Goal: Task Accomplishment & Management: Manage account settings

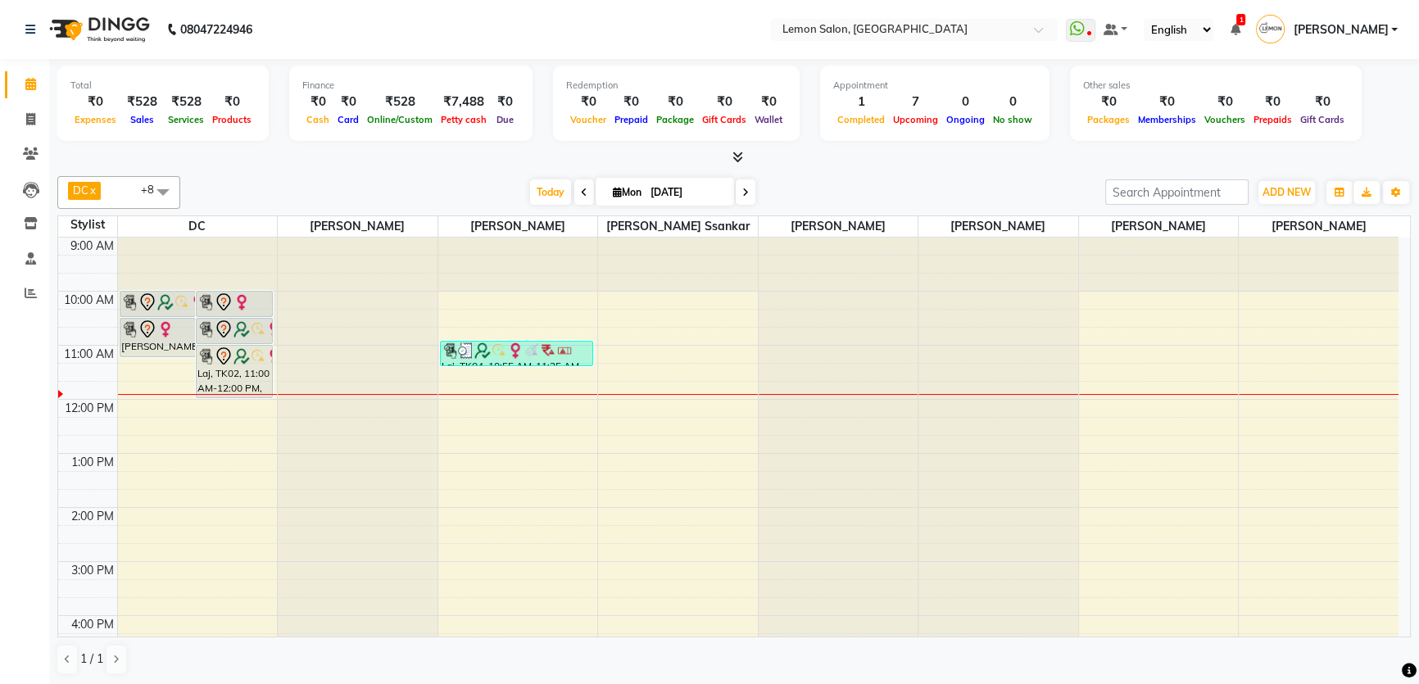
click at [162, 192] on span at bounding box center [163, 191] width 33 height 31
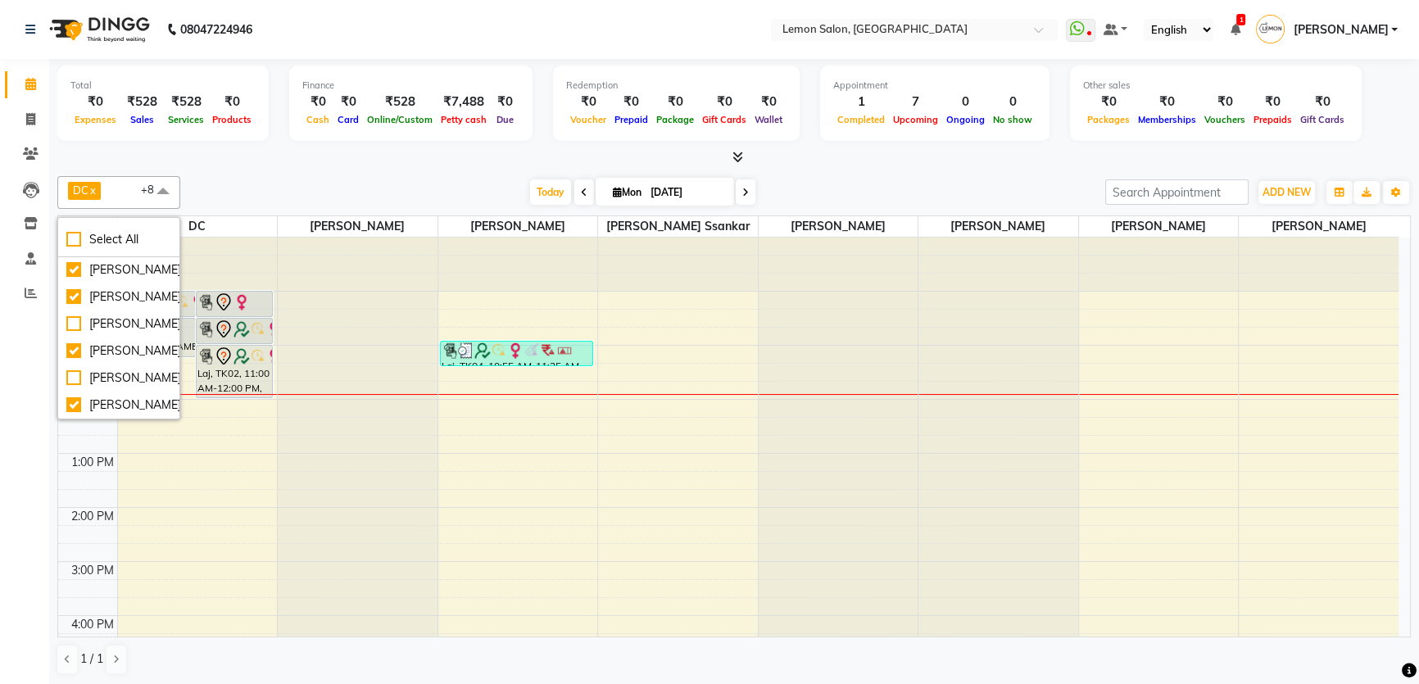
scroll to position [337, 0]
click at [270, 192] on div "Today Mon 01-09-2025" at bounding box center [642, 192] width 908 height 25
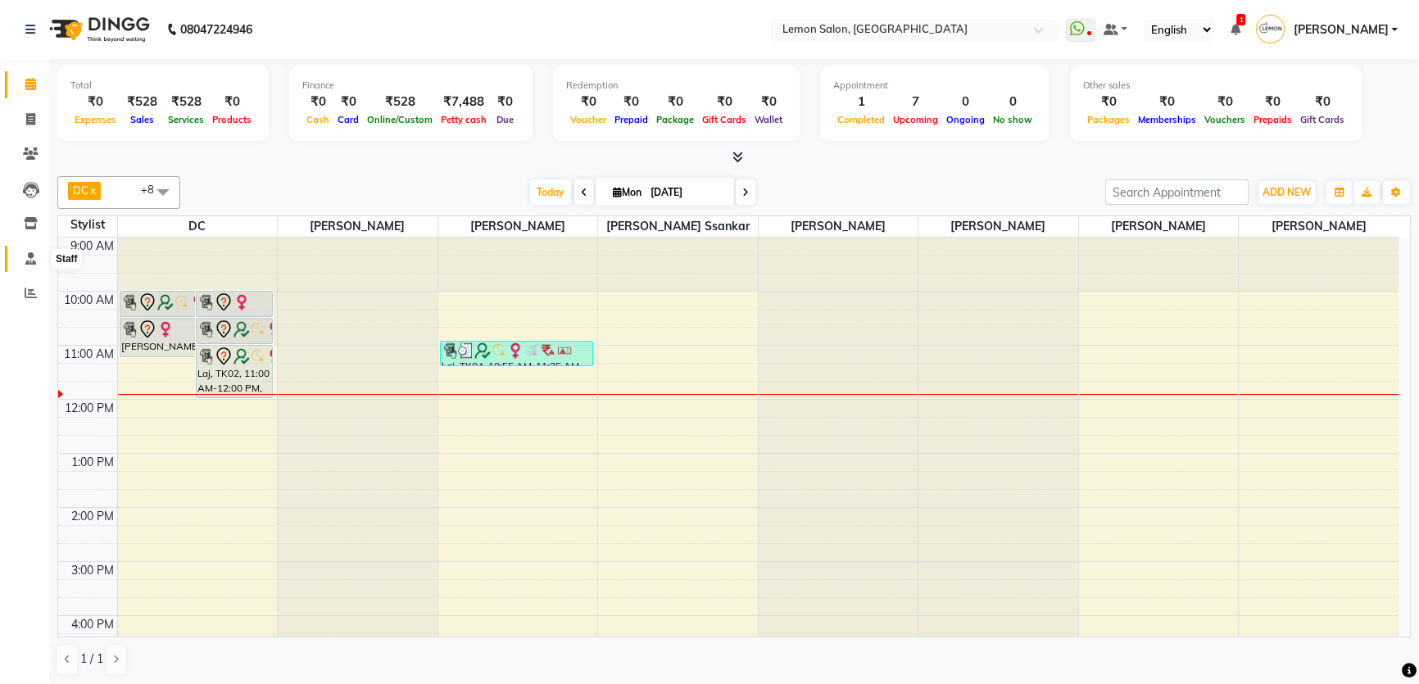
click at [39, 251] on span at bounding box center [30, 259] width 29 height 19
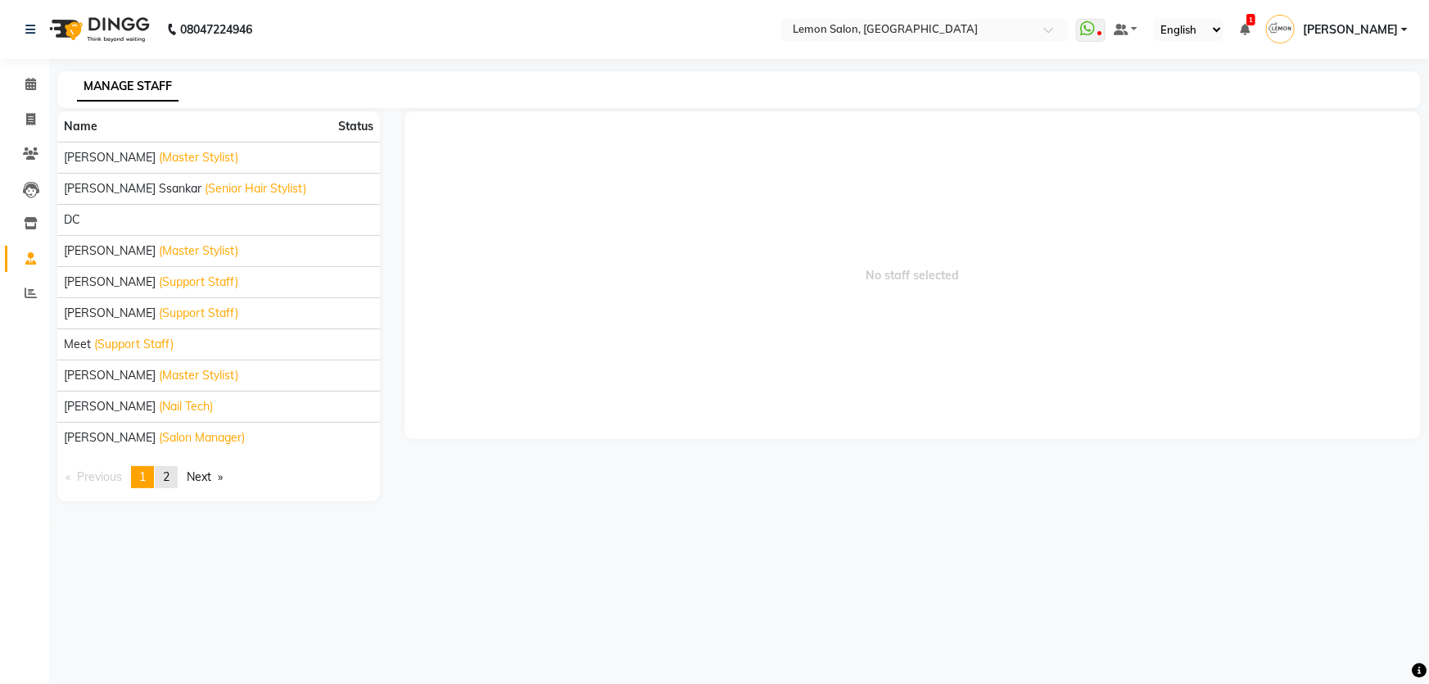
click at [173, 483] on link "page 2" at bounding box center [166, 477] width 23 height 22
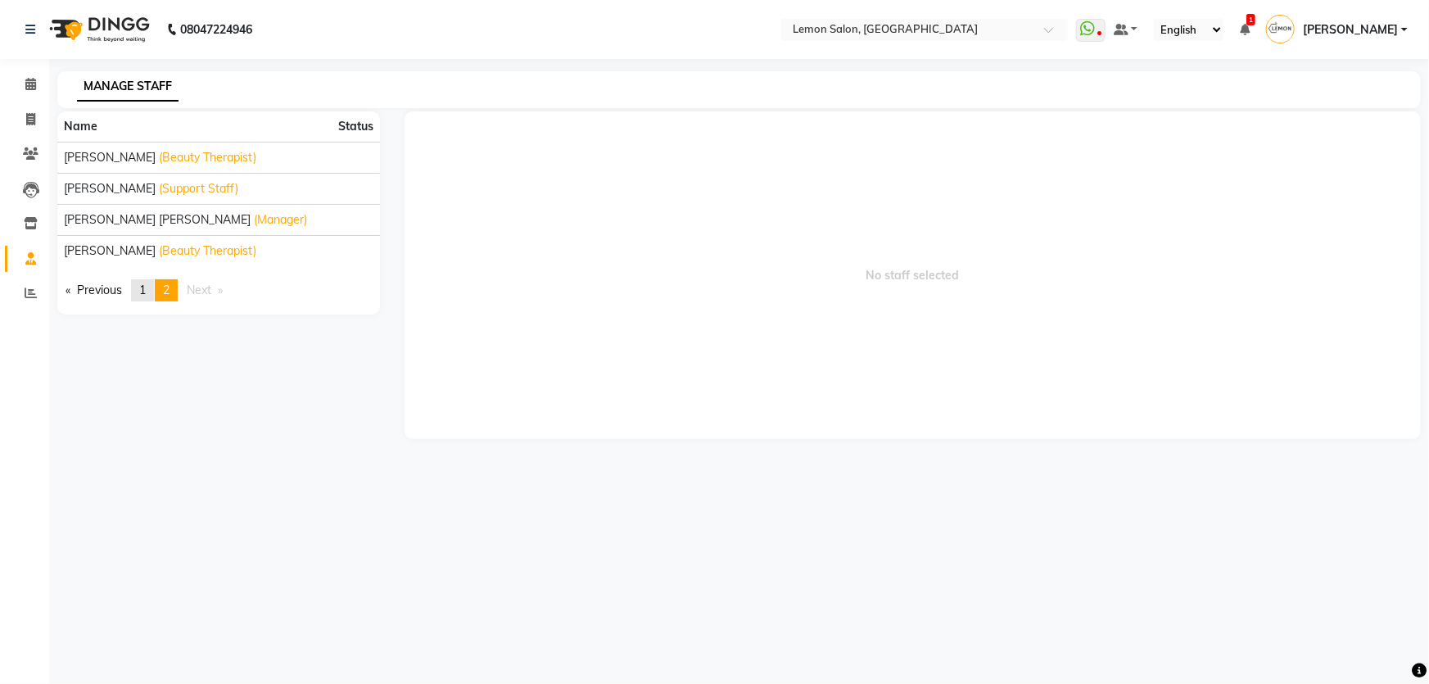
click at [137, 298] on link "page 1" at bounding box center [142, 290] width 23 height 22
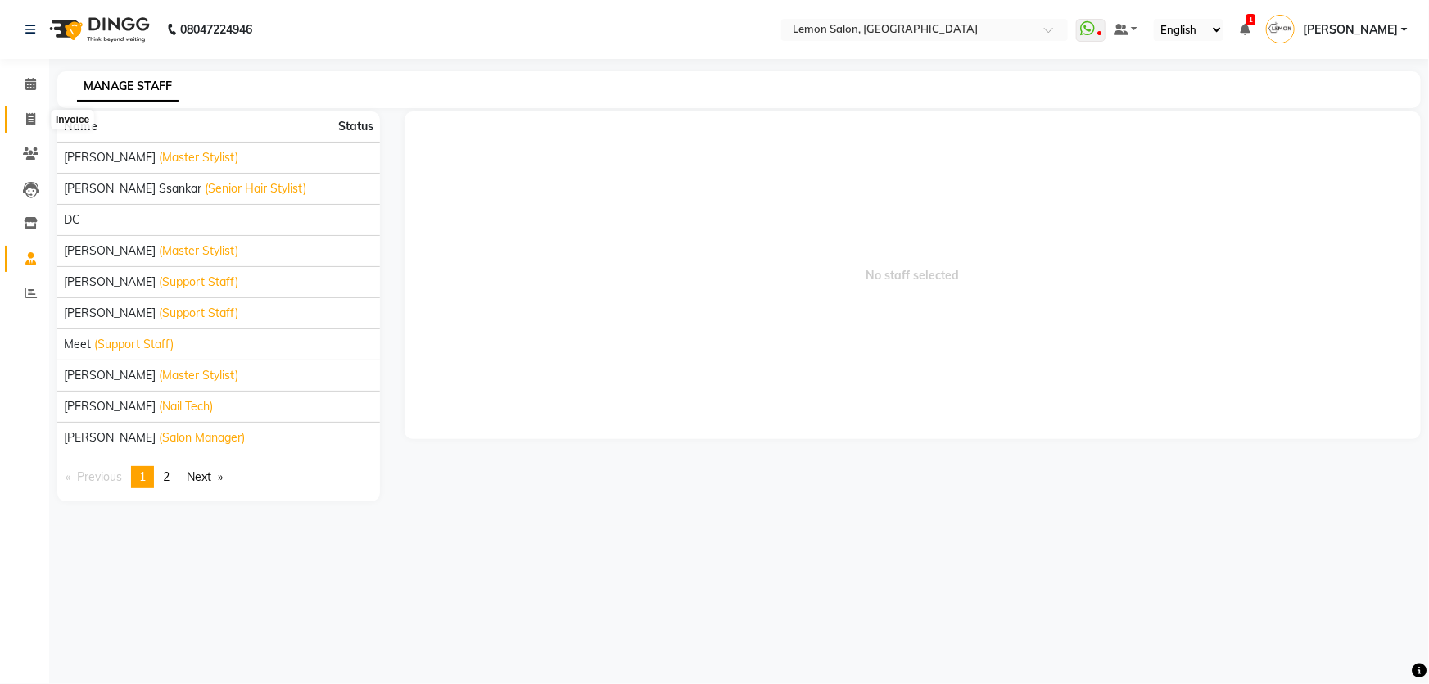
click at [33, 120] on icon at bounding box center [30, 119] width 9 height 12
select select "service"
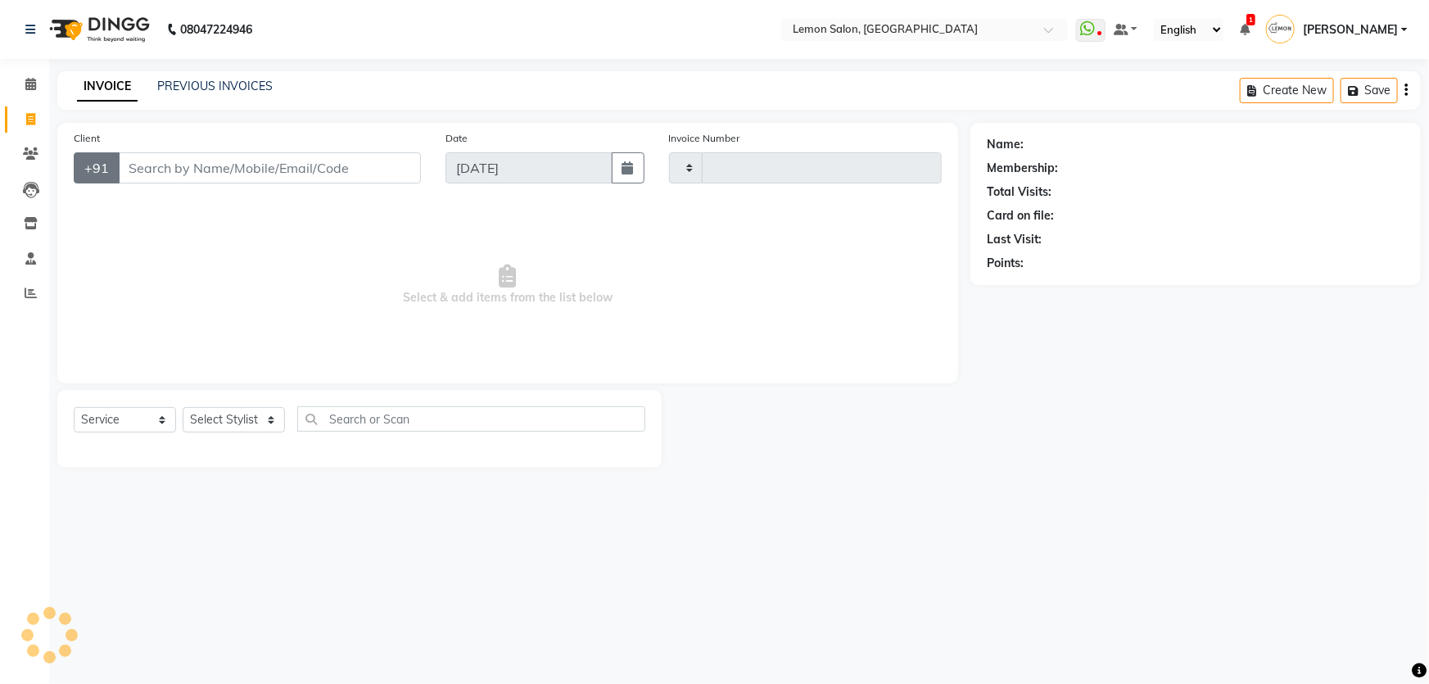
type input "1794"
select select "568"
click at [211, 424] on select "Select Stylist" at bounding box center [234, 419] width 102 height 25
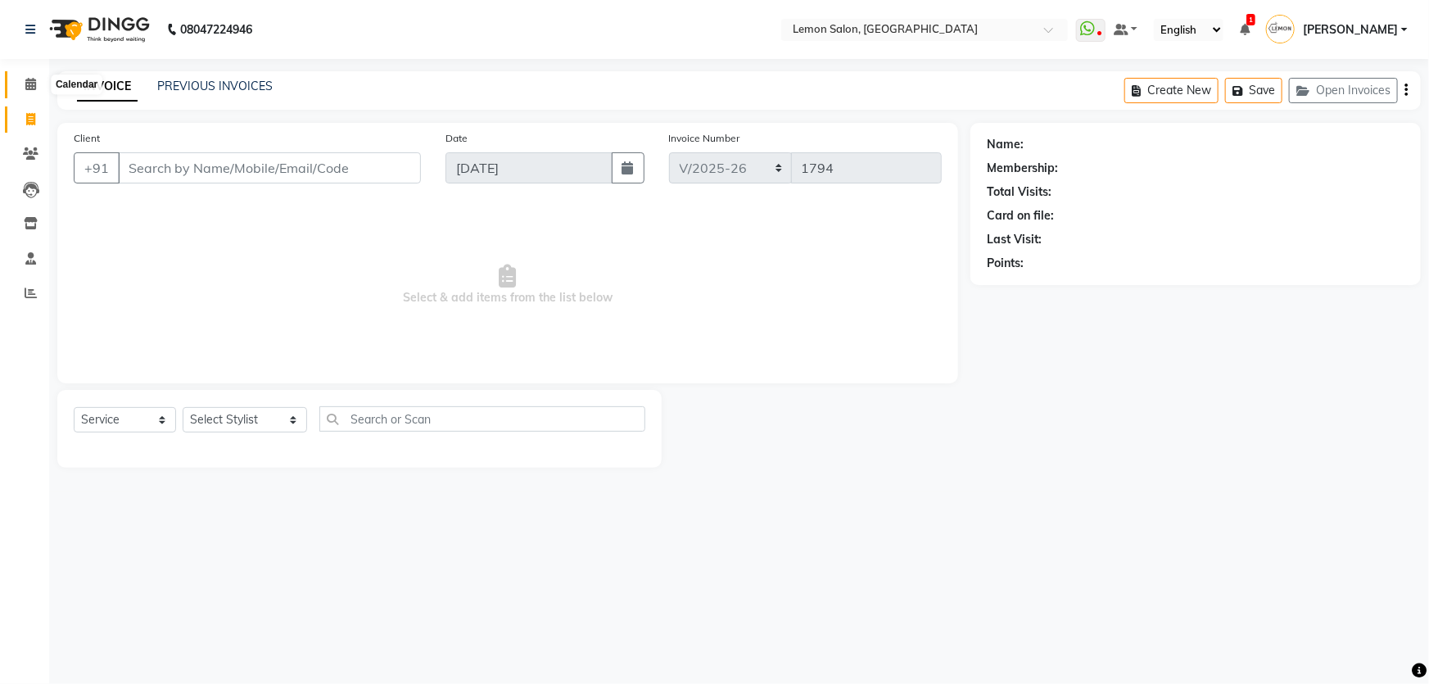
click at [33, 89] on icon at bounding box center [30, 84] width 11 height 12
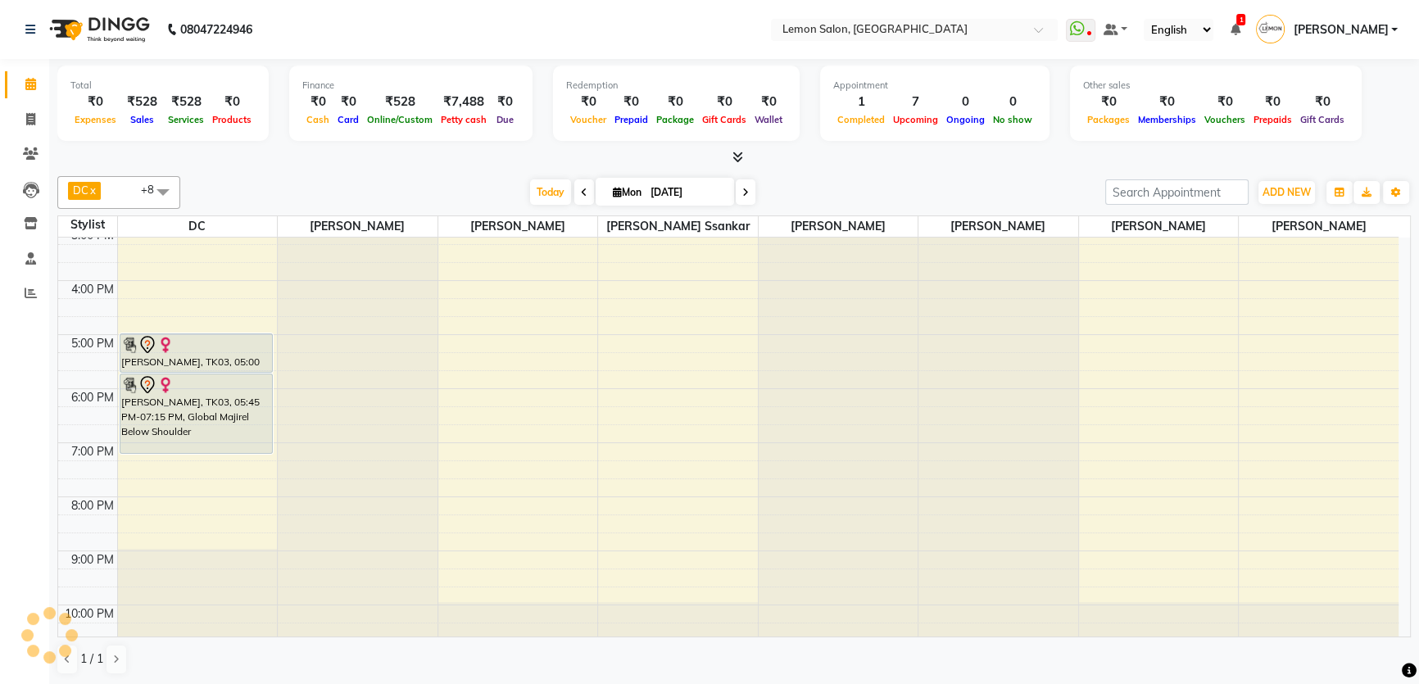
scroll to position [354, 0]
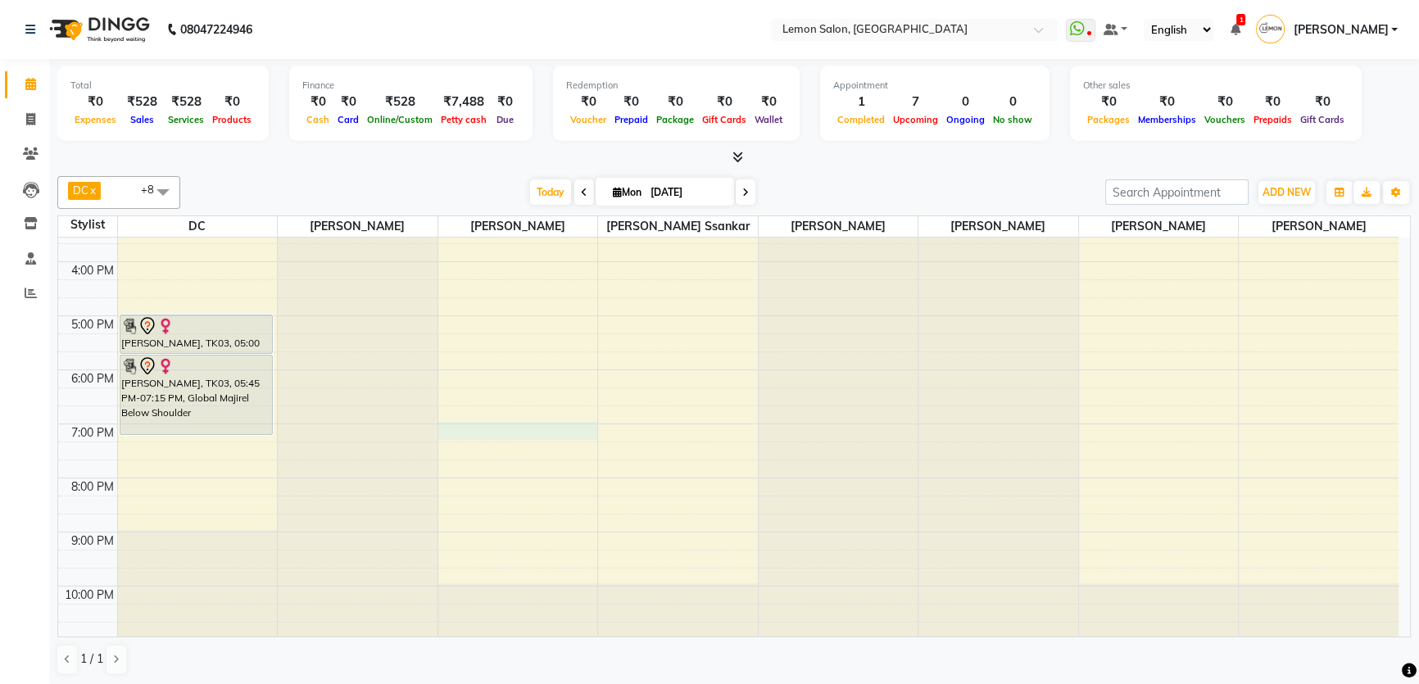
click at [466, 428] on div "9:00 AM 10:00 AM 11:00 AM 12:00 PM 1:00 PM 2:00 PM 3:00 PM 4:00 PM 5:00 PM 6:00…" at bounding box center [728, 262] width 1340 height 756
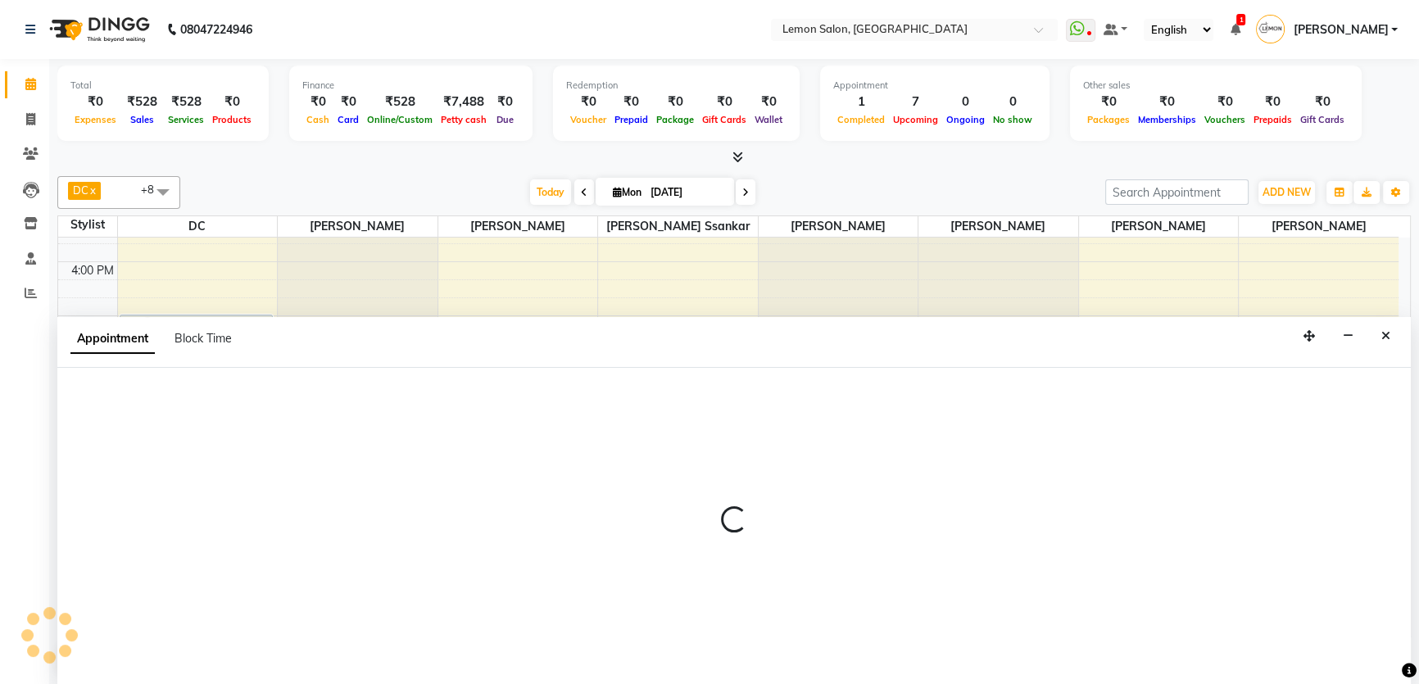
scroll to position [0, 0]
select select "70796"
select select "tentative"
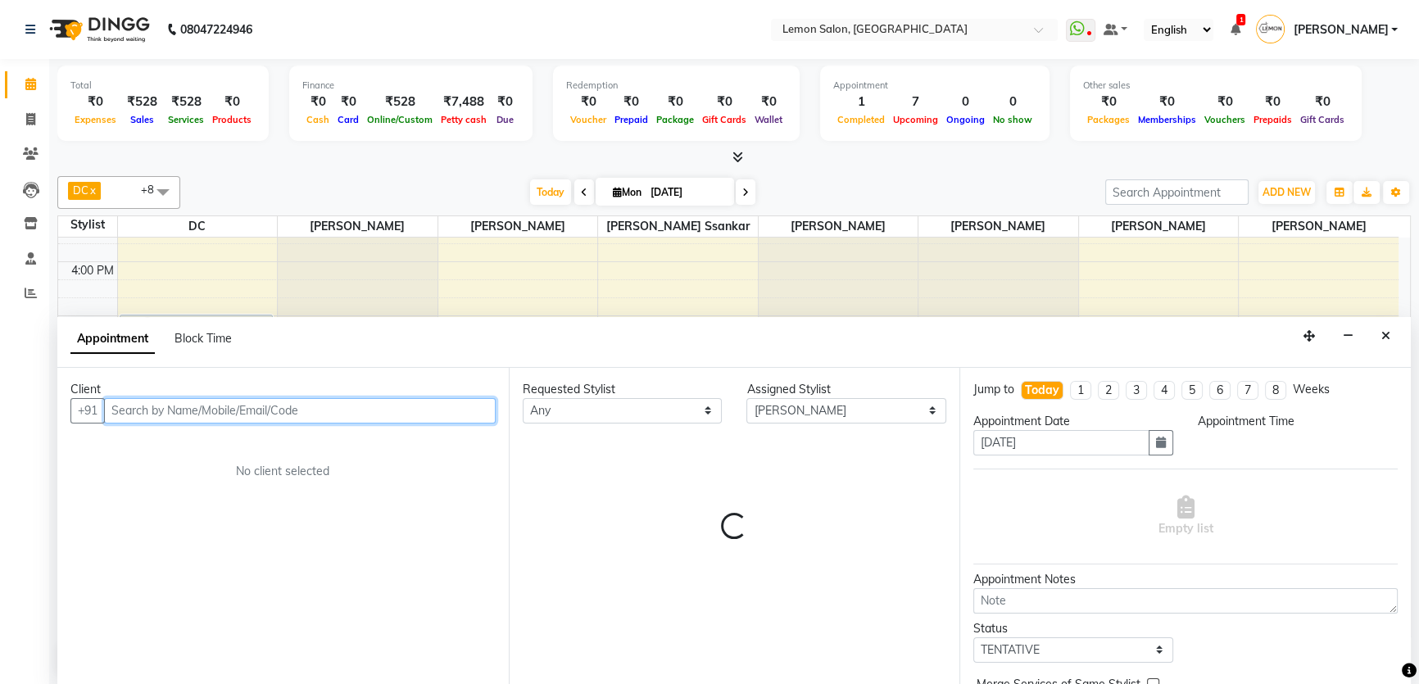
select select "1140"
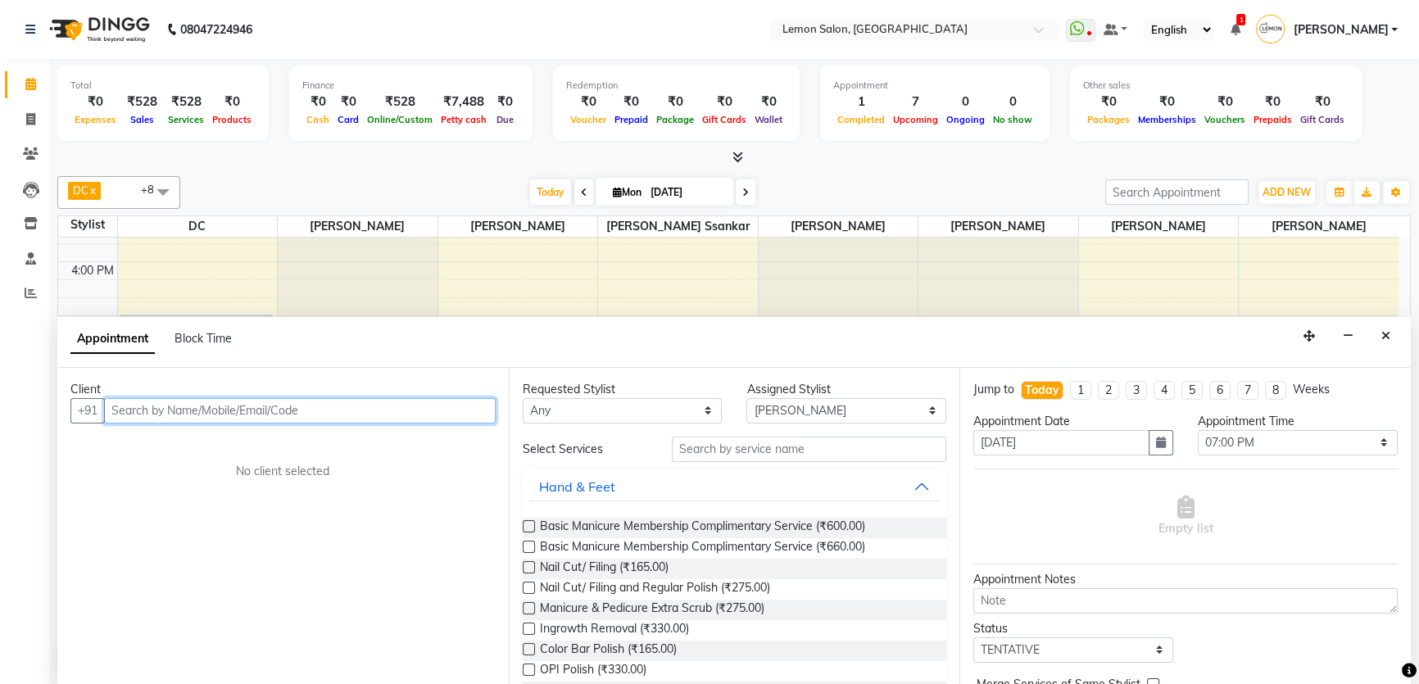
paste input "99305 71378"
click at [152, 413] on input "99305 71378" at bounding box center [266, 410] width 324 height 25
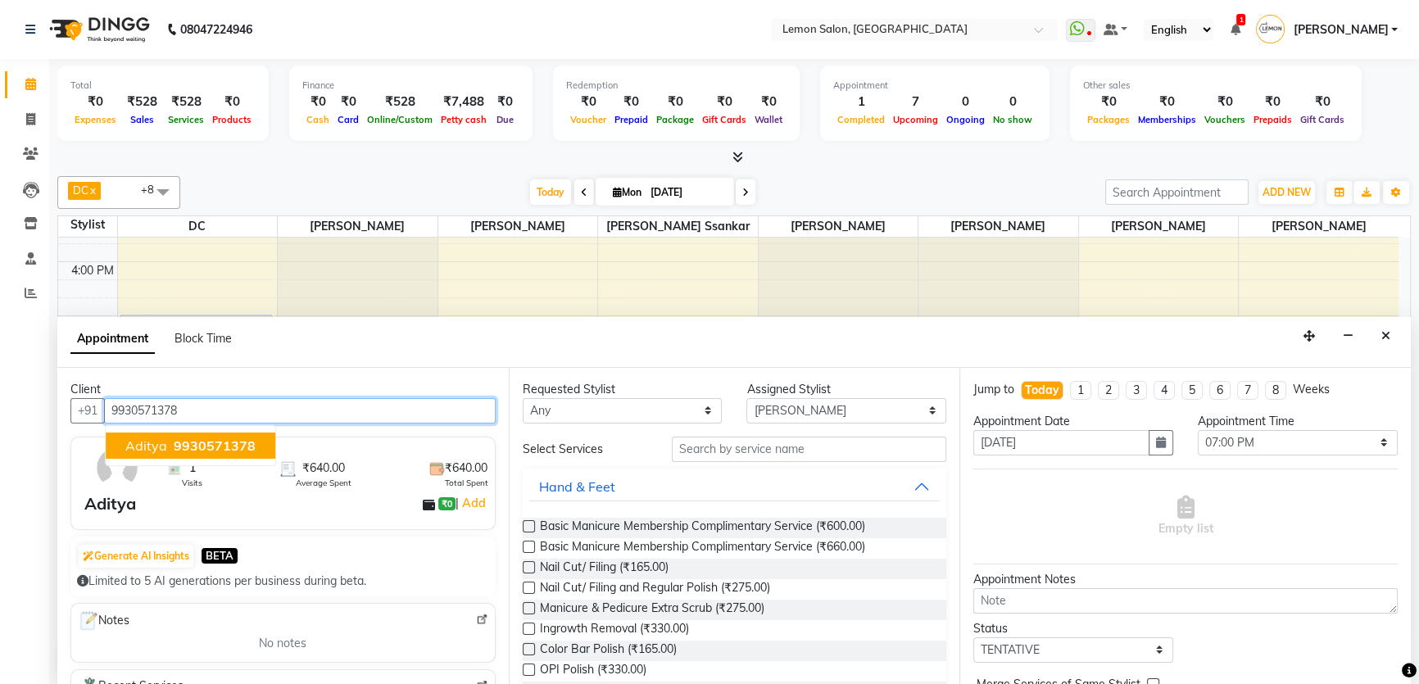
click at [230, 446] on span "9930571378" at bounding box center [215, 445] width 82 height 16
type input "9930571378"
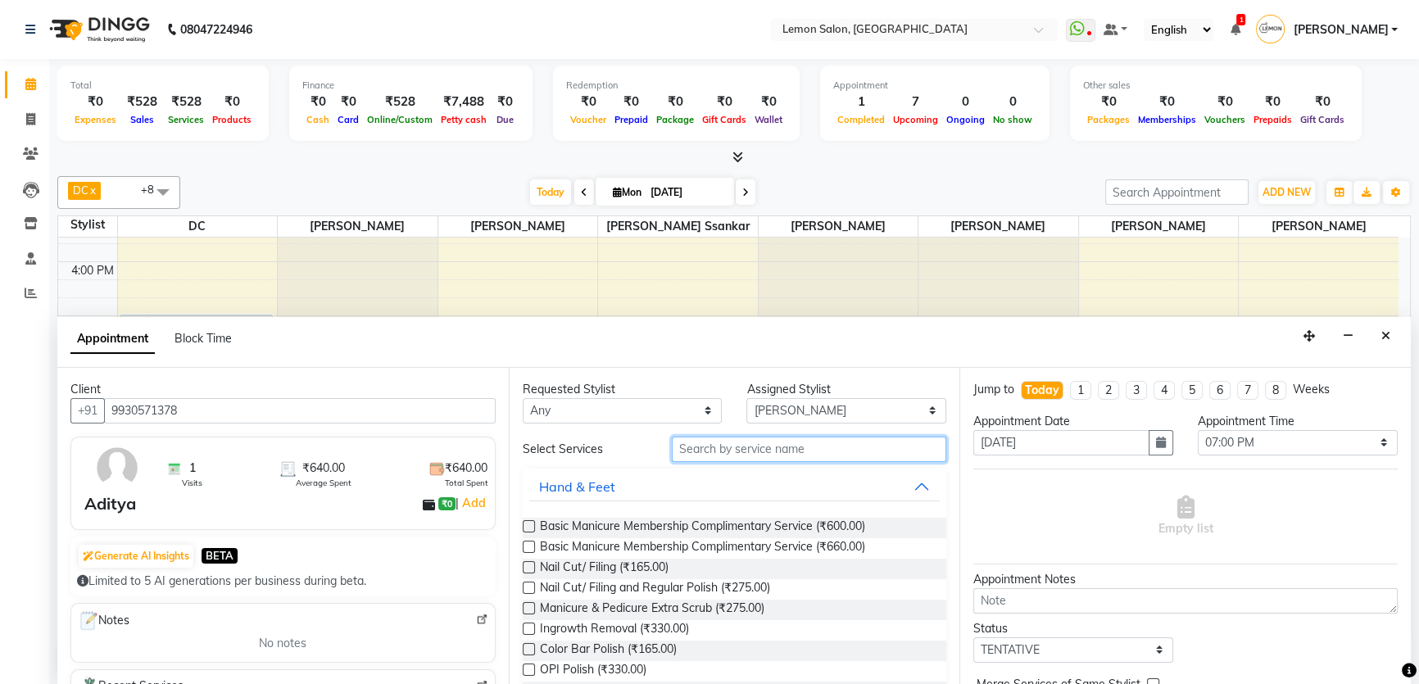
click at [715, 442] on input "text" at bounding box center [809, 449] width 274 height 25
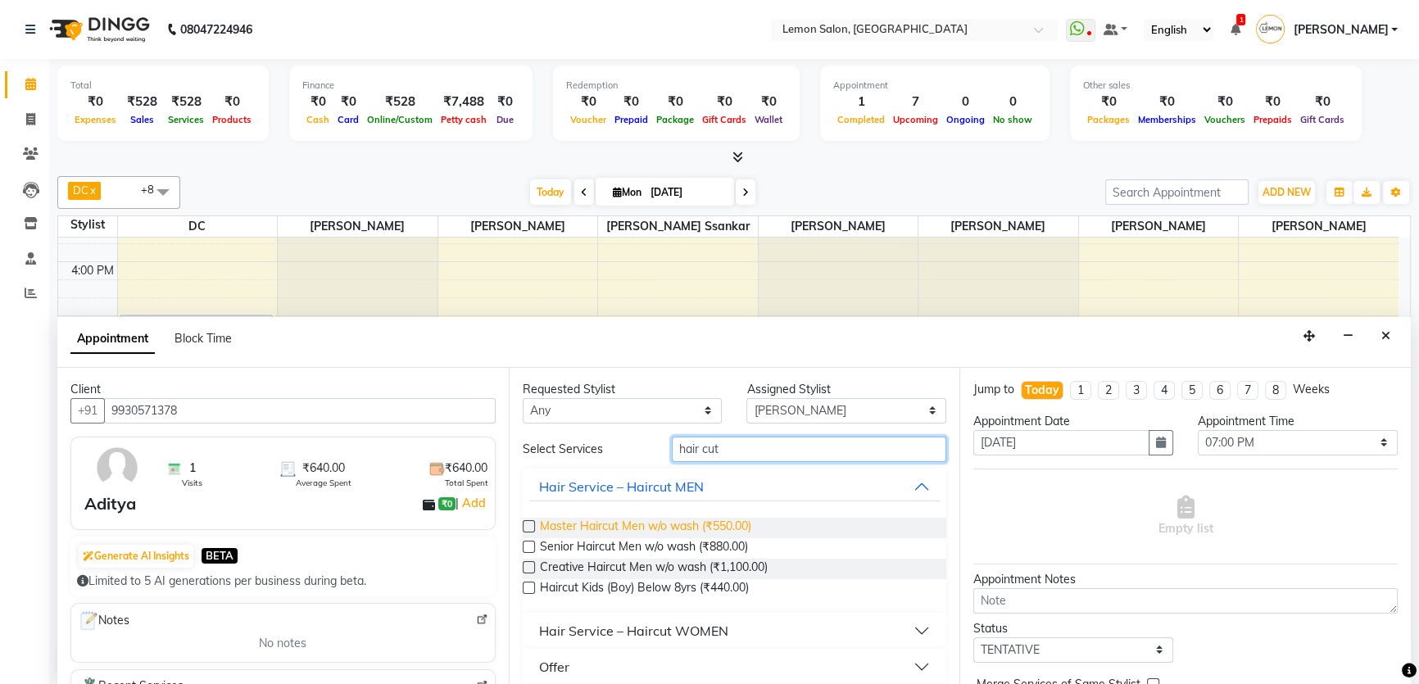
type input "hair cut"
click at [616, 518] on span "Master Haircut Men w/o wash (₹550.00)" at bounding box center [645, 528] width 211 height 20
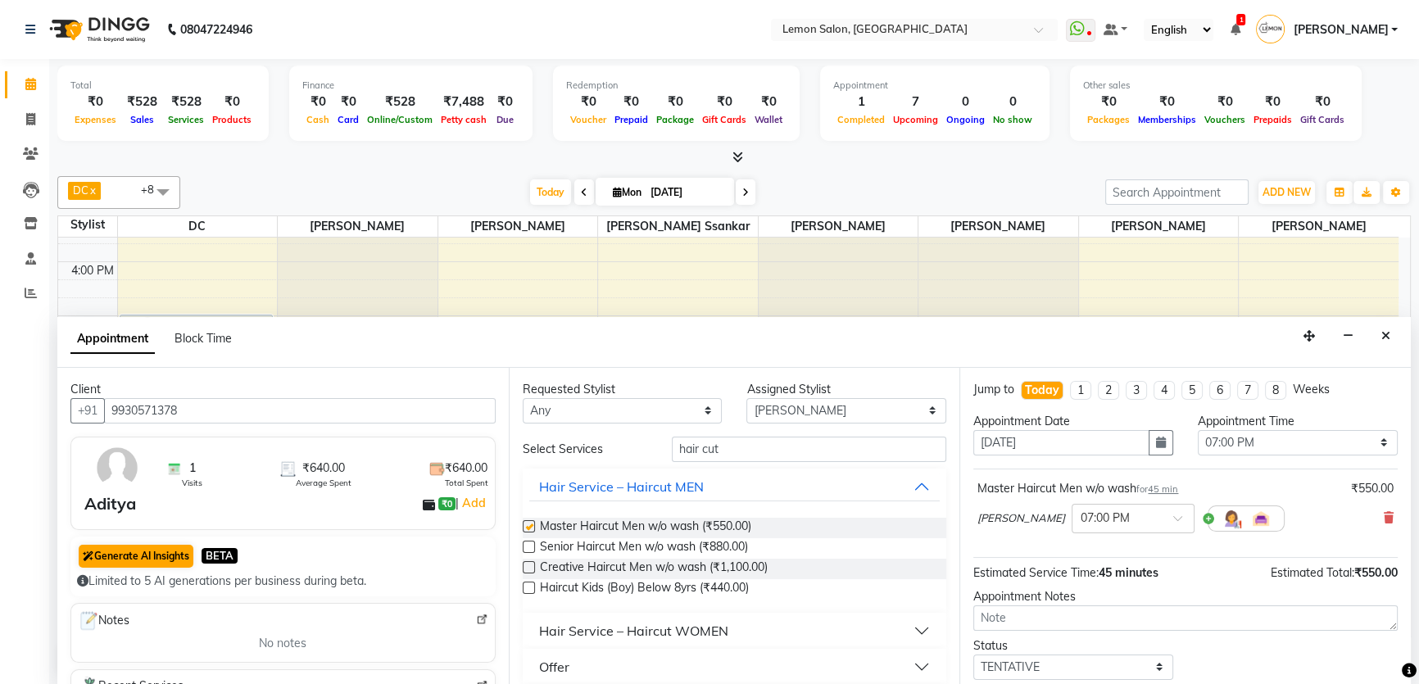
checkbox input "false"
click at [778, 411] on select "Select Adnan Shaikh Apoorva Ssankar DC Imran shaikh Javed Mansoori Kunjal Singh…" at bounding box center [846, 410] width 200 height 25
select select "7891"
click at [746, 398] on select "Select Adnan Shaikh Apoorva Ssankar DC Imran shaikh Javed Mansoori Kunjal Singh…" at bounding box center [846, 410] width 200 height 25
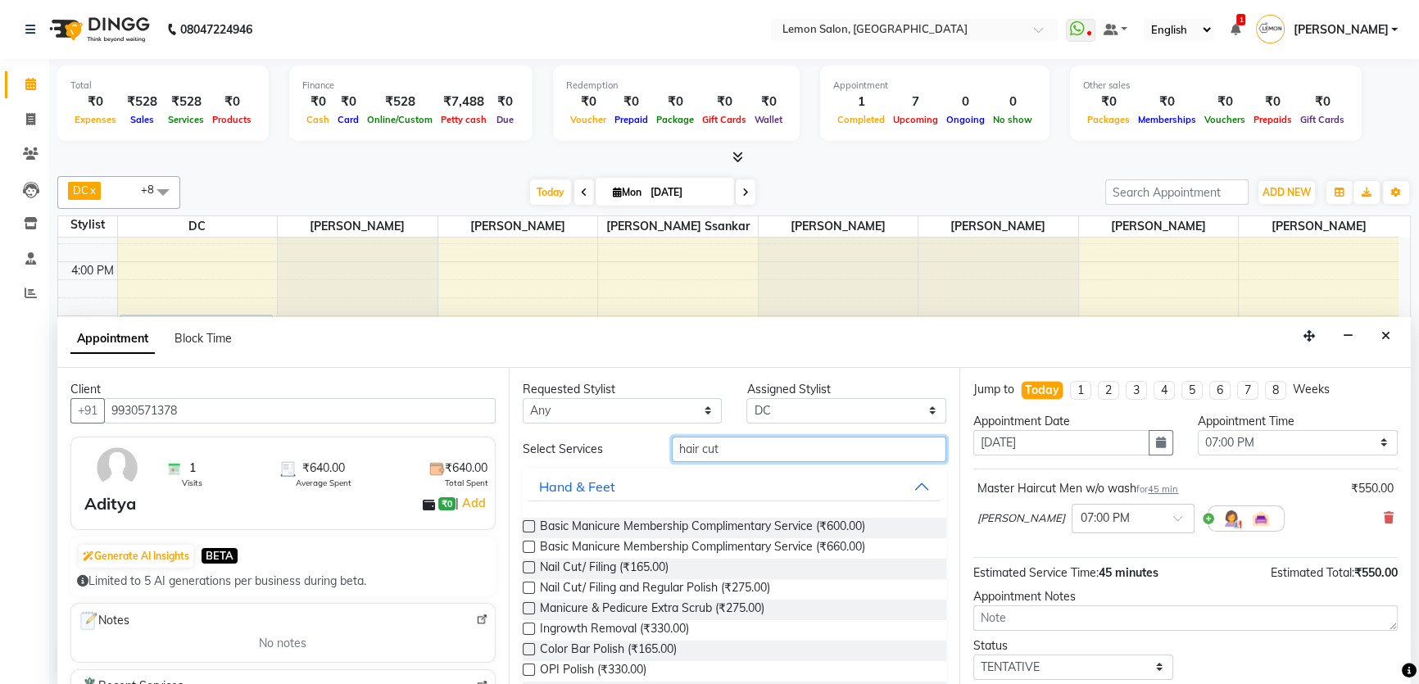
drag, startPoint x: 736, startPoint y: 435, endPoint x: 642, endPoint y: 468, distance: 99.0
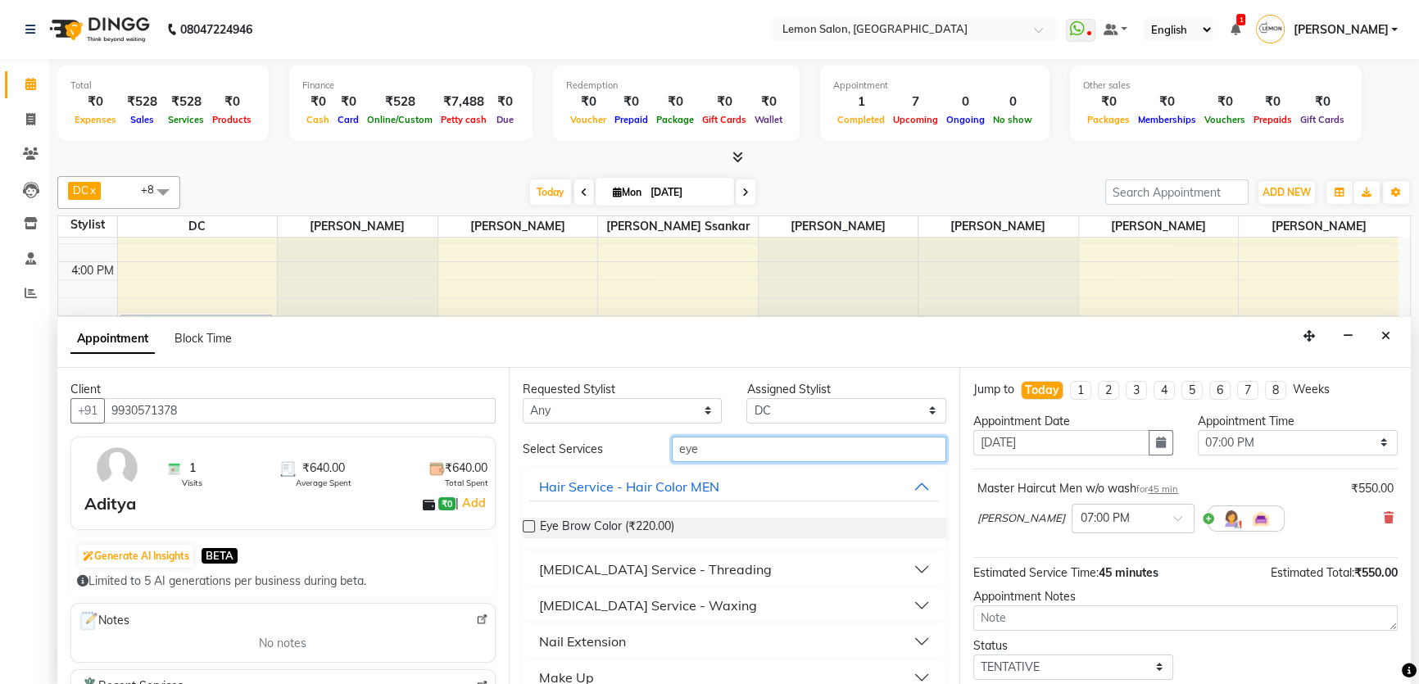
type input "eye"
click at [653, 573] on div "[MEDICAL_DATA] Service - Threading" at bounding box center [655, 569] width 233 height 20
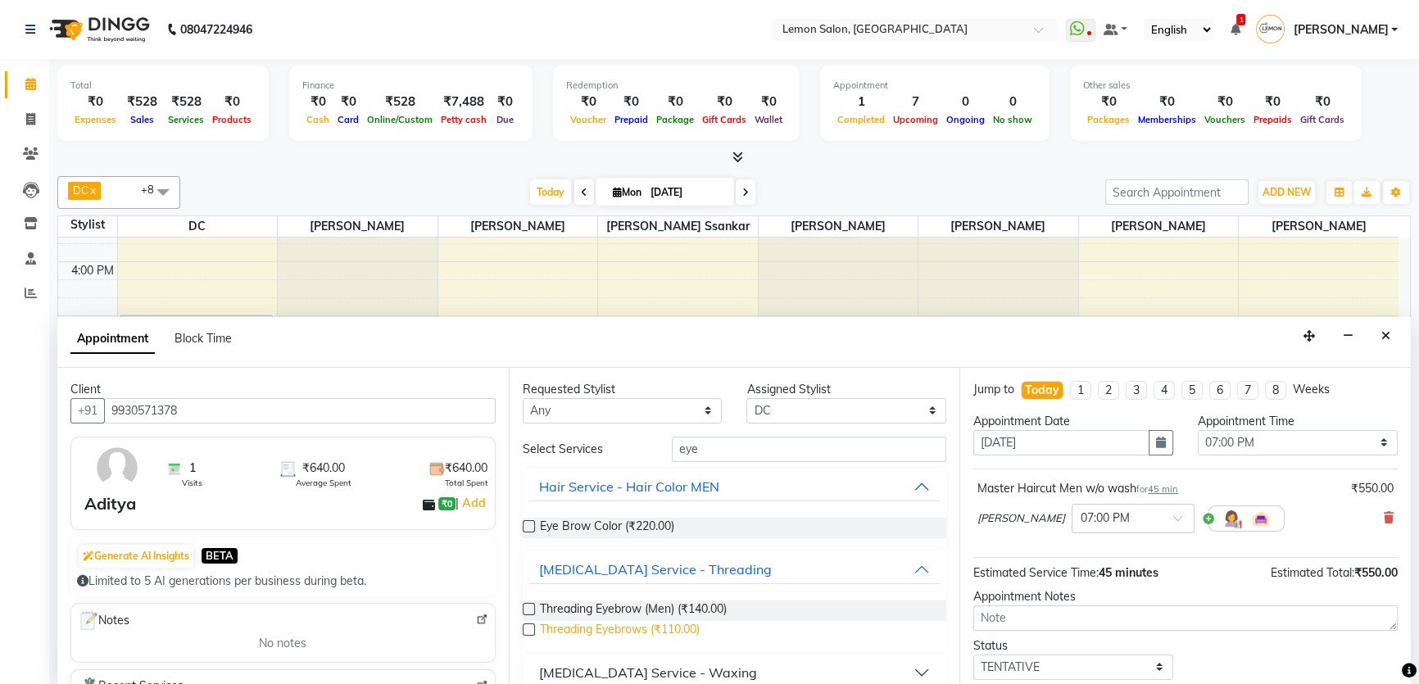
click at [672, 623] on span "Threading Eyebrows (₹110.00)" at bounding box center [620, 631] width 160 height 20
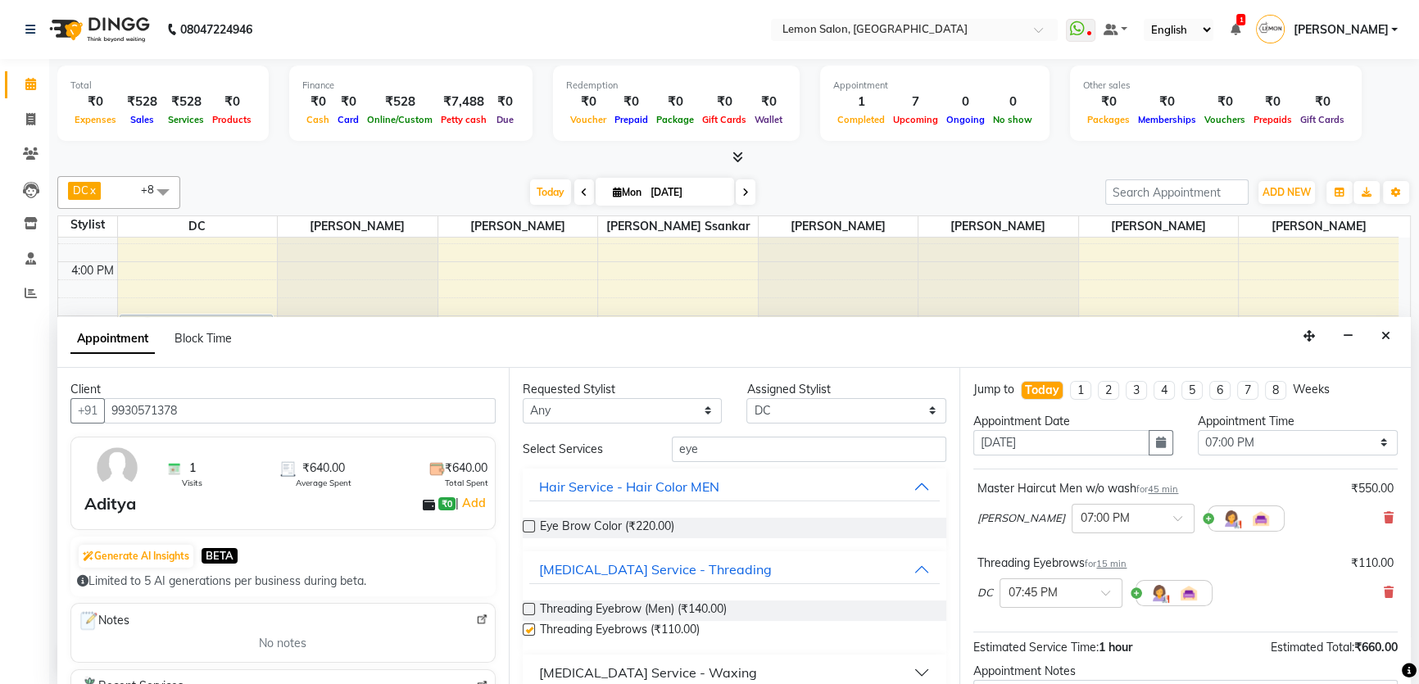
checkbox input "false"
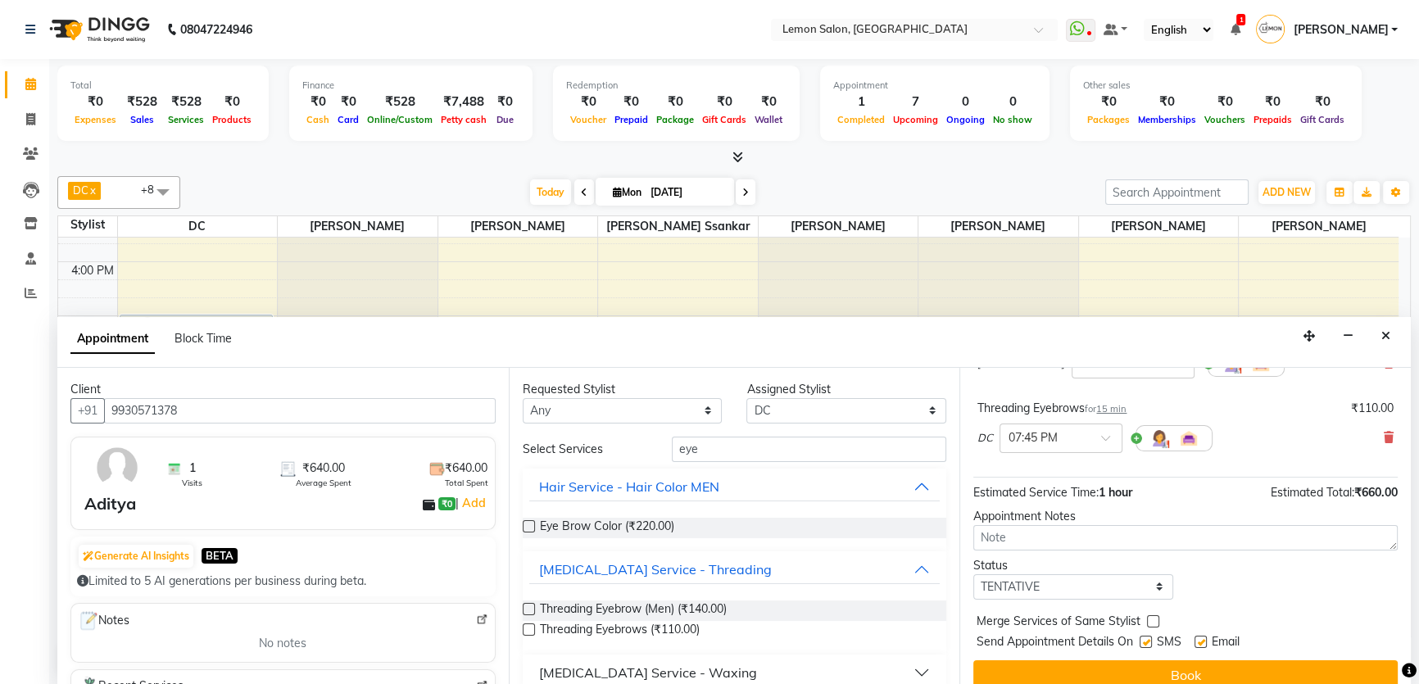
scroll to position [171, 0]
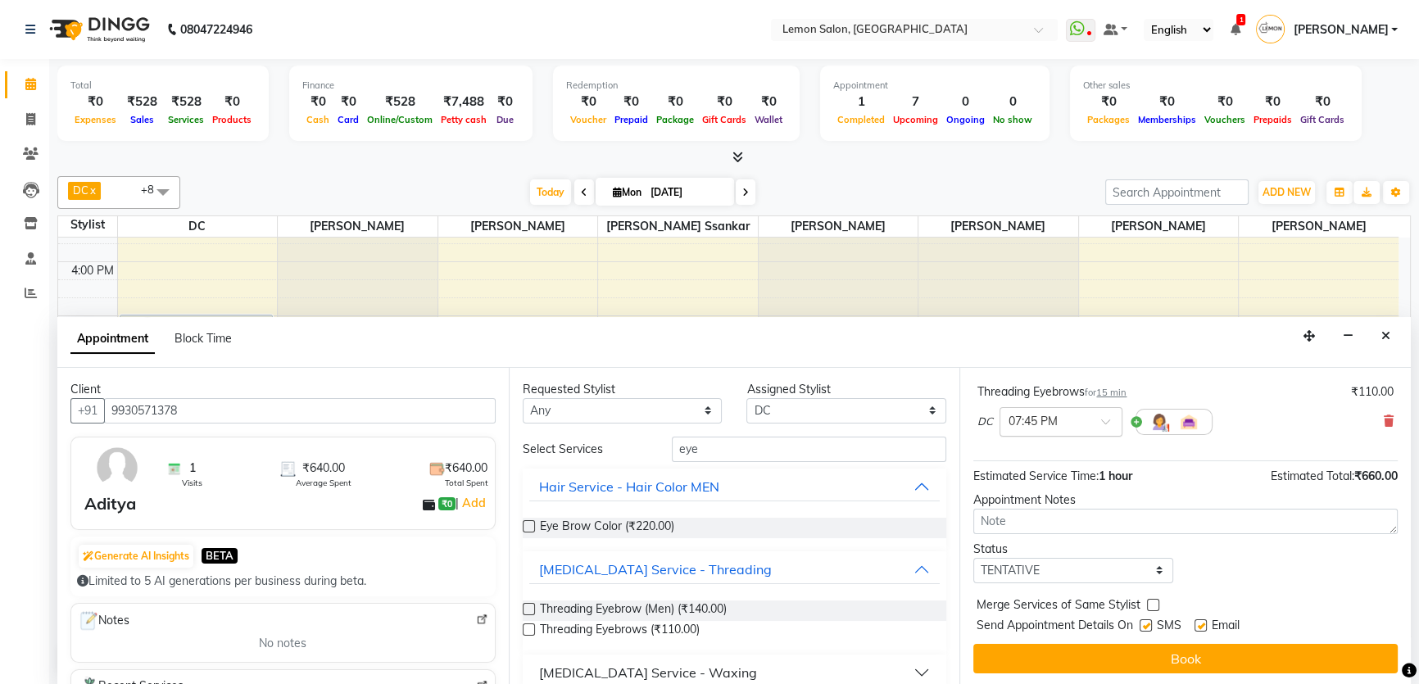
click at [1106, 412] on div at bounding box center [1060, 420] width 121 height 17
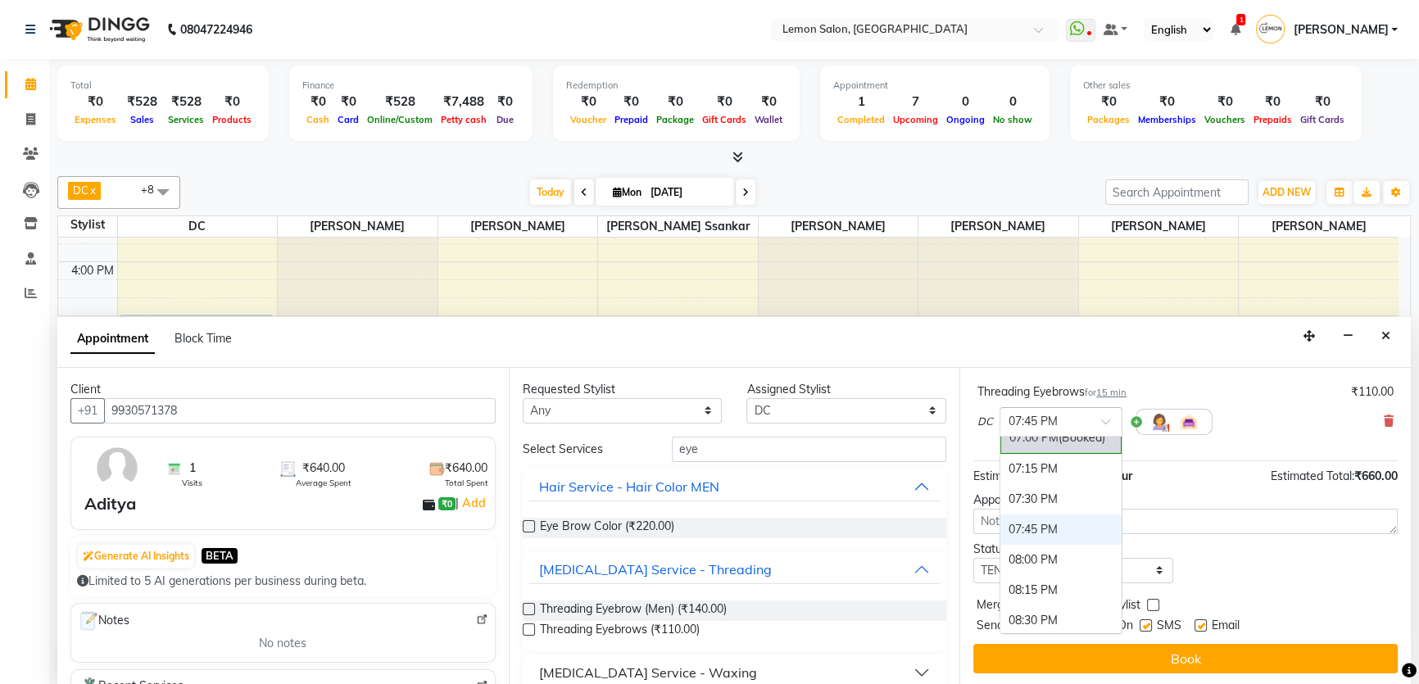
click at [1065, 438] on span "(Booked)" at bounding box center [1081, 437] width 47 height 15
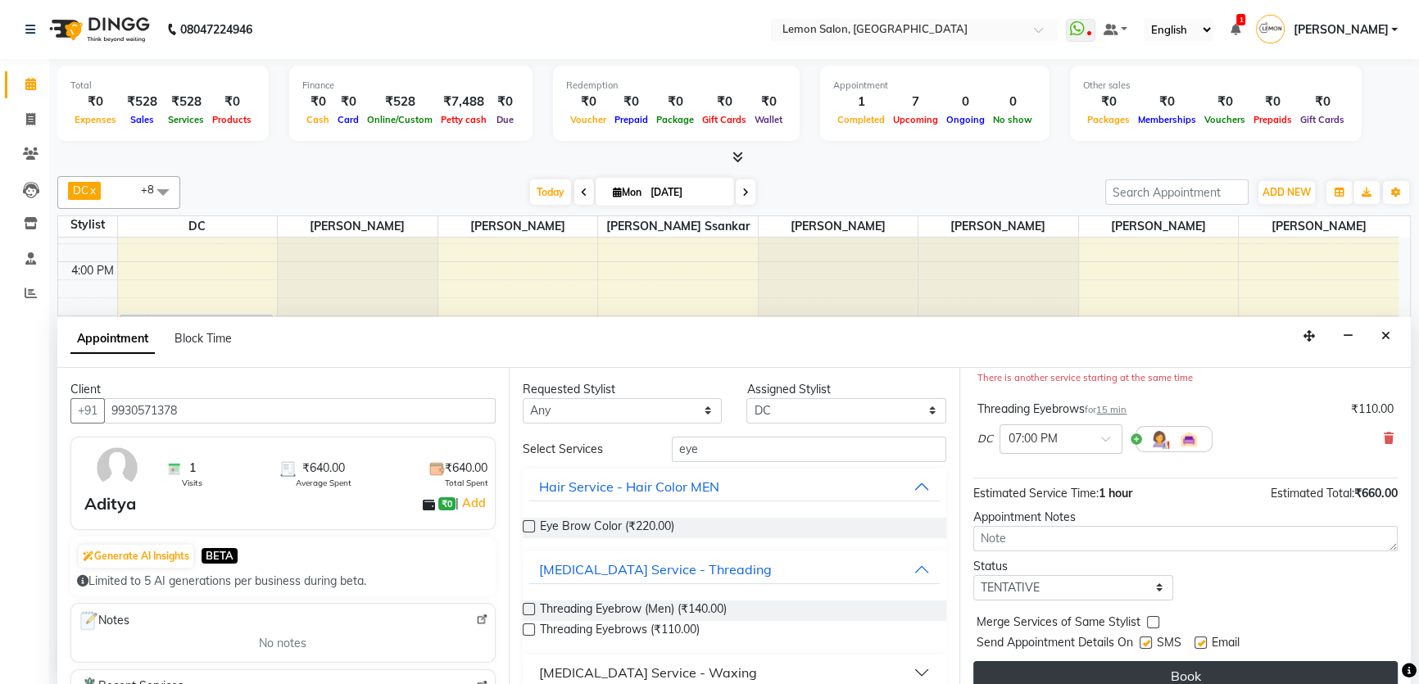
click at [1091, 675] on button "Book" at bounding box center [1185, 675] width 424 height 29
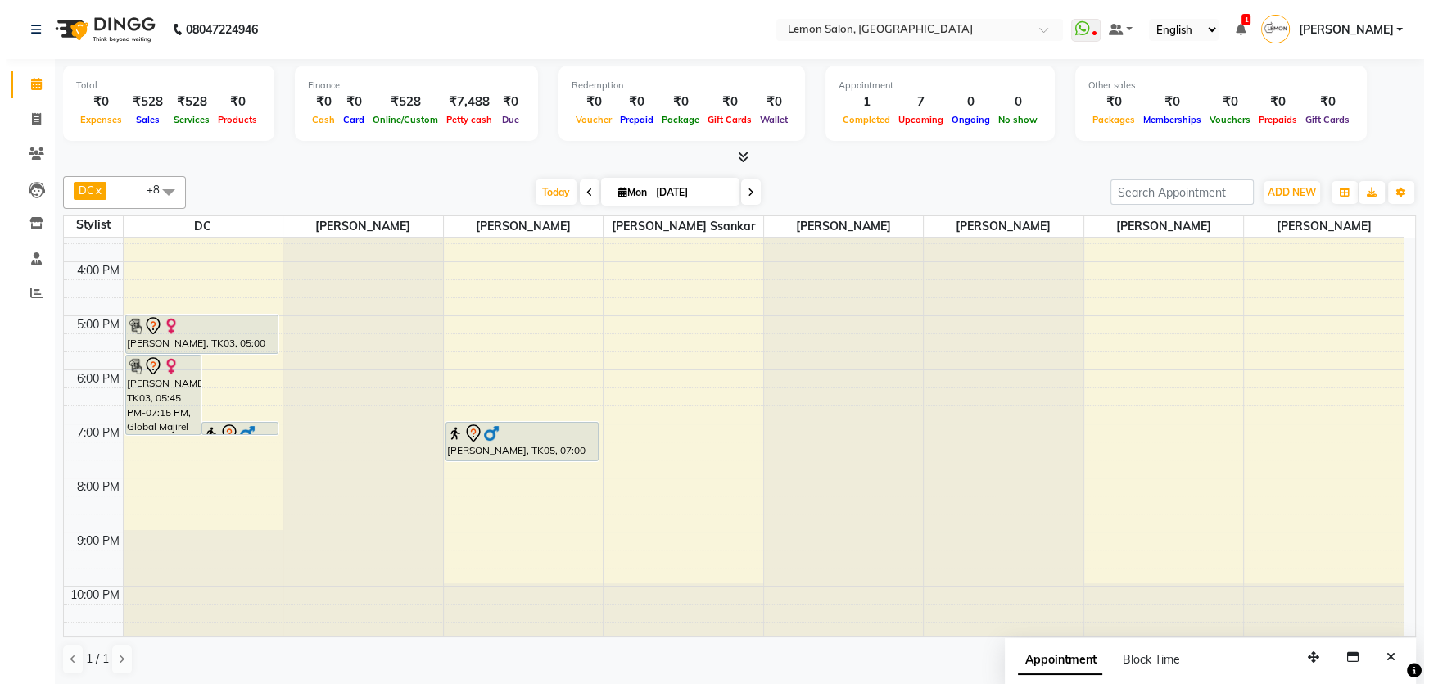
scroll to position [0, 0]
click at [1281, 193] on span "ADD NEW" at bounding box center [1286, 192] width 48 height 12
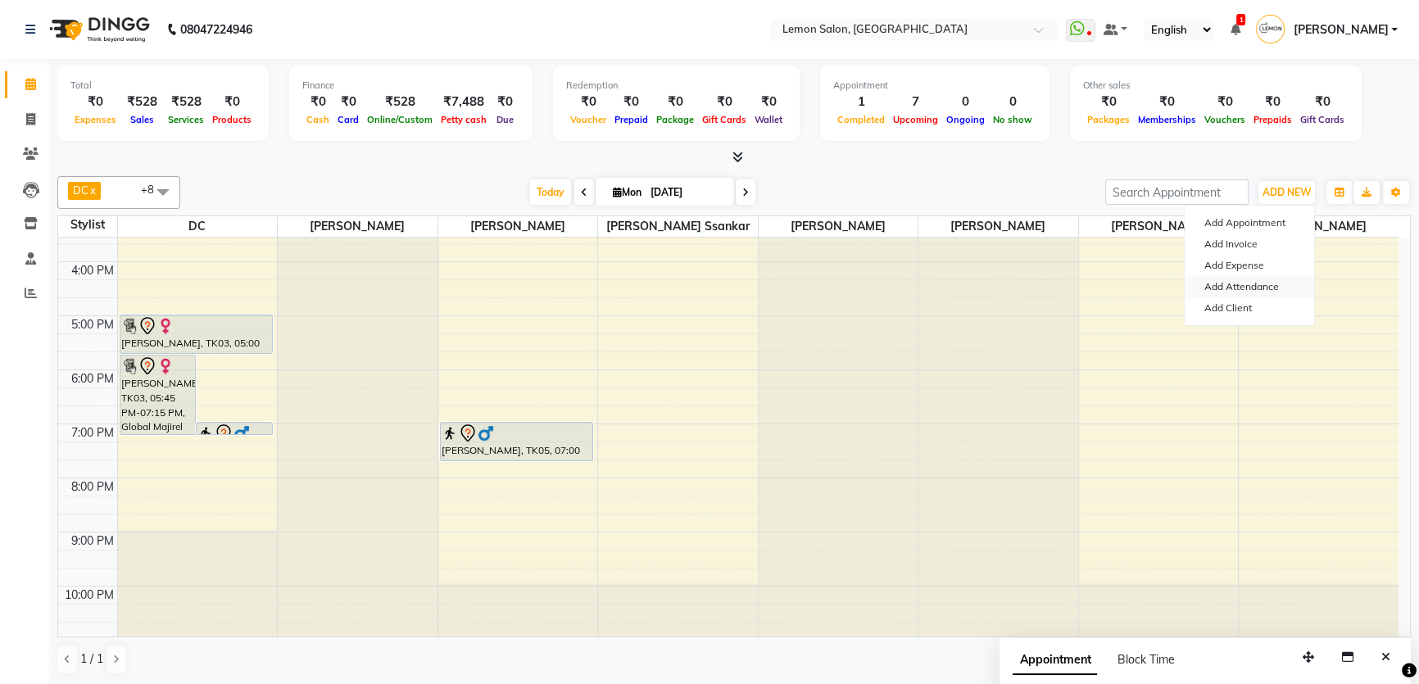
click at [1215, 287] on link "Add Attendance" at bounding box center [1249, 286] width 129 height 21
select select "W"
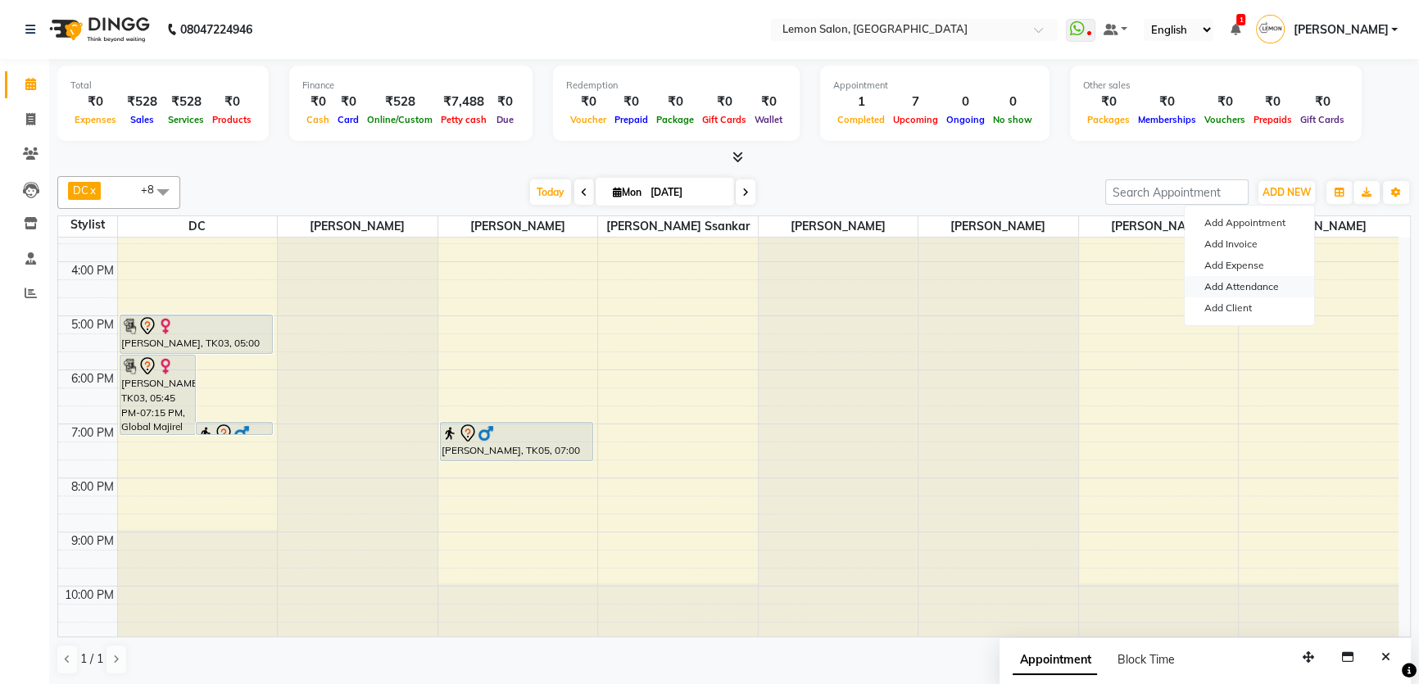
select select "A"
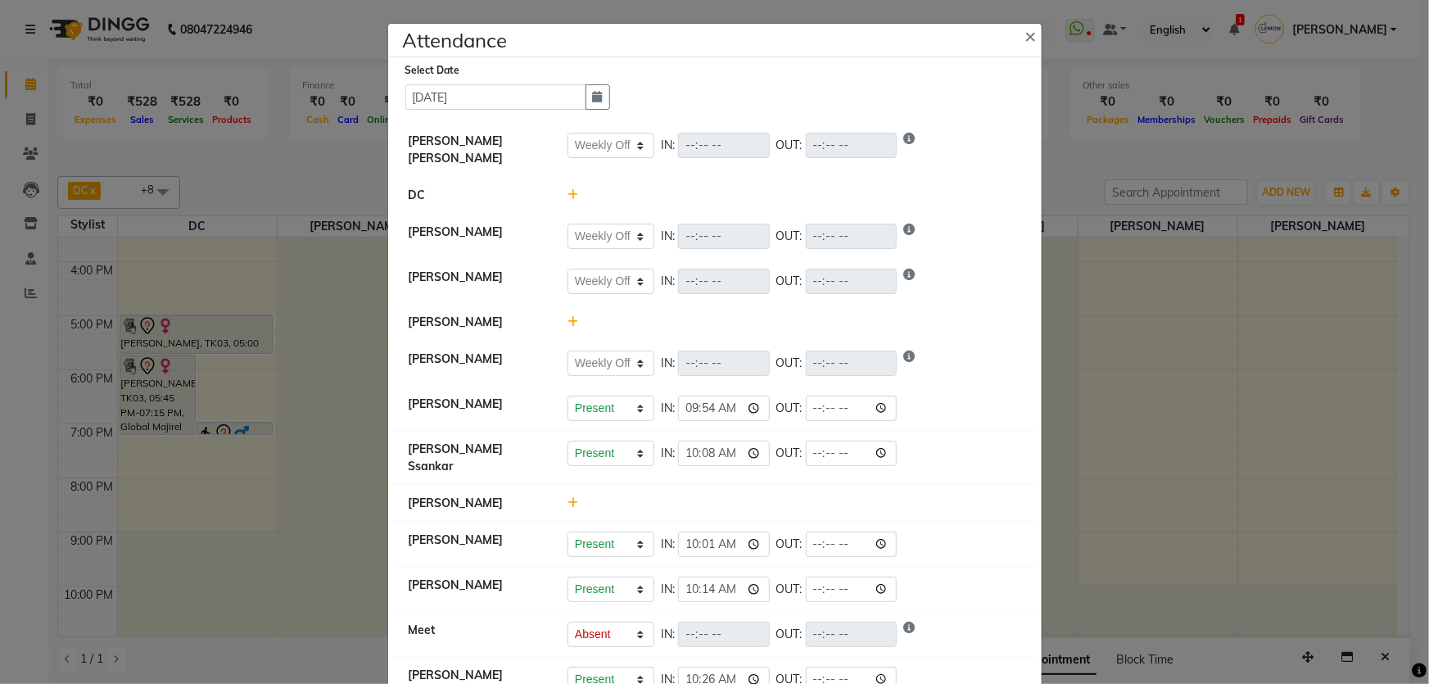
click at [572, 497] on icon at bounding box center [573, 502] width 11 height 11
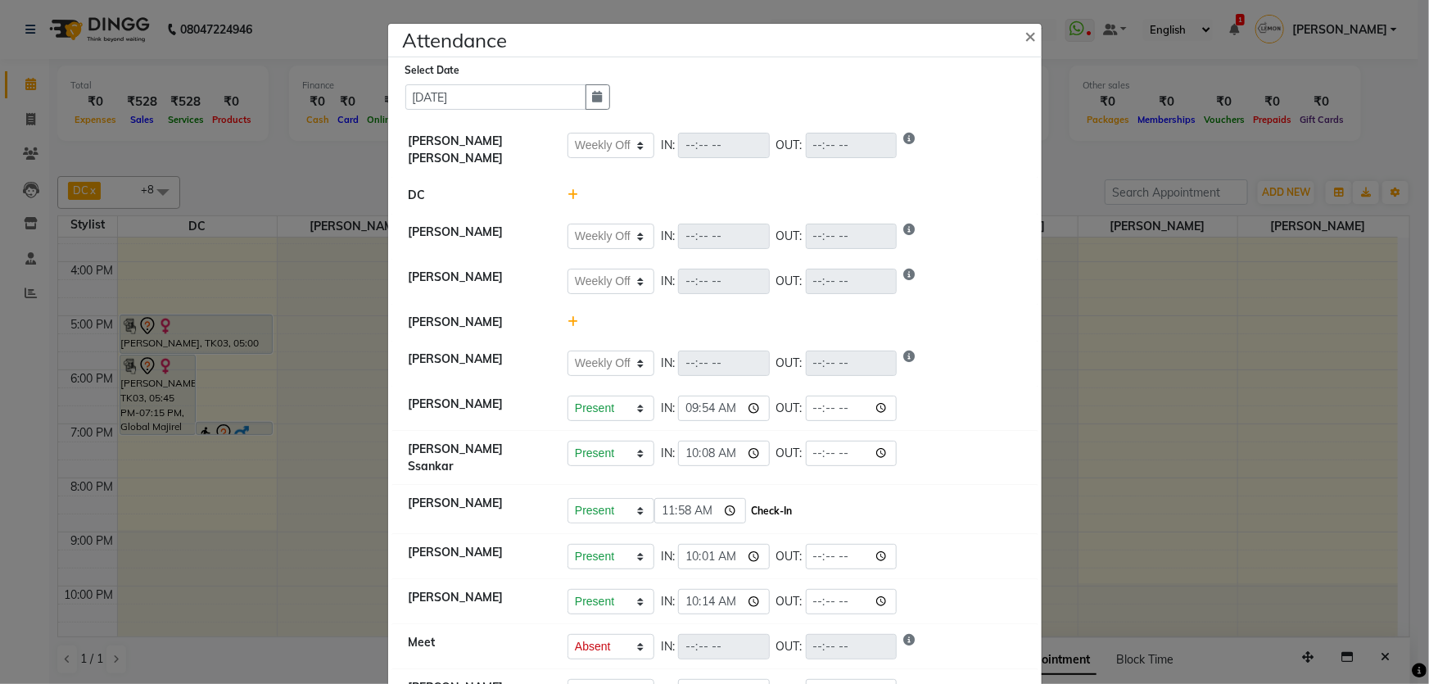
click at [748, 500] on button "Check-In" at bounding box center [772, 511] width 49 height 23
select select "W"
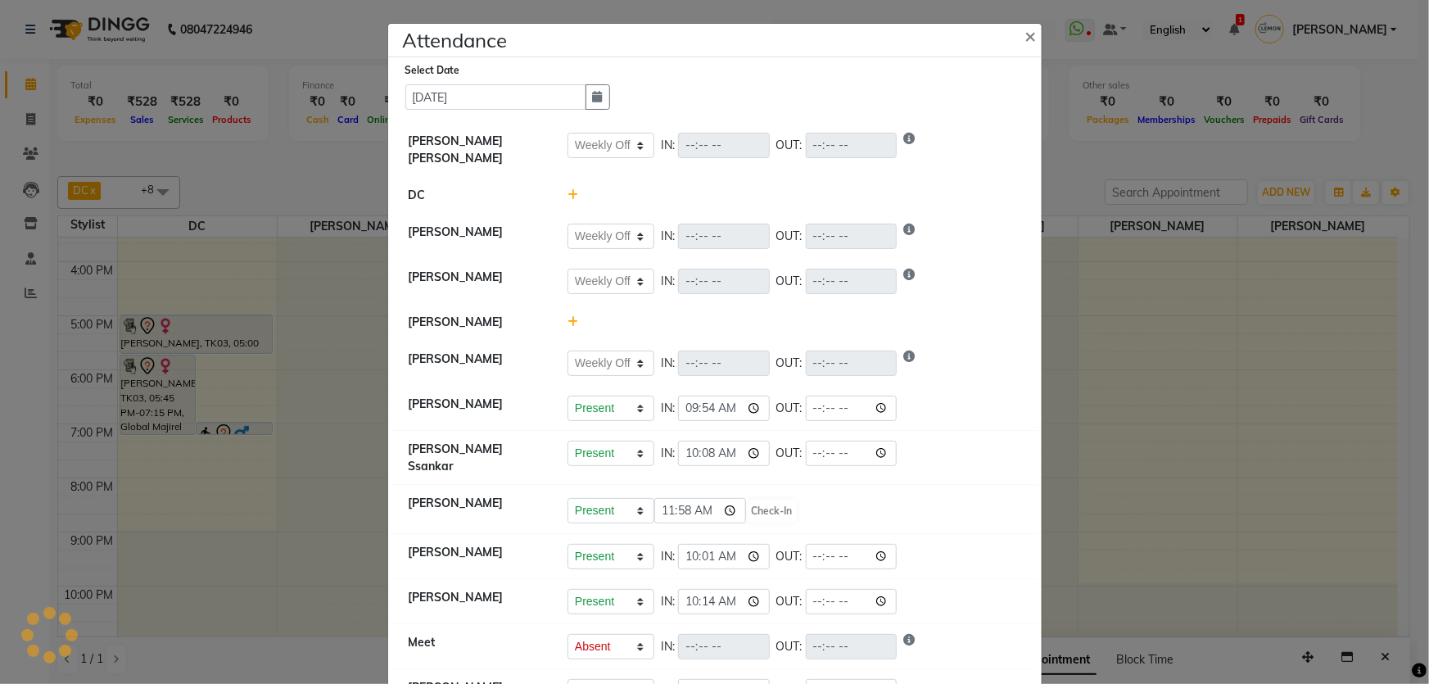
select select "A"
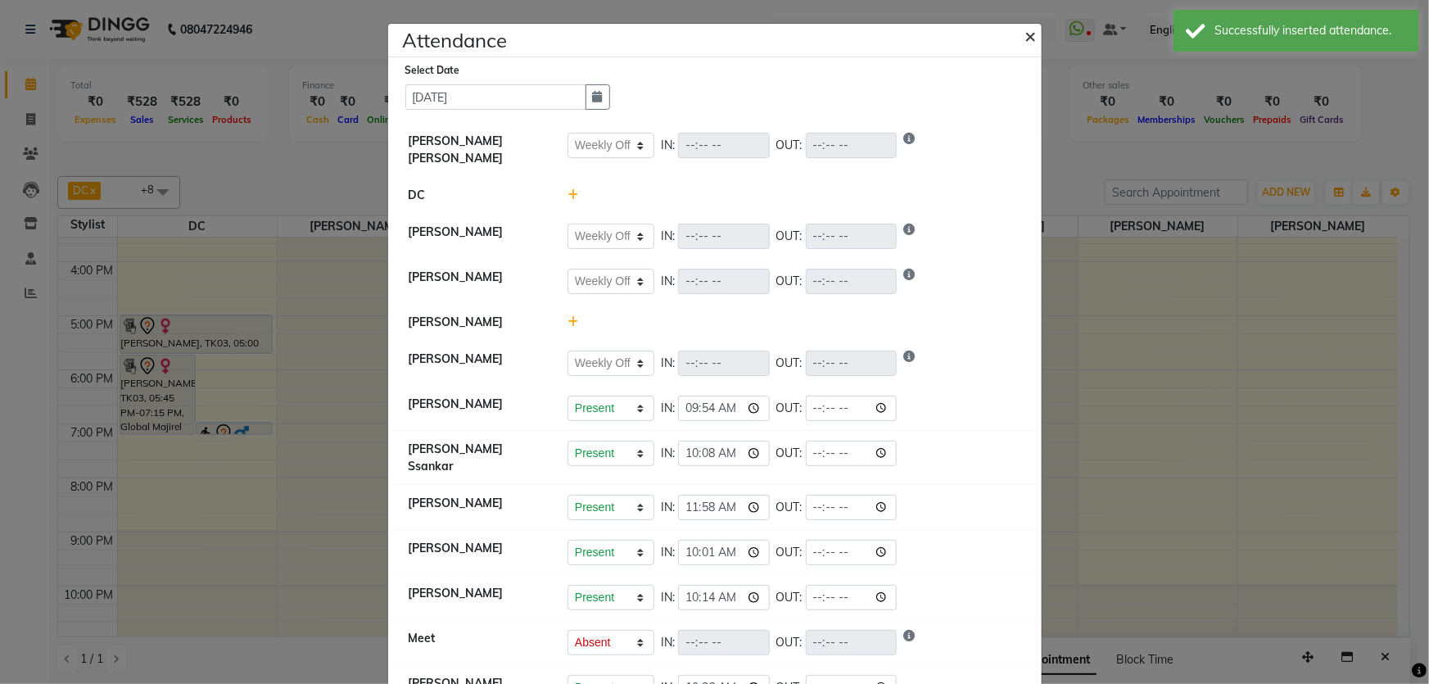
click at [1026, 42] on span "×" at bounding box center [1031, 35] width 11 height 25
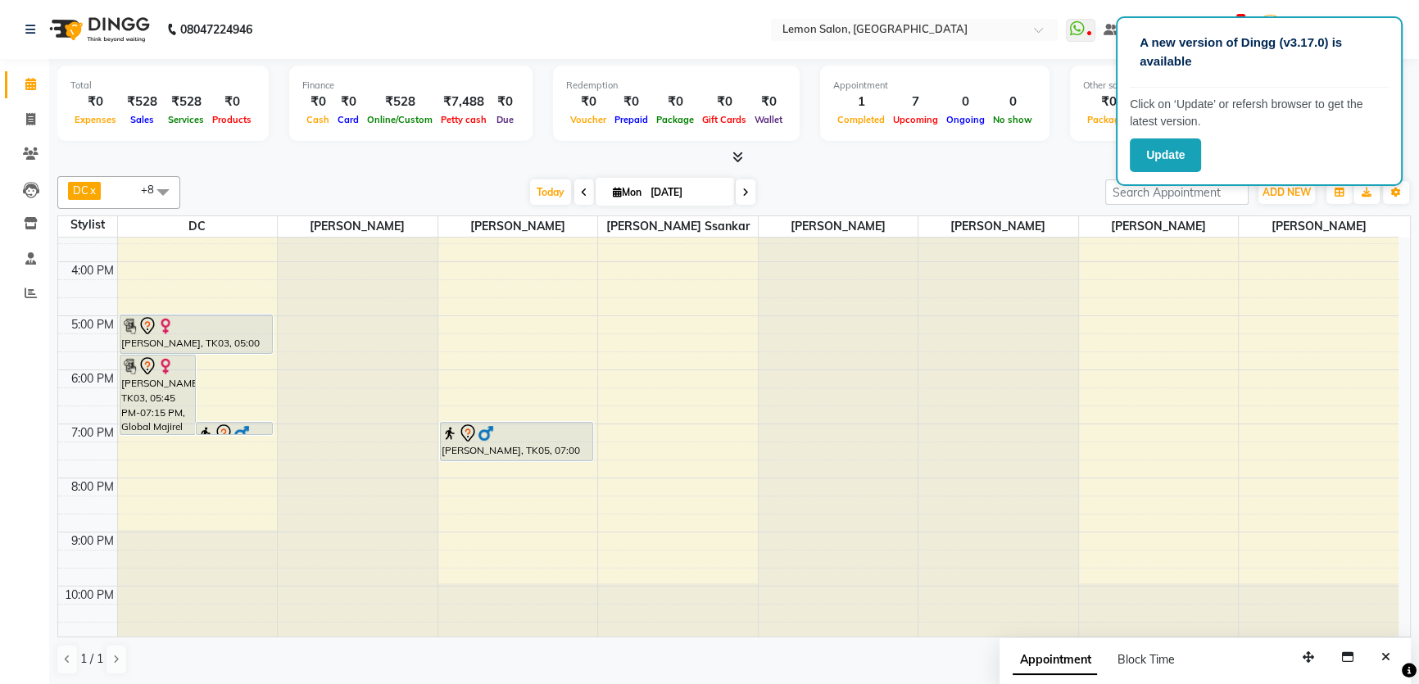
click at [1019, 178] on div "DC x Sonal Dubey x Mobin x Vidhi Solanki x Nilofar Shaikh x Imran shaikh x Arsh…" at bounding box center [733, 192] width 1353 height 33
click at [1147, 166] on button "Update" at bounding box center [1165, 155] width 71 height 34
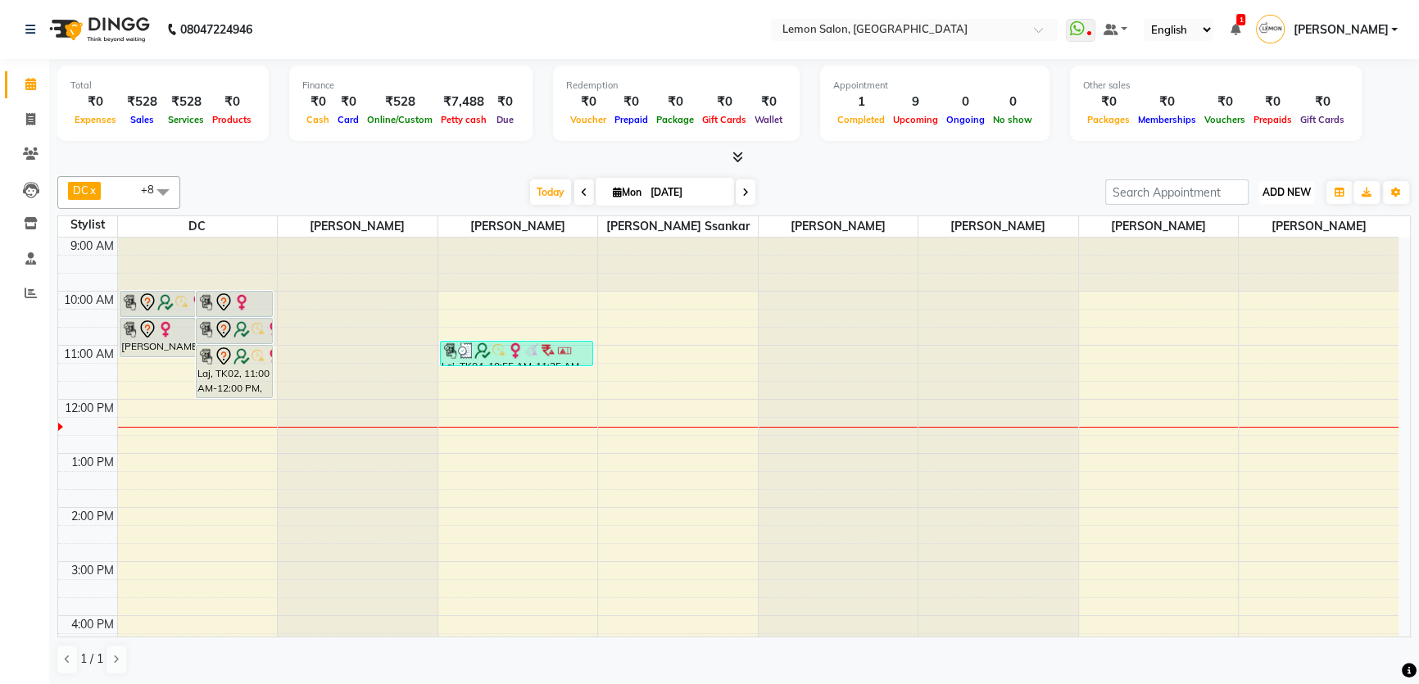
click at [1301, 197] on button "ADD NEW Toggle Dropdown" at bounding box center [1286, 192] width 57 height 23
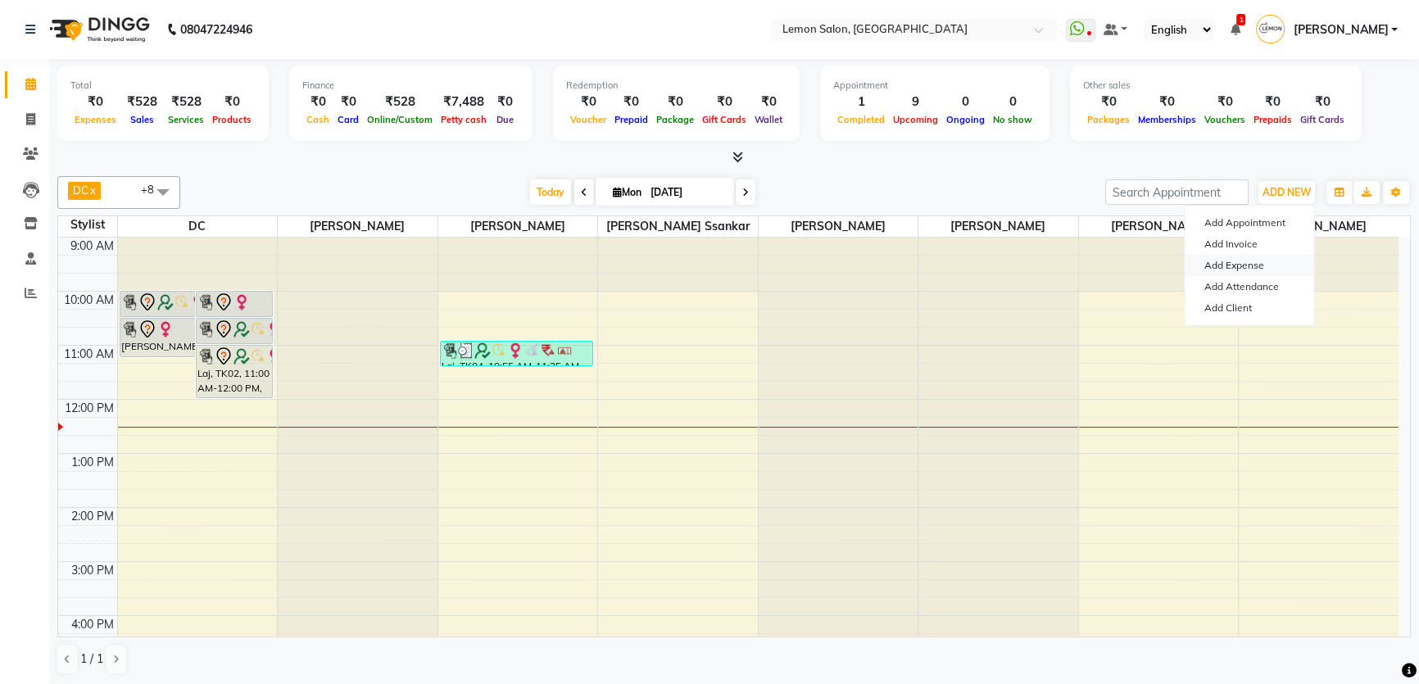
click at [1246, 270] on link "Add Expense" at bounding box center [1249, 265] width 129 height 21
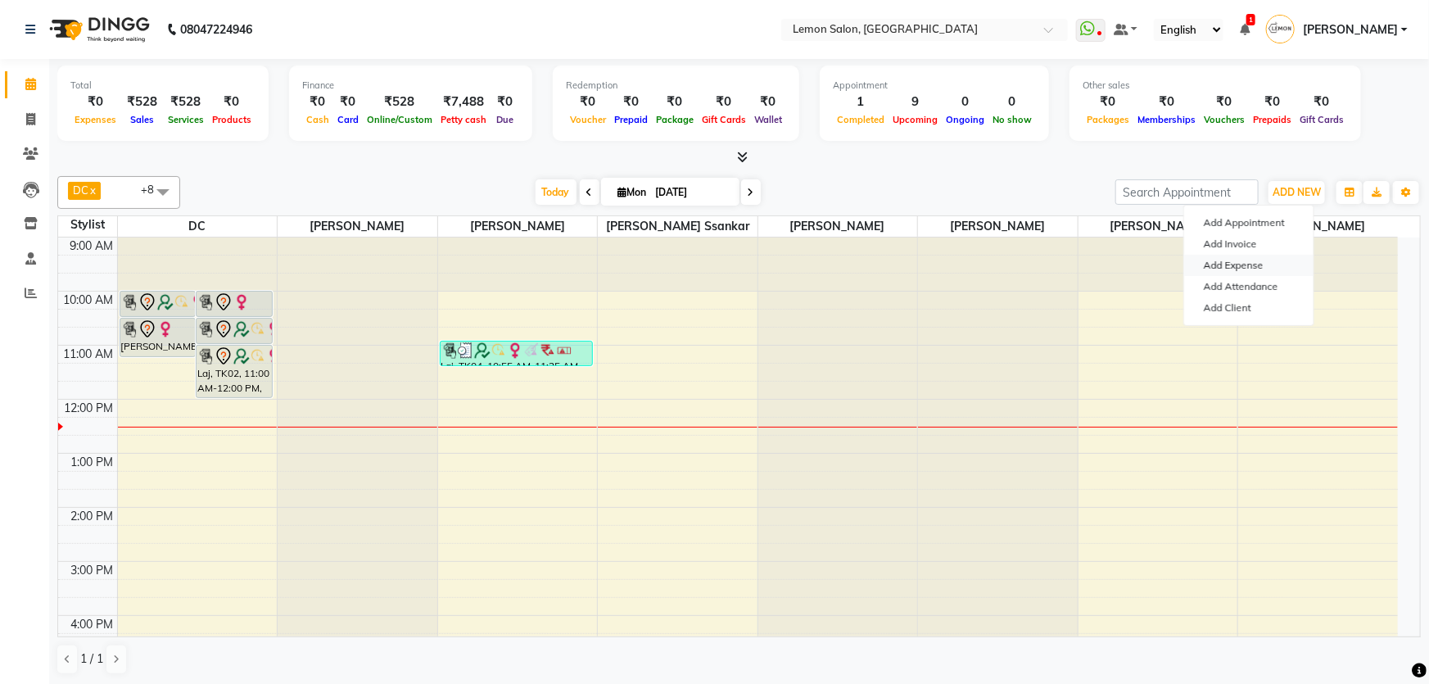
select select "1"
select select "1939"
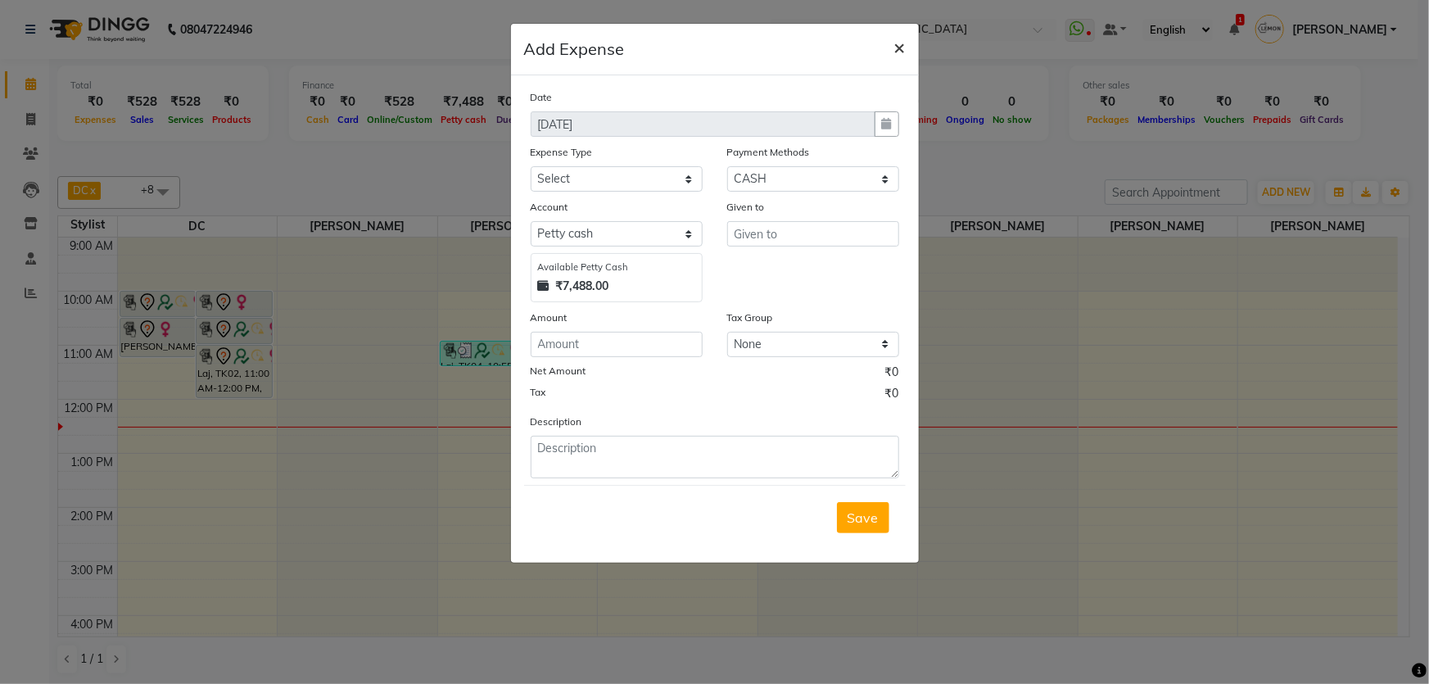
click at [901, 48] on span "×" at bounding box center [900, 46] width 11 height 25
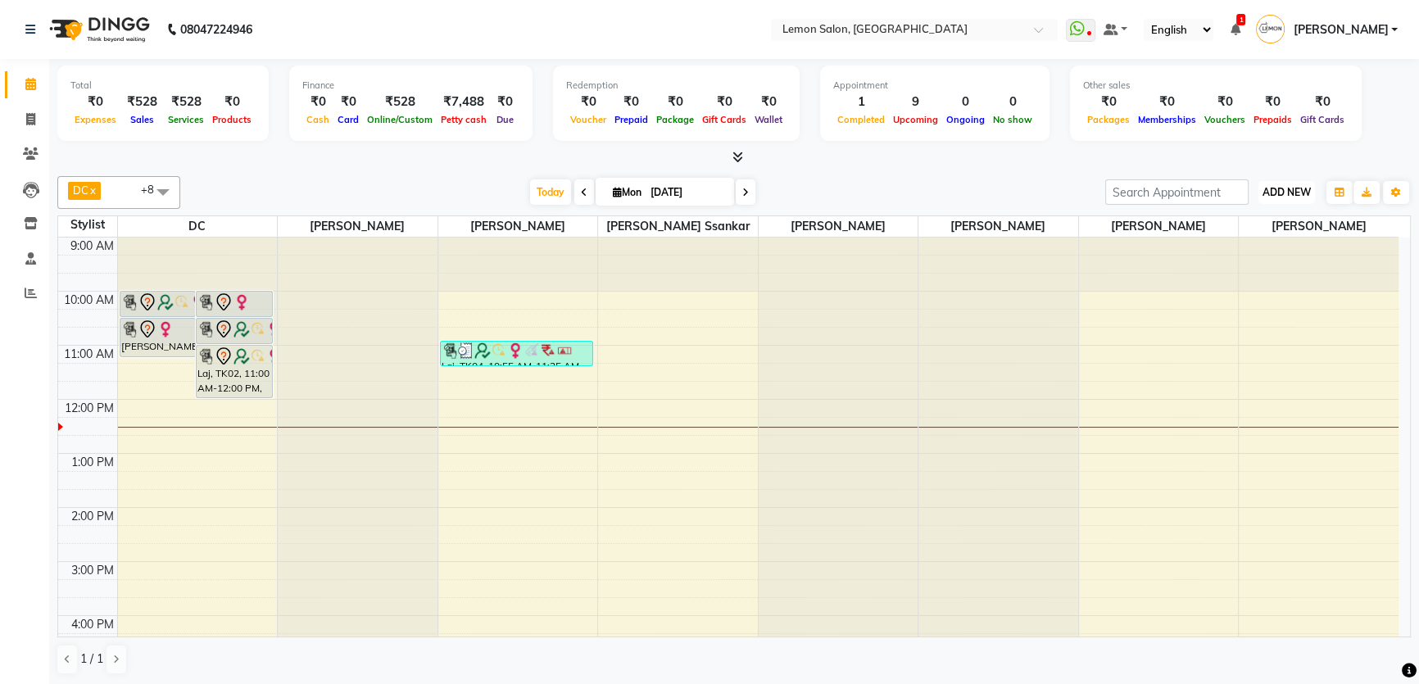
click at [1275, 186] on span "ADD NEW" at bounding box center [1286, 192] width 48 height 12
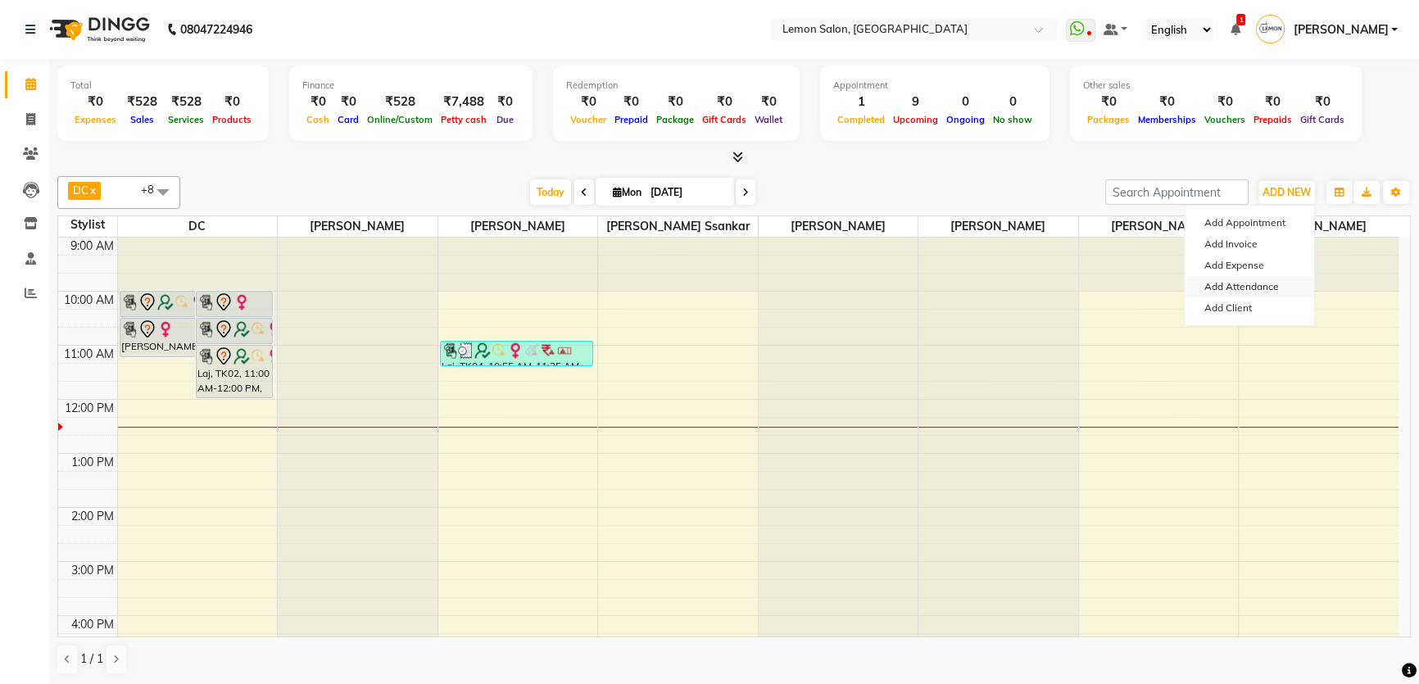
click at [1275, 295] on link "Add Attendance" at bounding box center [1249, 286] width 129 height 21
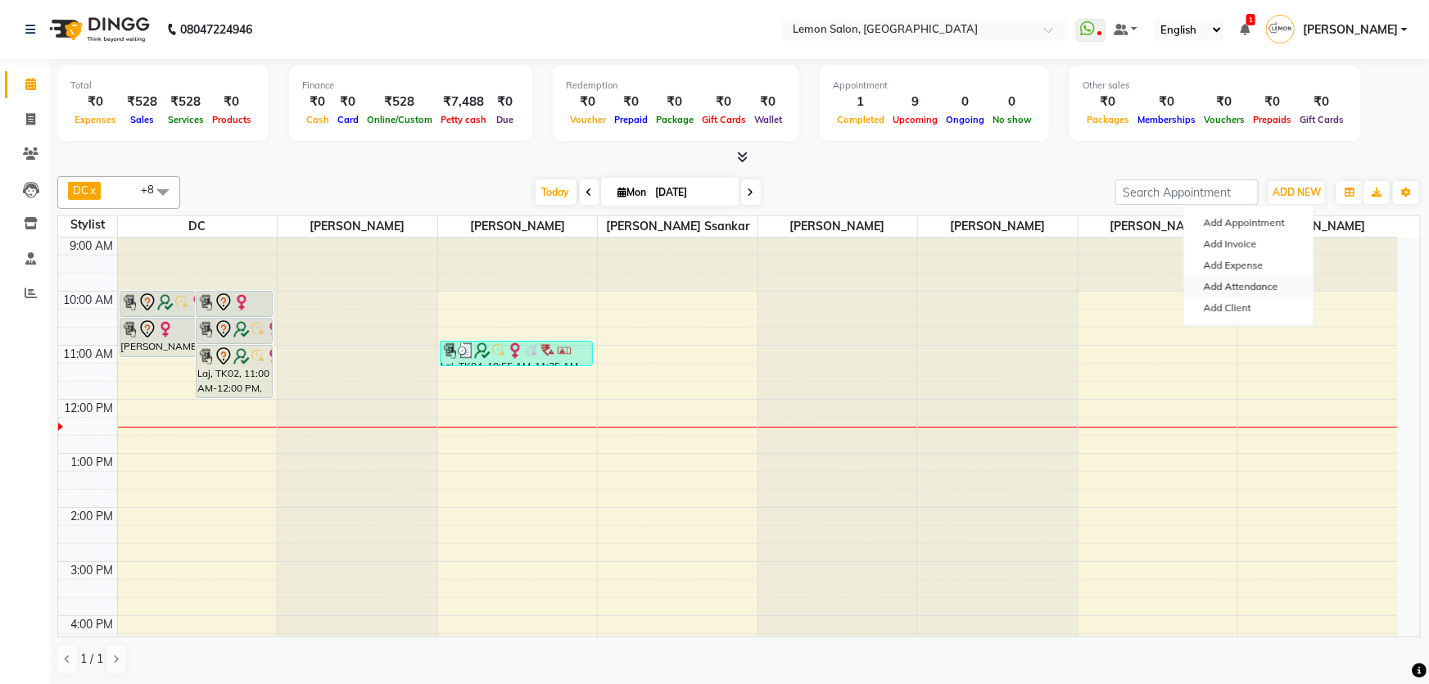
select select "W"
select select "A"
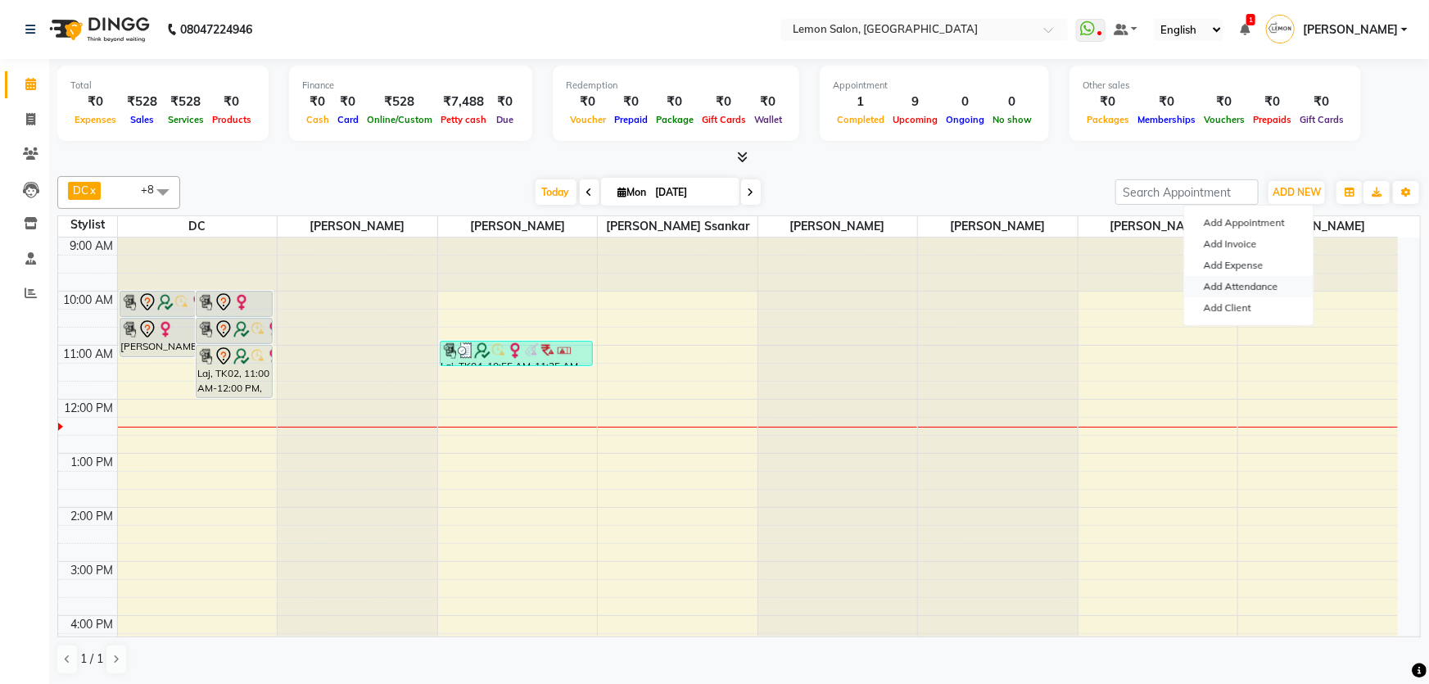
select select "A"
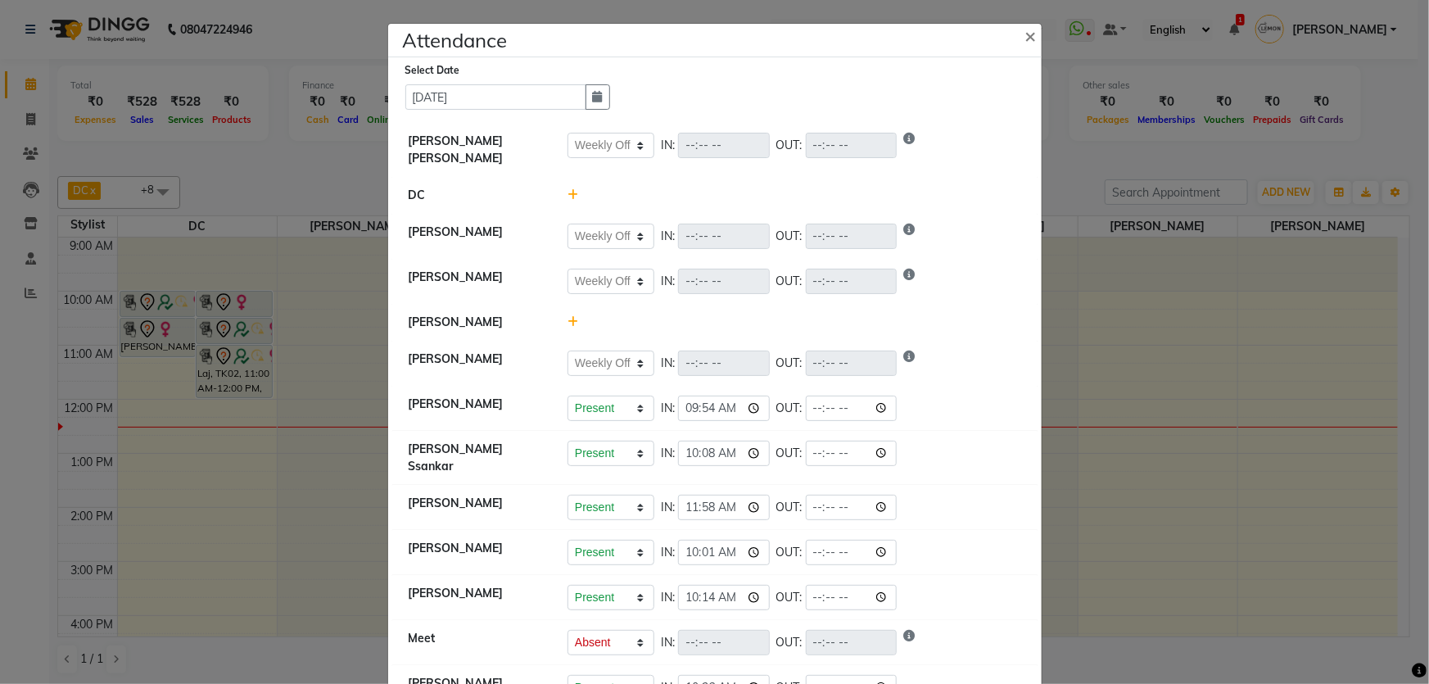
click at [568, 316] on icon at bounding box center [573, 321] width 11 height 11
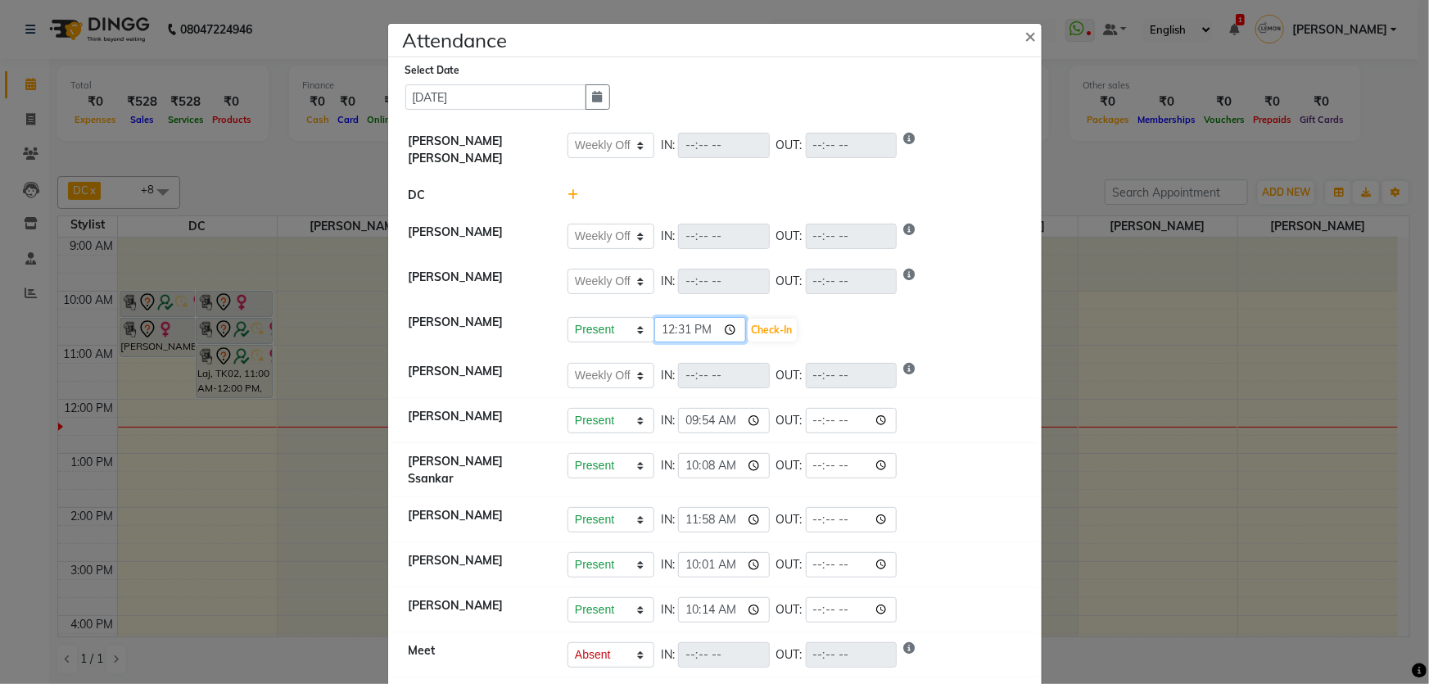
click at [672, 324] on input "12:31" at bounding box center [701, 329] width 92 height 25
type input "12:29"
click at [758, 323] on button "Check-In" at bounding box center [772, 330] width 49 height 23
select select "W"
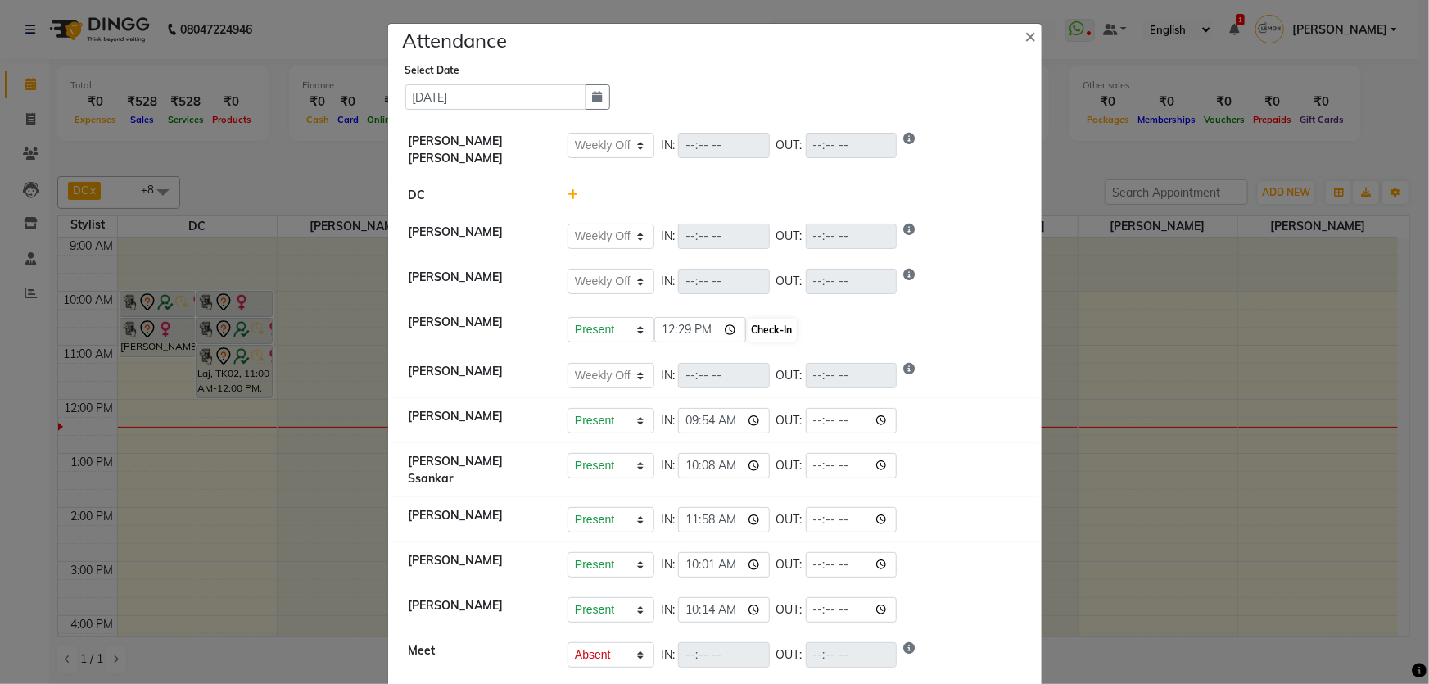
select select "W"
select select "A"
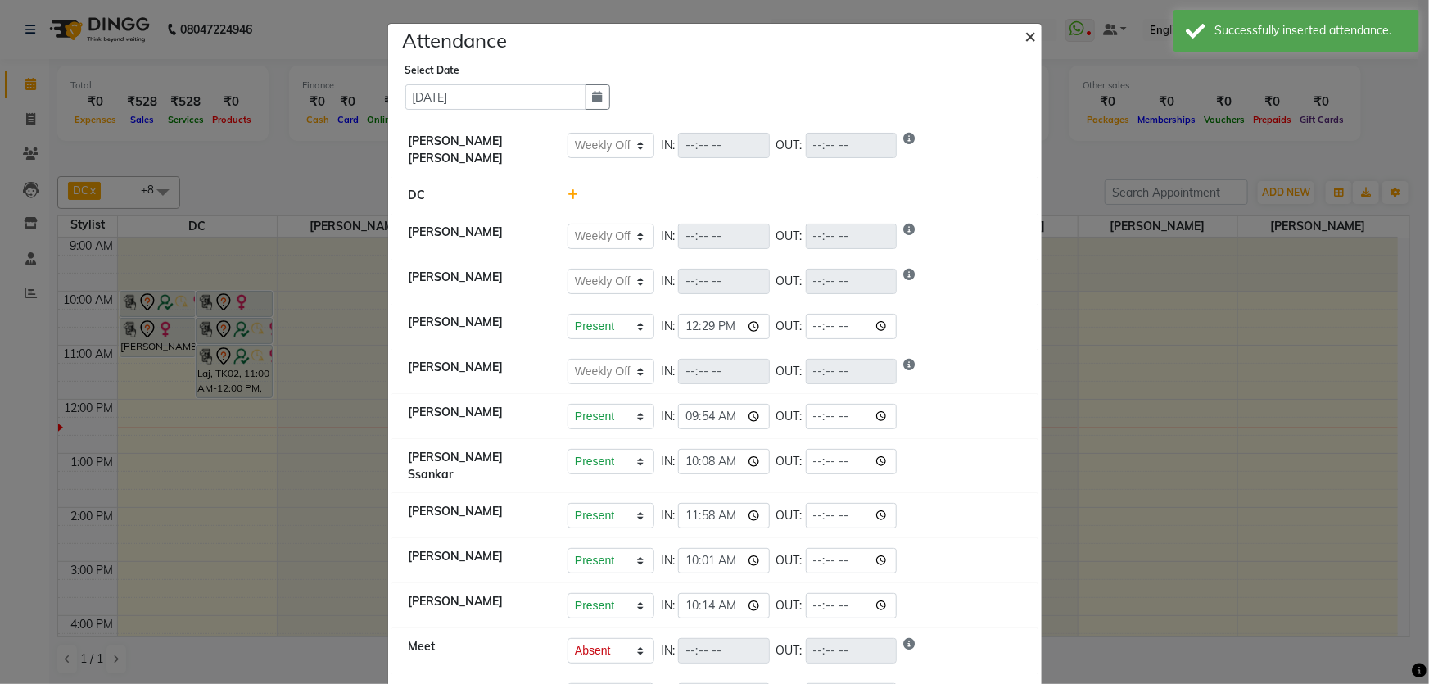
click at [1028, 39] on span "×" at bounding box center [1031, 35] width 11 height 25
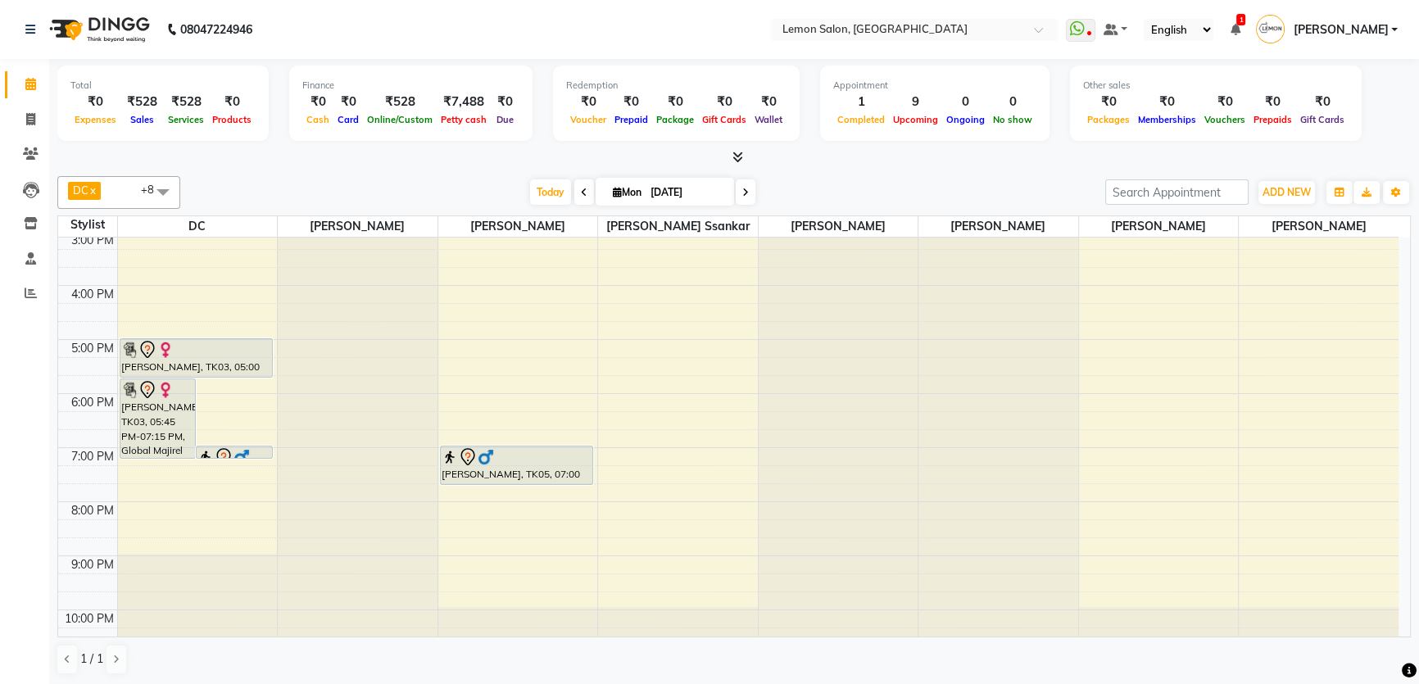
scroll to position [354, 0]
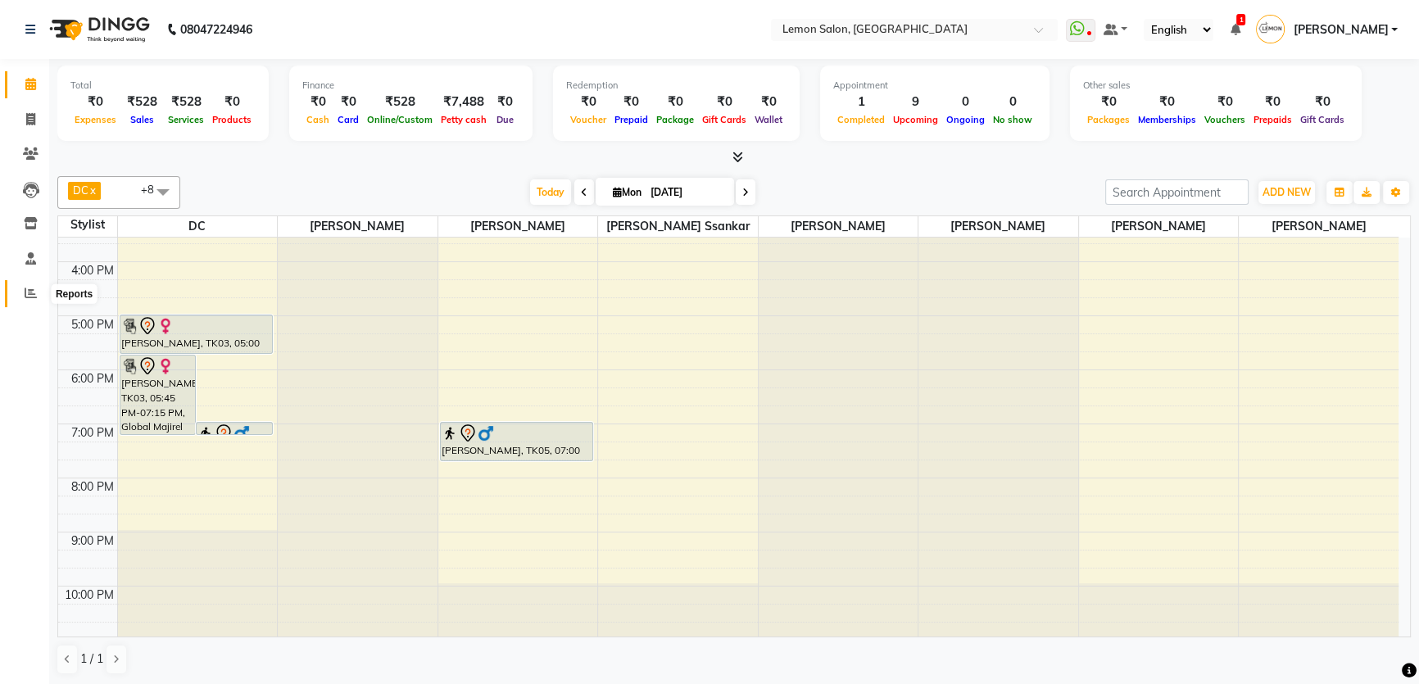
click at [33, 294] on icon at bounding box center [31, 293] width 12 height 12
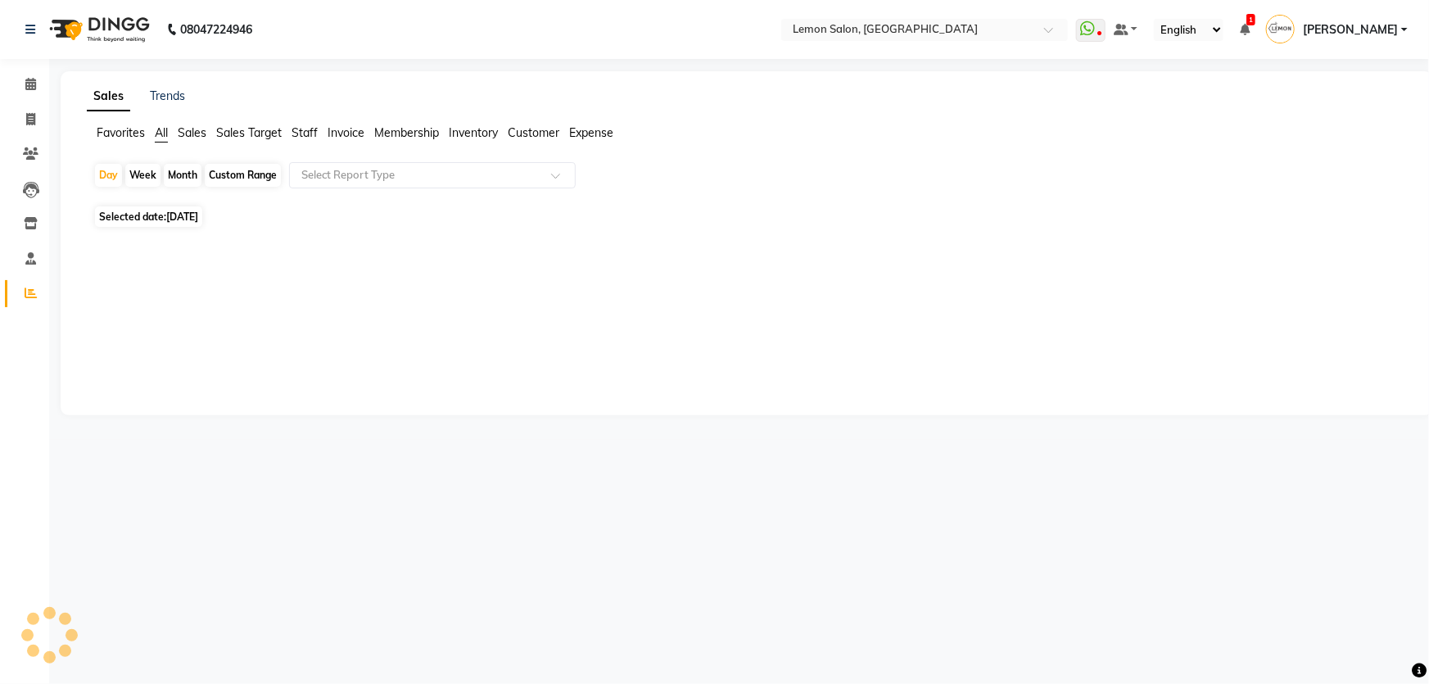
click at [169, 177] on div "Month" at bounding box center [183, 175] width 38 height 23
select select "9"
select select "2025"
click at [183, 176] on div "Month" at bounding box center [183, 175] width 38 height 23
select select "9"
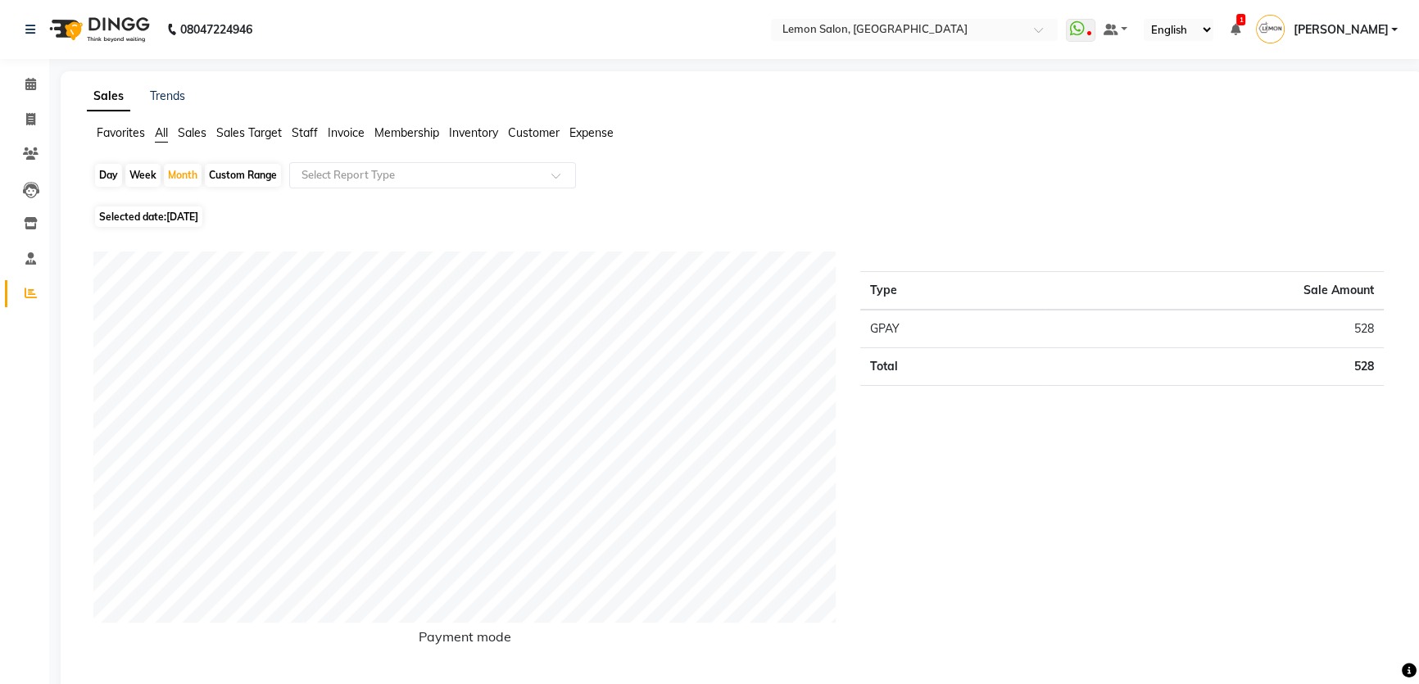
select select "2025"
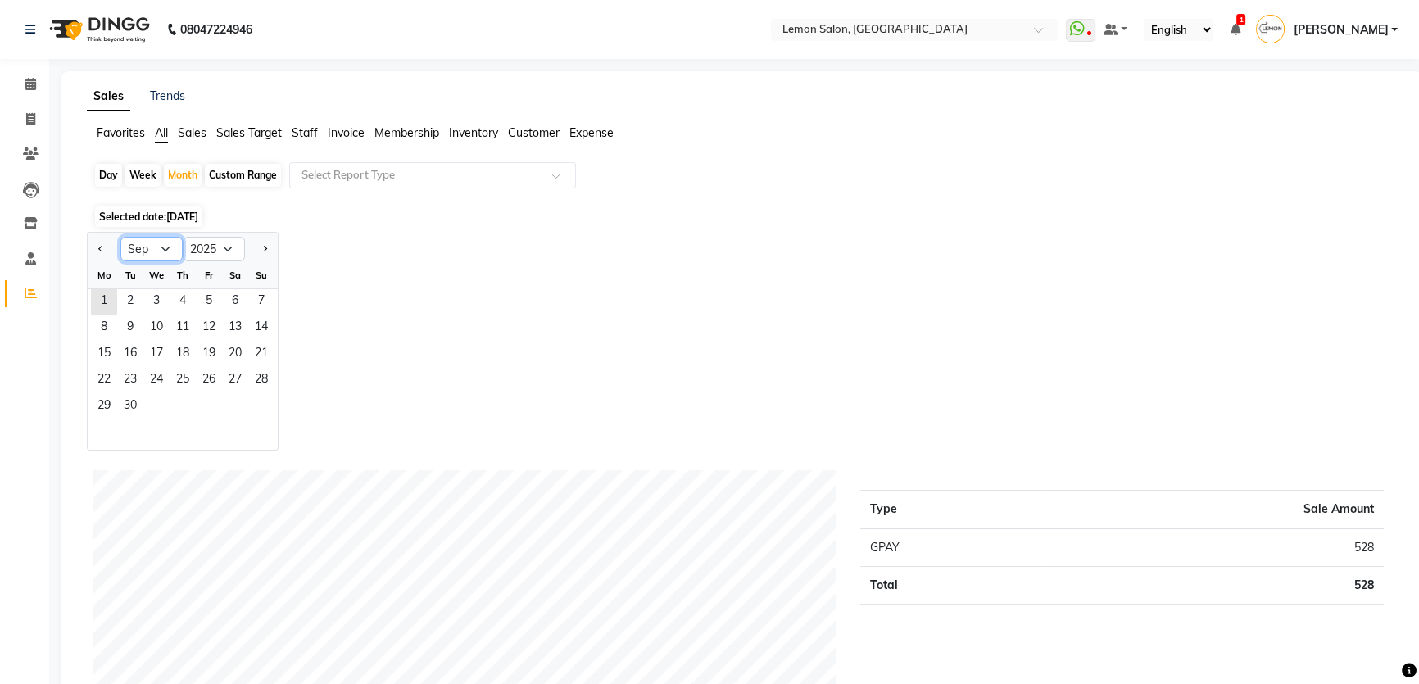
click at [169, 241] on select "Jan Feb Mar Apr May Jun Jul Aug Sep Oct Nov Dec" at bounding box center [151, 249] width 62 height 25
select select "8"
click at [120, 237] on select "Jan Feb Mar Apr May Jun Jul Aug Sep Oct Nov Dec" at bounding box center [151, 249] width 62 height 25
click at [302, 130] on span "Staff" at bounding box center [305, 132] width 26 height 15
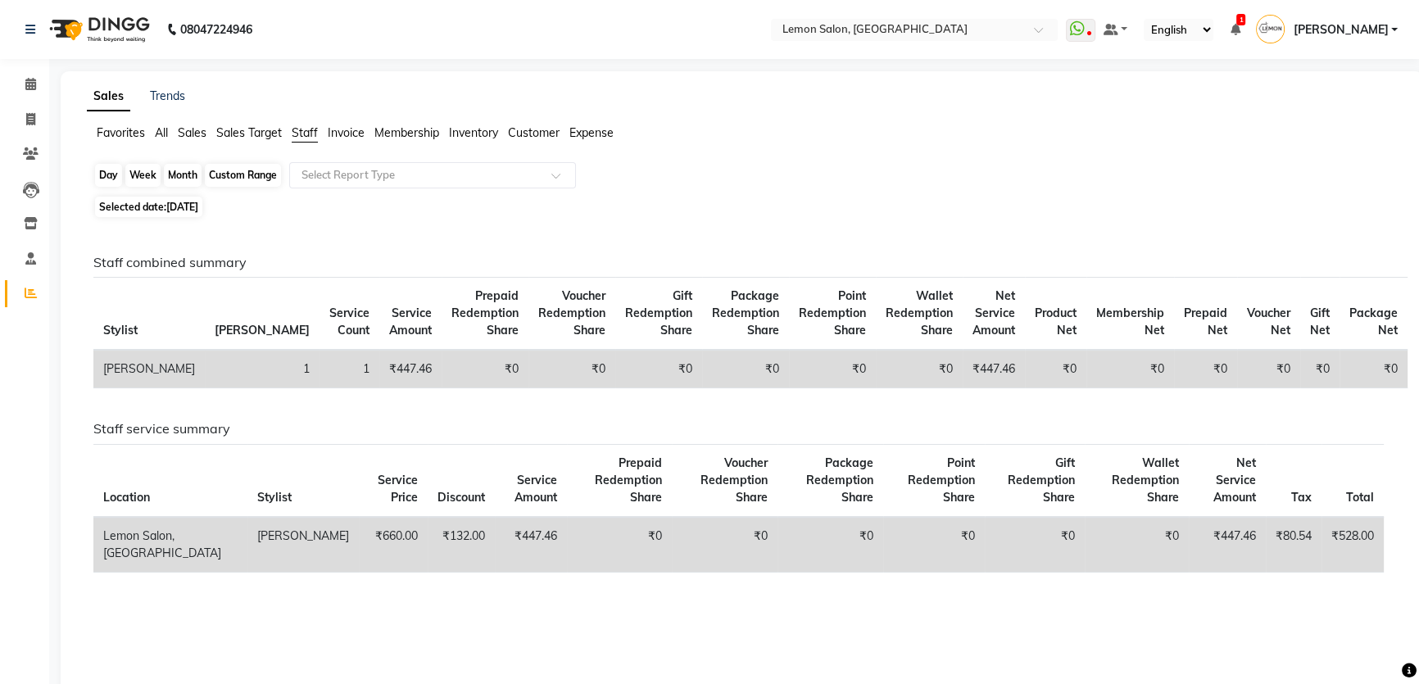
click at [183, 179] on div "Month" at bounding box center [183, 175] width 38 height 23
select select "9"
select select "2025"
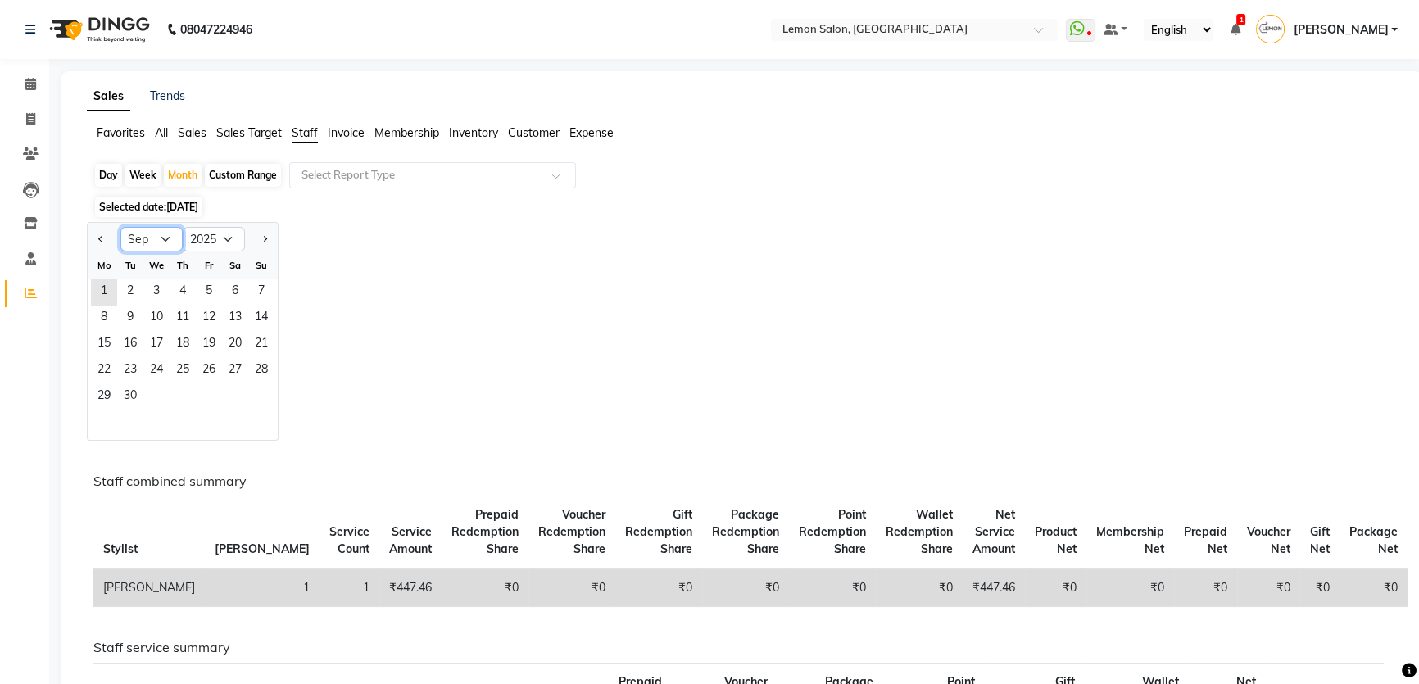
click at [165, 243] on select "Jan Feb Mar Apr May Jun Jul Aug Sep Oct Nov Dec" at bounding box center [151, 239] width 62 height 25
select select "8"
click at [120, 227] on select "Jan Feb Mar Apr May Jun Jul Aug Sep Oct Nov Dec" at bounding box center [151, 239] width 62 height 25
click at [212, 281] on span "1" at bounding box center [209, 292] width 26 height 26
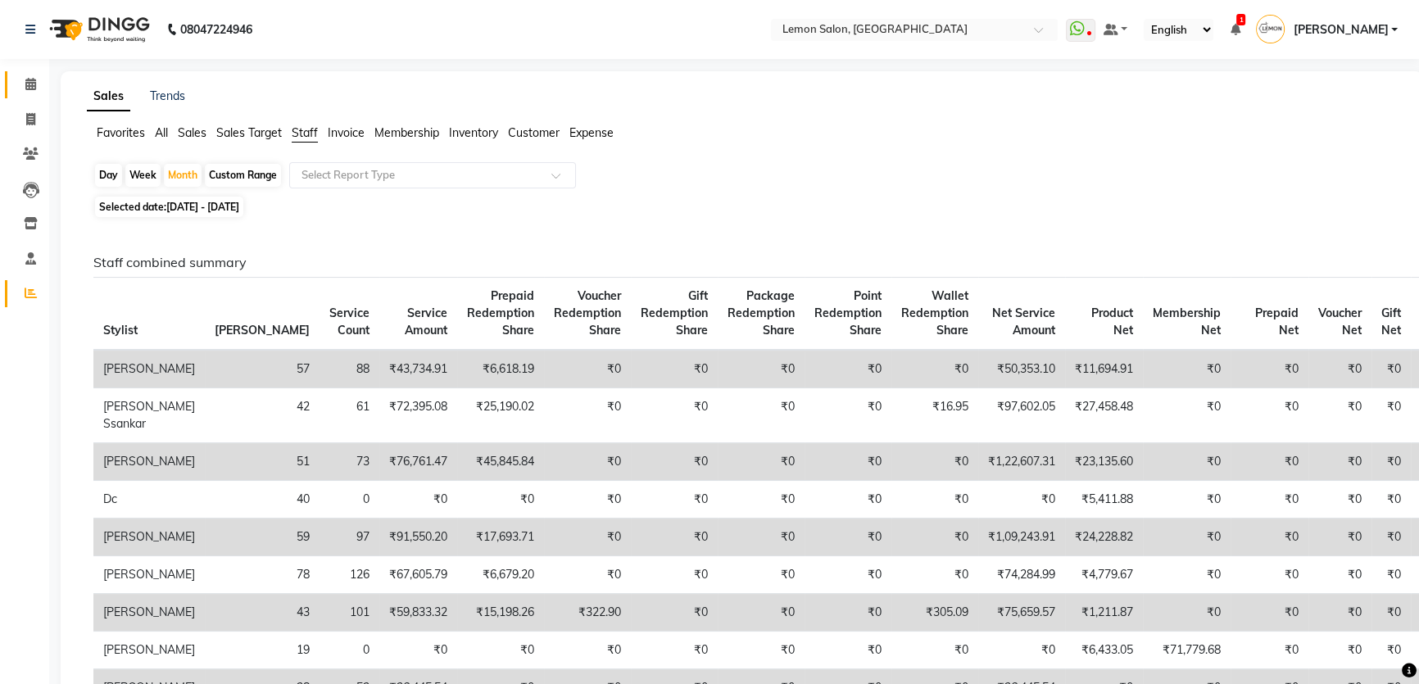
click at [30, 93] on link "Calendar" at bounding box center [24, 84] width 39 height 27
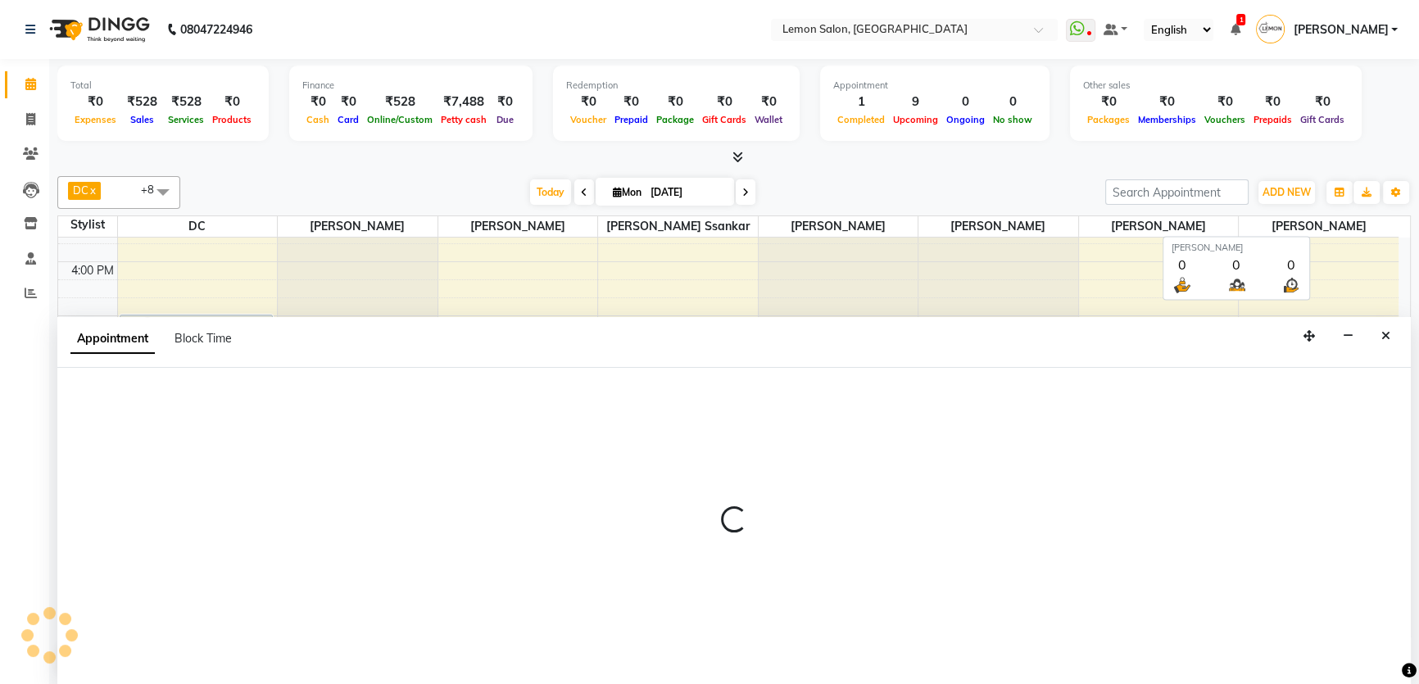
select select "30692"
select select "1065"
select select "tentative"
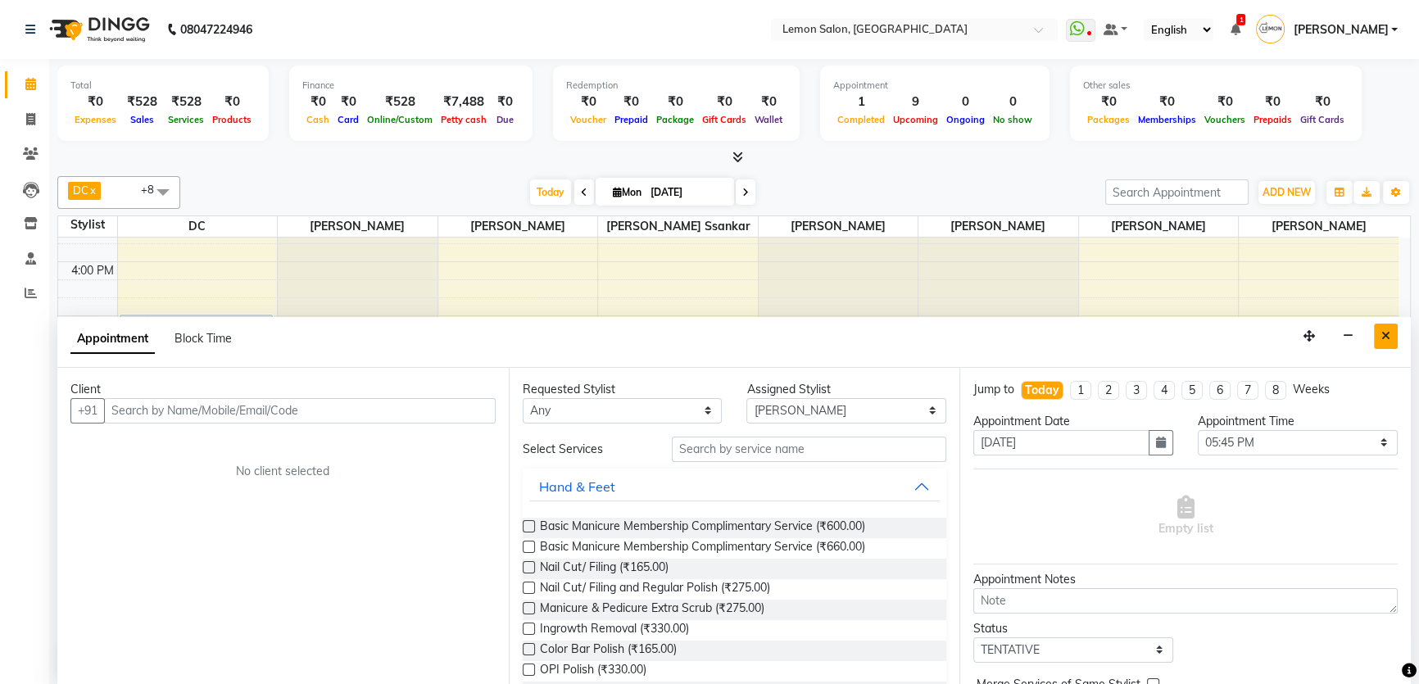
click at [1383, 324] on button "Close" at bounding box center [1386, 336] width 24 height 25
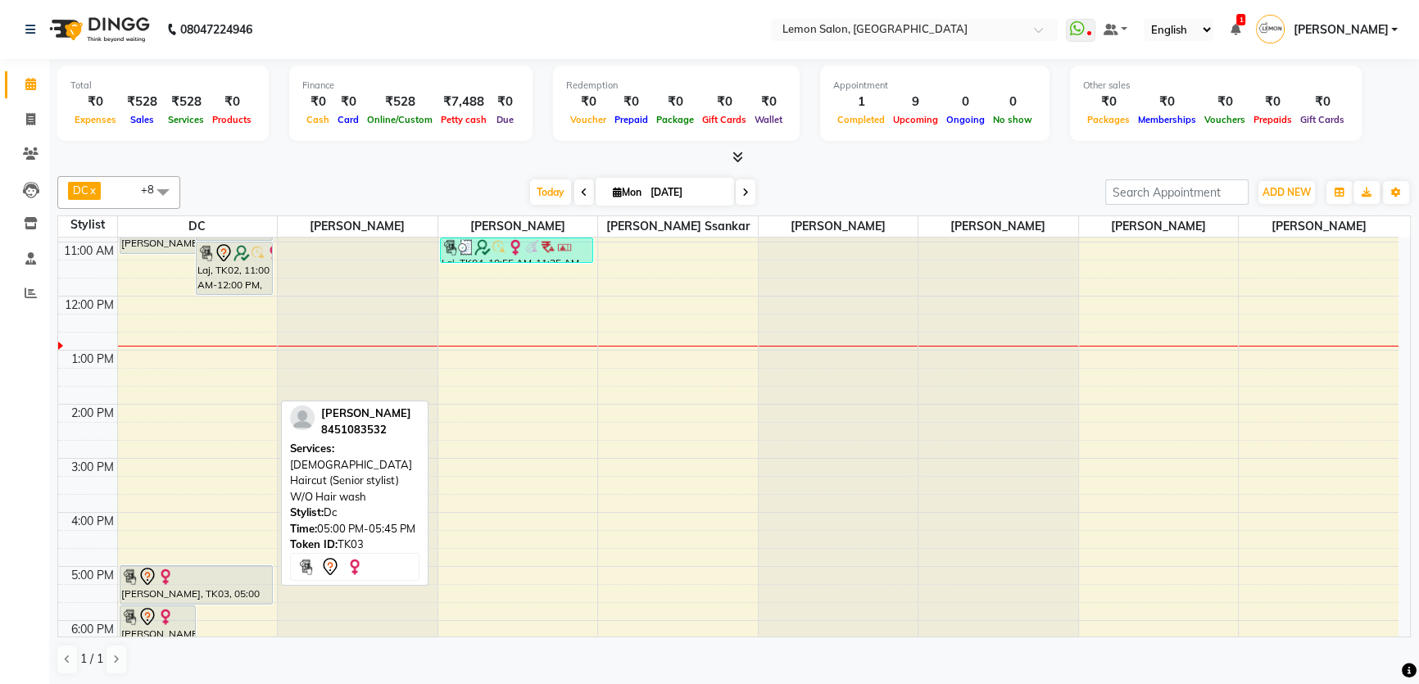
scroll to position [74, 0]
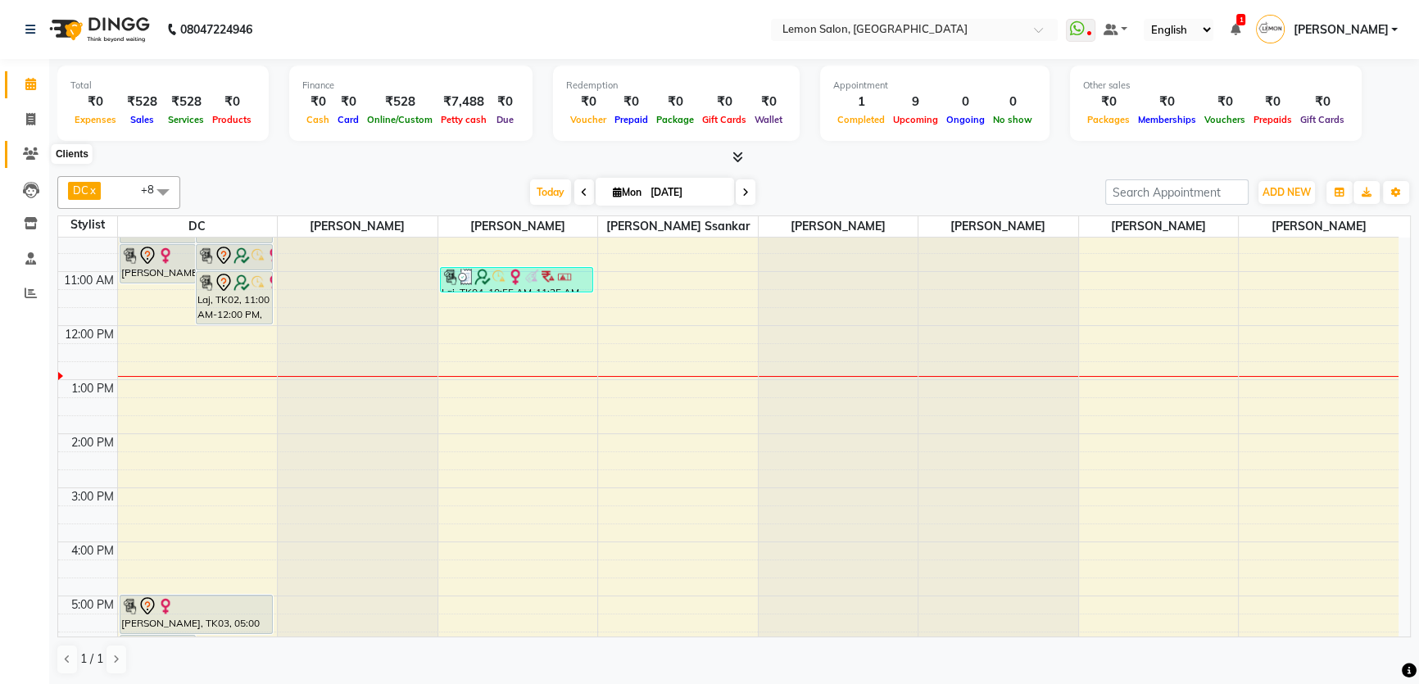
click at [21, 156] on span at bounding box center [30, 154] width 29 height 19
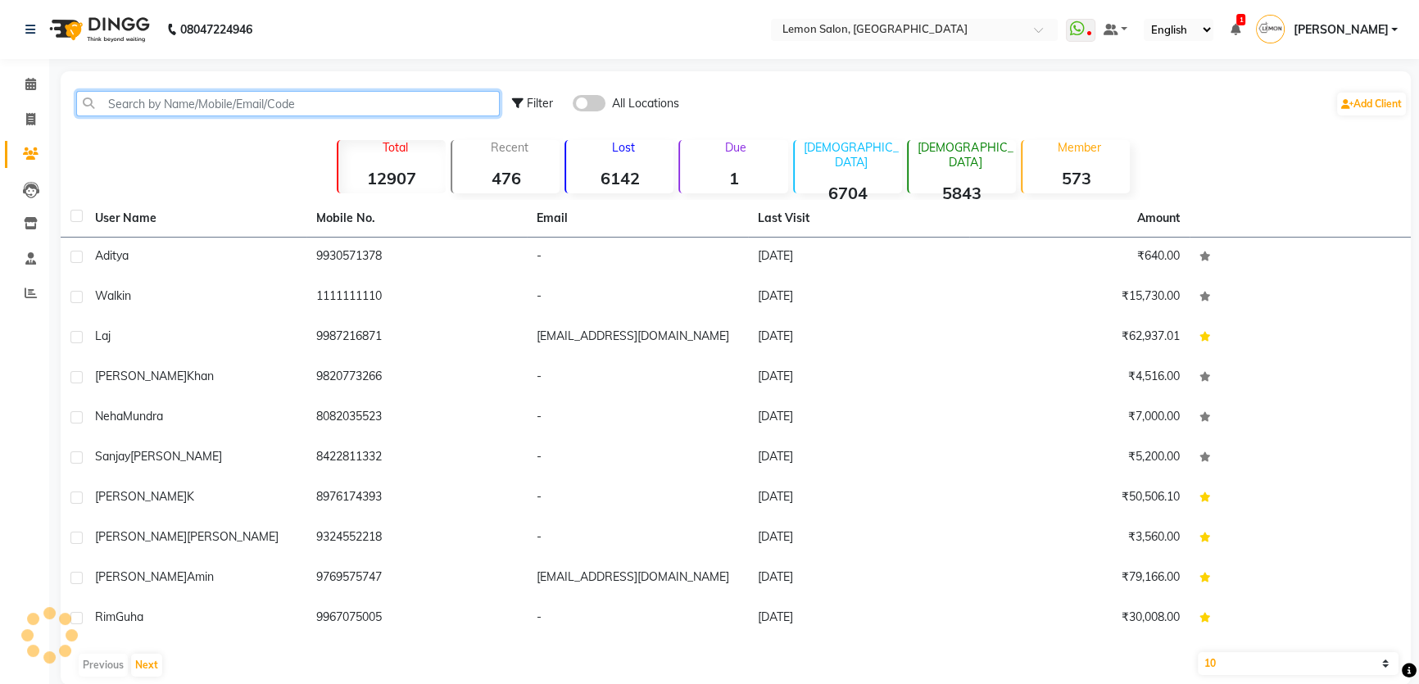
click at [131, 107] on input "text" at bounding box center [288, 103] width 424 height 25
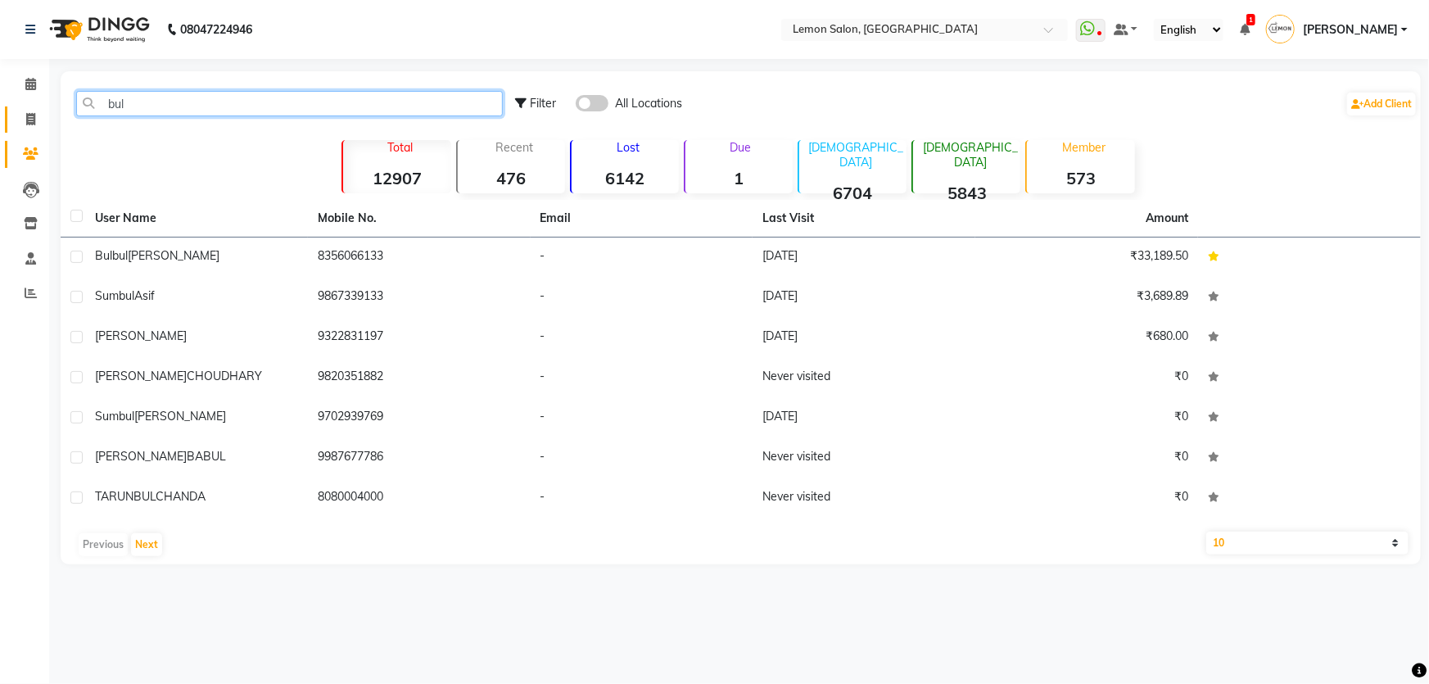
type input "bul"
click at [18, 117] on span at bounding box center [30, 120] width 29 height 19
select select "service"
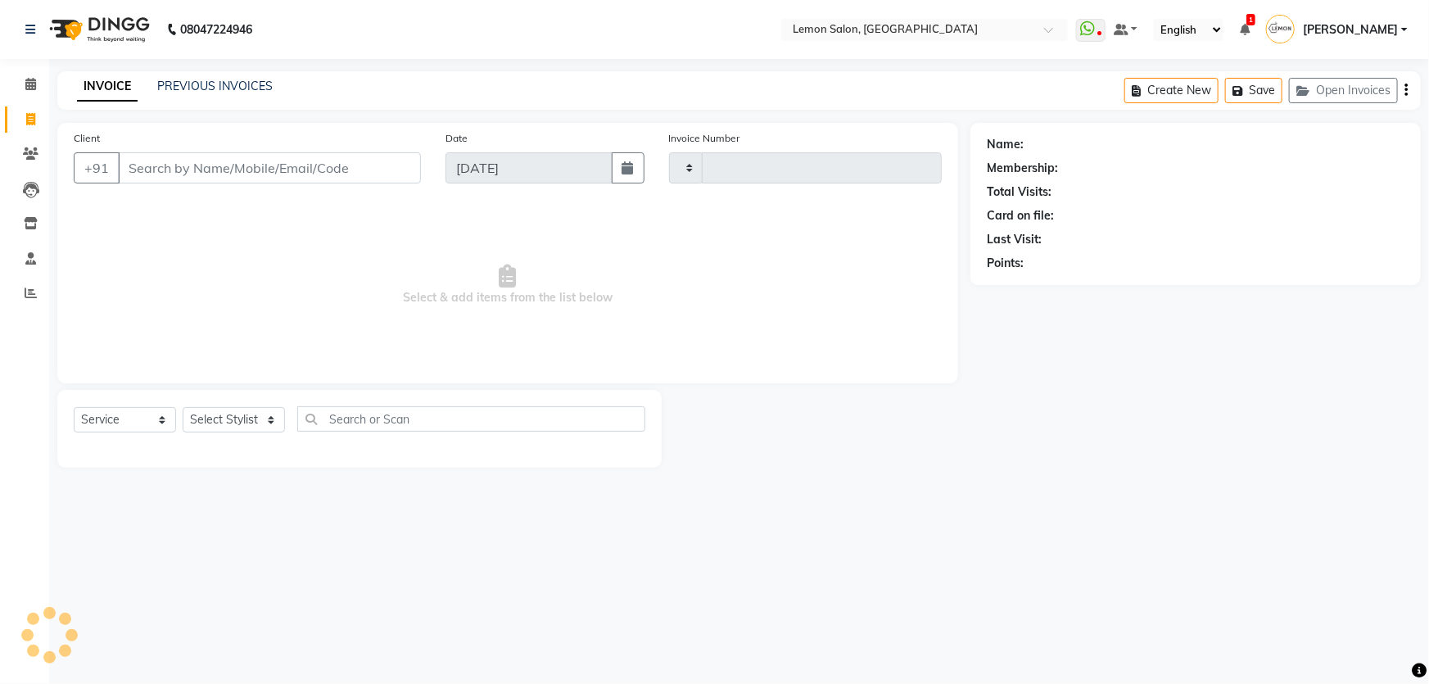
type input "1794"
select select "568"
click at [177, 82] on link "PREVIOUS INVOICES" at bounding box center [215, 86] width 116 height 15
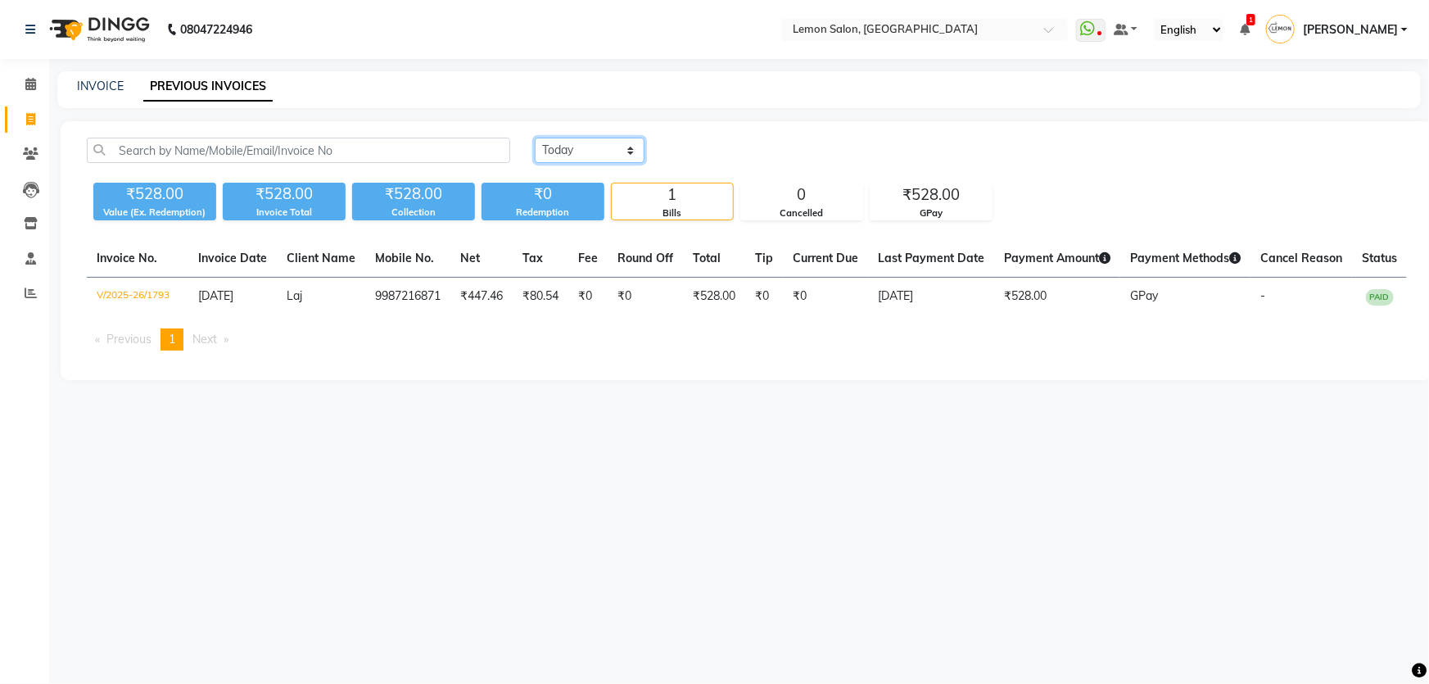
click at [559, 161] on select "Today Yesterday Custom Range" at bounding box center [590, 150] width 110 height 25
select select "range"
click at [535, 138] on select "Today Yesterday Custom Range" at bounding box center [590, 150] width 110 height 25
click at [745, 156] on input "[DATE]" at bounding box center [723, 150] width 115 height 23
select select "9"
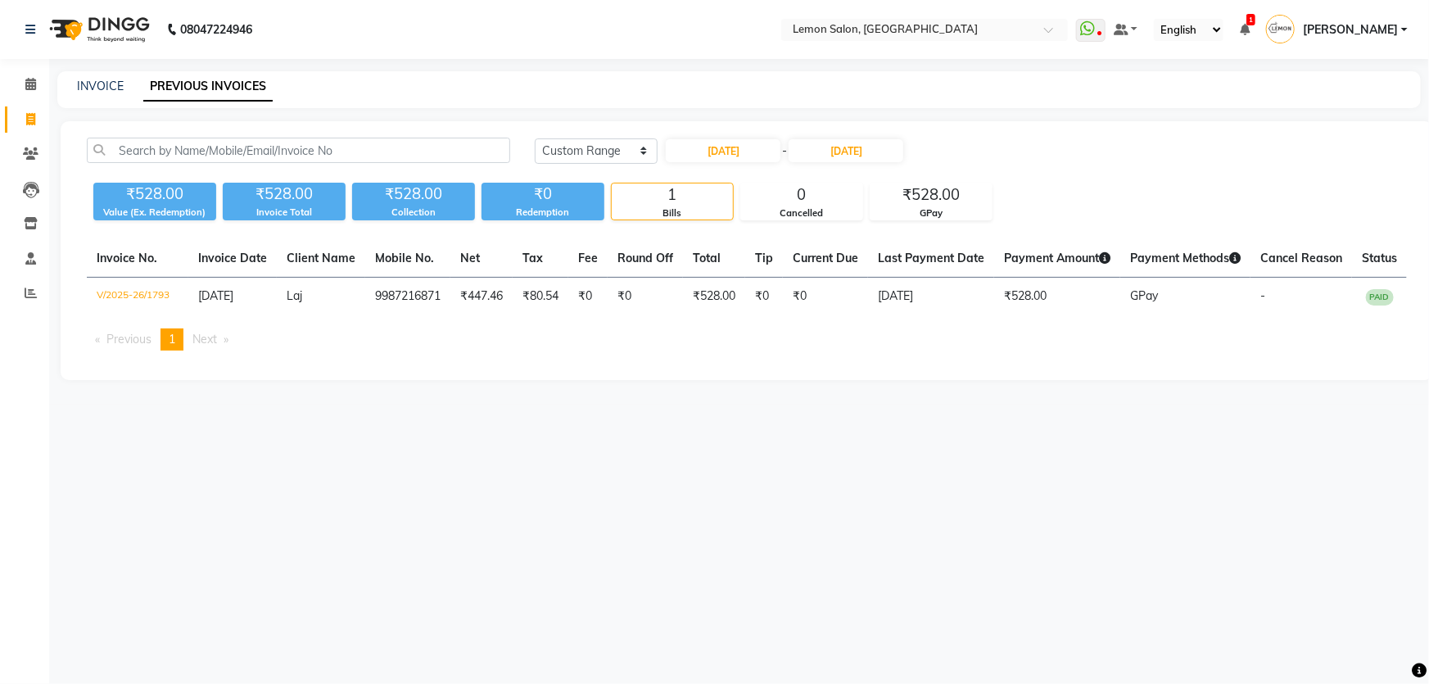
select select "2025"
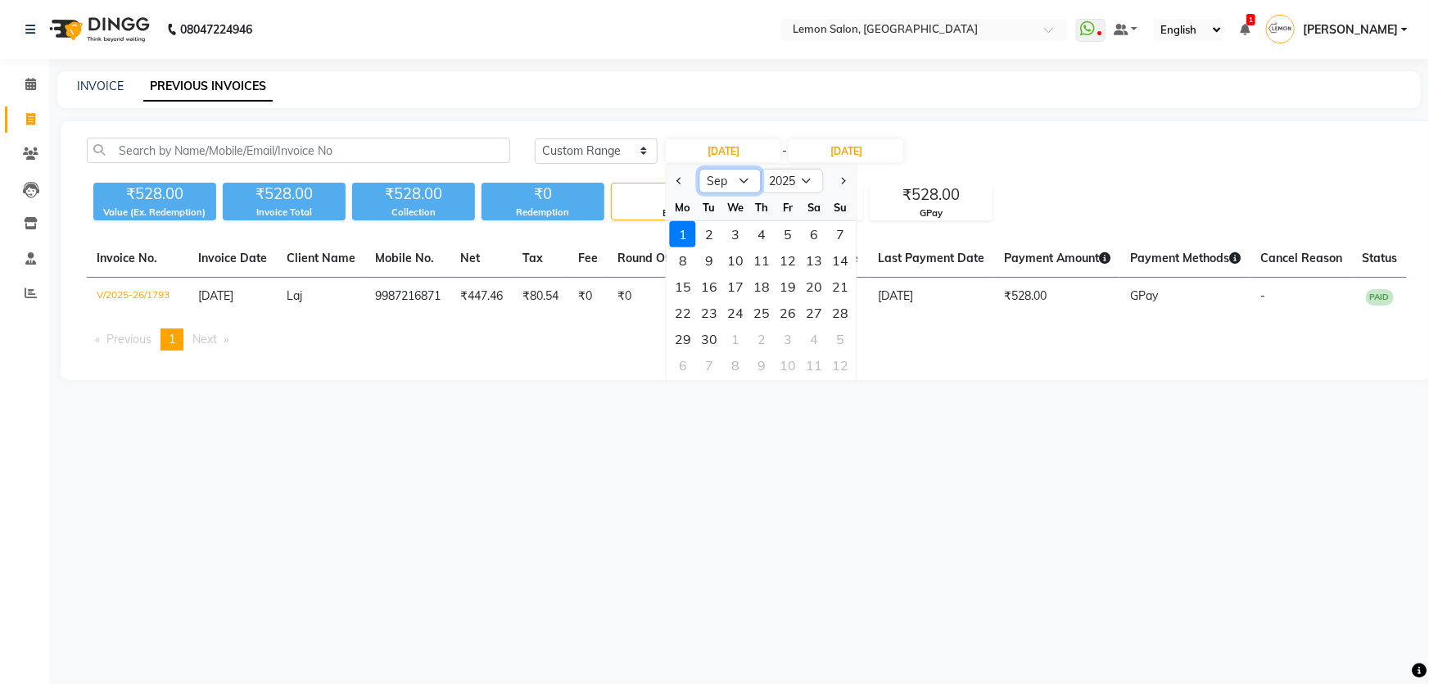
click at [752, 178] on select "Jan Feb Mar Apr May Jun Jul Aug Sep Oct Nov Dec" at bounding box center [731, 181] width 62 height 25
select select "8"
click at [700, 169] on select "Jan Feb Mar Apr May Jun Jul Aug Sep Oct Nov Dec" at bounding box center [731, 181] width 62 height 25
click at [786, 229] on div "1" at bounding box center [788, 234] width 26 height 26
type input "01-08-2025"
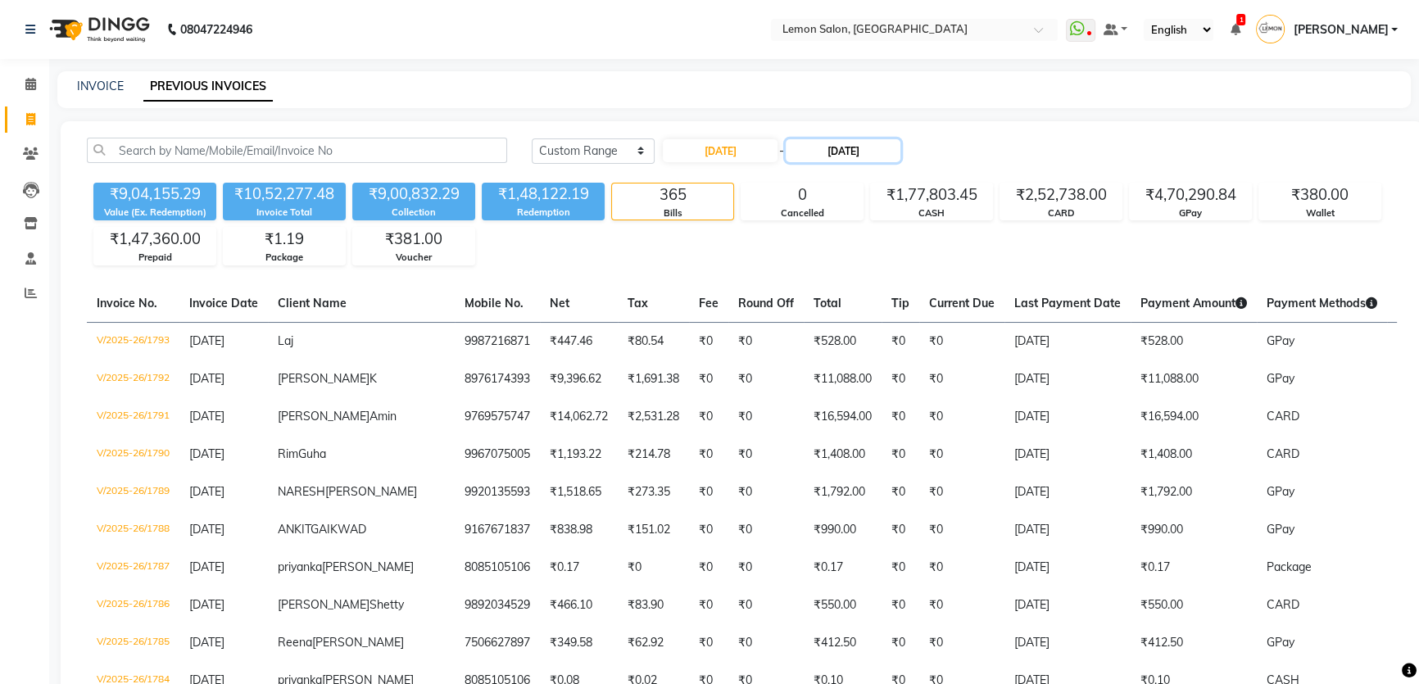
click at [856, 150] on input "[DATE]" at bounding box center [843, 150] width 115 height 23
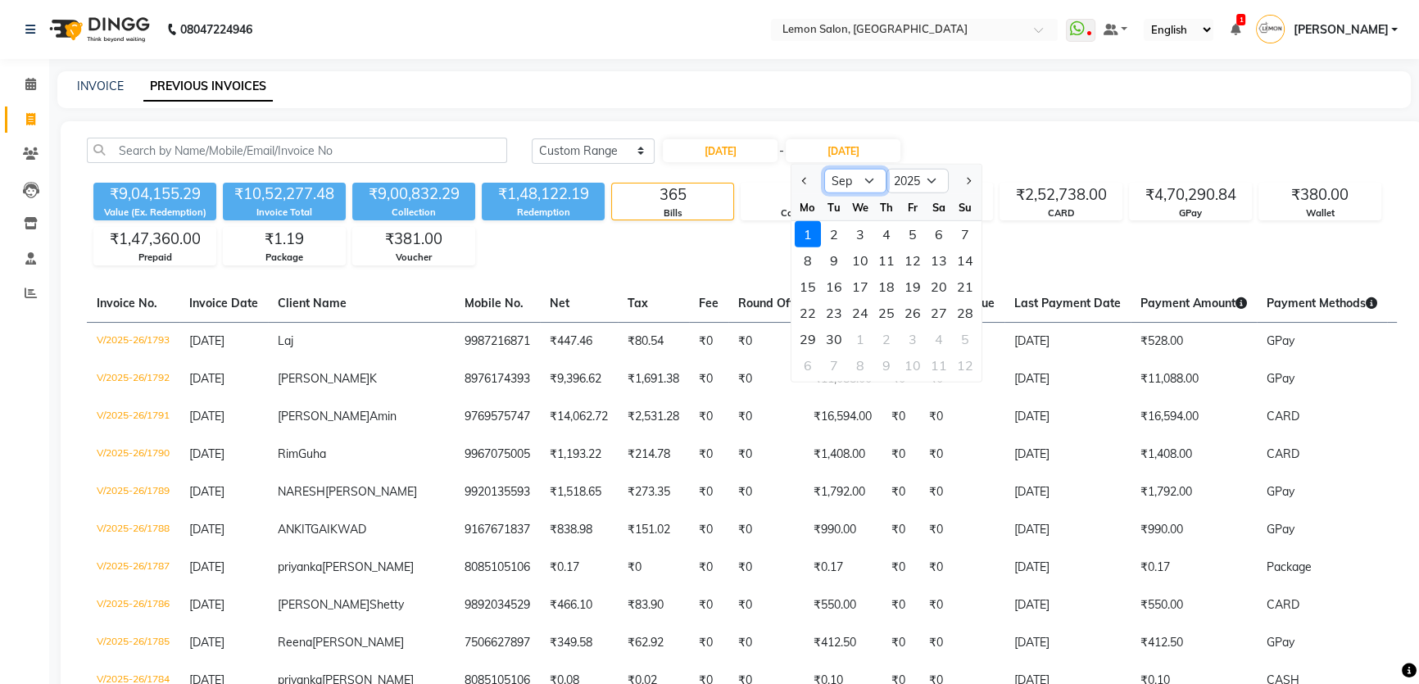
click at [868, 183] on select "Aug Sep Oct Nov Dec" at bounding box center [855, 181] width 62 height 25
select select "8"
click at [824, 169] on select "Aug Sep Oct Nov Dec" at bounding box center [855, 181] width 62 height 25
click at [903, 233] on div "1" at bounding box center [912, 234] width 26 height 26
type input "01-08-2025"
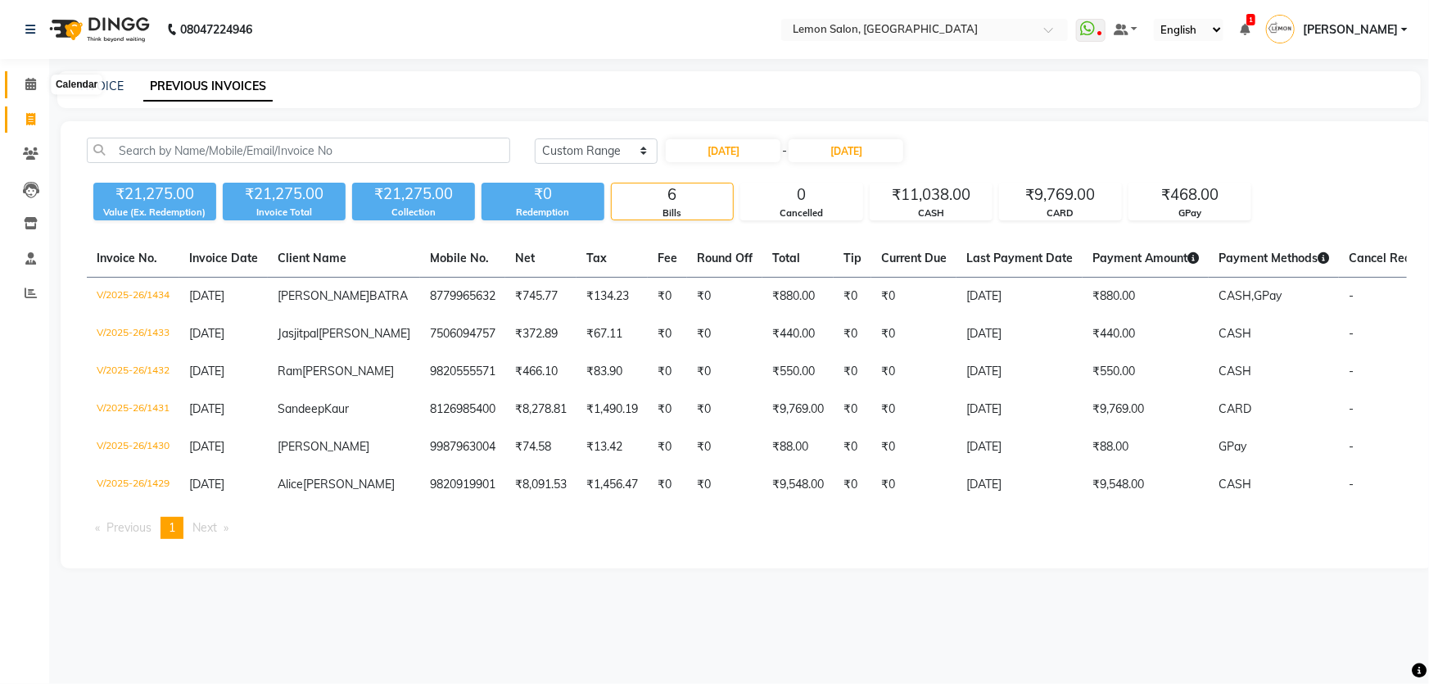
click at [28, 88] on icon at bounding box center [30, 84] width 11 height 12
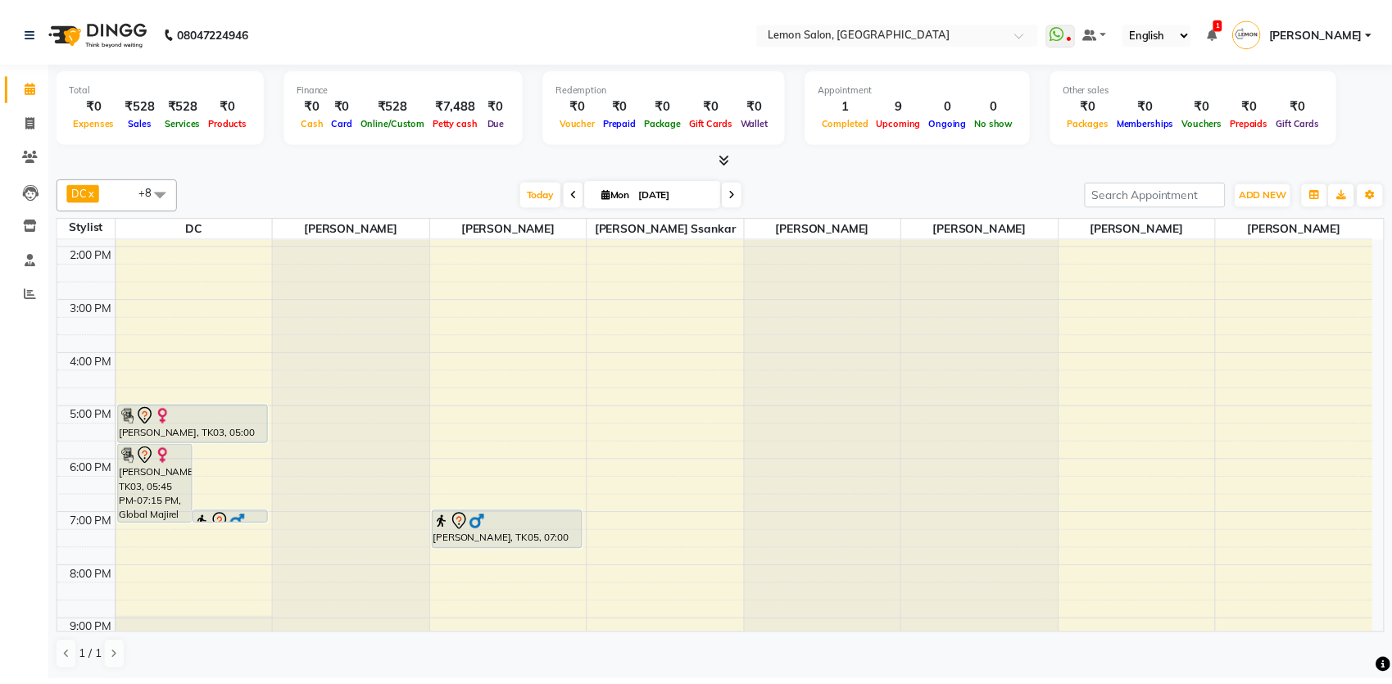
scroll to position [297, 0]
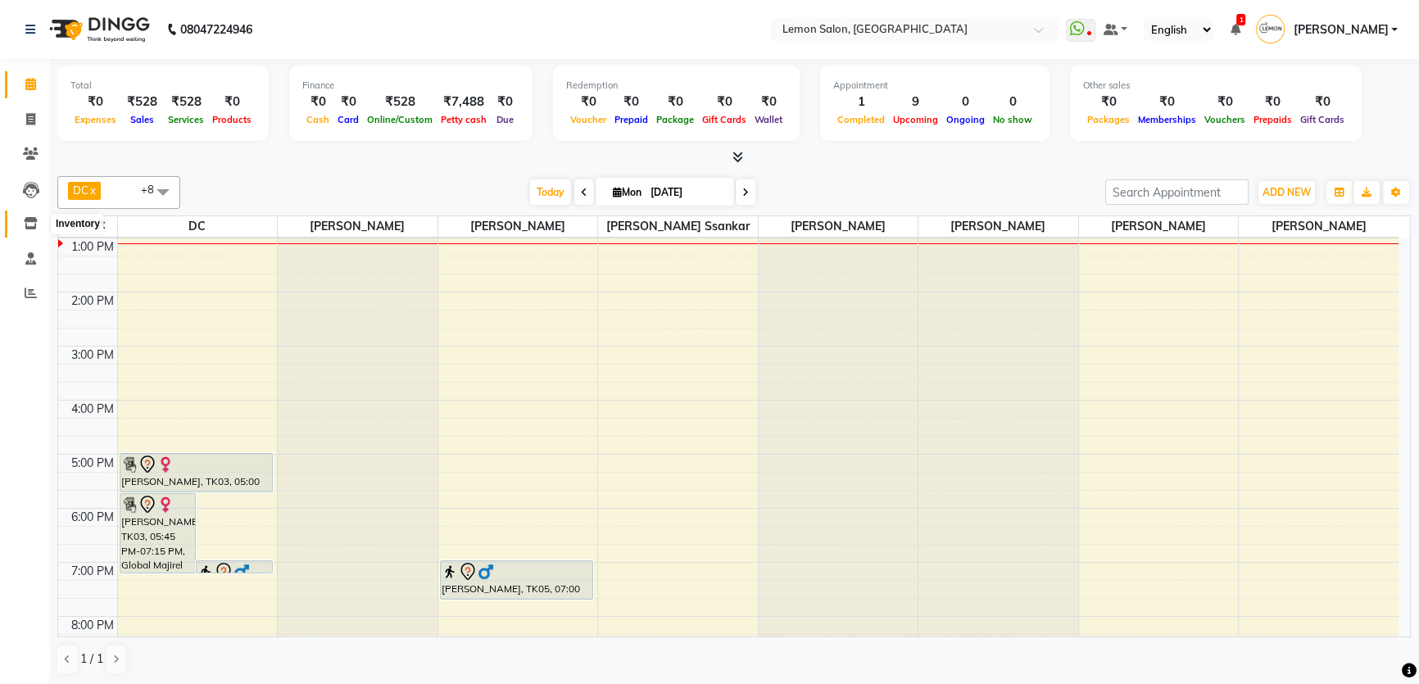
click at [38, 229] on span at bounding box center [30, 224] width 29 height 19
select select
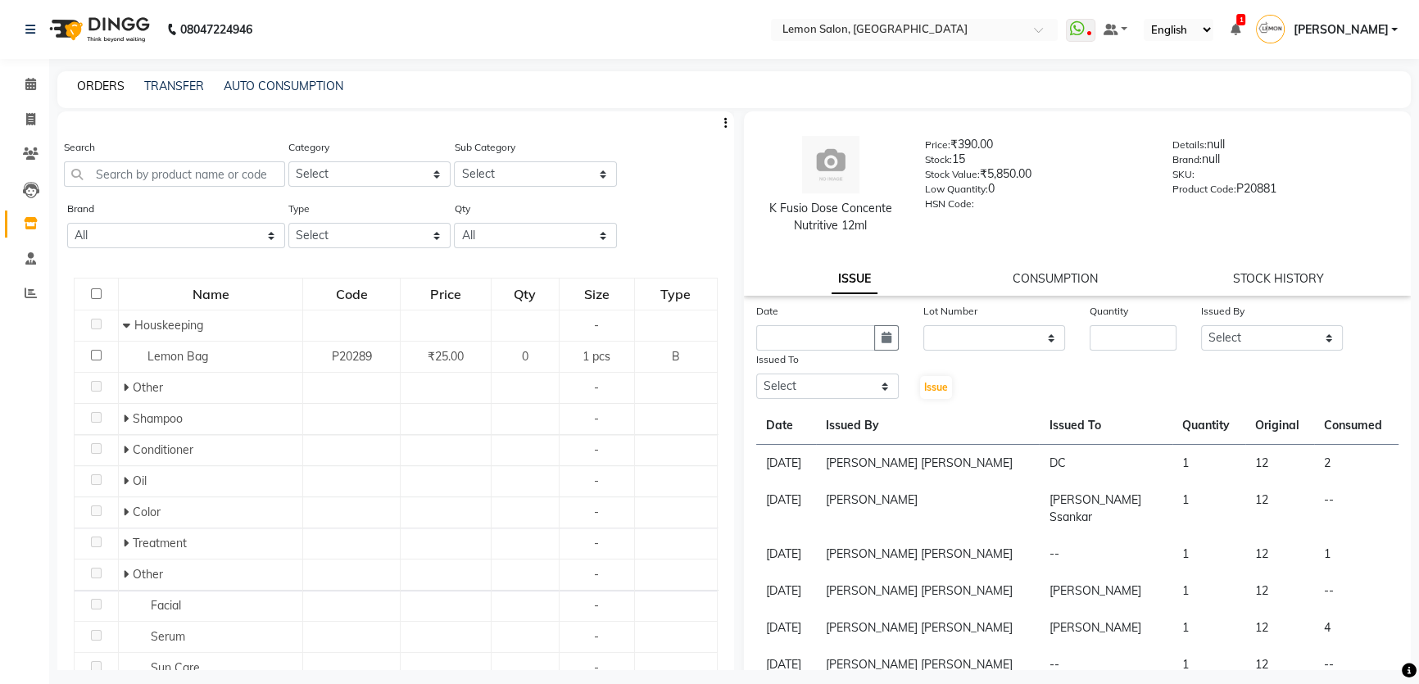
click at [102, 82] on link "ORDERS" at bounding box center [101, 86] width 48 height 15
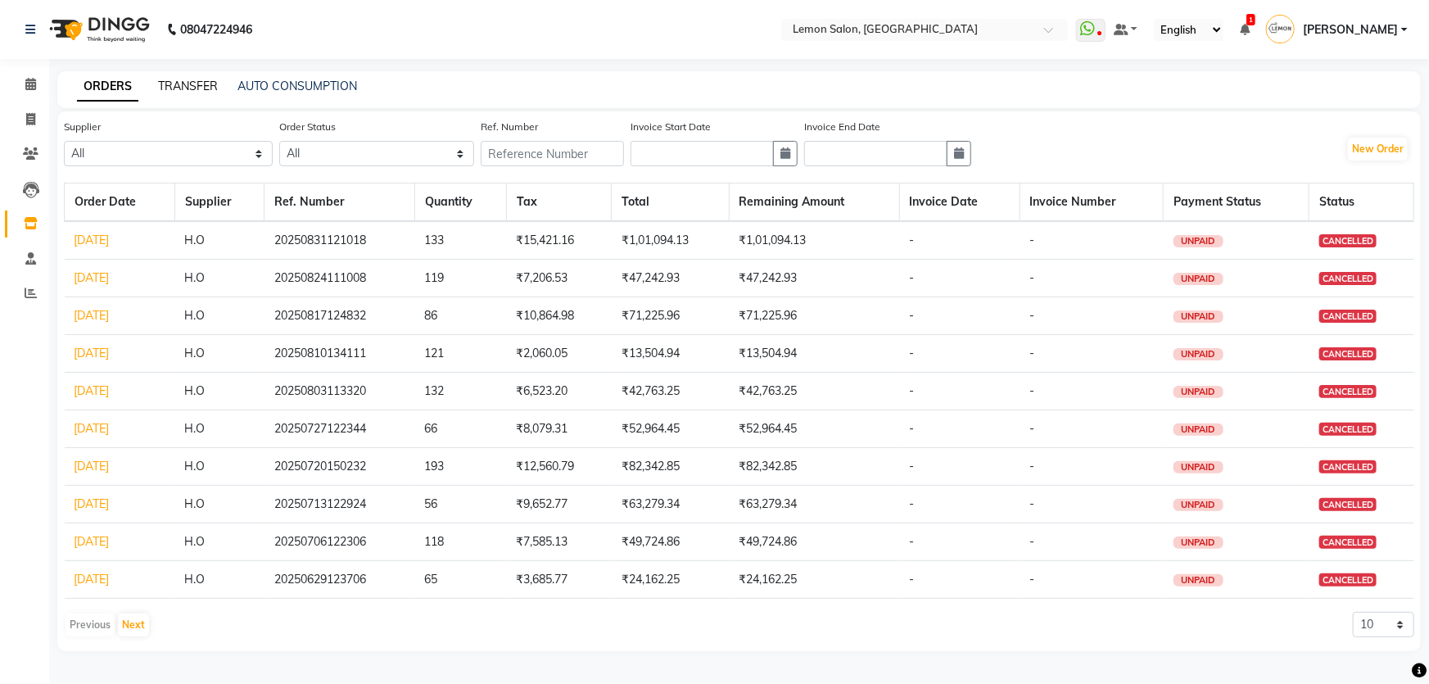
click at [189, 86] on link "TRANSFER" at bounding box center [188, 86] width 60 height 15
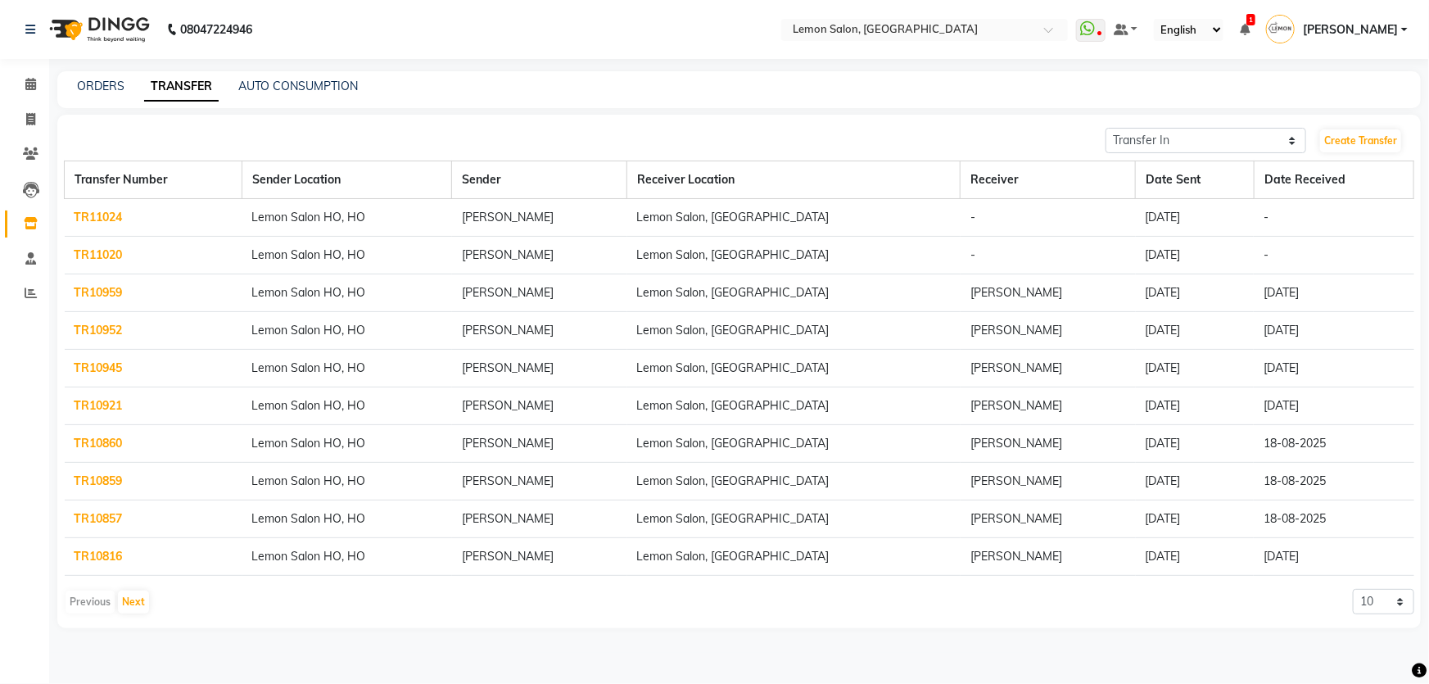
click at [92, 251] on link "TR11020" at bounding box center [99, 254] width 48 height 15
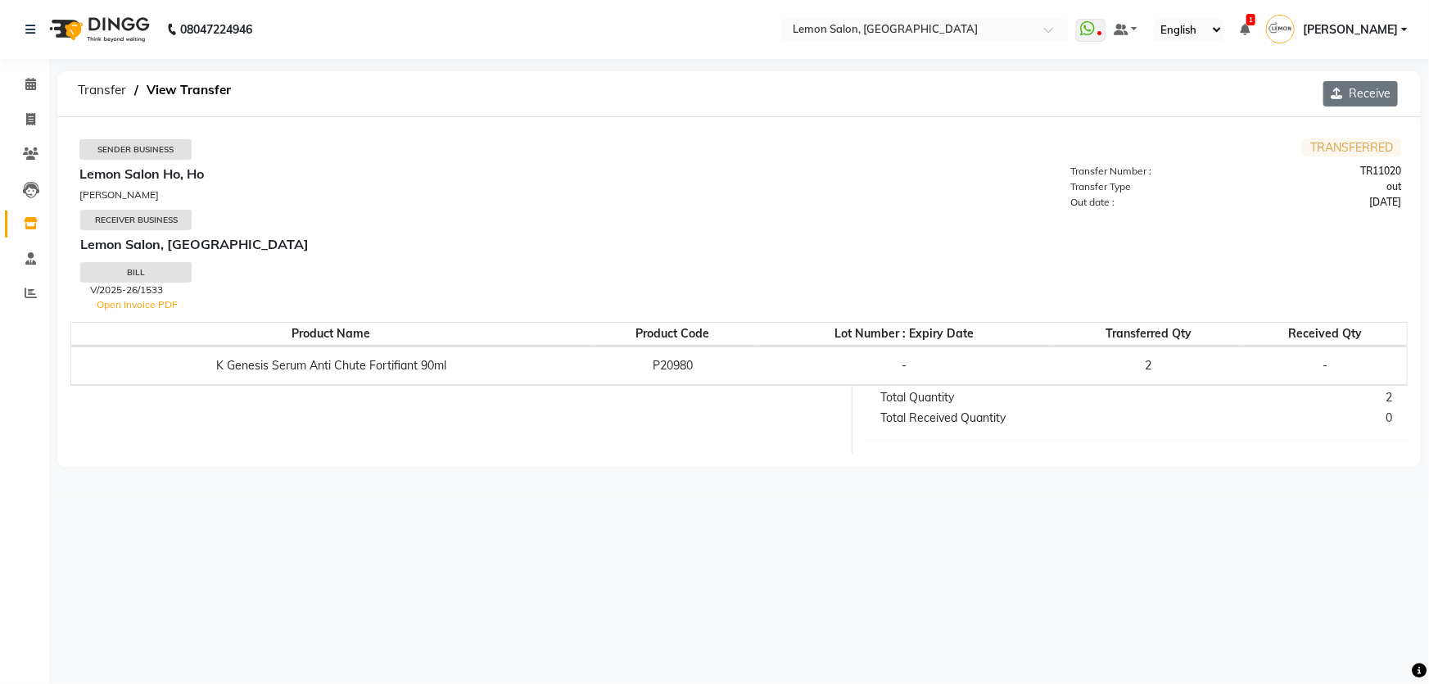
click at [1368, 103] on button "Receive" at bounding box center [1361, 93] width 75 height 25
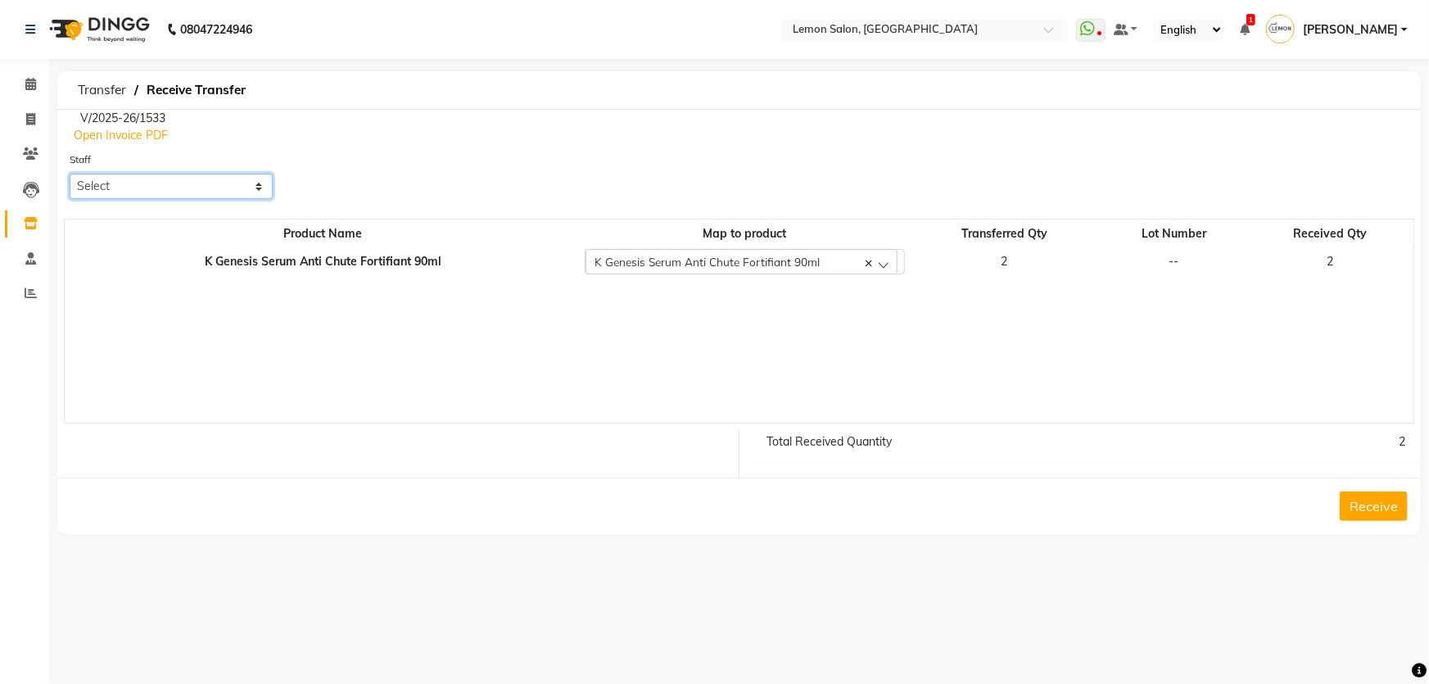
click at [225, 184] on select "Select Adnan Shaikh Apoorva Ssankar DC Imran shaikh Javed Mansoori Kunjal Singh…" at bounding box center [171, 186] width 203 height 25
select select "66607"
click at [70, 174] on select "Select Adnan Shaikh Apoorva Ssankar DC Imran shaikh Javed Mansoori Kunjal Singh…" at bounding box center [171, 186] width 203 height 25
click at [1364, 500] on button "Receive" at bounding box center [1374, 506] width 68 height 29
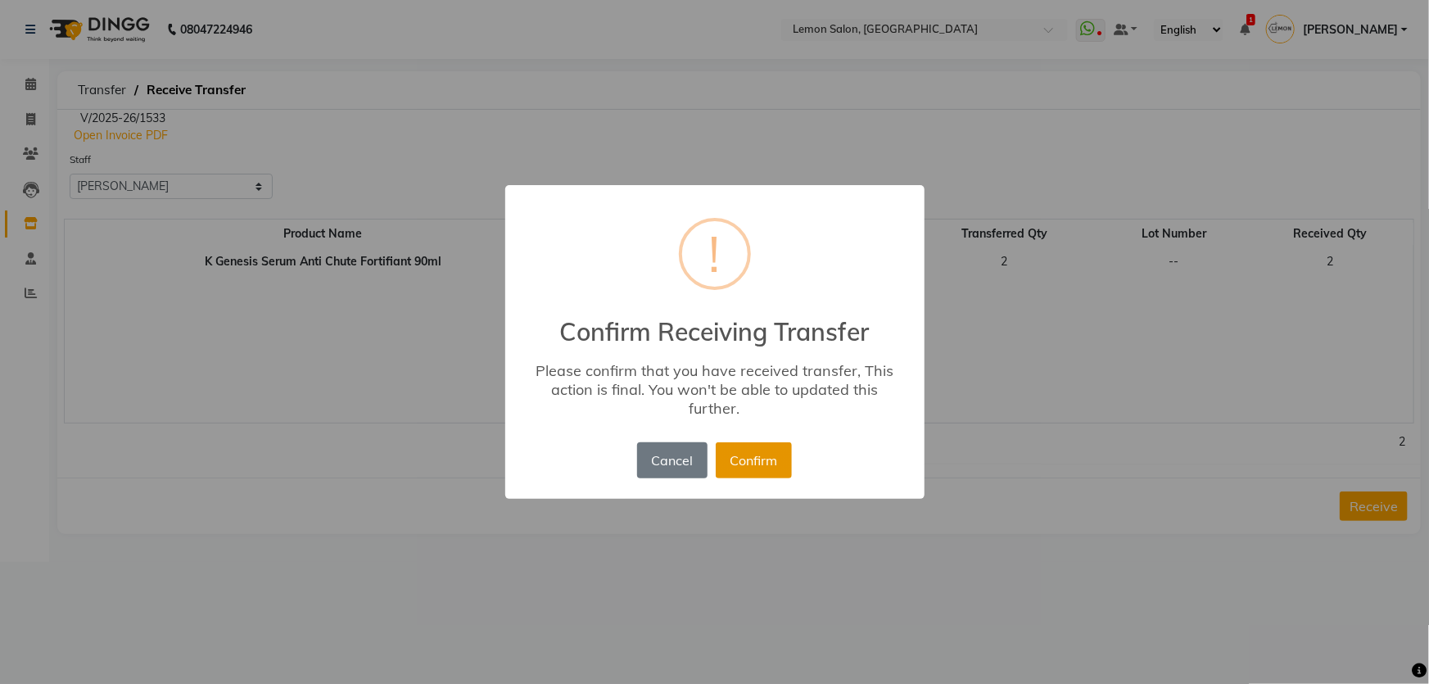
click at [745, 459] on button "Confirm" at bounding box center [754, 460] width 76 height 36
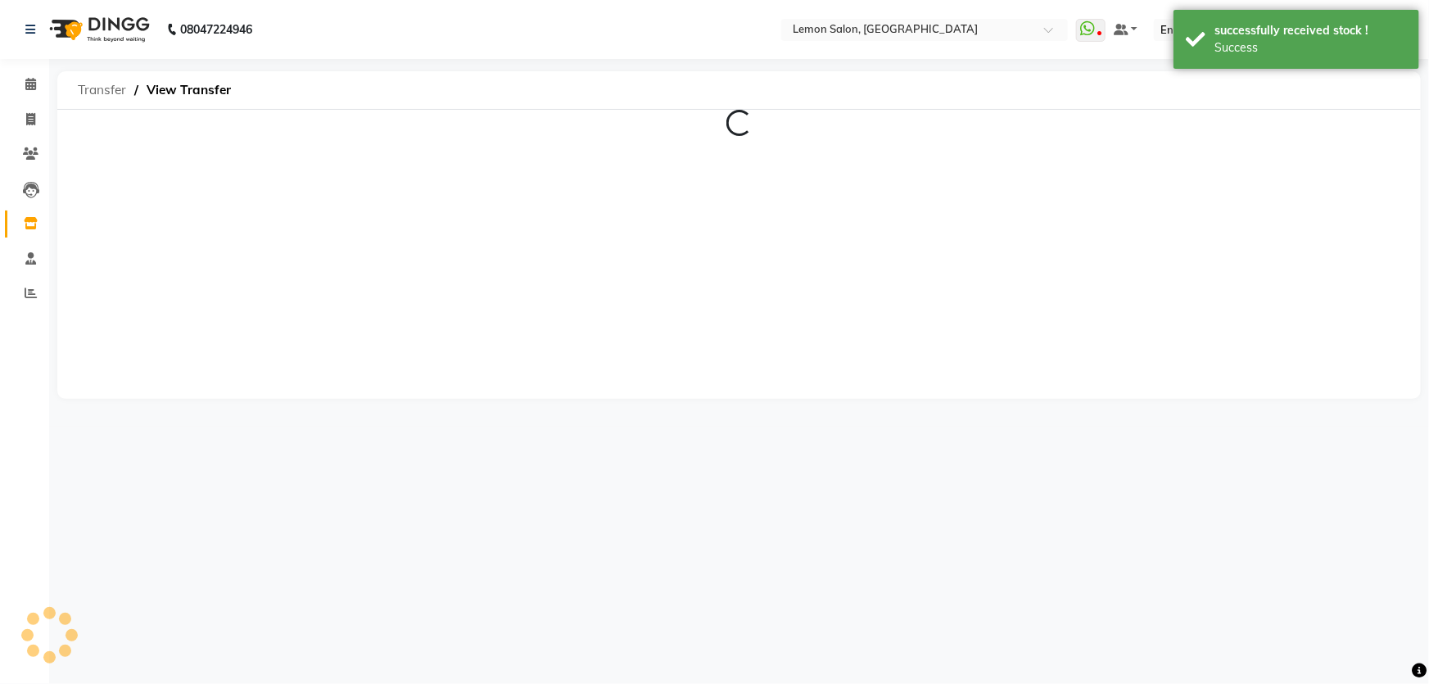
click at [93, 87] on span "Transfer" at bounding box center [102, 89] width 65 height 29
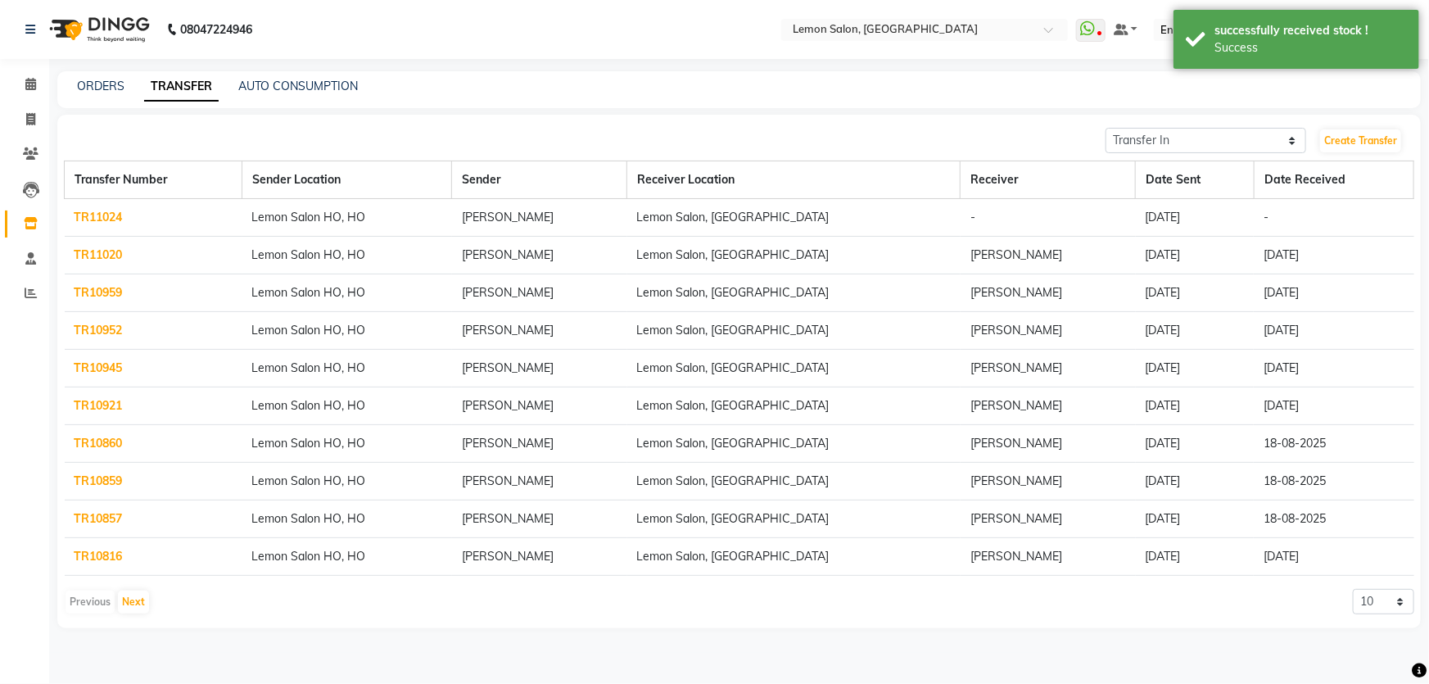
click at [102, 211] on link "TR11024" at bounding box center [99, 217] width 48 height 15
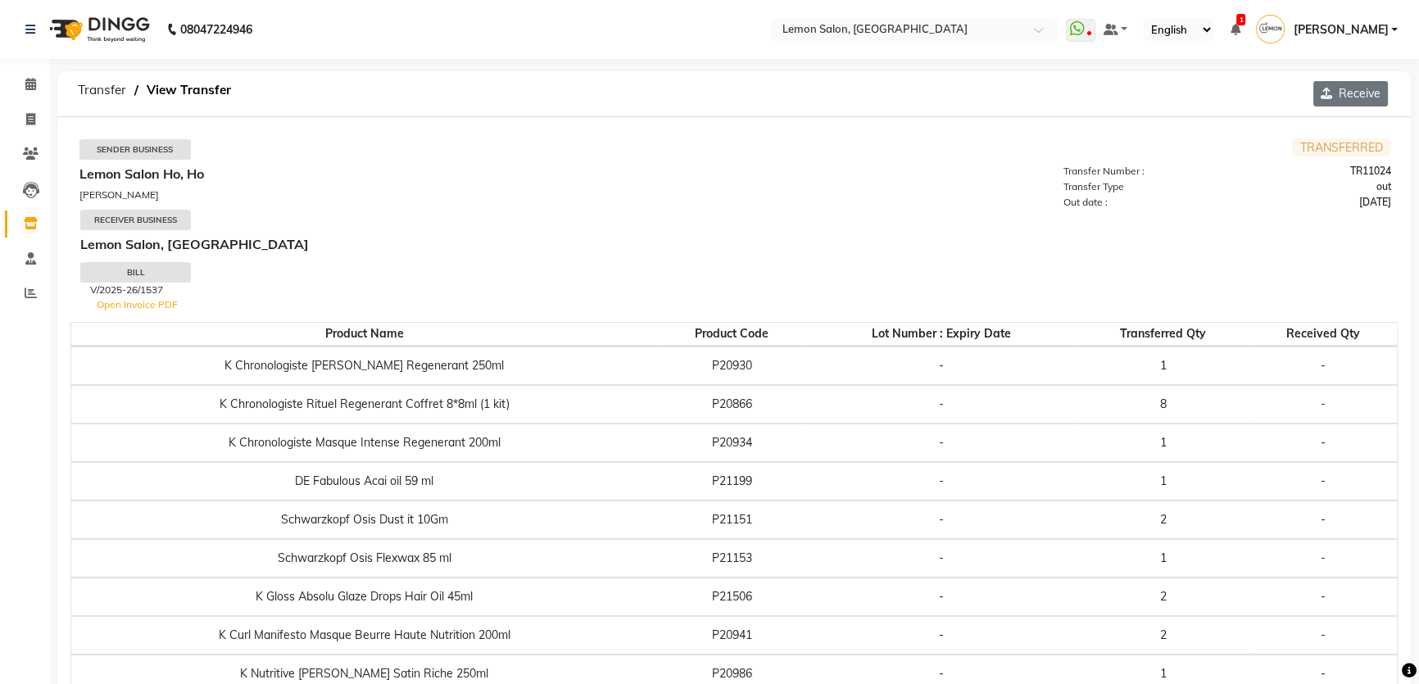
click at [1341, 89] on button "Receive" at bounding box center [1350, 93] width 75 height 25
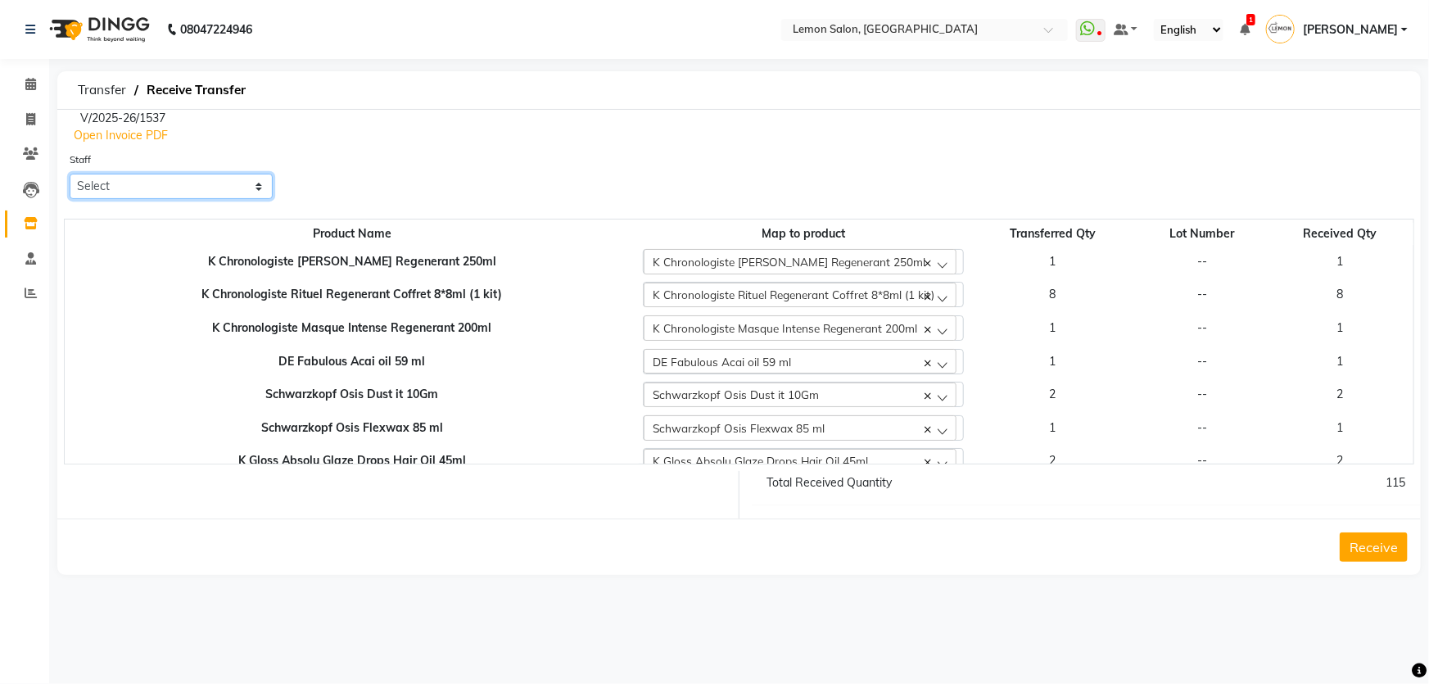
click at [115, 184] on select "Select Adnan Shaikh Apoorva Ssankar DC Imran shaikh Javed Mansoori Kunjal Singh…" at bounding box center [171, 186] width 203 height 25
select select "66607"
click at [70, 174] on select "Select [PERSON_NAME] [PERSON_NAME] Ssankar DC [PERSON_NAME] [PERSON_NAME] [PERS…" at bounding box center [171, 186] width 203 height 25
click at [1368, 550] on button "Receive" at bounding box center [1374, 546] width 68 height 29
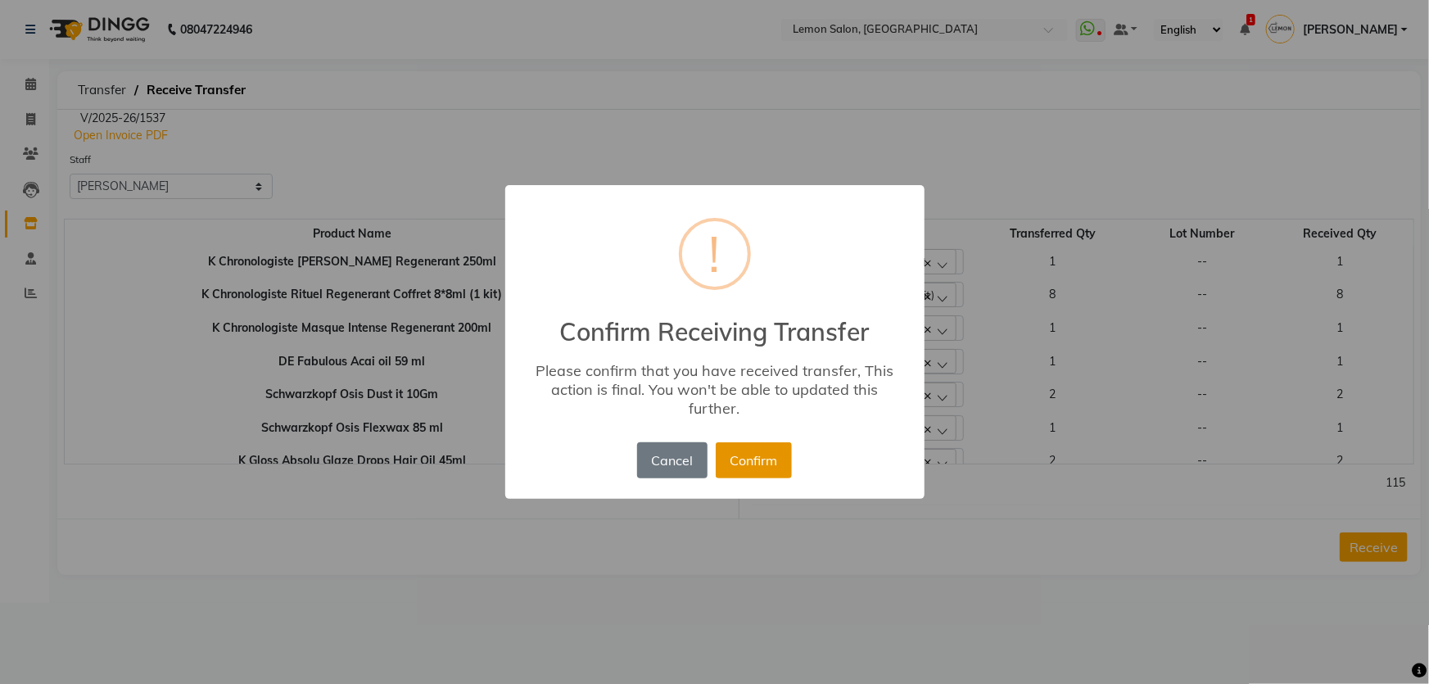
click at [763, 455] on button "Confirm" at bounding box center [754, 460] width 76 height 36
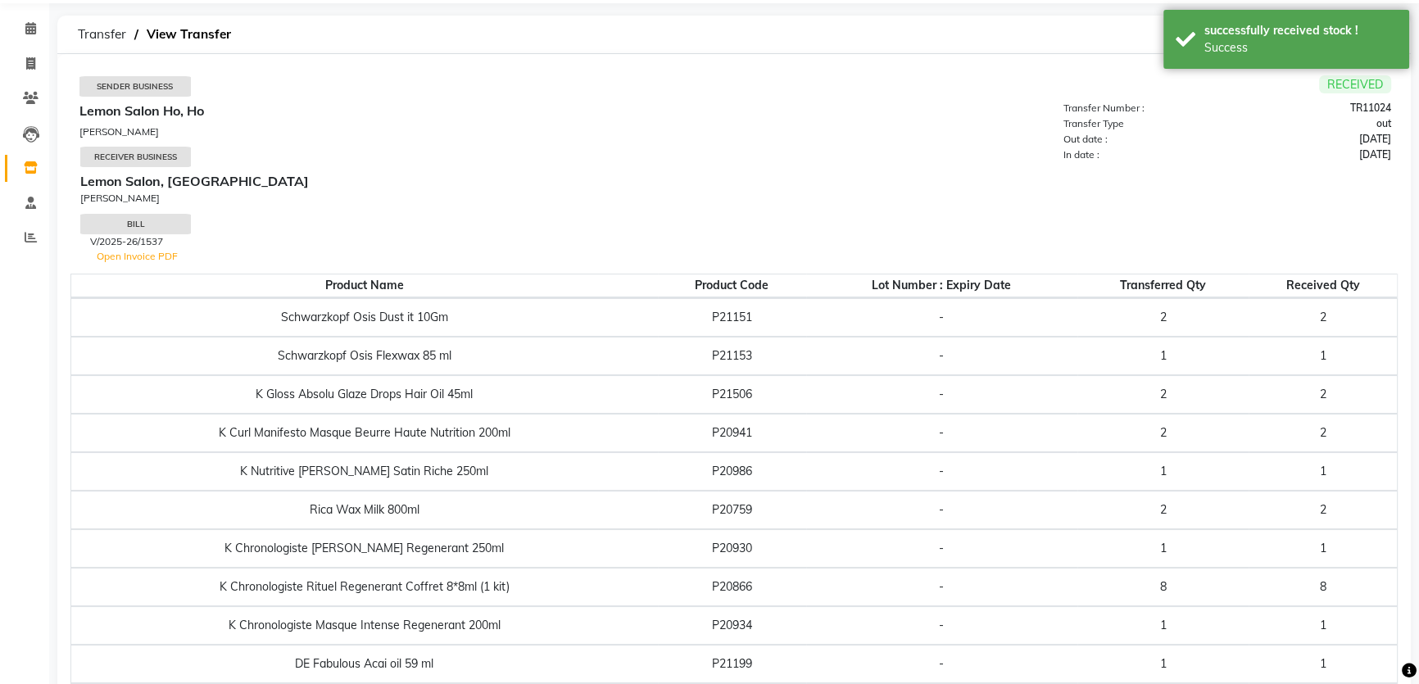
scroll to position [34, 0]
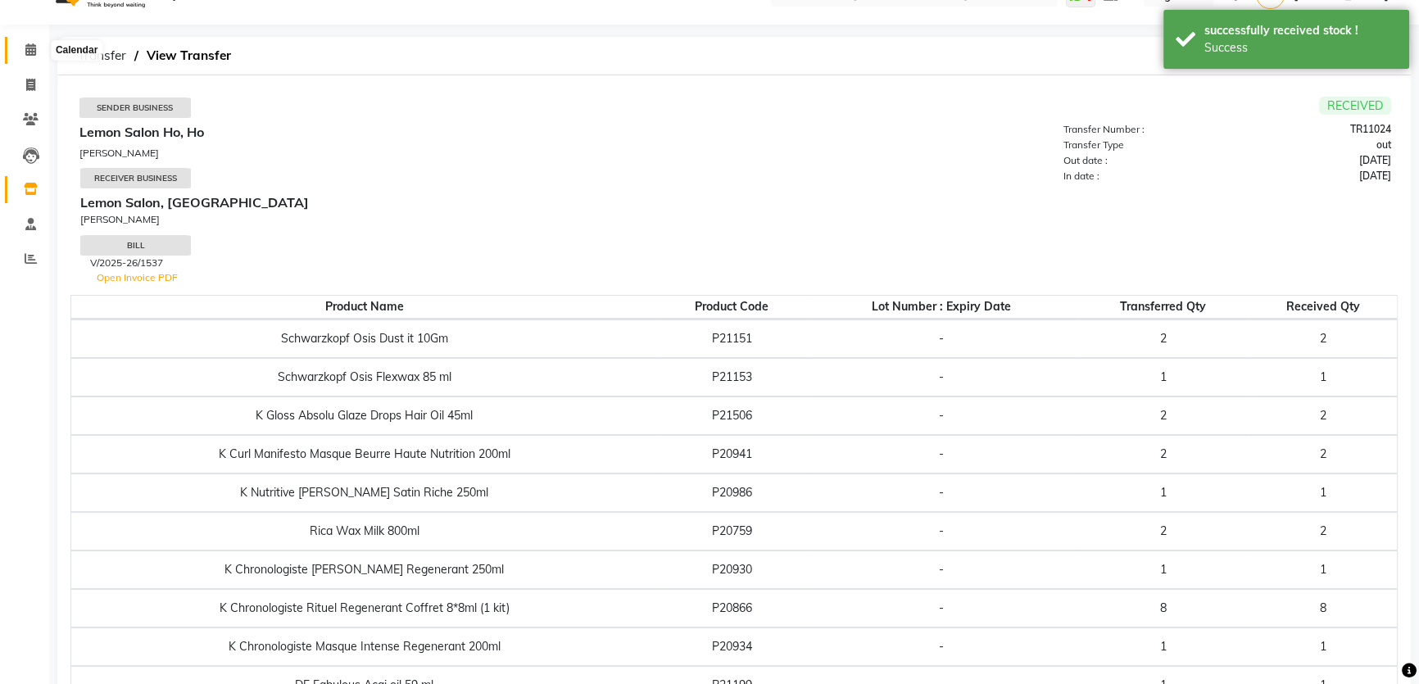
click at [39, 57] on span at bounding box center [30, 50] width 29 height 19
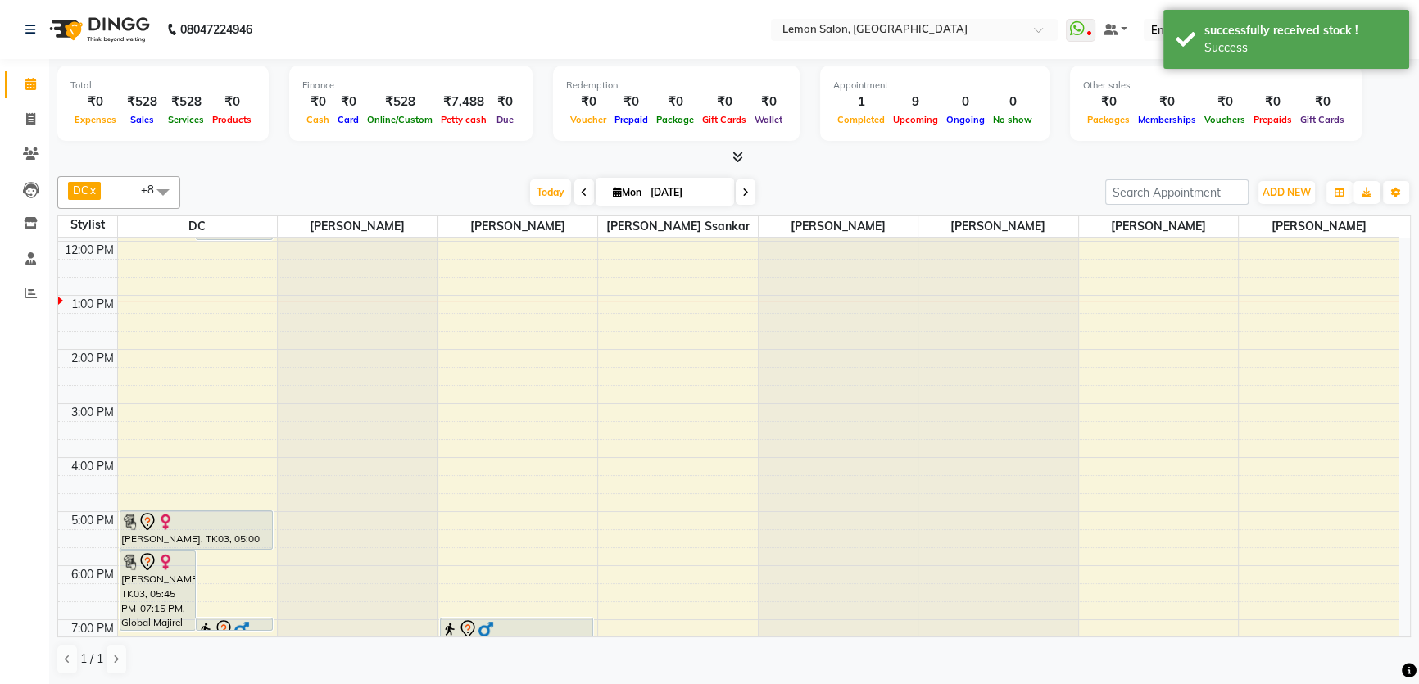
scroll to position [354, 0]
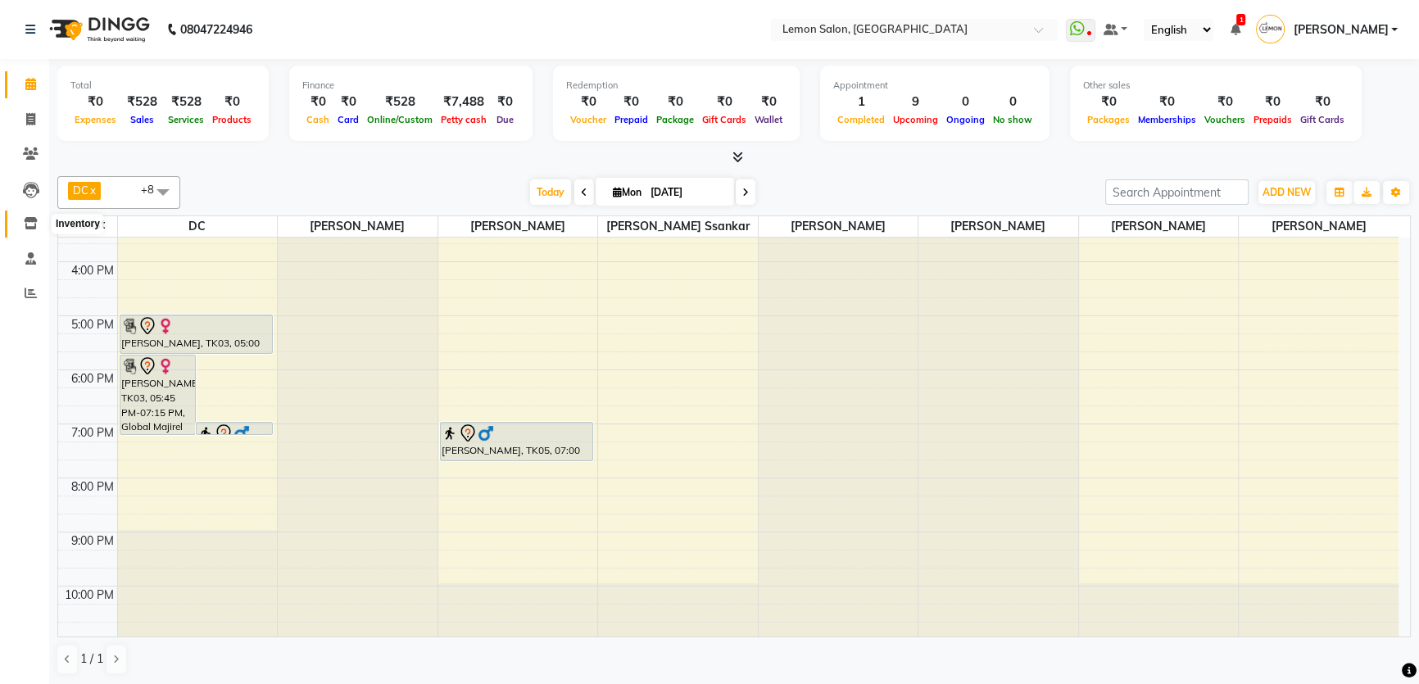
click at [30, 221] on icon at bounding box center [31, 223] width 14 height 12
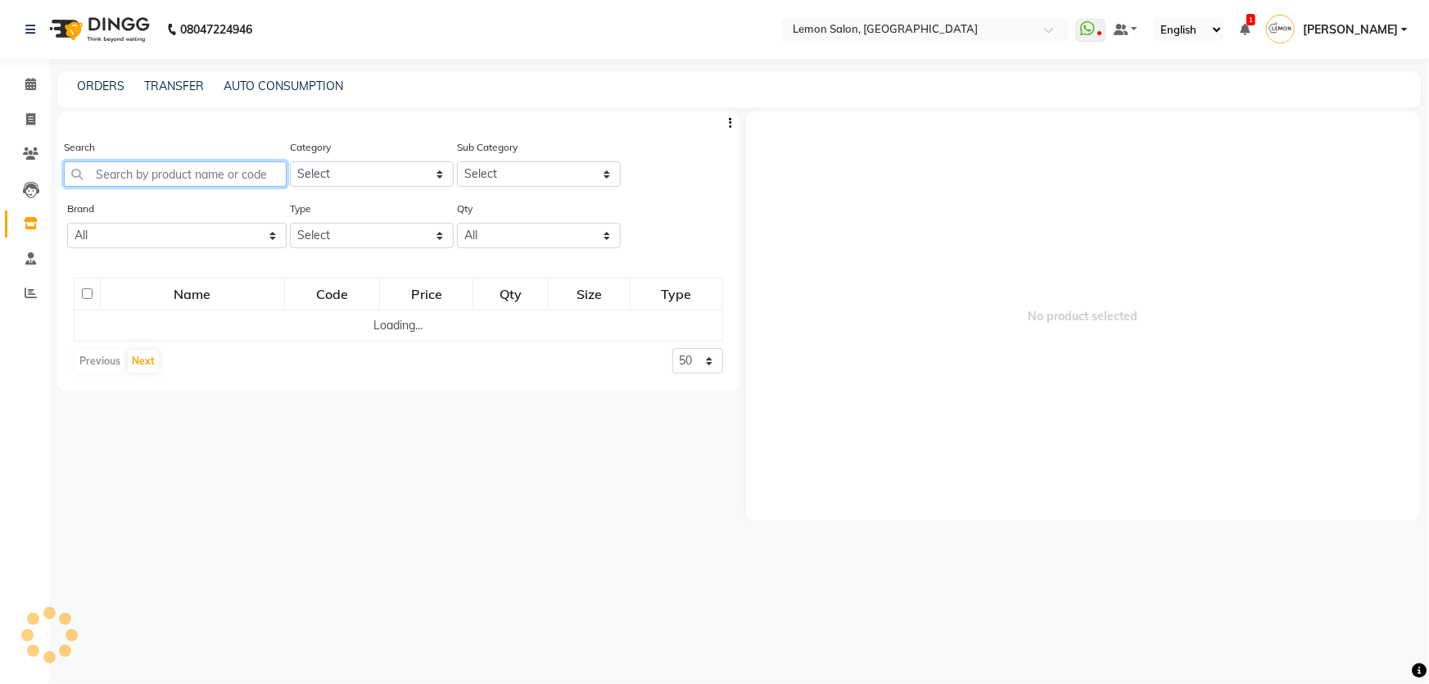
click at [97, 173] on input "text" at bounding box center [175, 173] width 223 height 25
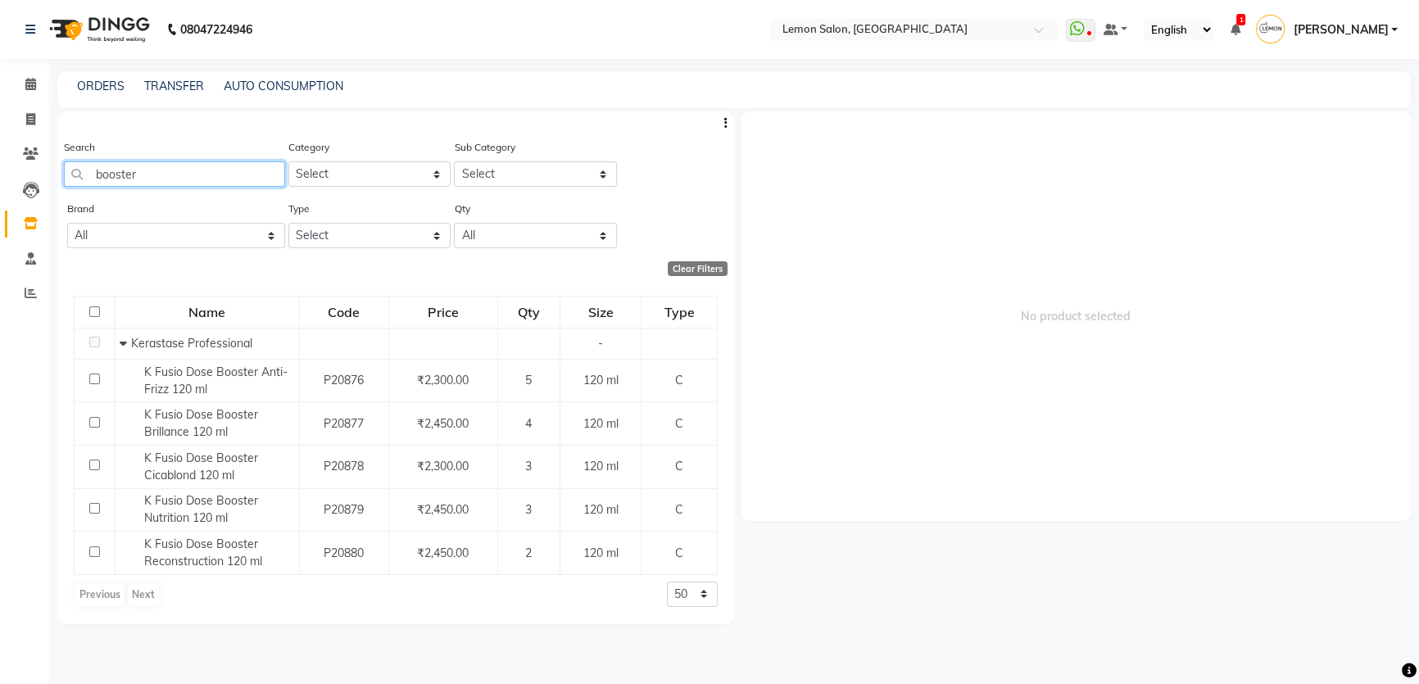
type input "booster"
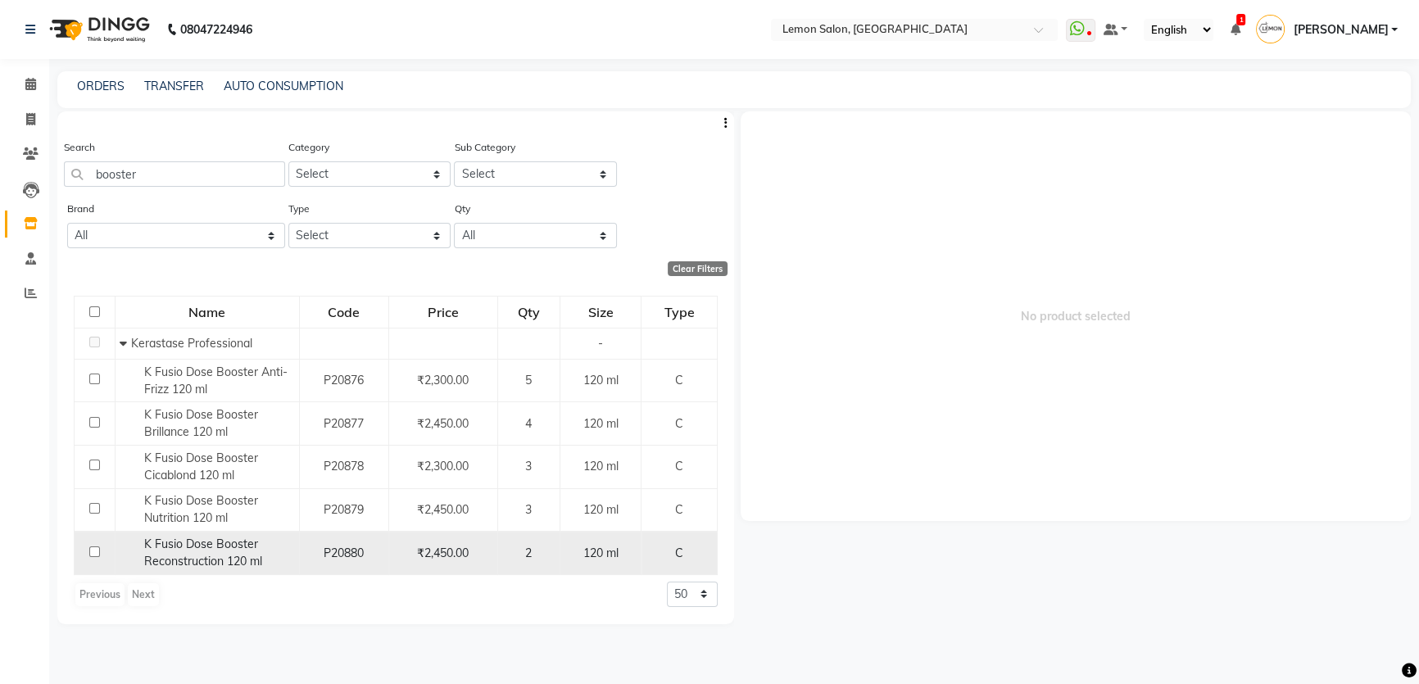
click at [93, 553] on input "checkbox" at bounding box center [94, 551] width 11 height 11
checkbox input "true"
select select
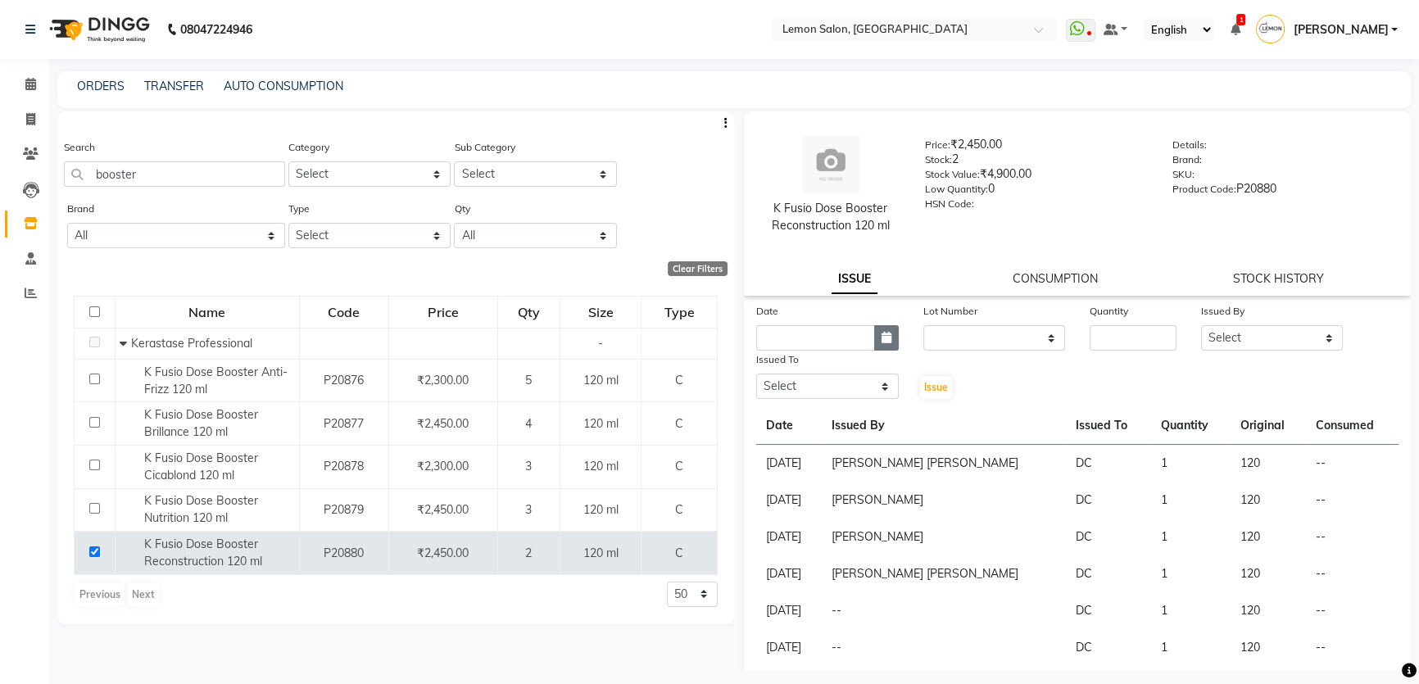
click at [874, 345] on button "button" at bounding box center [886, 337] width 25 height 25
select select "9"
select select "2025"
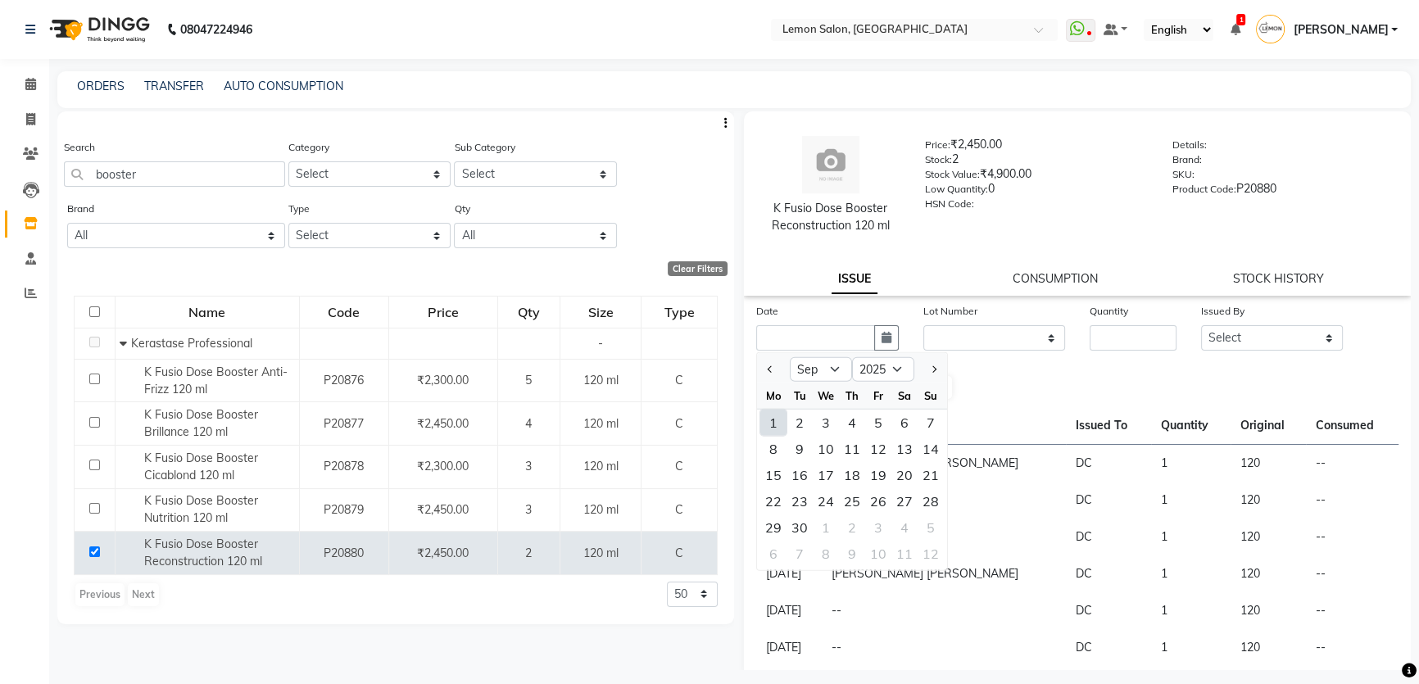
click at [777, 428] on div "1" at bounding box center [773, 423] width 26 height 26
type input "[DATE]"
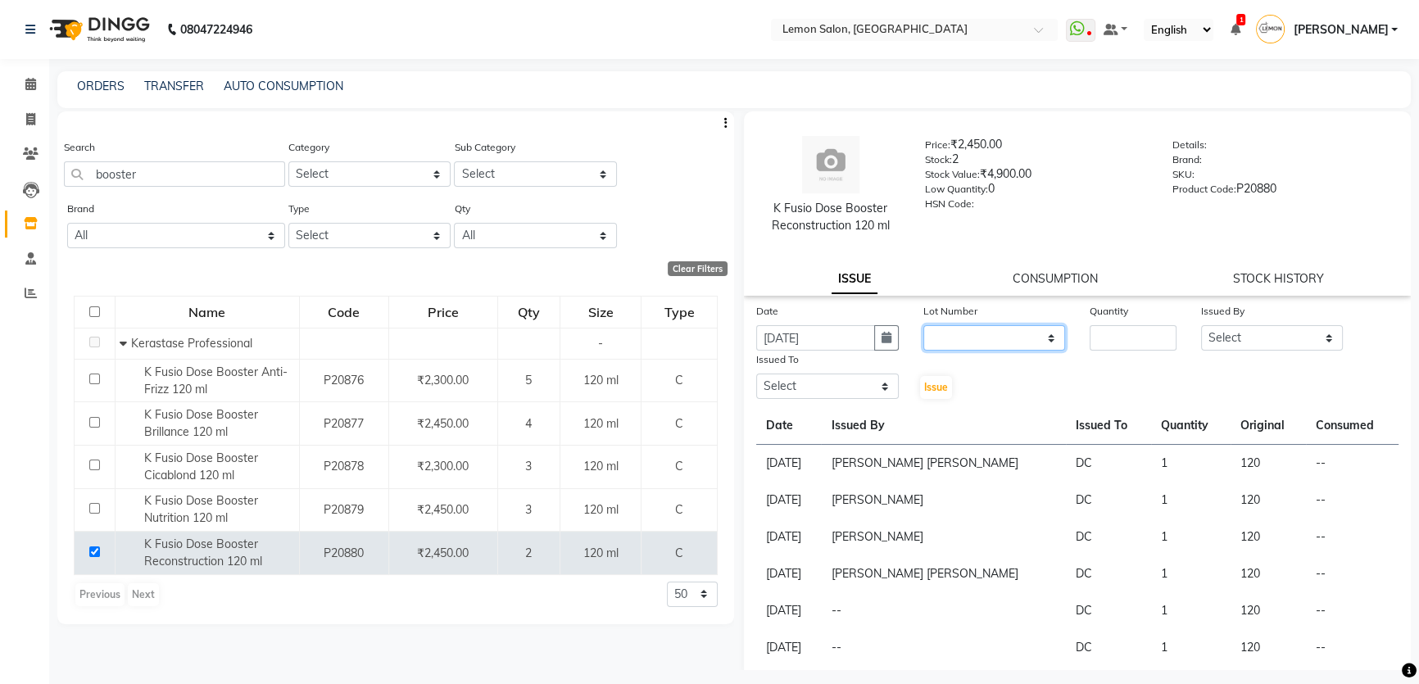
click at [981, 344] on select "None" at bounding box center [994, 337] width 143 height 25
select select "0: null"
click at [923, 325] on select "None" at bounding box center [994, 337] width 143 height 25
click at [1118, 341] on input "number" at bounding box center [1133, 337] width 87 height 25
type input "1"
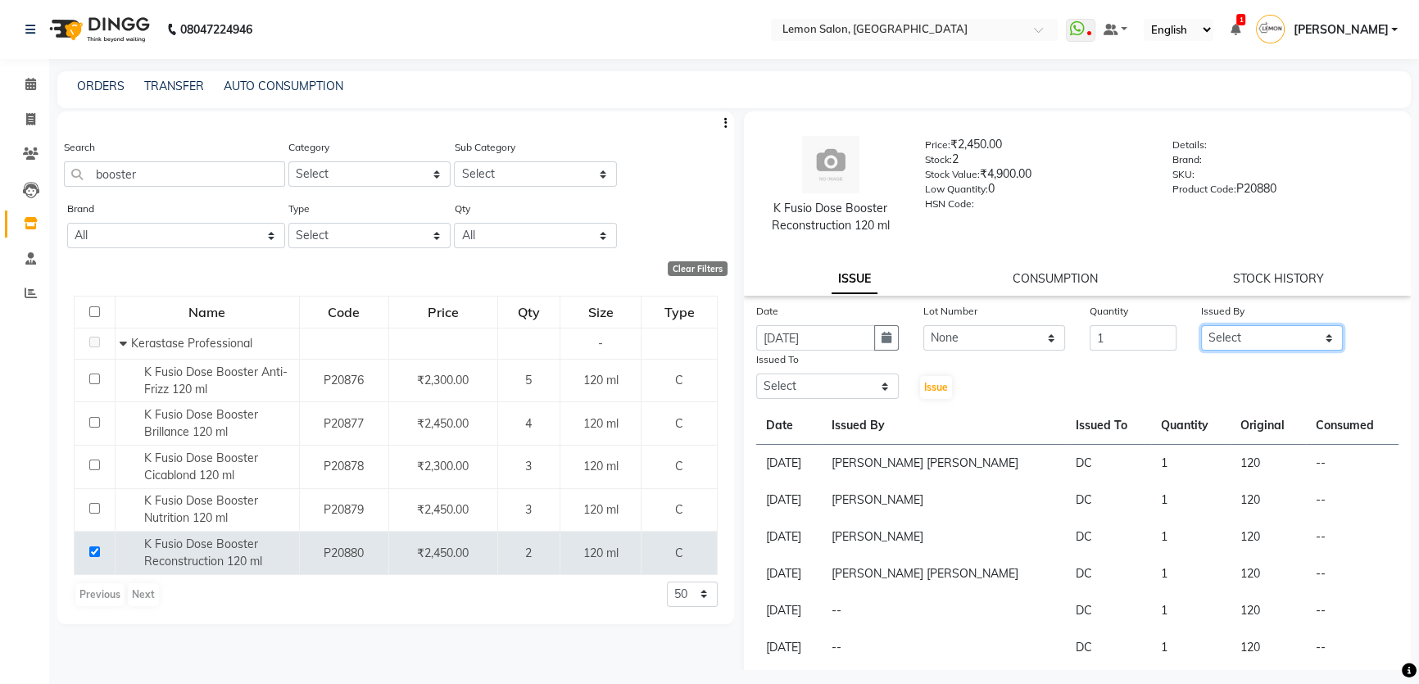
click at [1201, 333] on select "Select Adnan Shaikh Apoorva Ssankar DC Imran shaikh Javed Mansoori Kunjal Singh…" at bounding box center [1272, 337] width 143 height 25
select select "66607"
click at [1201, 325] on select "Select Adnan Shaikh Apoorva Ssankar DC Imran shaikh Javed Mansoori Kunjal Singh…" at bounding box center [1272, 337] width 143 height 25
click at [814, 395] on select "Select Adnan Shaikh Apoorva Ssankar DC Imran shaikh Javed Mansoori Kunjal Singh…" at bounding box center [827, 386] width 143 height 25
select select "7891"
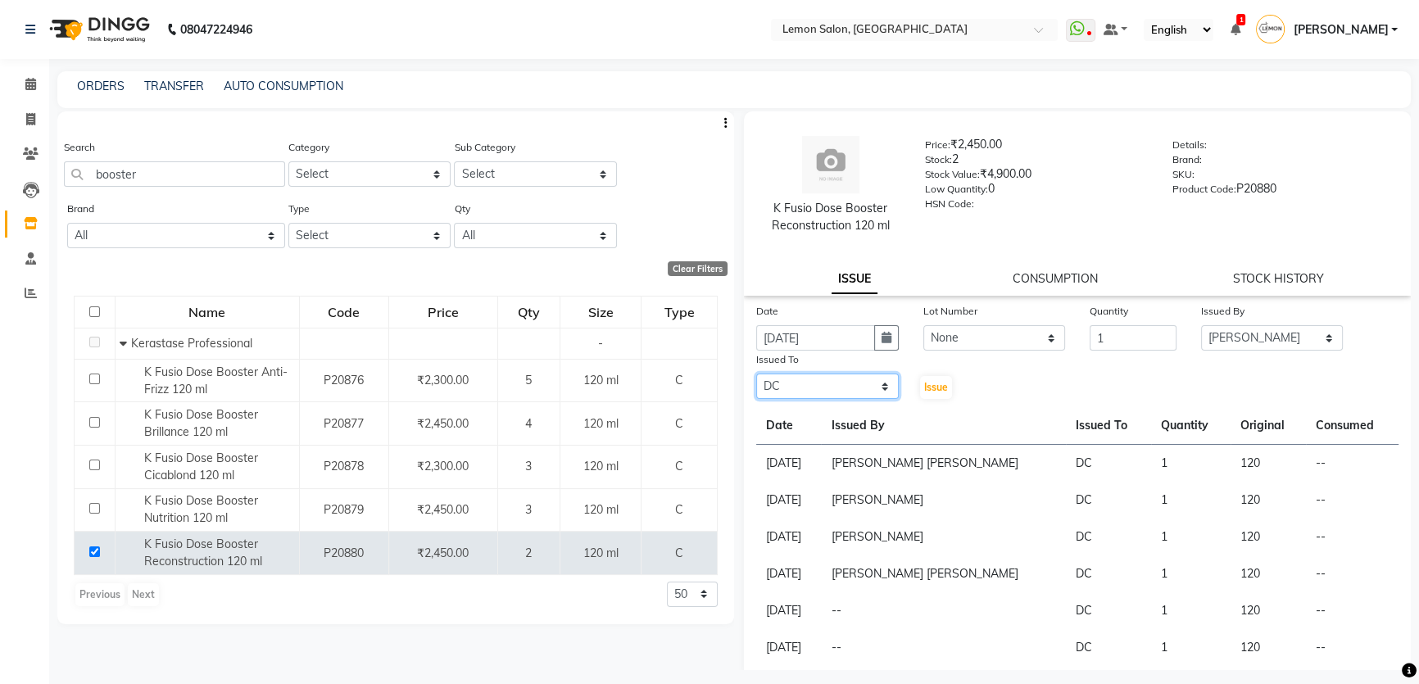
click at [756, 374] on select "Select Adnan Shaikh Apoorva Ssankar DC Imran shaikh Javed Mansoori Kunjal Singh…" at bounding box center [827, 386] width 143 height 25
click at [936, 387] on span "Issue" at bounding box center [936, 387] width 24 height 12
select select
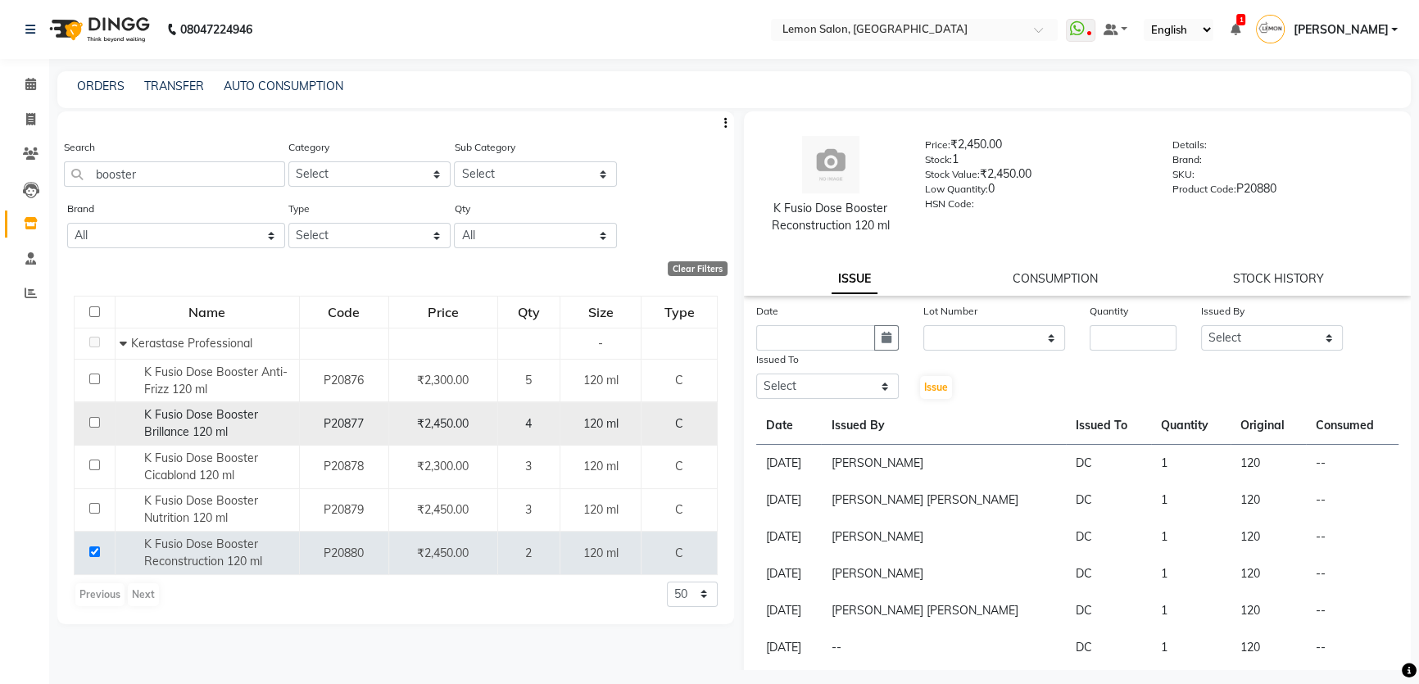
click at [95, 418] on input "checkbox" at bounding box center [94, 422] width 11 height 11
checkbox input "true"
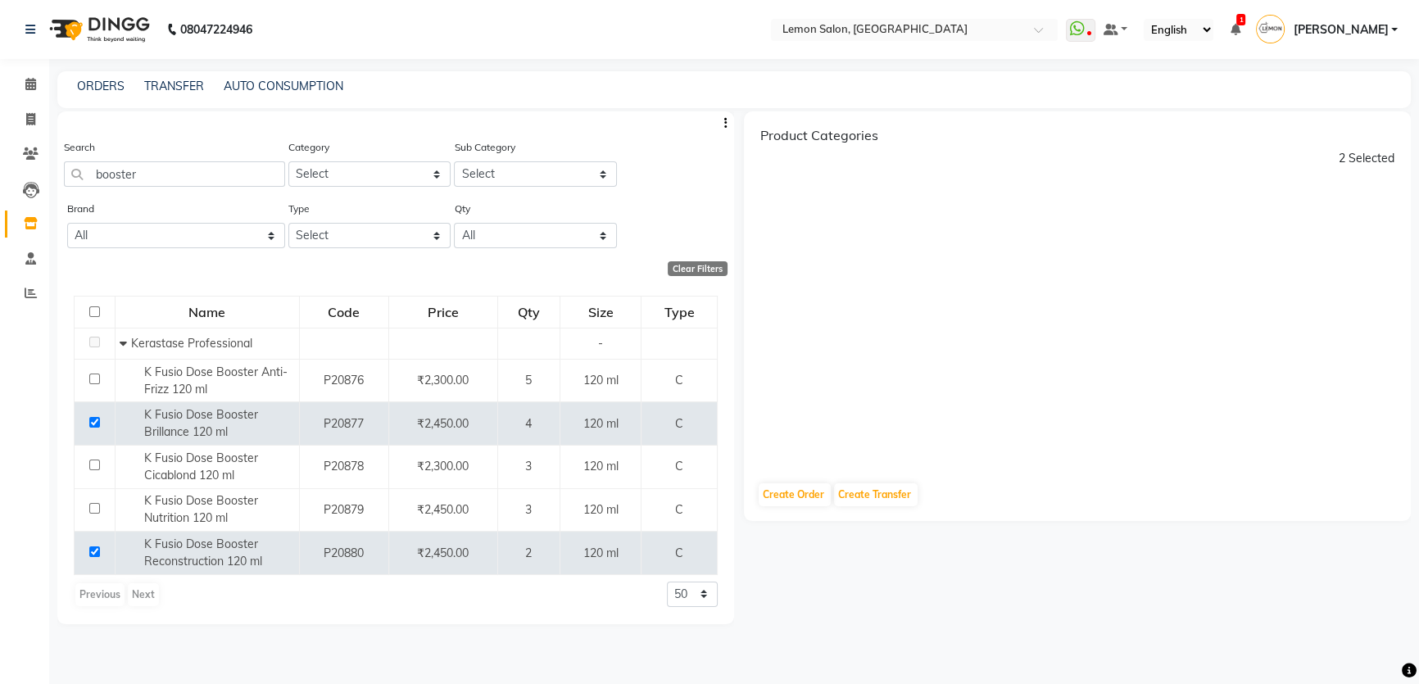
click at [89, 312] on input "checkbox" at bounding box center [94, 311] width 11 height 11
checkbox input "true"
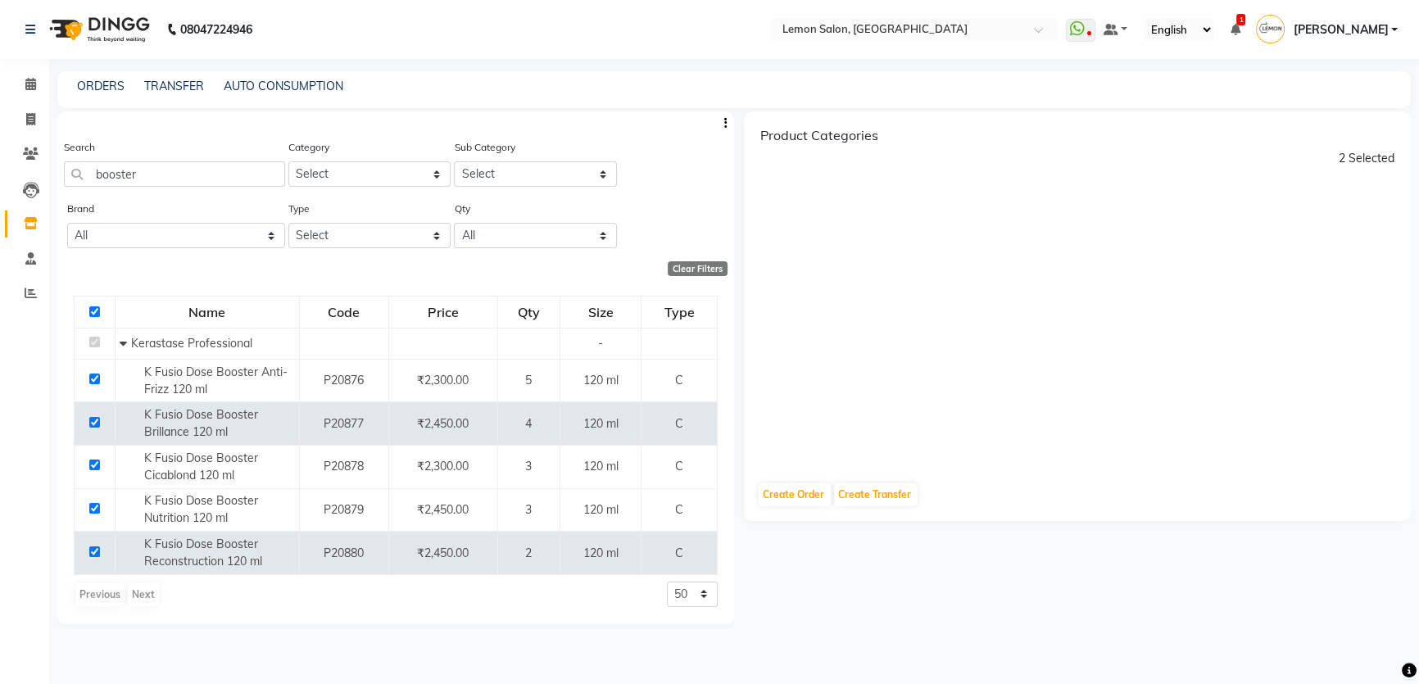
checkbox input "true"
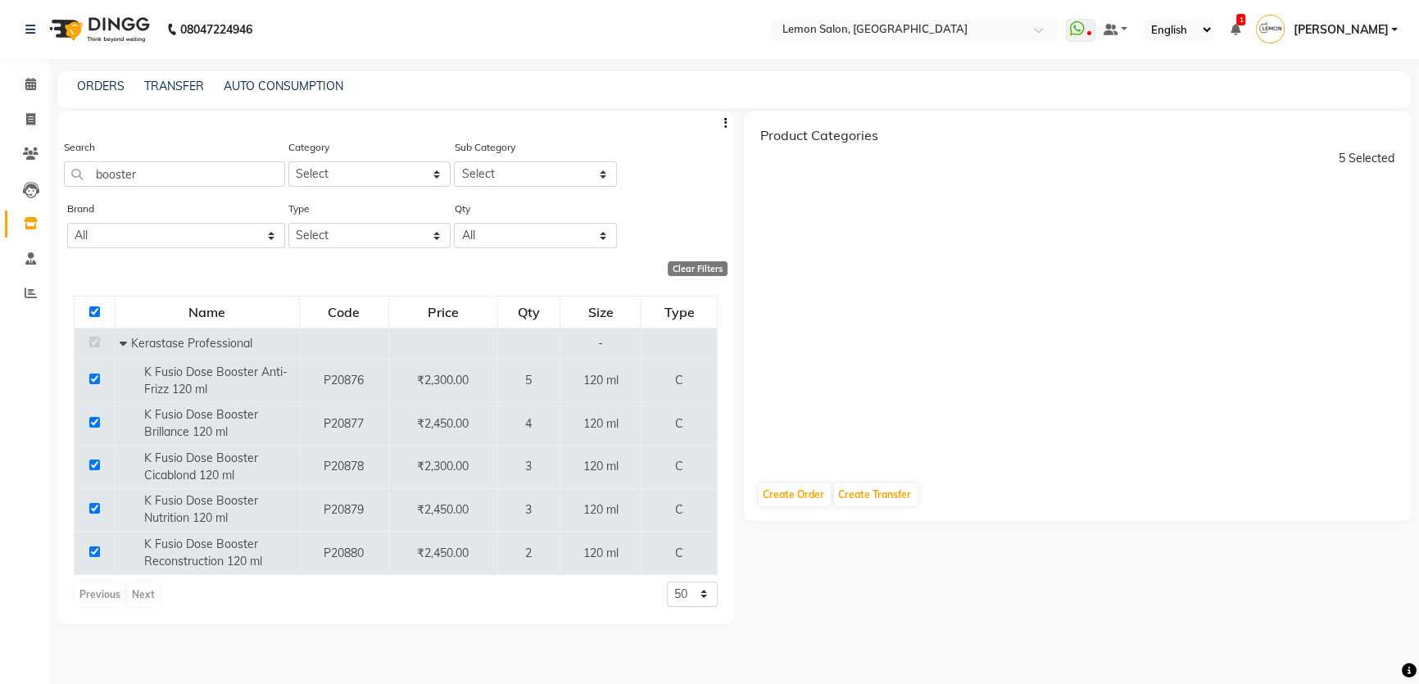
click at [89, 312] on input "checkbox" at bounding box center [94, 311] width 11 height 11
checkbox input "false"
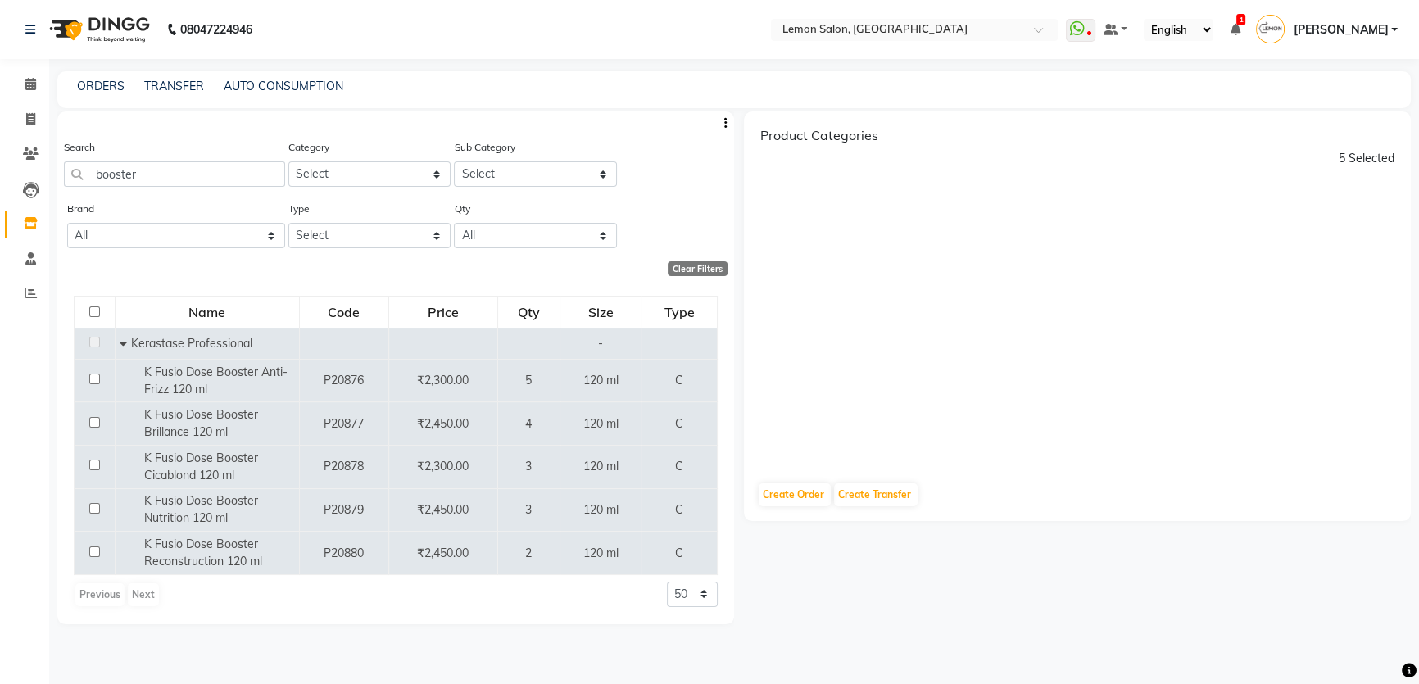
checkbox input "false"
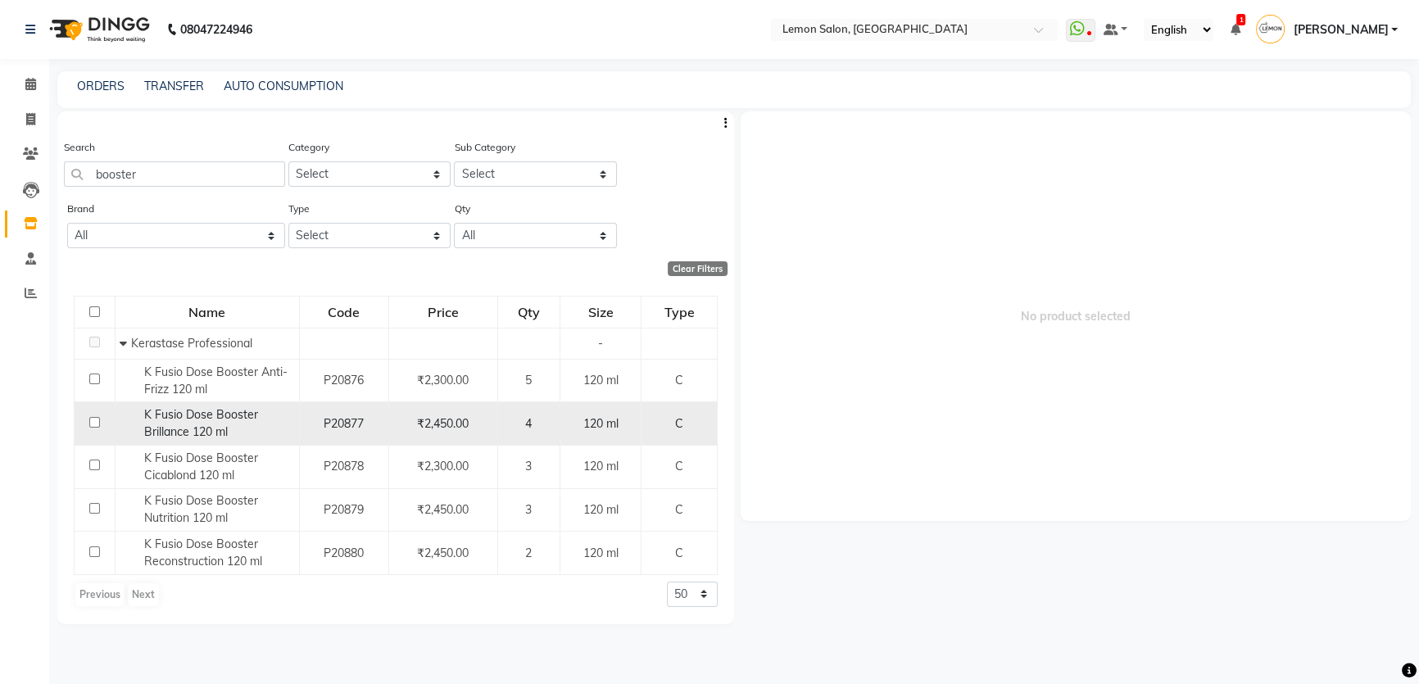
click at [97, 420] on input "checkbox" at bounding box center [94, 422] width 11 height 11
checkbox input "true"
select select
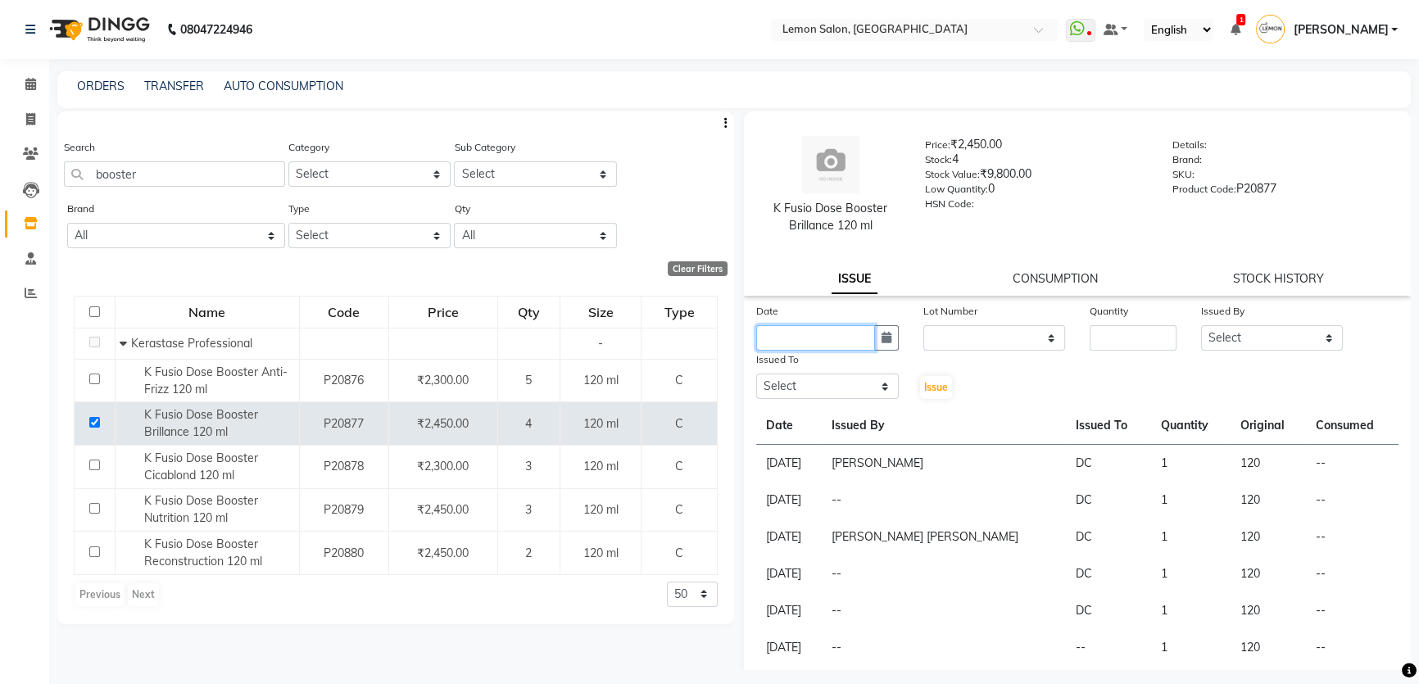
click at [868, 336] on input "text" at bounding box center [815, 337] width 119 height 25
select select "9"
select select "2025"
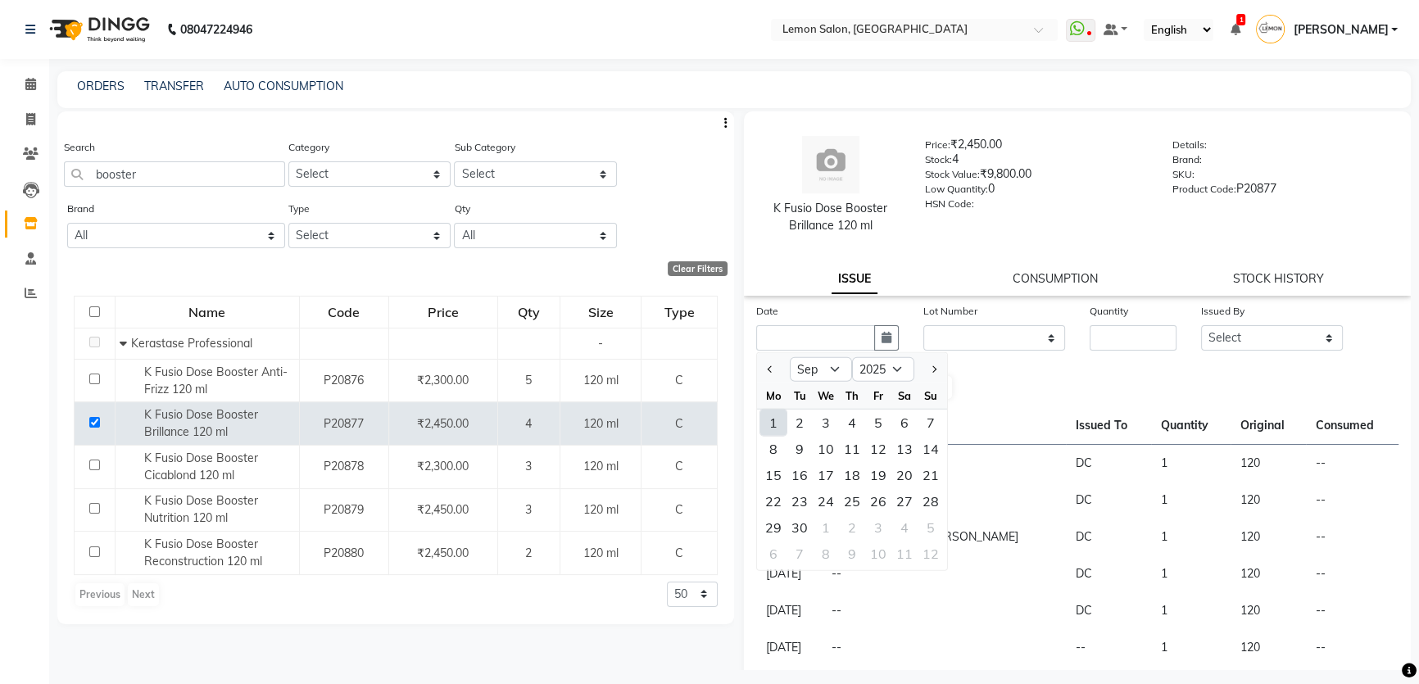
click at [763, 415] on div "1" at bounding box center [773, 423] width 26 height 26
type input "[DATE]"
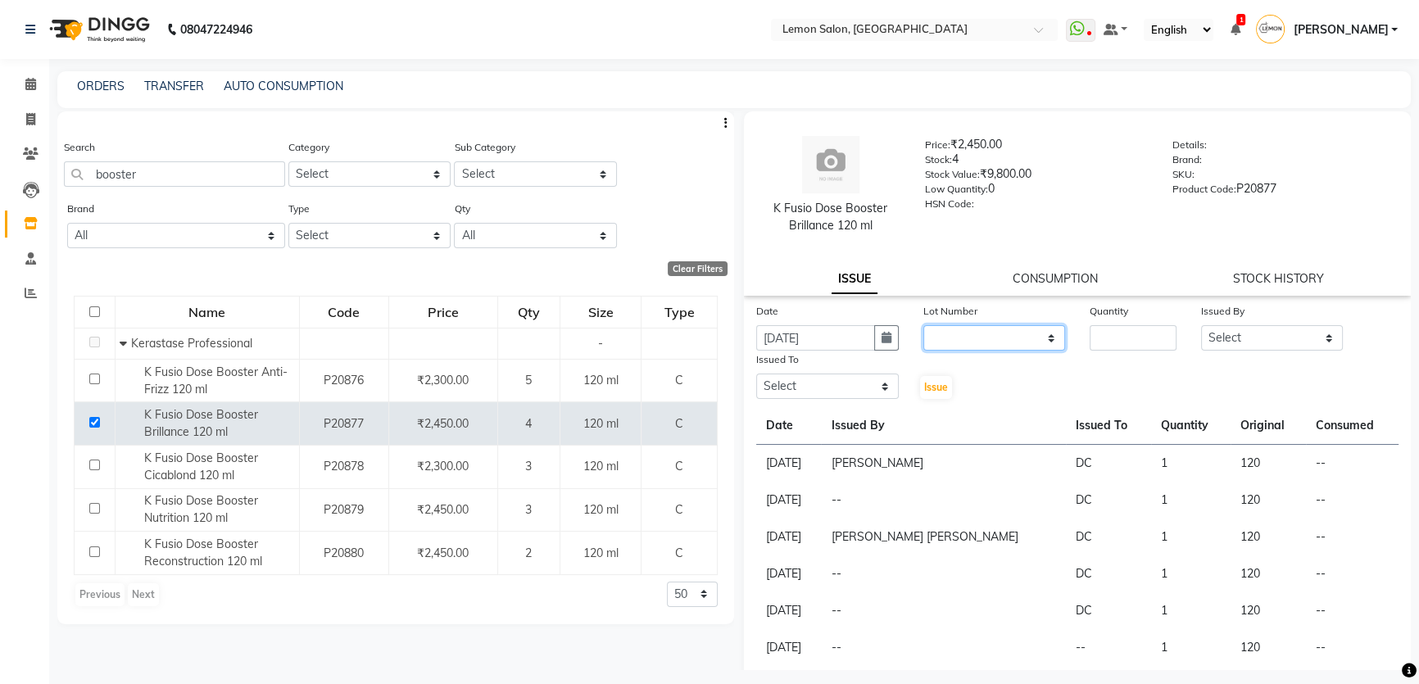
click at [953, 344] on select "None" at bounding box center [994, 337] width 143 height 25
select select "0: null"
click at [923, 325] on select "None" at bounding box center [994, 337] width 143 height 25
click at [1139, 351] on div "Date 01-09-2025 Lot Number None Quantity Issued By Select Adnan Shaikh Apoorva …" at bounding box center [1077, 351] width 667 height 98
click at [1139, 340] on input "number" at bounding box center [1133, 337] width 87 height 25
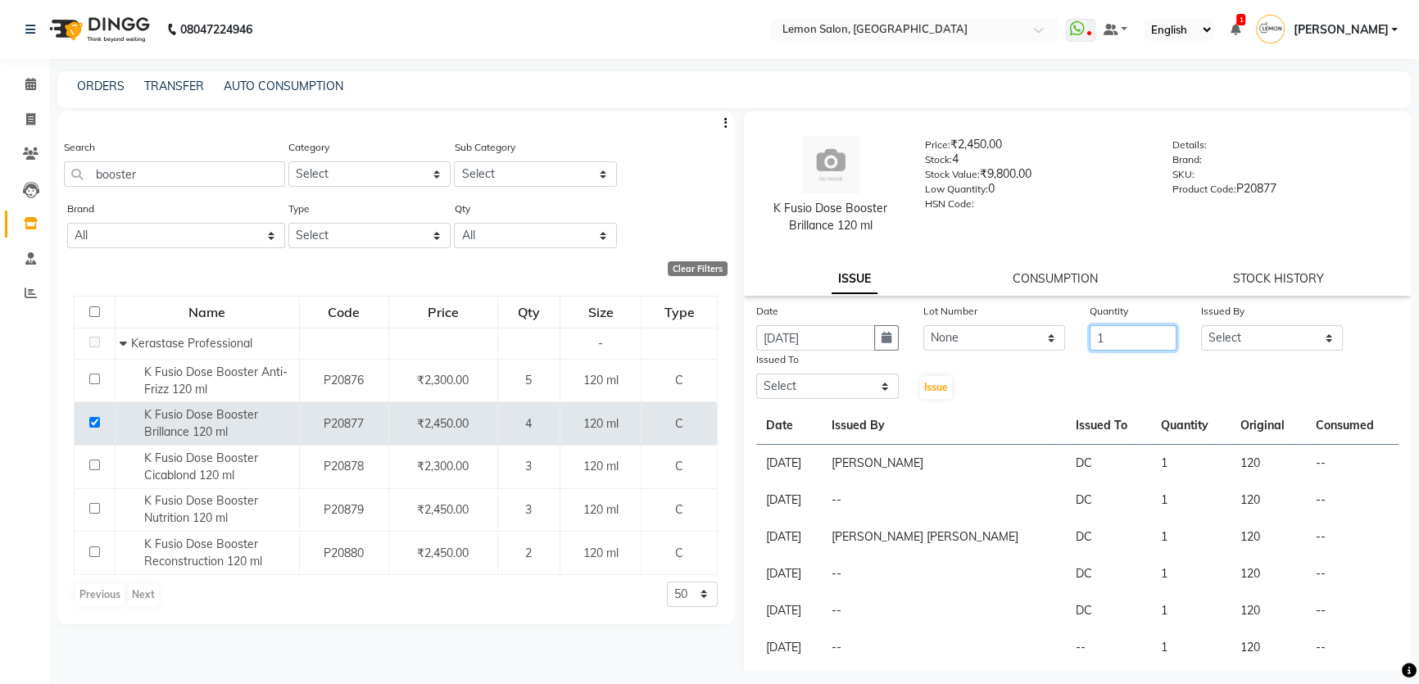
type input "1"
click at [1256, 330] on select "Select Adnan Shaikh Apoorva Ssankar DC Imran shaikh Javed Mansoori Kunjal Singh…" at bounding box center [1272, 337] width 143 height 25
select select "66607"
click at [1201, 325] on select "Select Adnan Shaikh Apoorva Ssankar DC Imran shaikh Javed Mansoori Kunjal Singh…" at bounding box center [1272, 337] width 143 height 25
click at [861, 388] on select "Select Adnan Shaikh Apoorva Ssankar DC Imran shaikh Javed Mansoori Kunjal Singh…" at bounding box center [827, 386] width 143 height 25
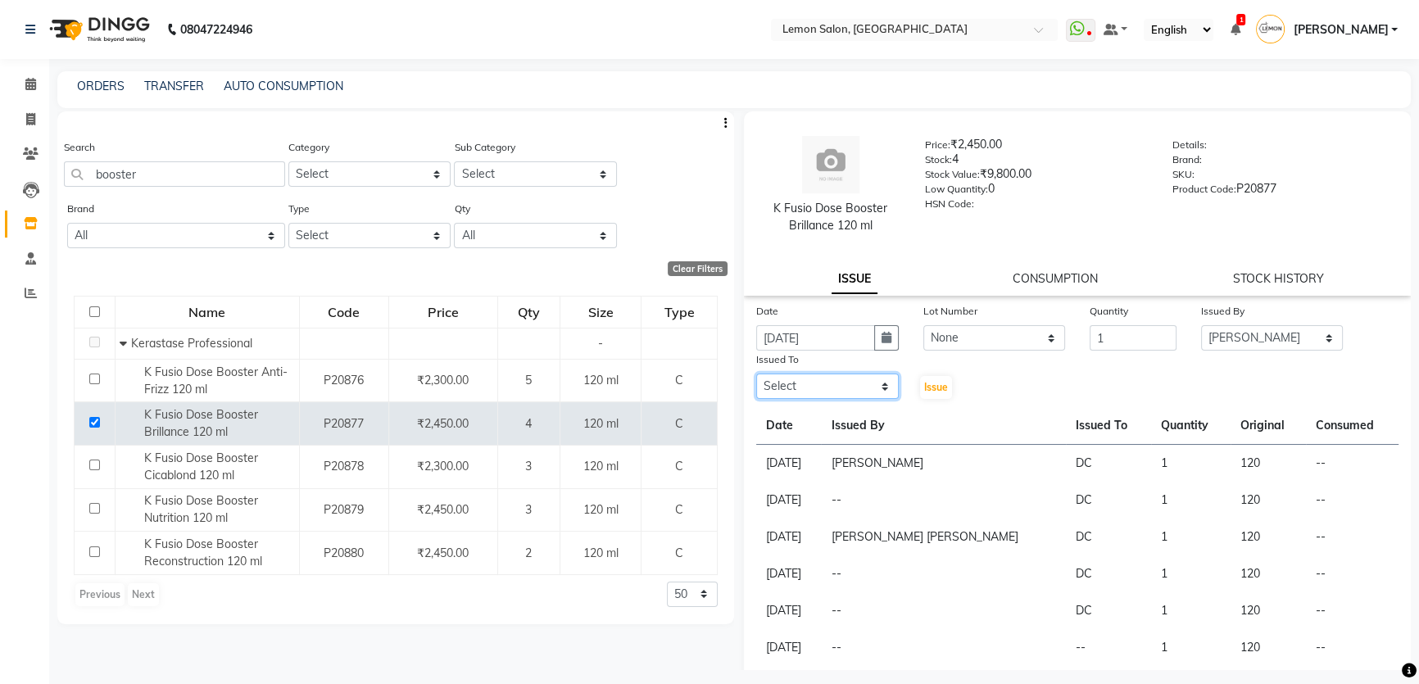
select select "7891"
click at [756, 374] on select "Select Adnan Shaikh Apoorva Ssankar DC Imran shaikh Javed Mansoori Kunjal Singh…" at bounding box center [827, 386] width 143 height 25
click at [934, 387] on span "Issue" at bounding box center [936, 387] width 24 height 12
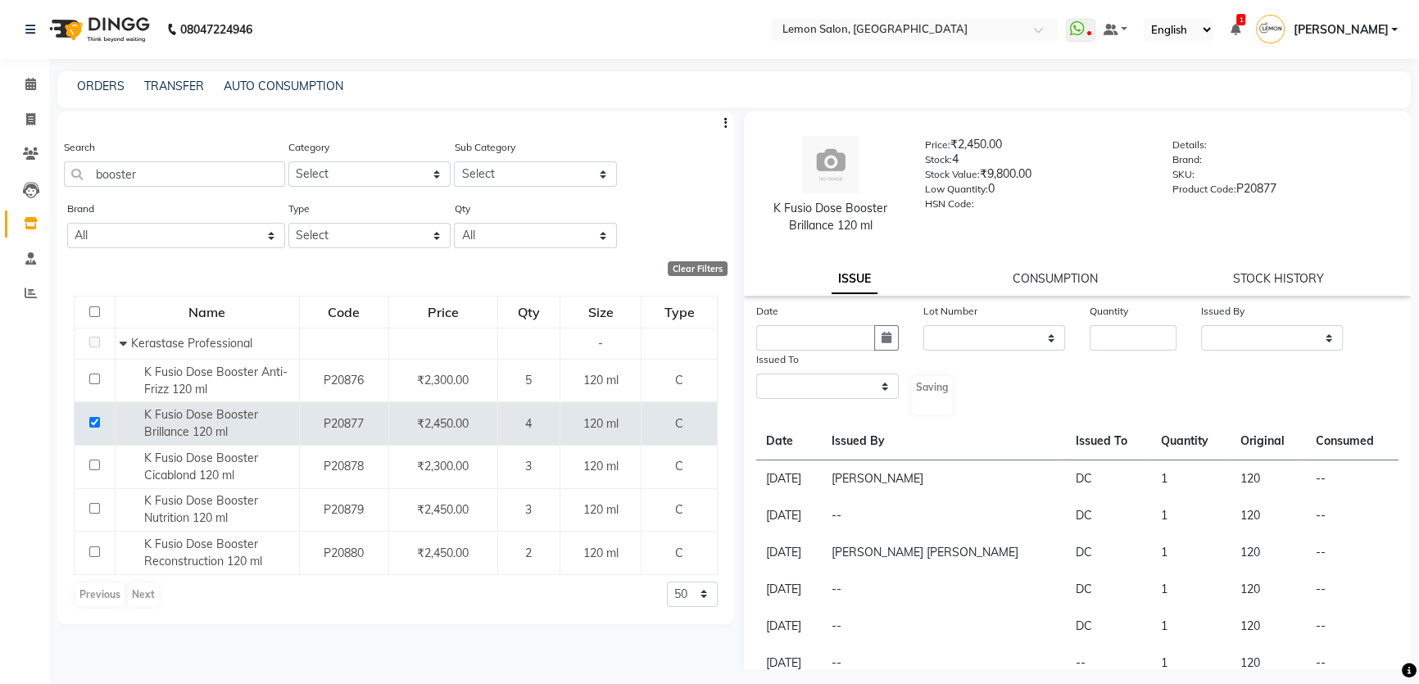
select select
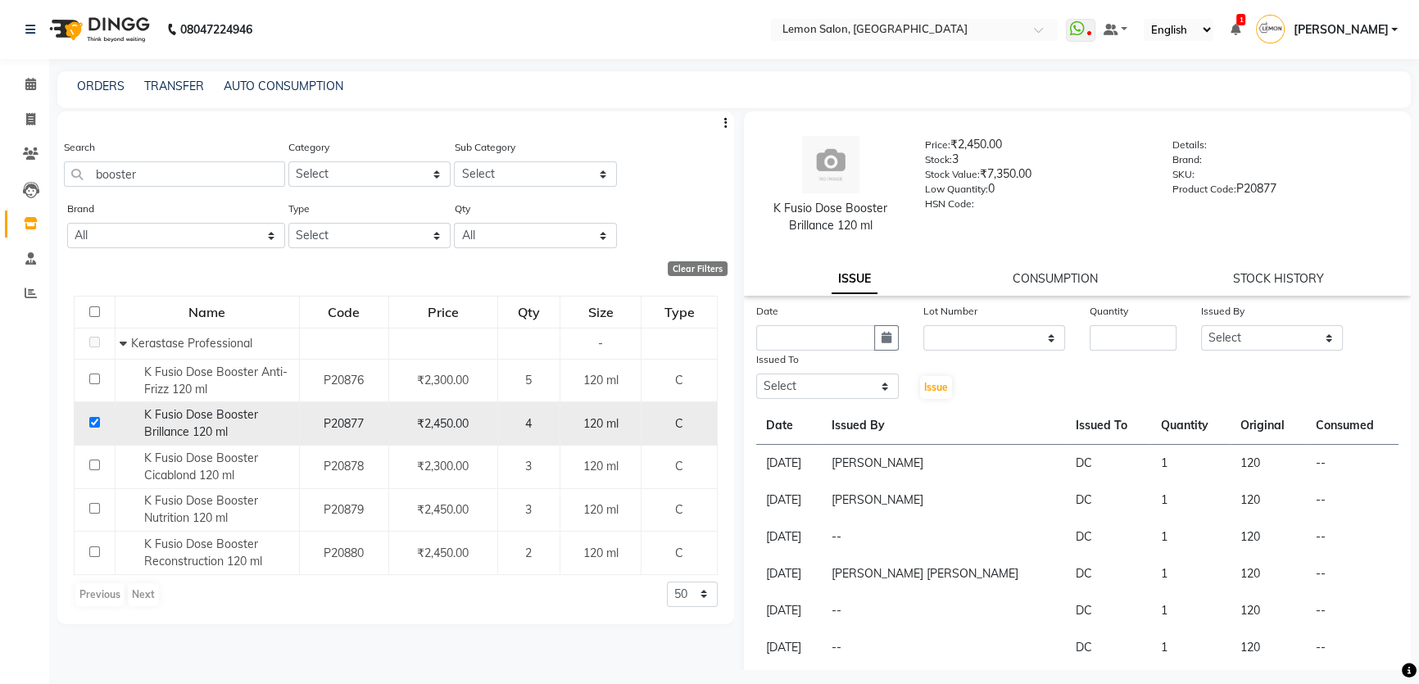
click at [89, 424] on input "checkbox" at bounding box center [94, 422] width 11 height 11
checkbox input "false"
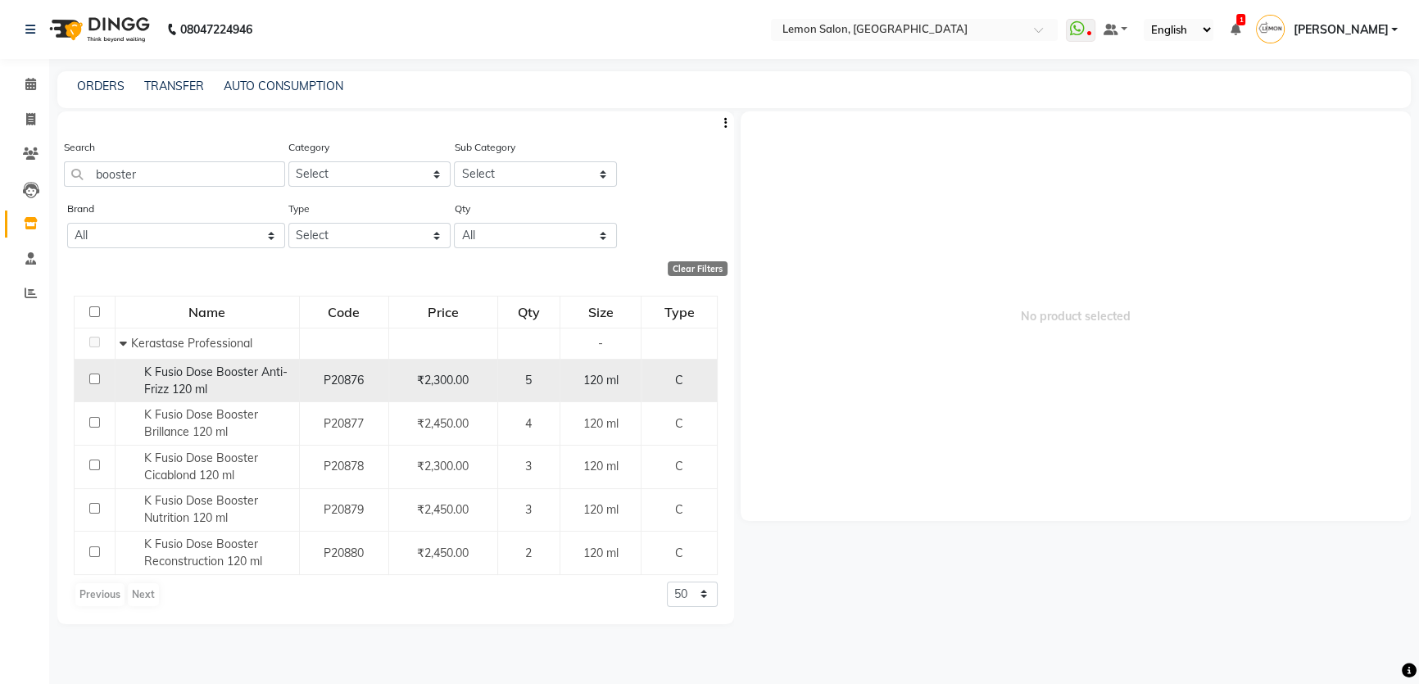
click at [93, 384] on input "checkbox" at bounding box center [94, 379] width 11 height 11
checkbox input "true"
select select
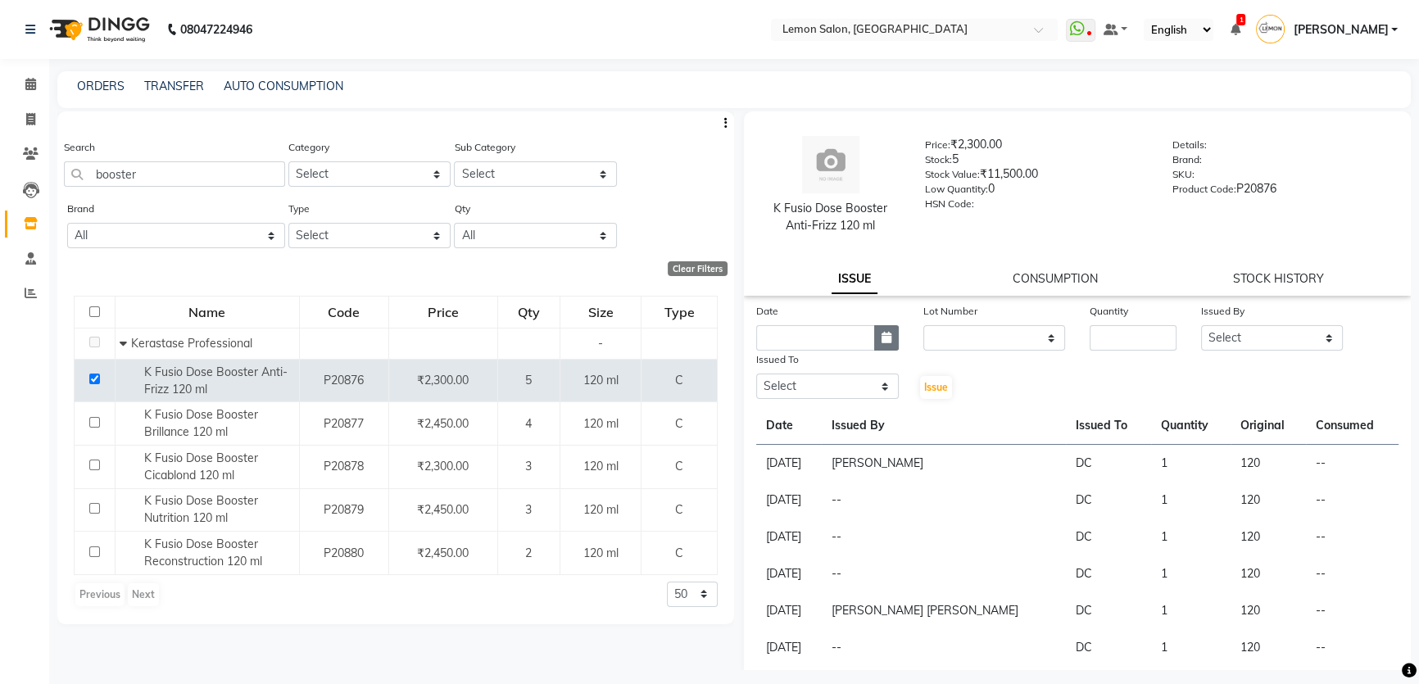
click at [877, 342] on button "button" at bounding box center [886, 337] width 25 height 25
select select "9"
select select "2025"
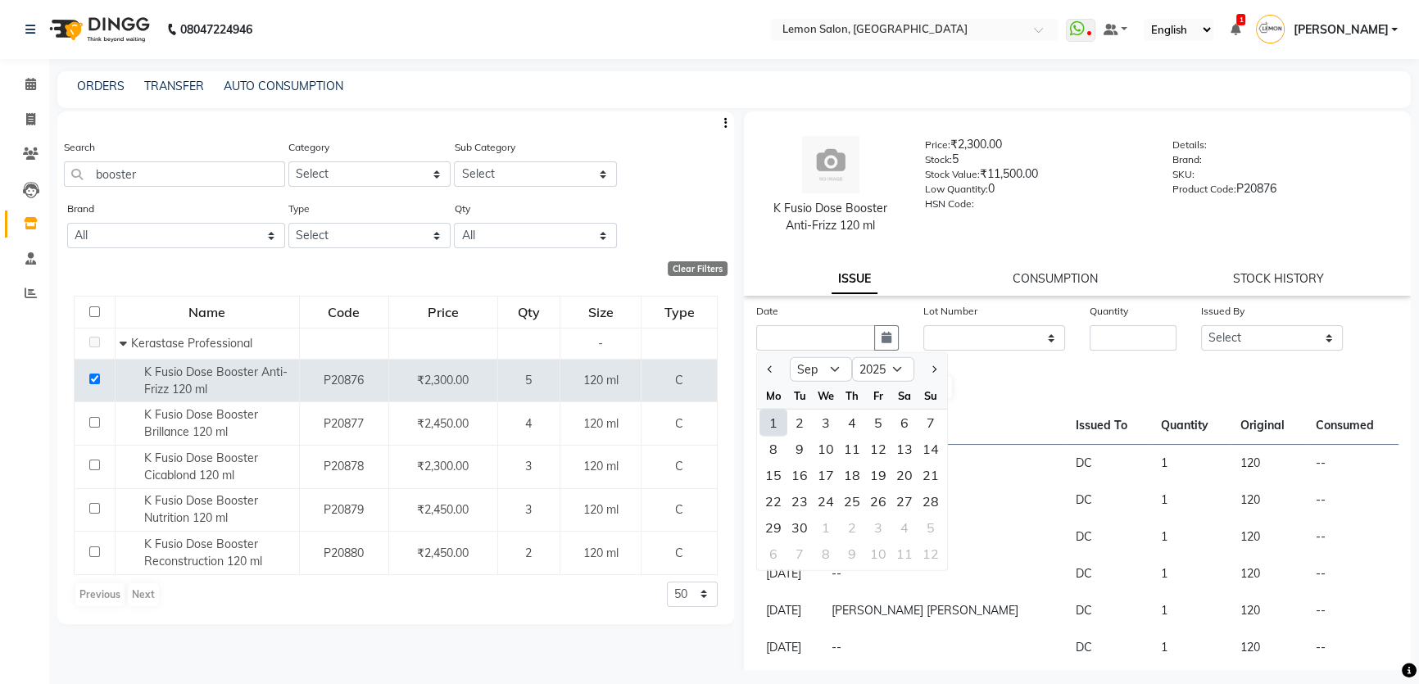
click at [777, 417] on div "1" at bounding box center [773, 423] width 26 height 26
type input "[DATE]"
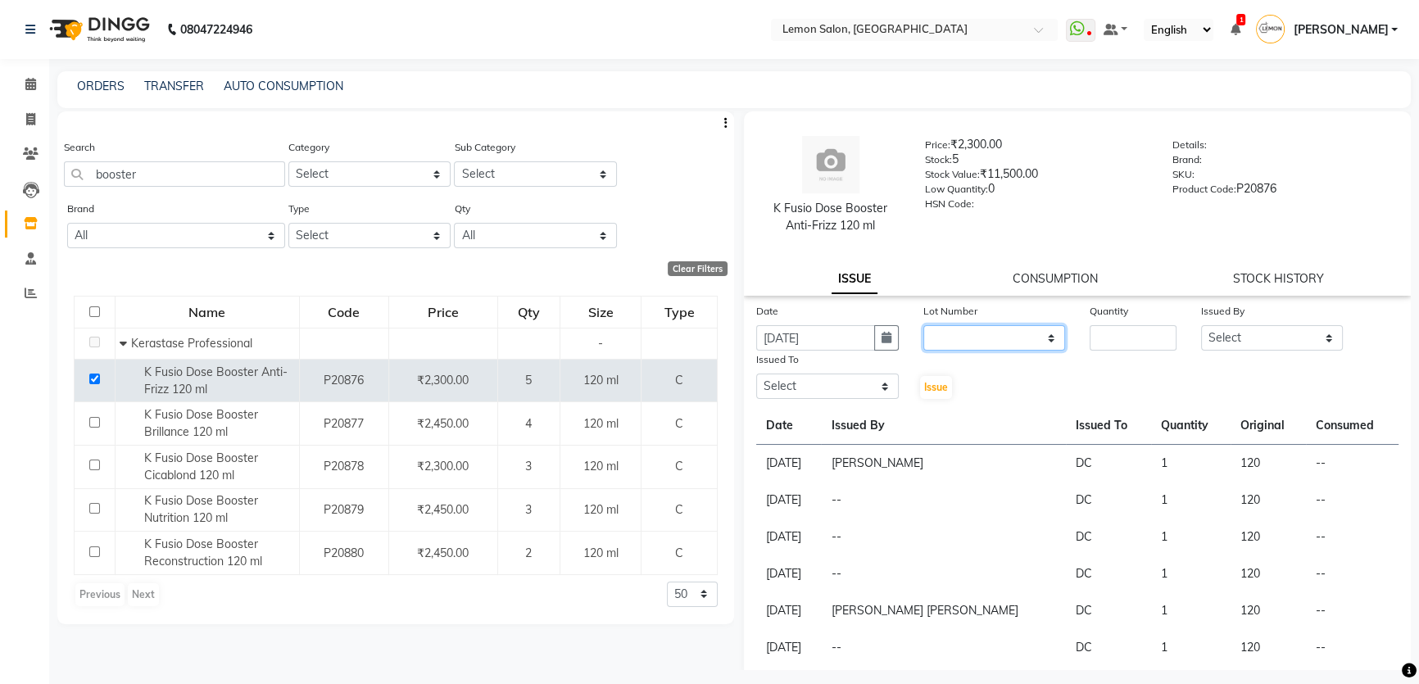
click at [976, 342] on select "None" at bounding box center [994, 337] width 143 height 25
select select "0: null"
click at [923, 325] on select "None" at bounding box center [994, 337] width 143 height 25
click at [1097, 340] on input "number" at bounding box center [1133, 337] width 87 height 25
type input "1"
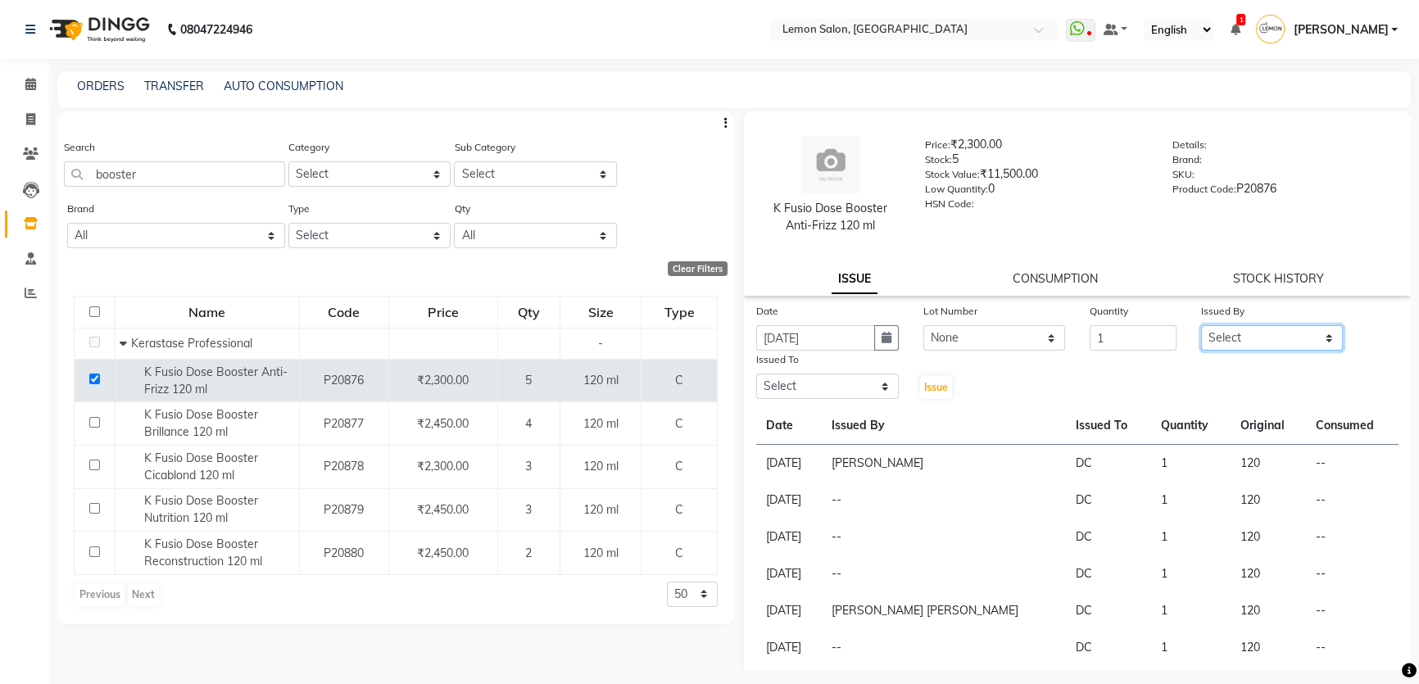
click at [1226, 328] on select "Select Adnan Shaikh Apoorva Ssankar DC Imran shaikh Javed Mansoori Kunjal Singh…" at bounding box center [1272, 337] width 143 height 25
select select "66607"
click at [1201, 325] on select "Select Adnan Shaikh Apoorva Ssankar DC Imran shaikh Javed Mansoori Kunjal Singh…" at bounding box center [1272, 337] width 143 height 25
click at [861, 384] on select "Select Adnan Shaikh Apoorva Ssankar DC Imran shaikh Javed Mansoori Kunjal Singh…" at bounding box center [827, 386] width 143 height 25
select select "7891"
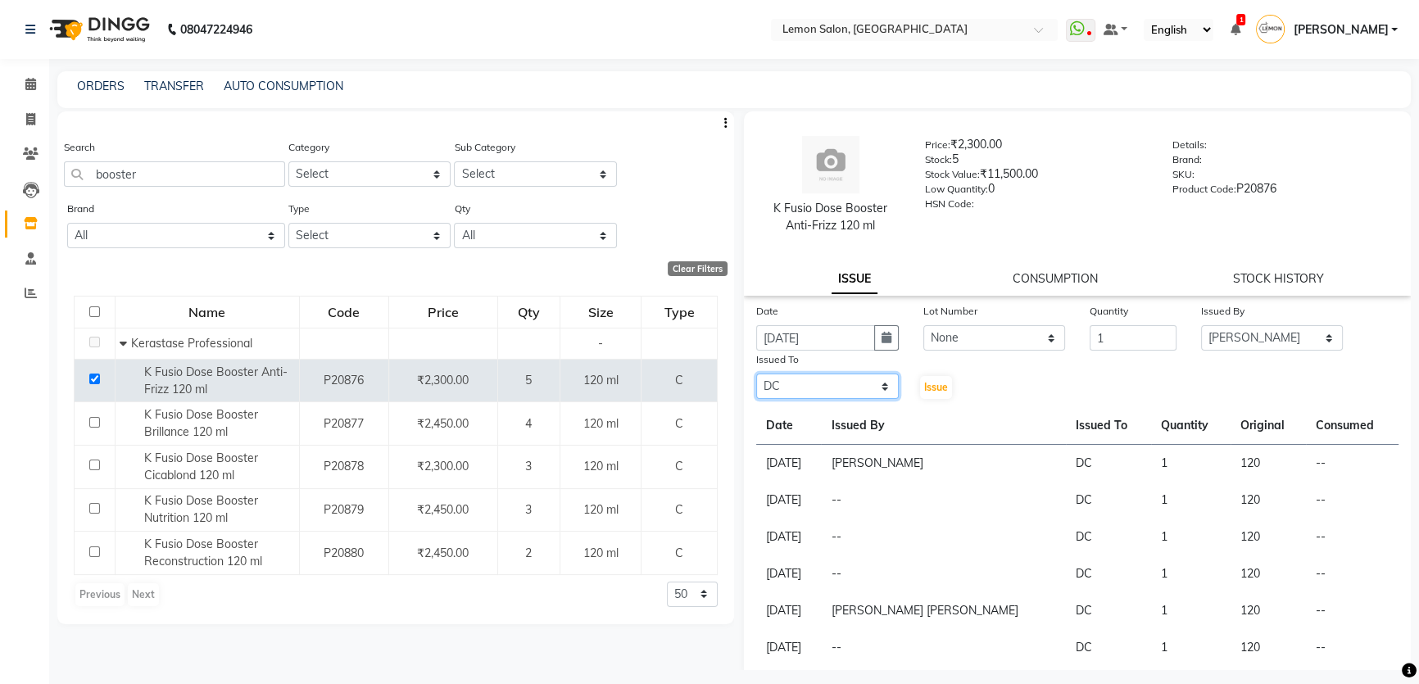
click at [756, 374] on select "Select Adnan Shaikh Apoorva Ssankar DC Imran shaikh Javed Mansoori Kunjal Singh…" at bounding box center [827, 386] width 143 height 25
click at [944, 399] on div "Issue" at bounding box center [939, 376] width 56 height 50
click at [940, 392] on span "Issue" at bounding box center [936, 387] width 24 height 12
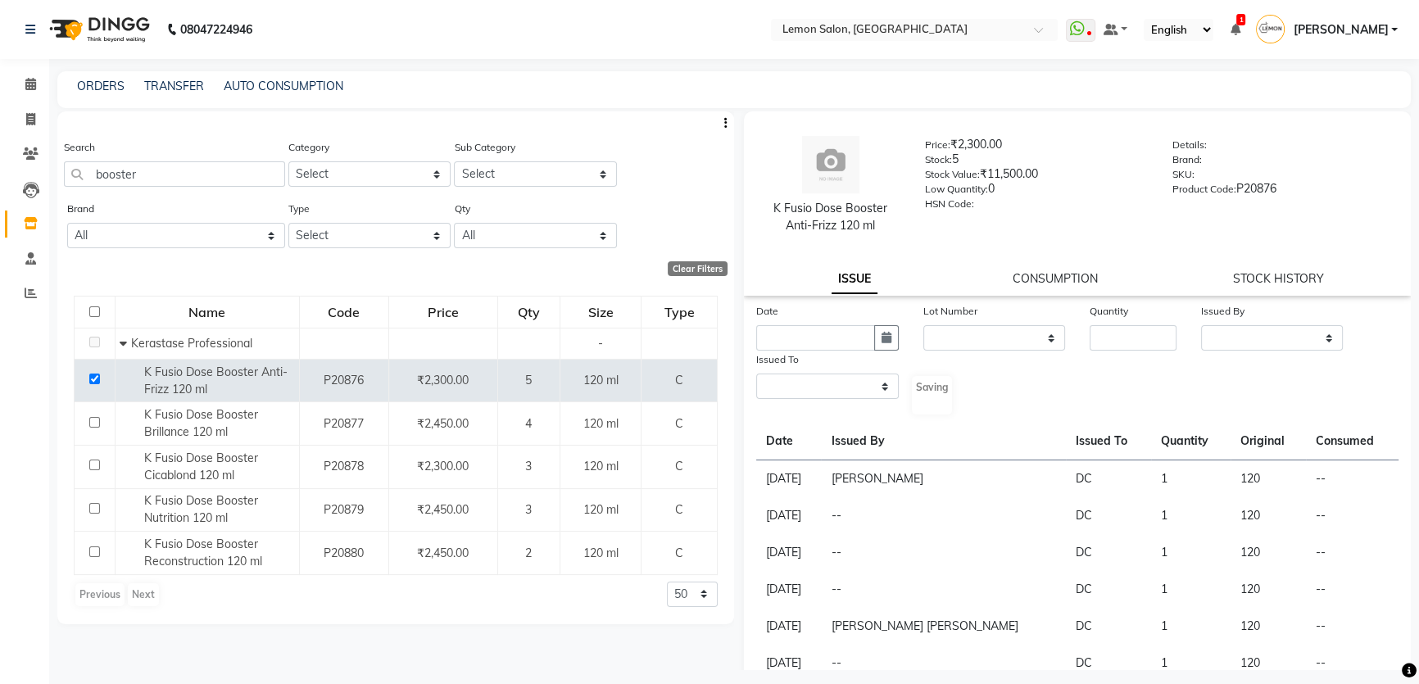
select select
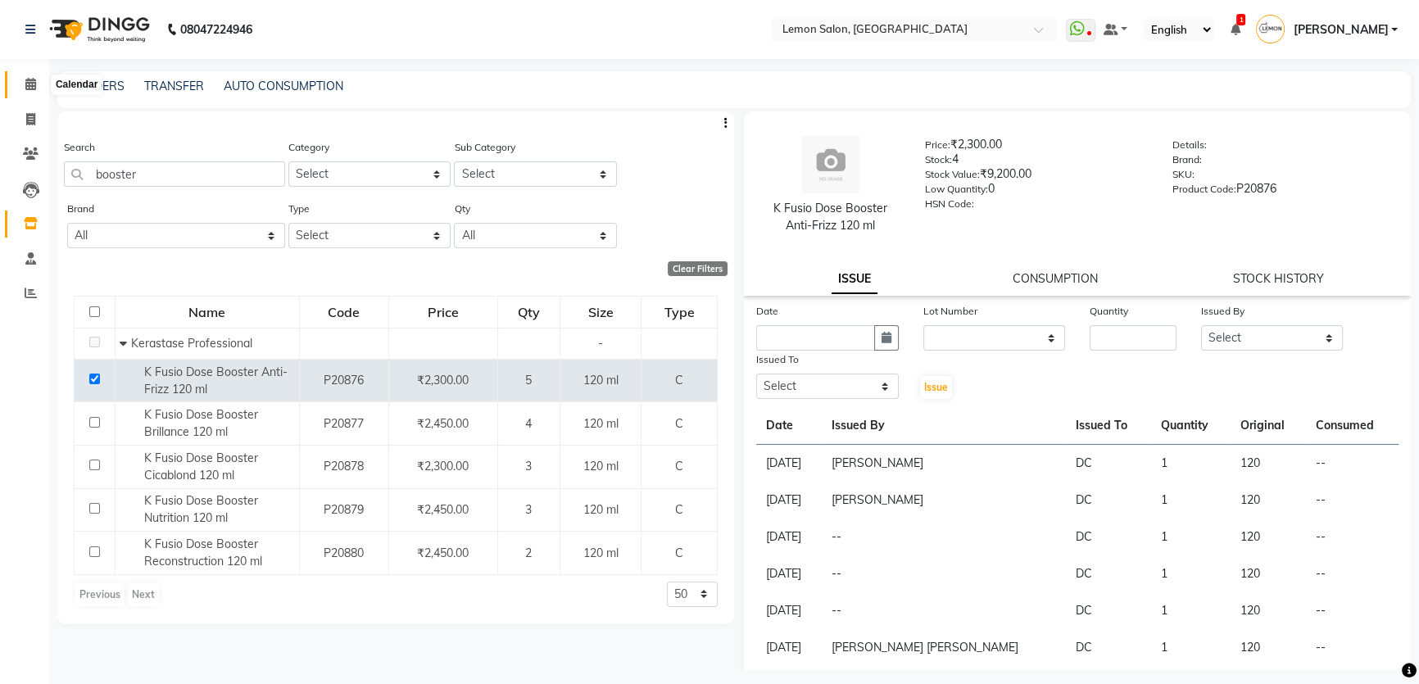
click at [33, 88] on icon at bounding box center [30, 84] width 11 height 12
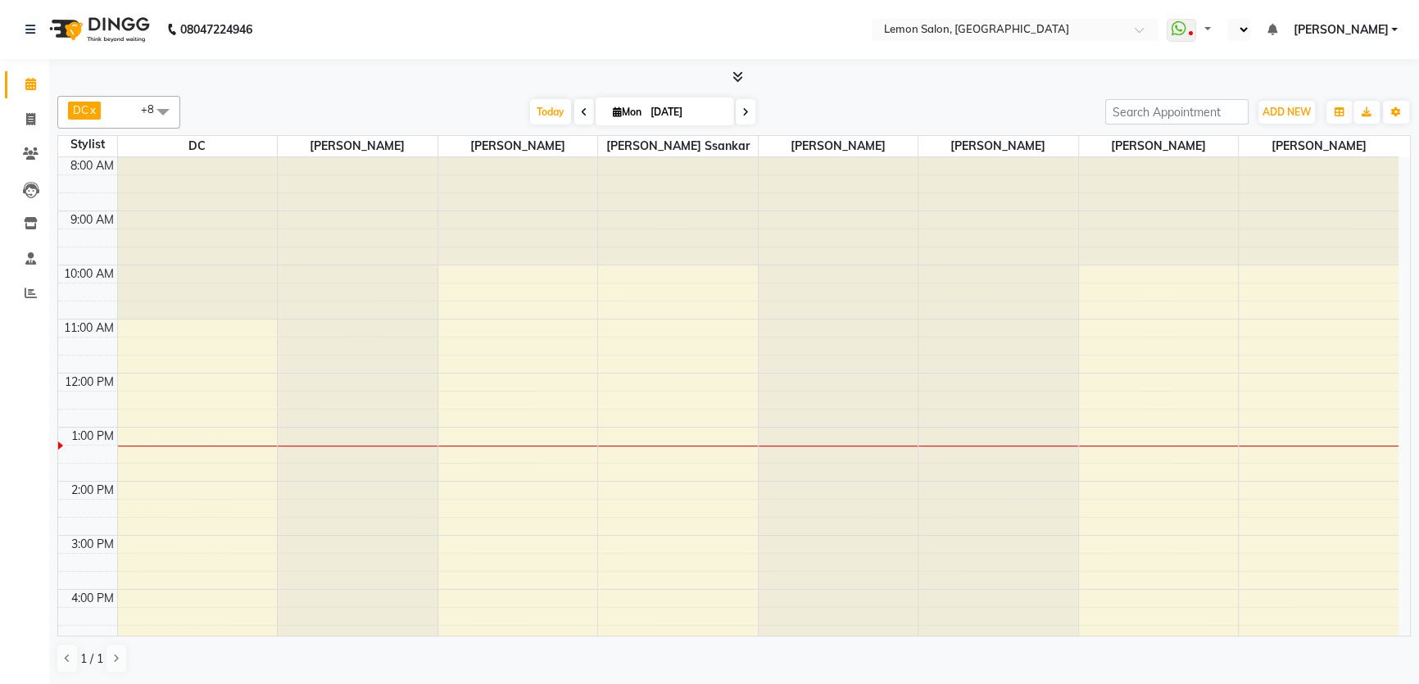
select select "en"
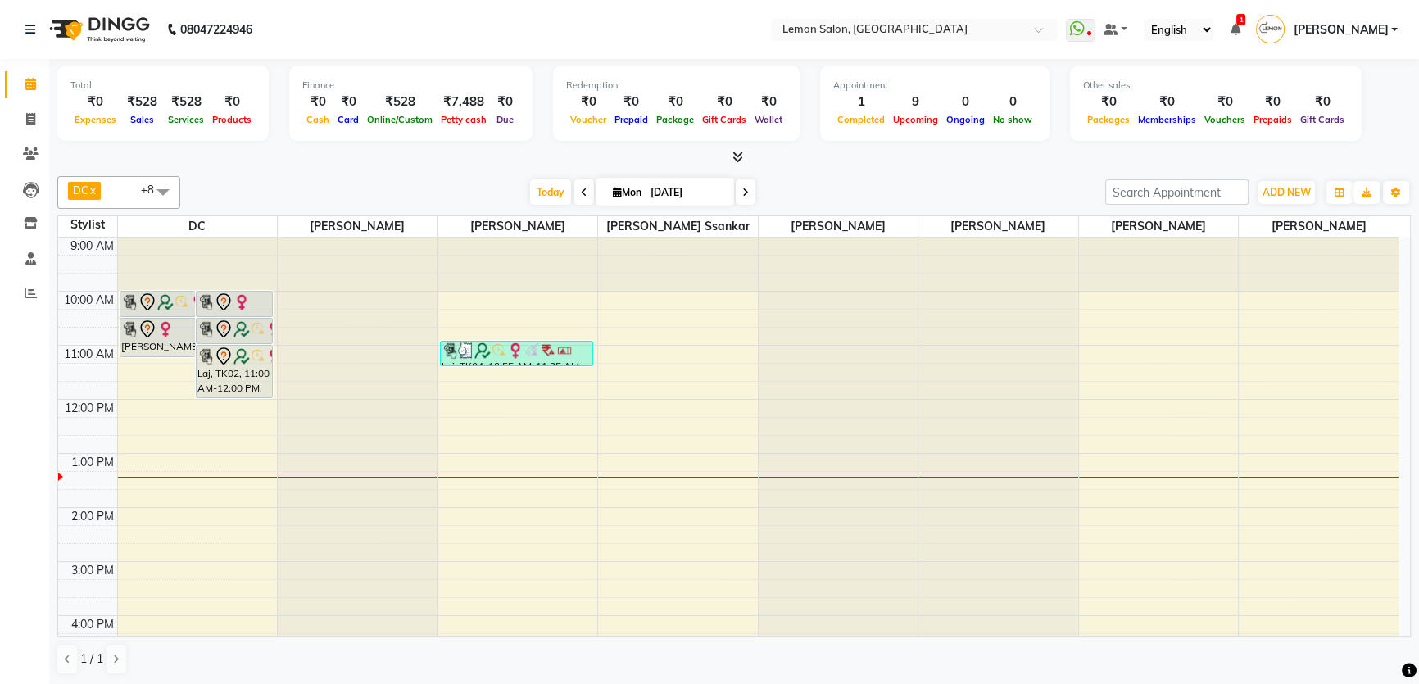
click at [468, 503] on div "9:00 AM 10:00 AM 11:00 AM 12:00 PM 1:00 PM 2:00 PM 3:00 PM 4:00 PM 5:00 PM 6:00…" at bounding box center [728, 616] width 1340 height 756
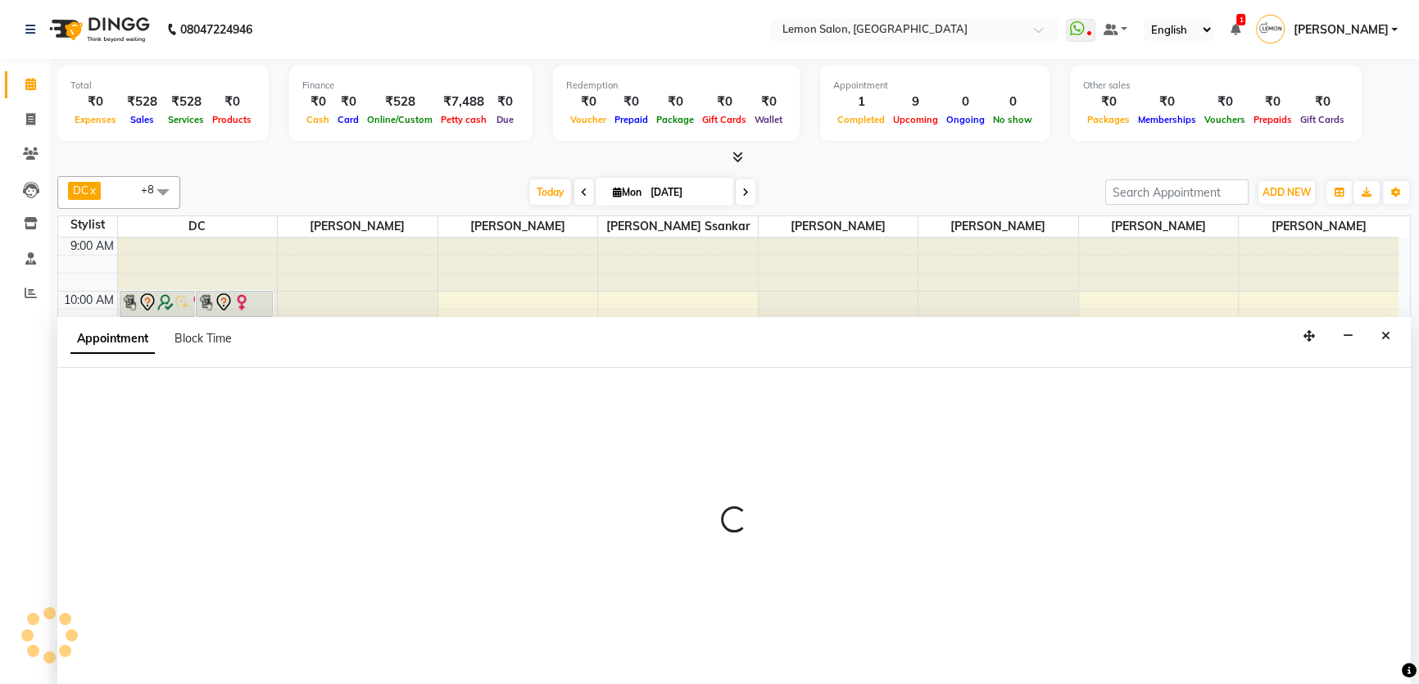
select select "70796"
select select "tentative"
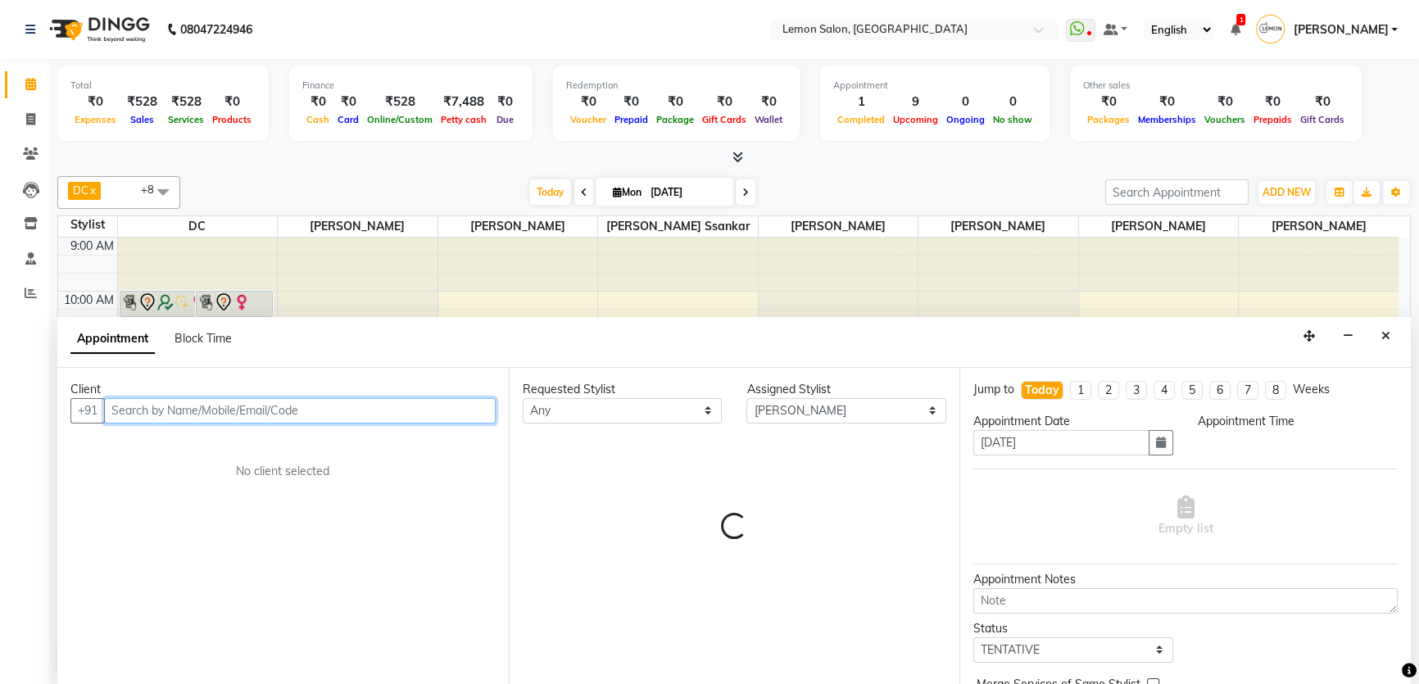
select select "825"
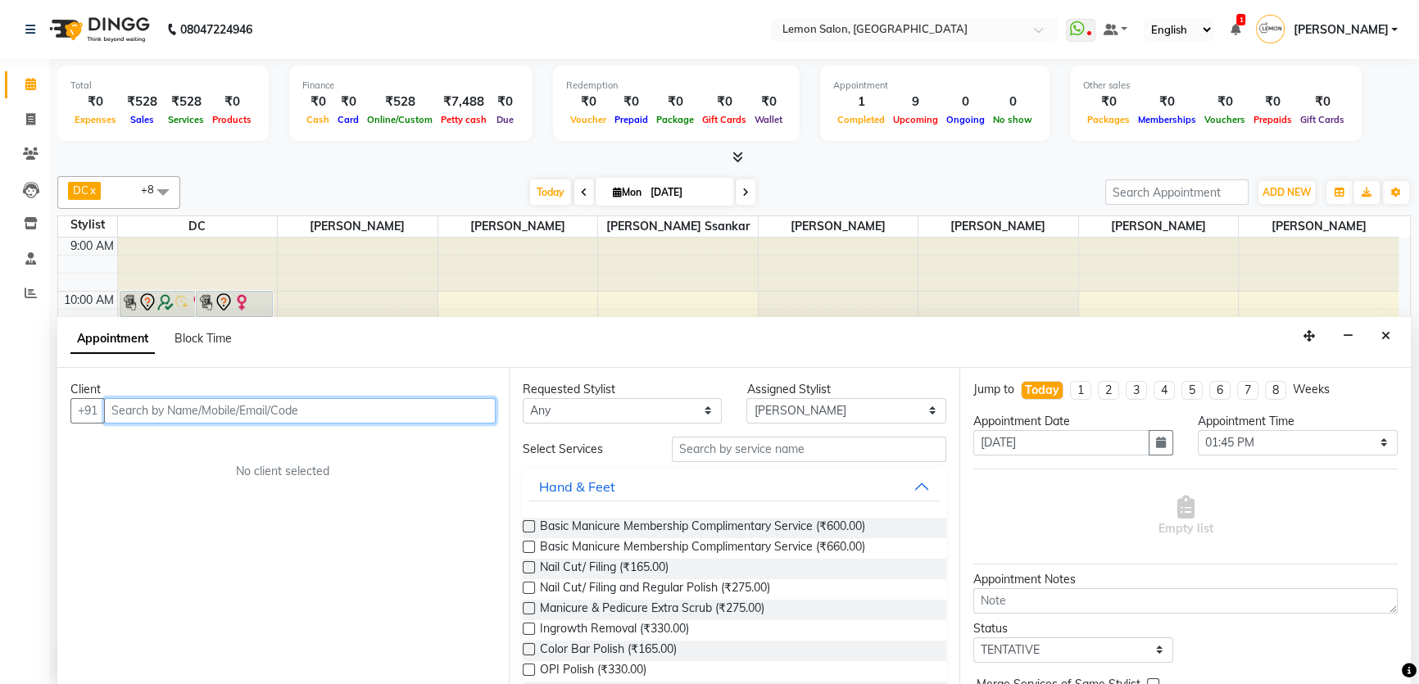
click at [392, 413] on input "text" at bounding box center [300, 410] width 392 height 25
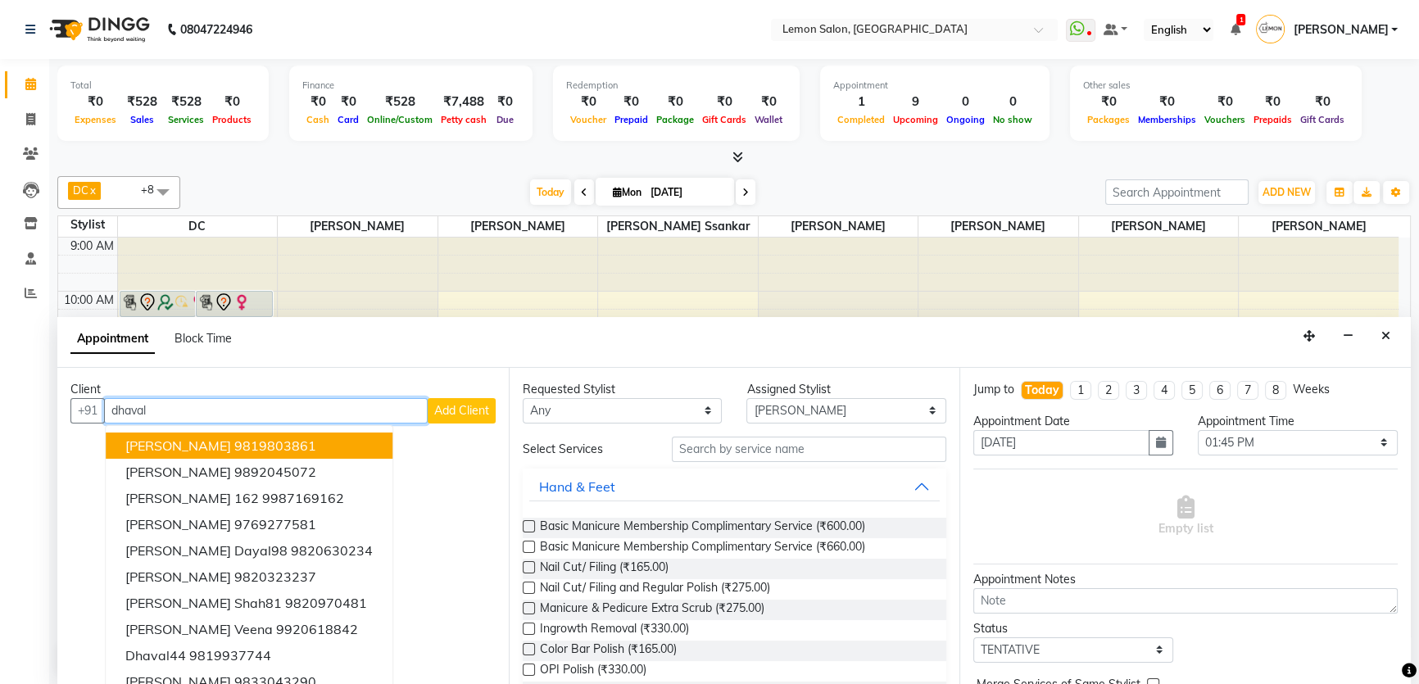
drag, startPoint x: 181, startPoint y: 401, endPoint x: 73, endPoint y: 421, distance: 109.9
click at [73, 421] on div "+91 dhaval Dhaval Shah 9819803861 Dhaval 9892045072 Dhaval 162 9987169162 dHAVA…" at bounding box center [282, 410] width 425 height 25
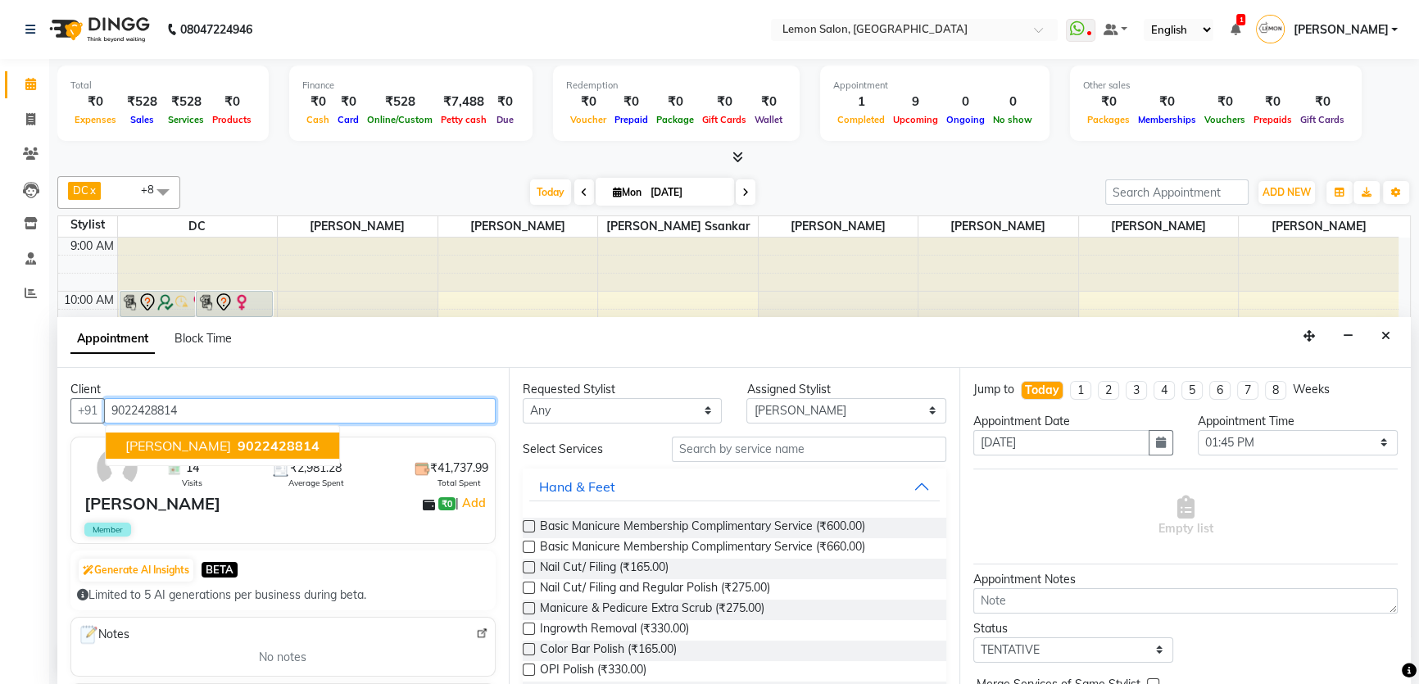
click at [197, 445] on span "DHAVAL SIMARIYA" at bounding box center [178, 445] width 106 height 16
type input "9022428814"
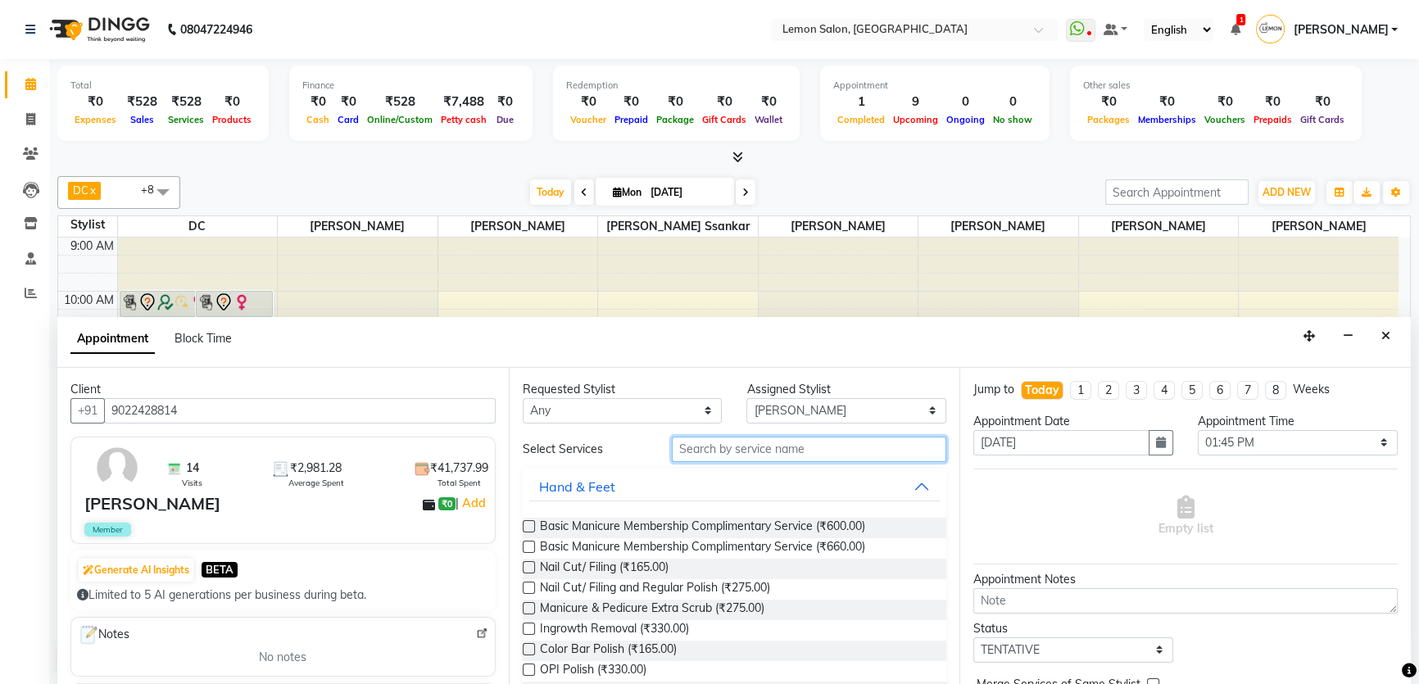
click at [698, 442] on input "text" at bounding box center [809, 449] width 274 height 25
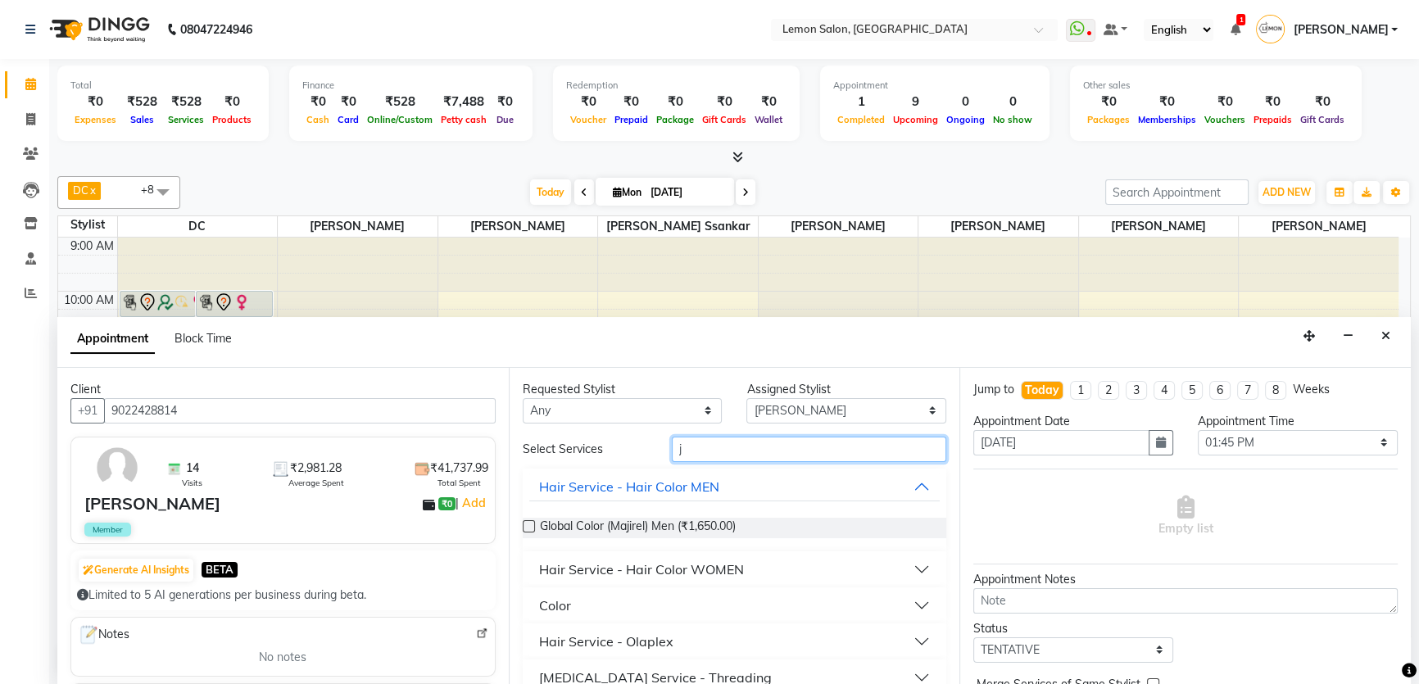
drag, startPoint x: 633, startPoint y: 467, endPoint x: 617, endPoint y: 464, distance: 16.6
click at [614, 475] on div "Select Services j Hair Service - Hair Color MEN Global Color (Majirel) Men (₹1,…" at bounding box center [735, 638] width 424 height 403
type input "senio"
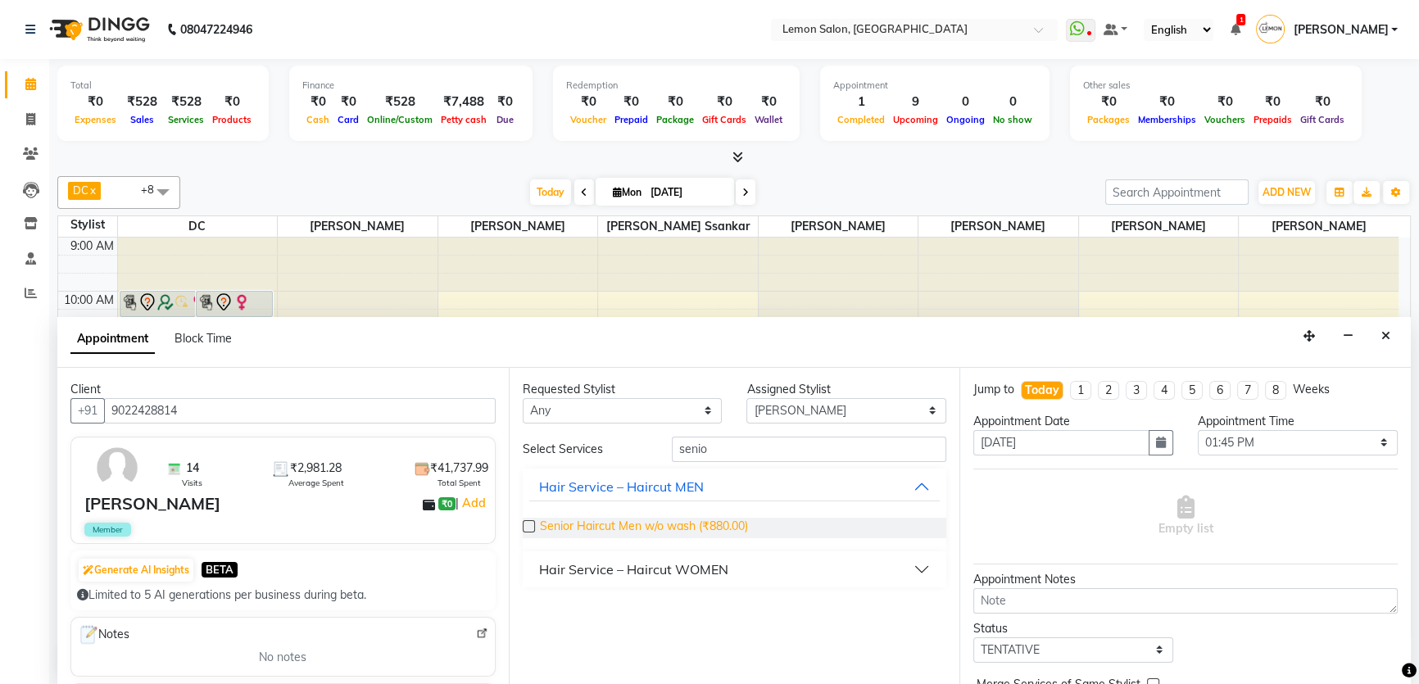
click at [646, 530] on span "Senior Haircut Men w/o wash (₹880.00)" at bounding box center [644, 528] width 208 height 20
checkbox input "false"
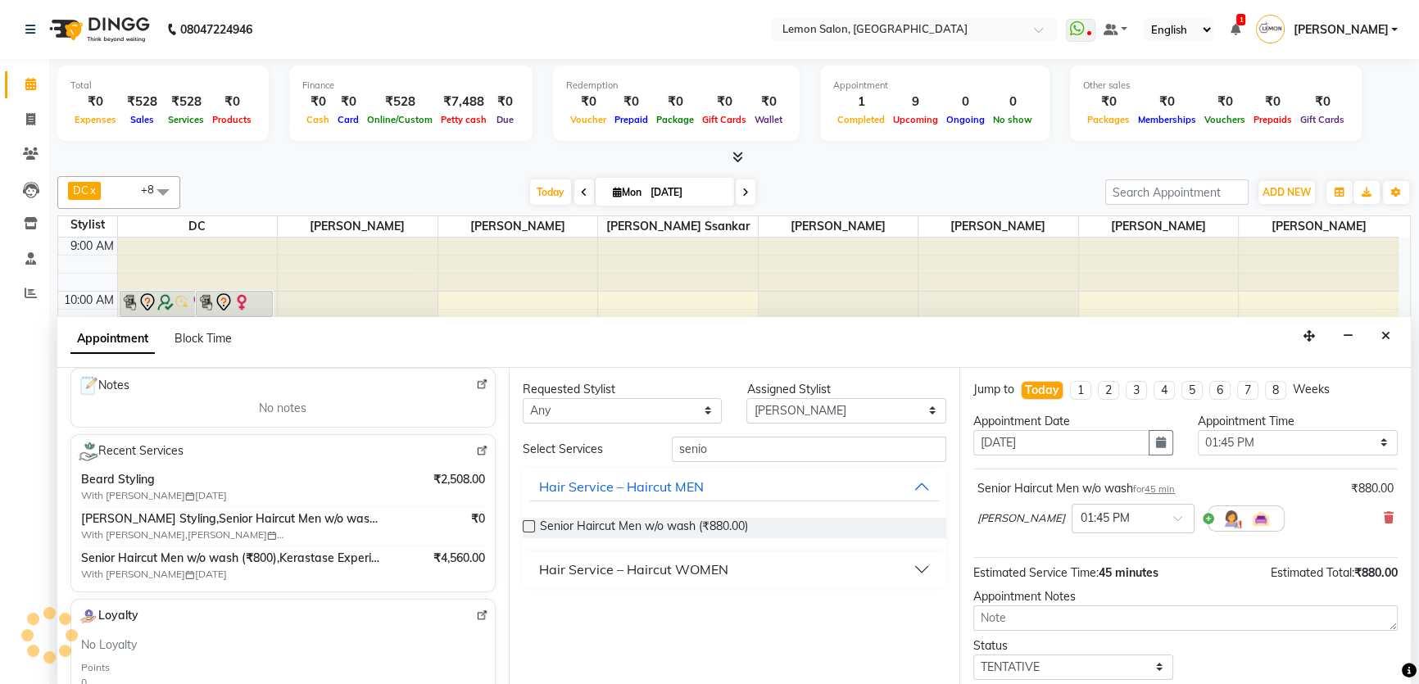
scroll to position [223, 0]
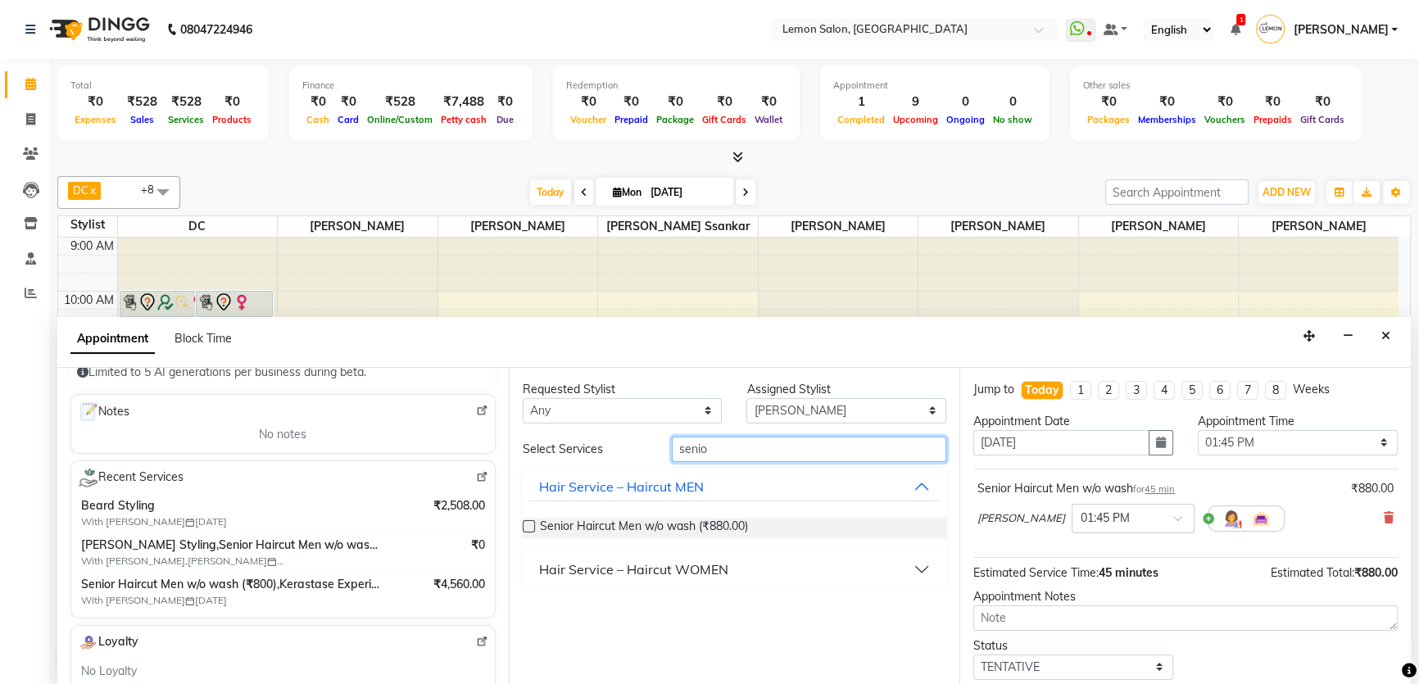
click at [630, 449] on div "Select Services senio" at bounding box center [734, 449] width 449 height 25
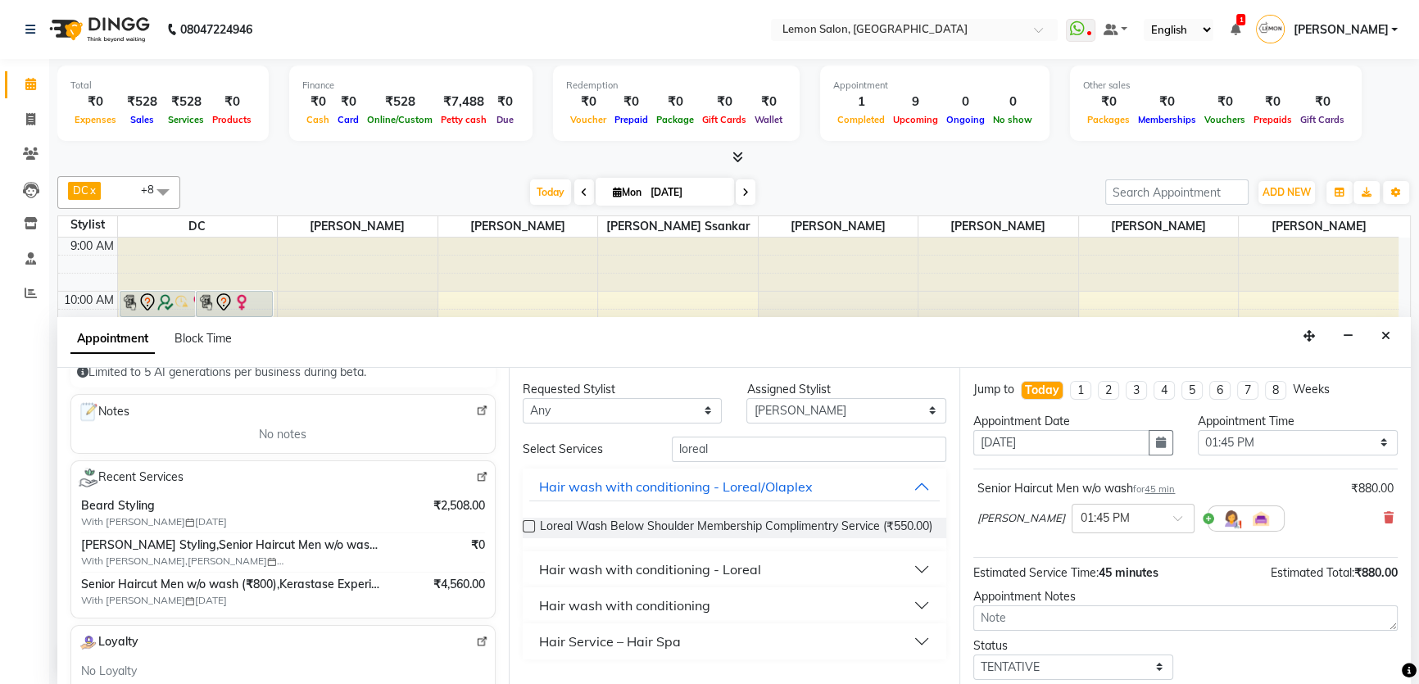
click at [728, 579] on div "Hair wash with conditioning - Loreal" at bounding box center [650, 569] width 222 height 20
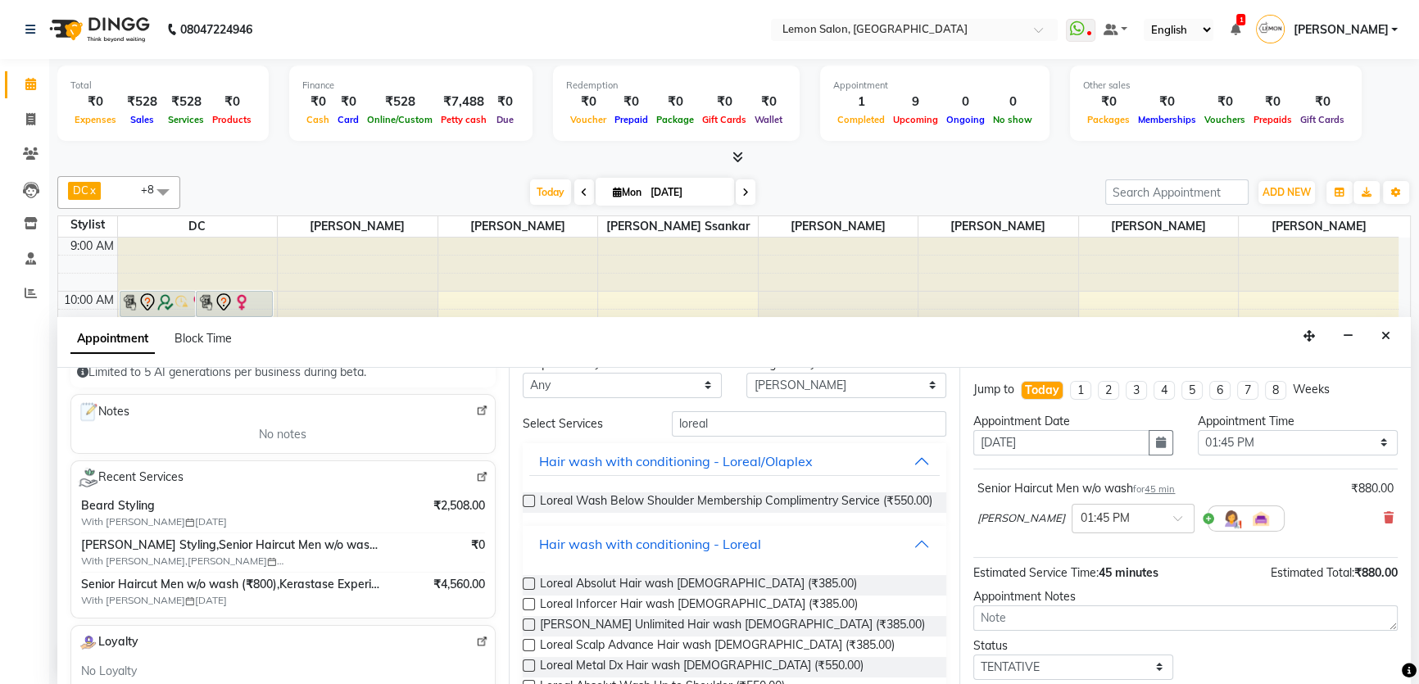
scroll to position [0, 0]
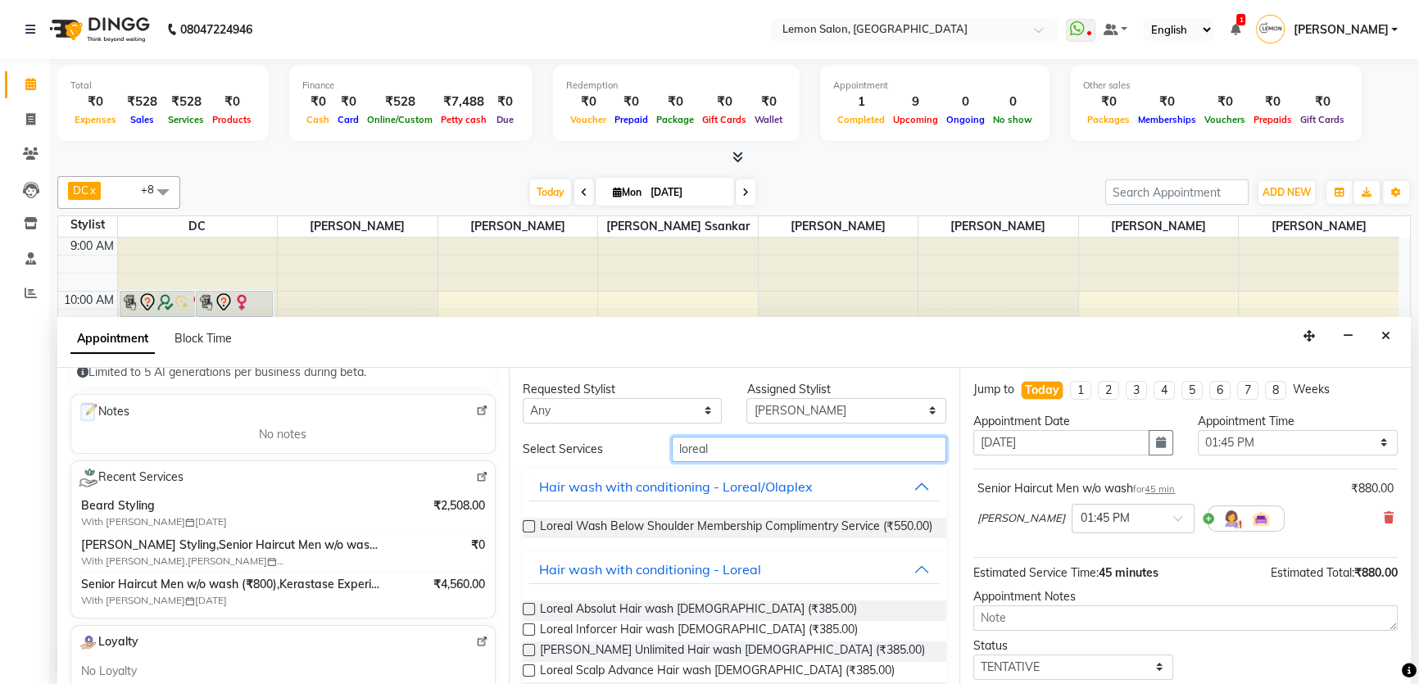
drag, startPoint x: 667, startPoint y: 463, endPoint x: 646, endPoint y: 469, distance: 21.5
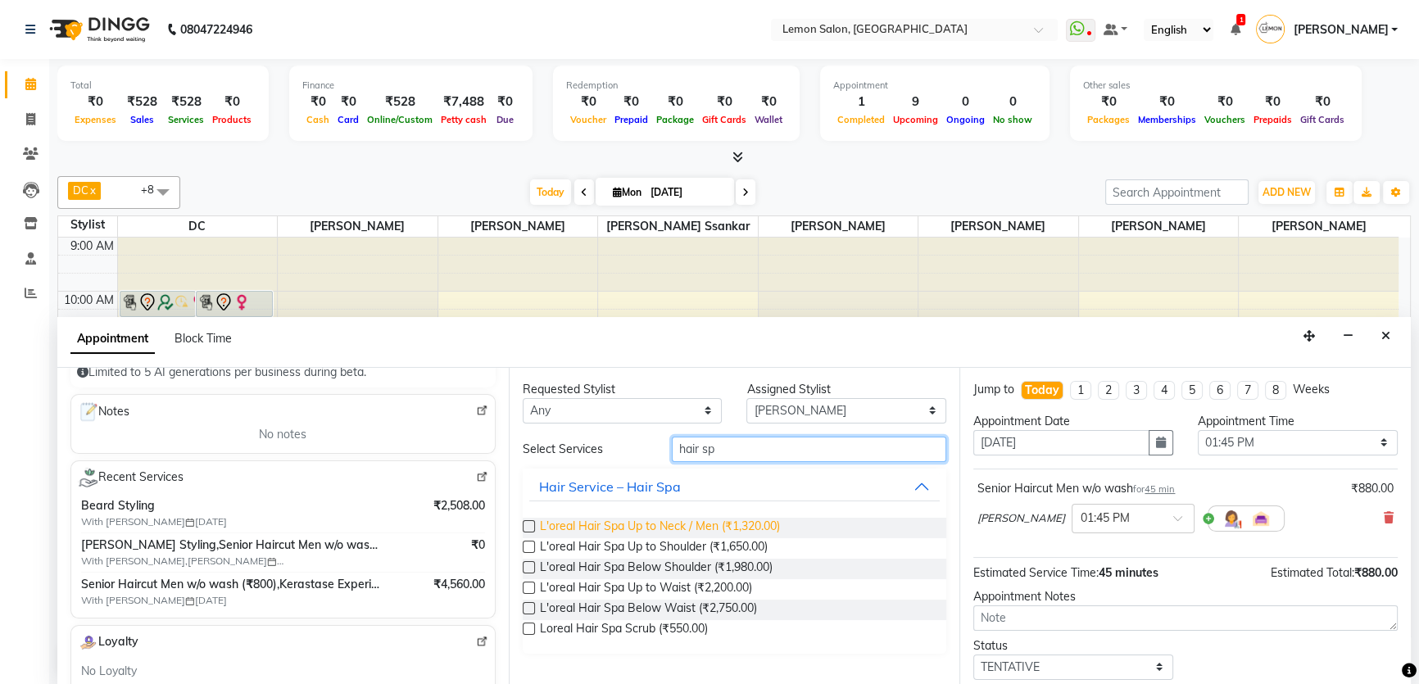
type input "hair sp"
click at [654, 532] on span "L'oreal Hair Spa Up to Neck / Men (₹1,320.00)" at bounding box center [660, 528] width 240 height 20
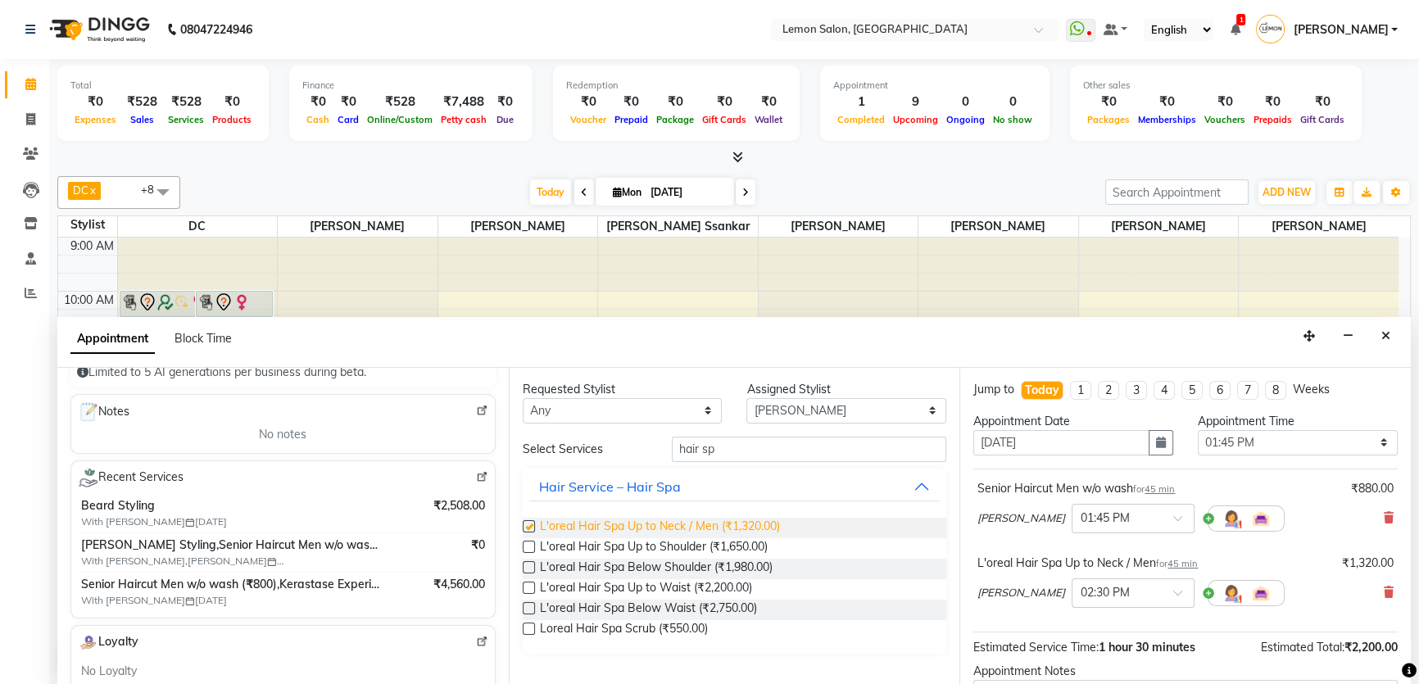
checkbox input "false"
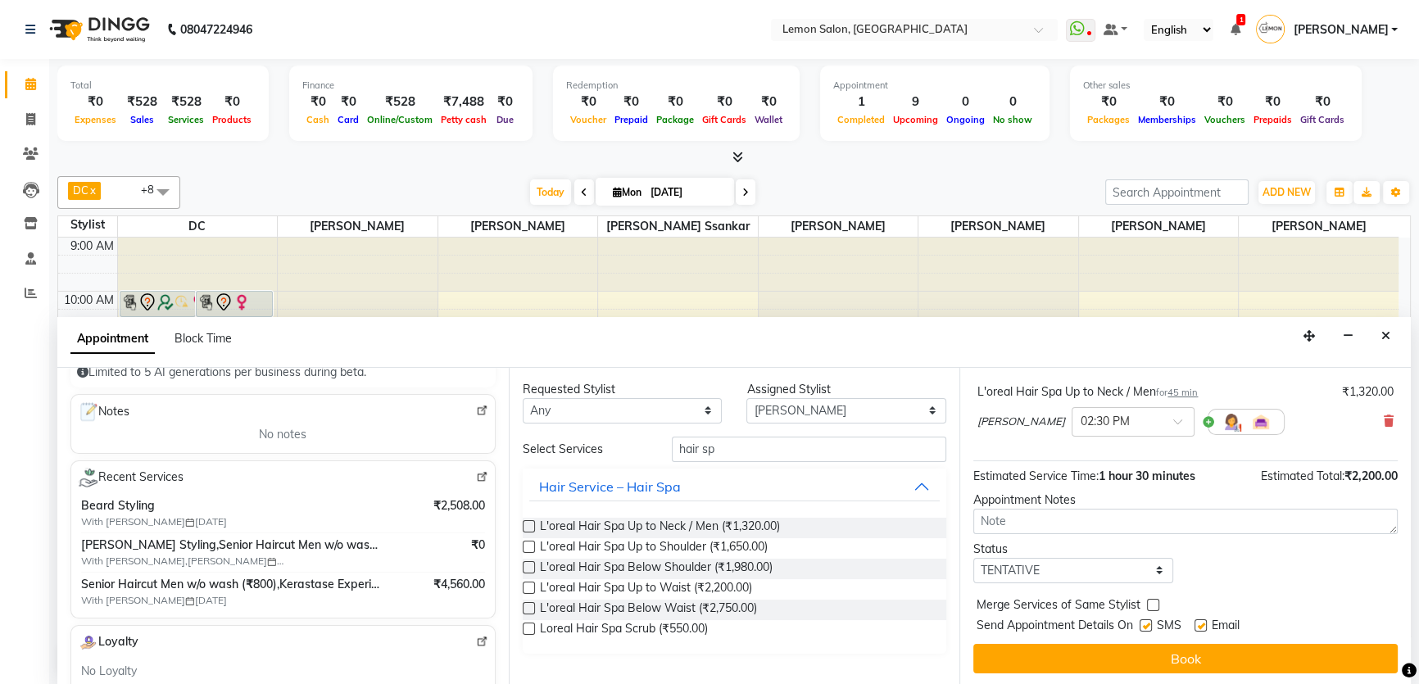
click at [1155, 657] on button "Book" at bounding box center [1185, 658] width 424 height 29
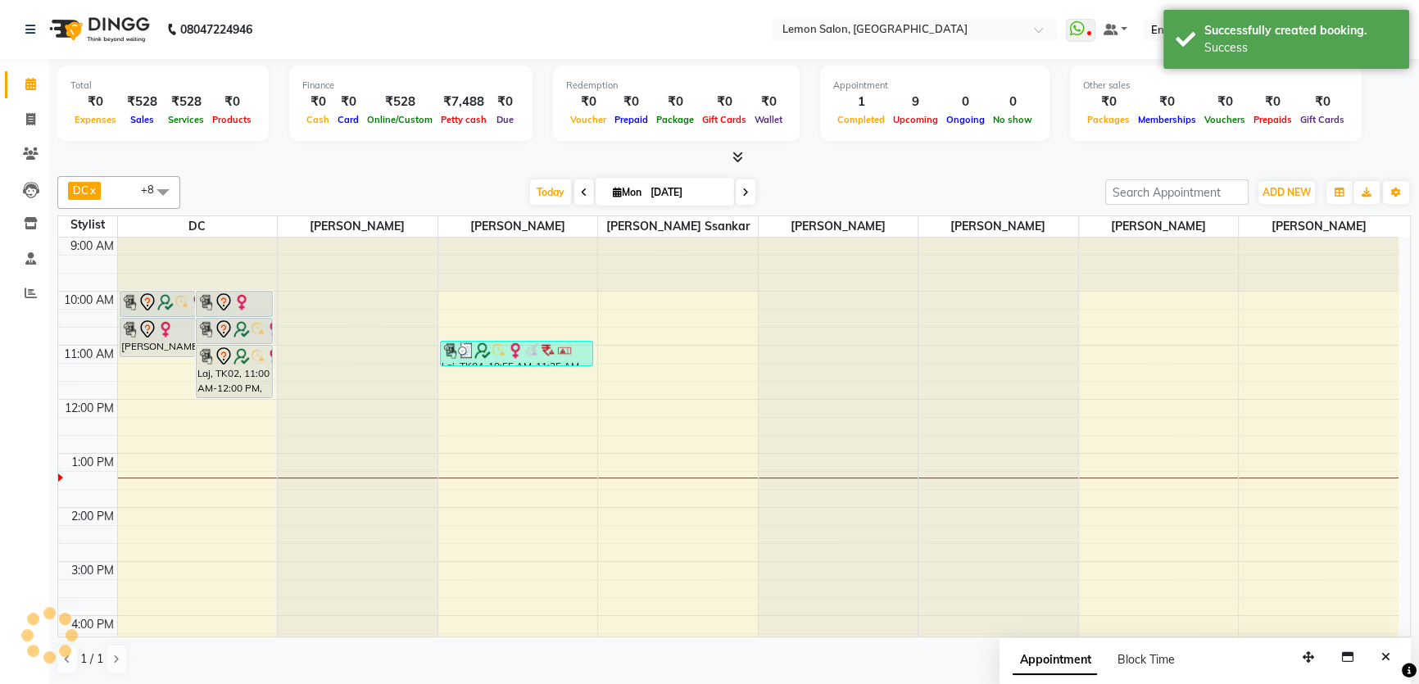
scroll to position [0, 0]
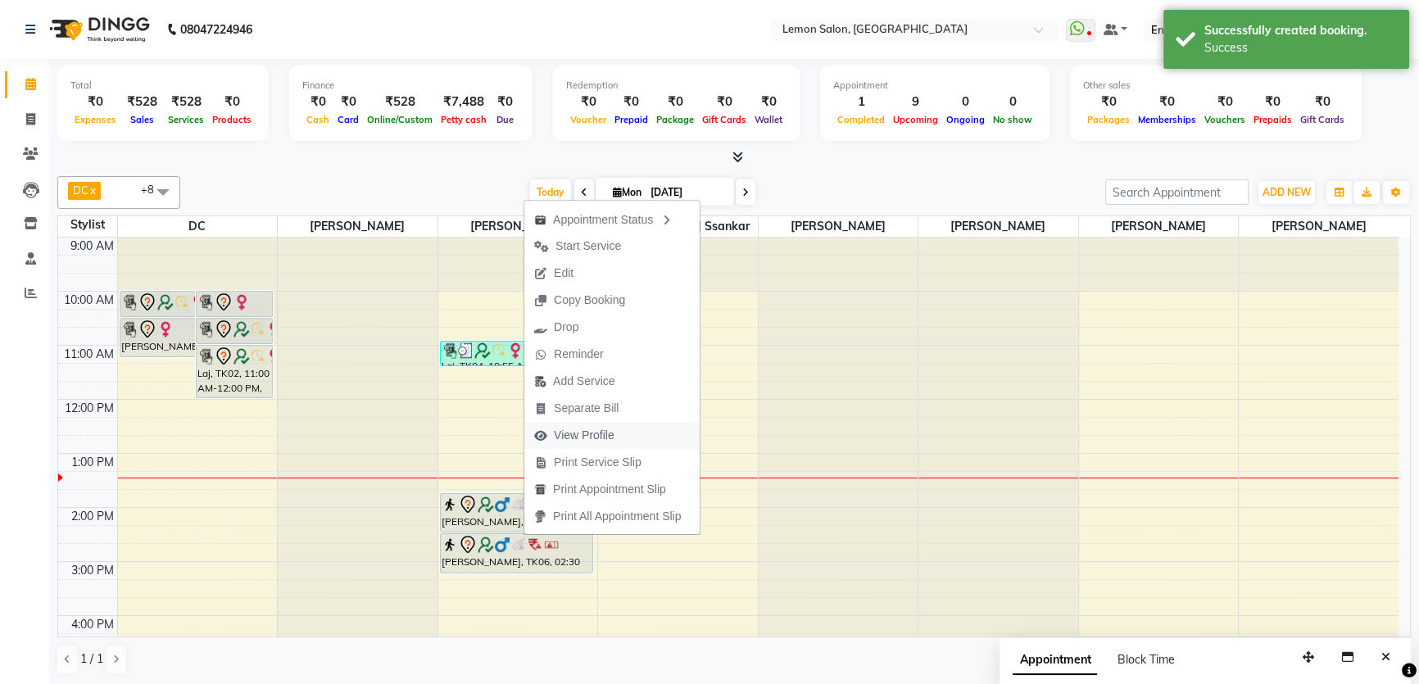
click at [559, 439] on span "View Profile" at bounding box center [584, 435] width 61 height 17
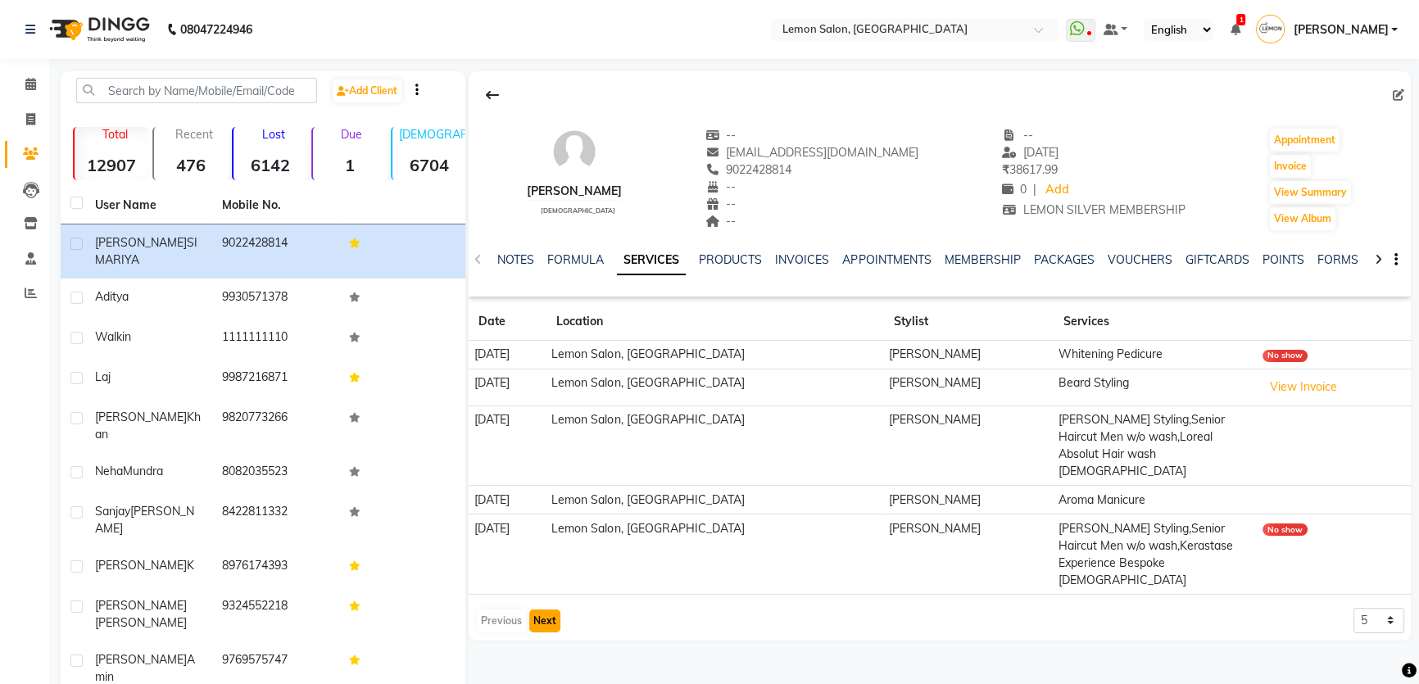
click at [556, 609] on button "Next" at bounding box center [544, 620] width 31 height 23
click at [537, 609] on button "Next" at bounding box center [544, 620] width 31 height 23
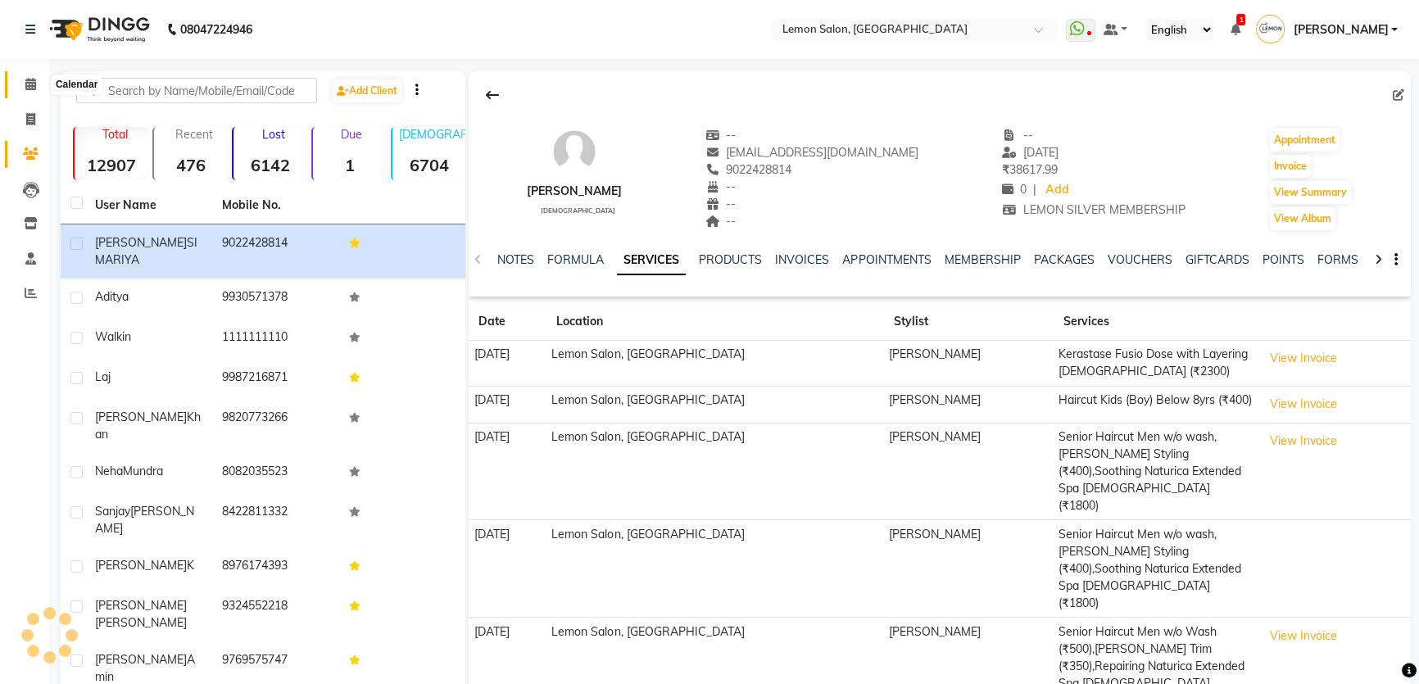
click at [38, 92] on span at bounding box center [30, 84] width 29 height 19
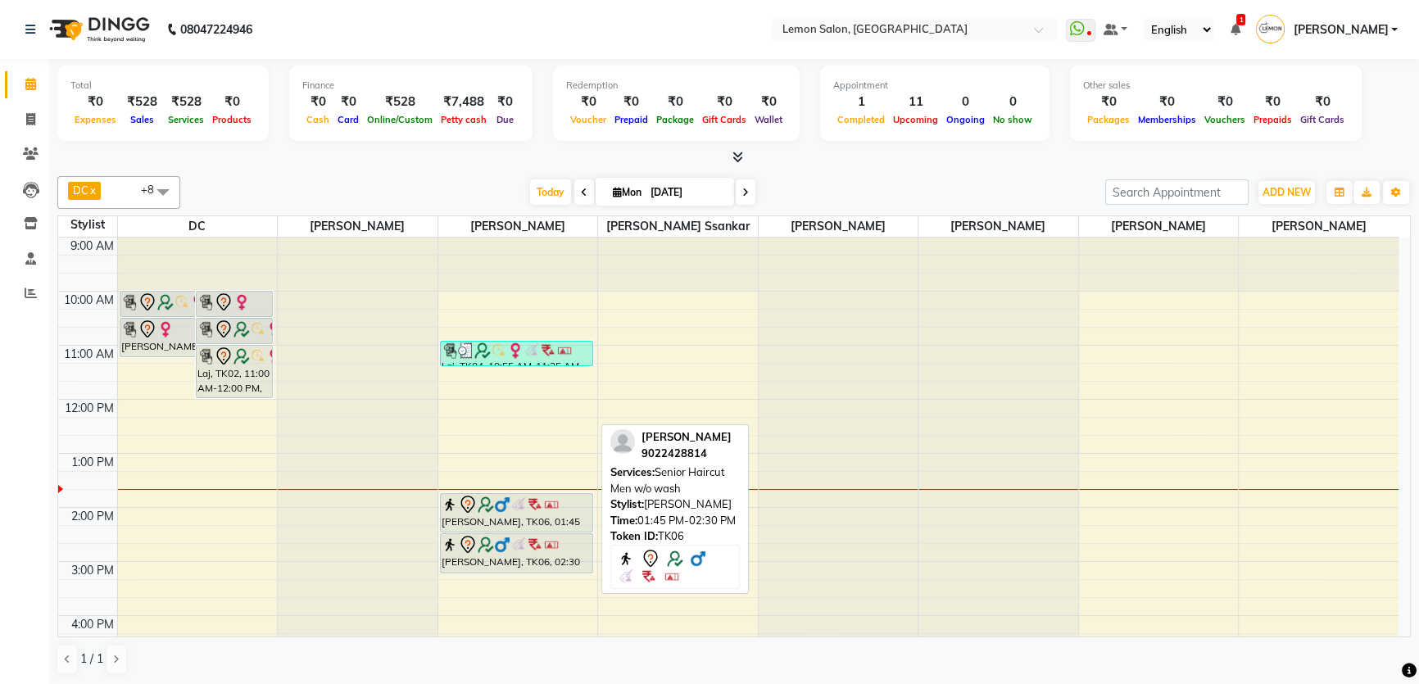
click at [499, 523] on div "DHAVAL SIMARIYA, TK06, 01:45 PM-02:30 PM, Senior Haircut Men w/o wash" at bounding box center [517, 513] width 152 height 38
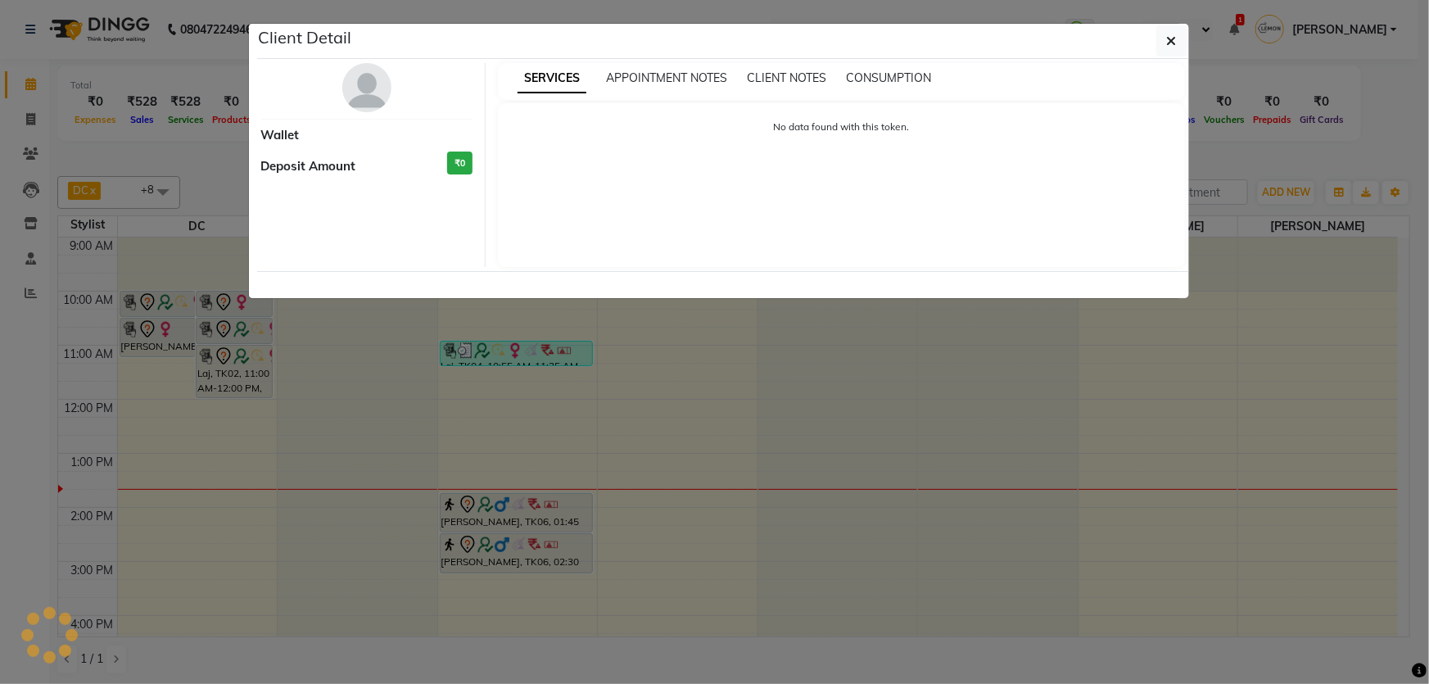
select select "7"
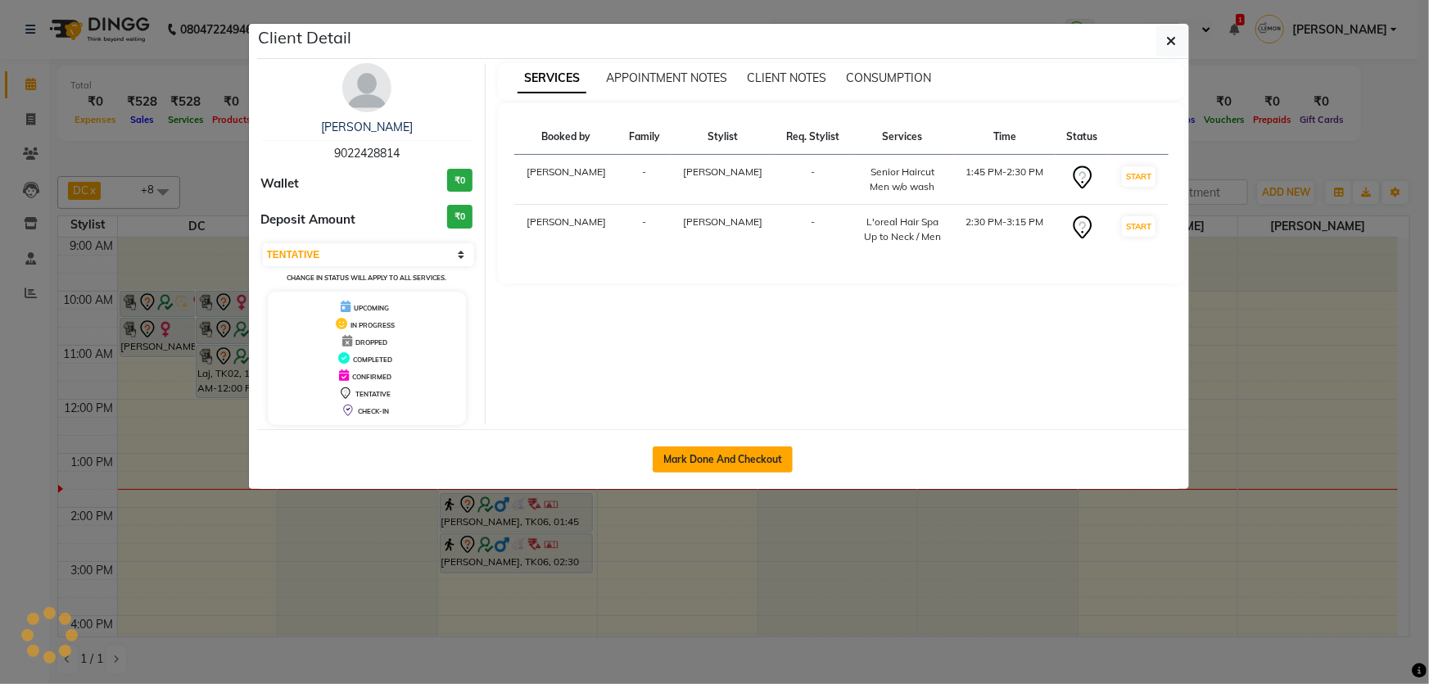
click at [704, 460] on button "Mark Done And Checkout" at bounding box center [723, 459] width 140 height 26
select select "service"
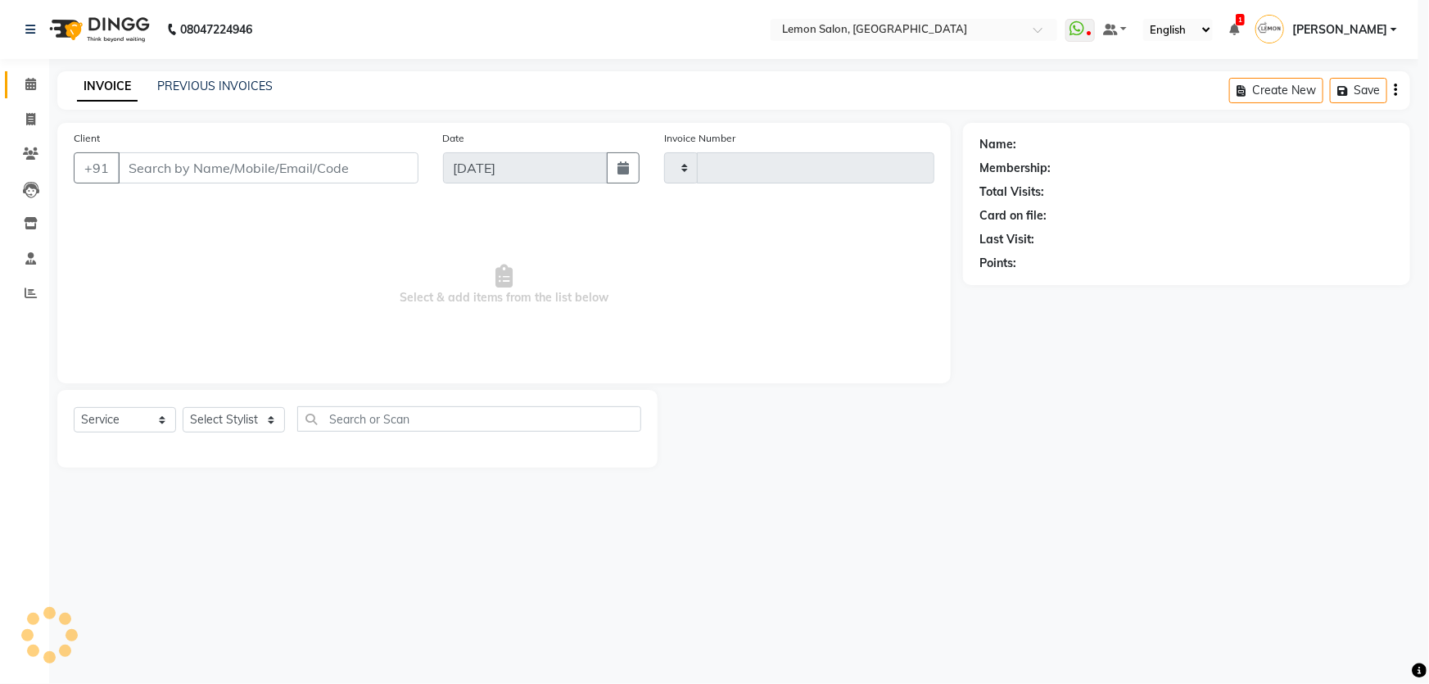
type input "1794"
select select "568"
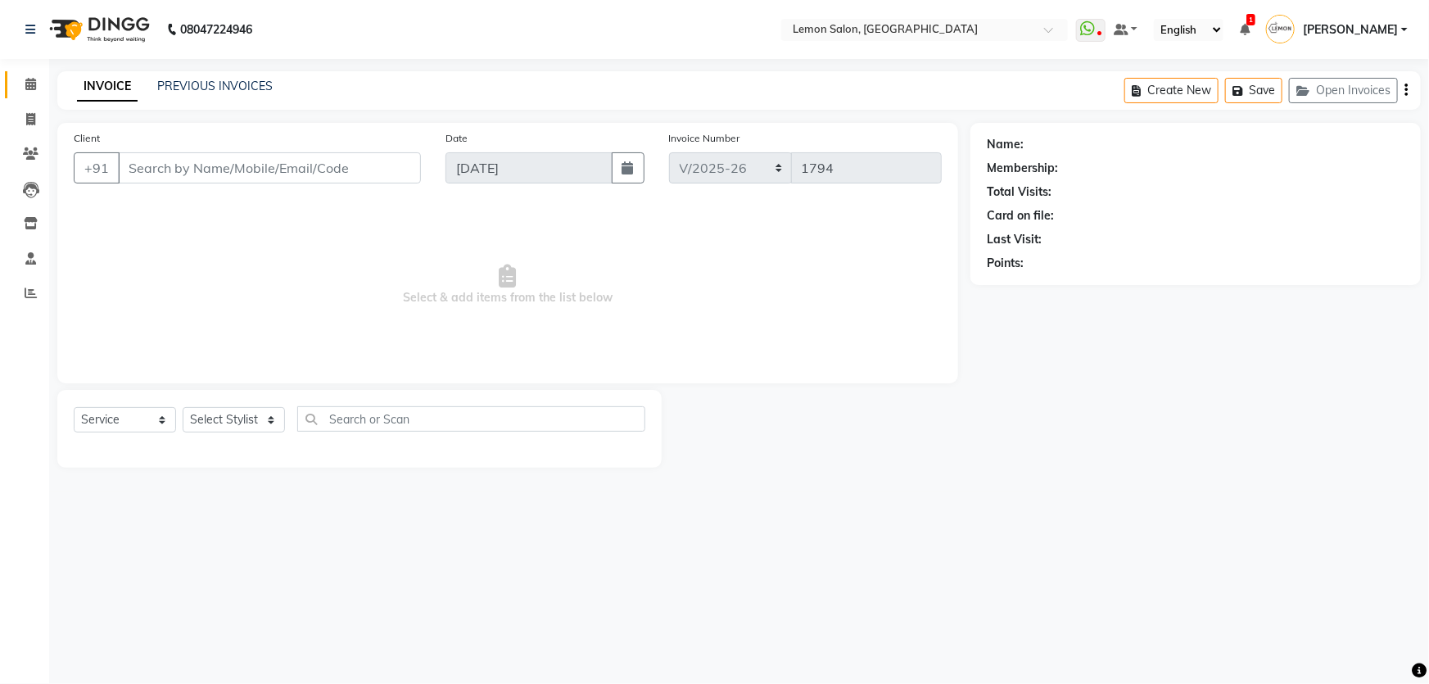
type input "9022428814"
select select "70796"
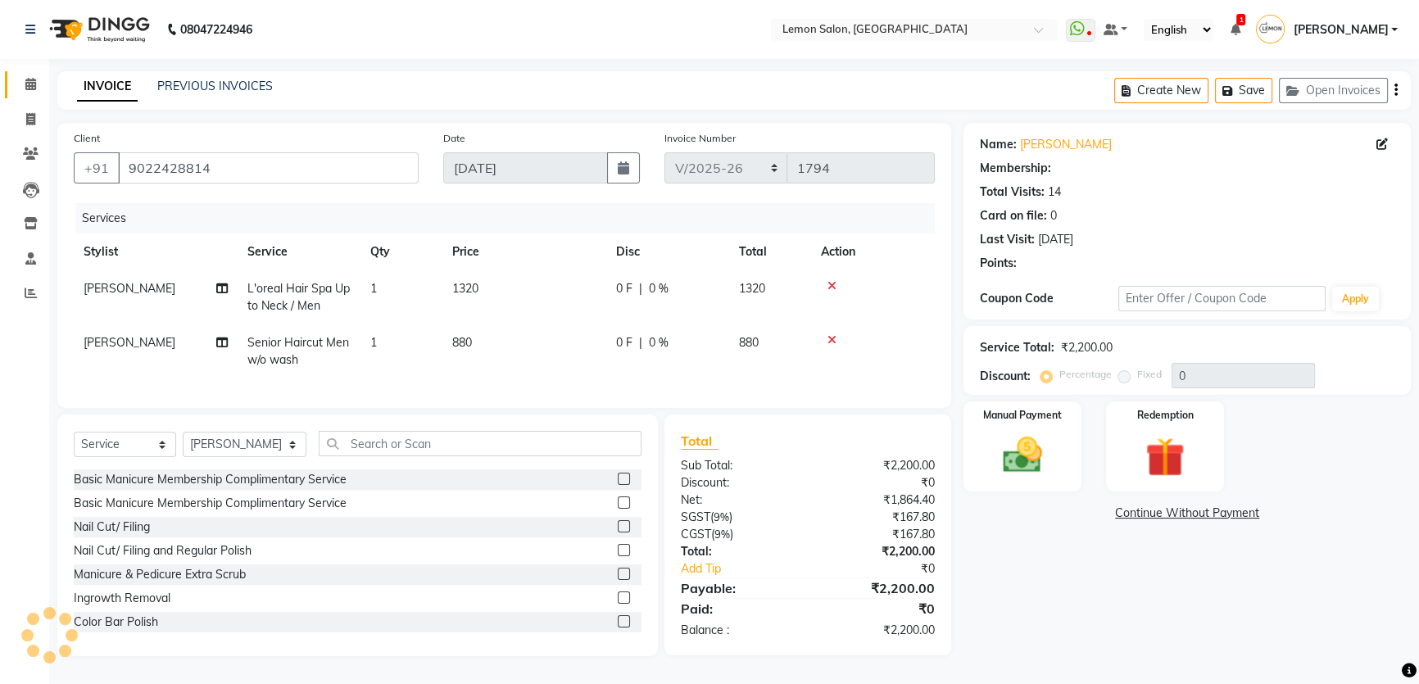
type input "20"
select select "1: Object"
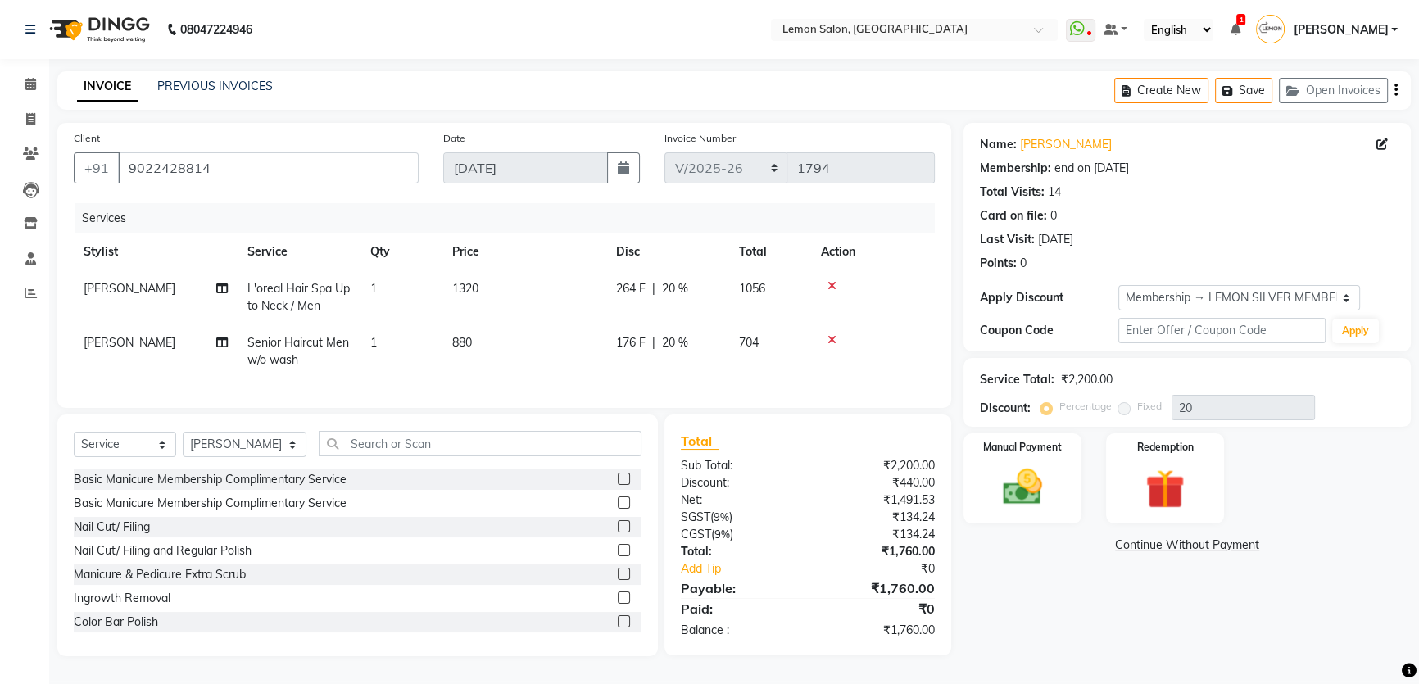
click at [287, 287] on span "L'oreal Hair Spa Up to Neck / Men" at bounding box center [298, 297] width 102 height 32
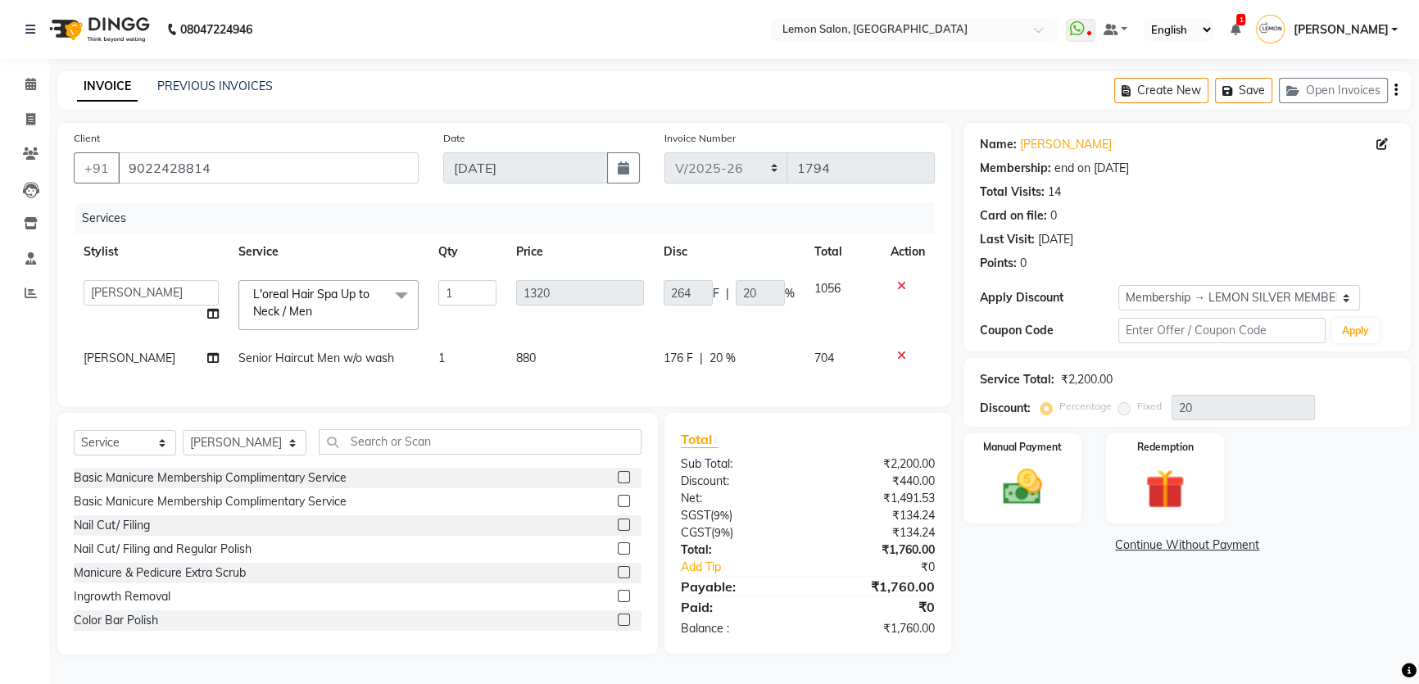
click at [291, 303] on span "L'oreal Hair Spa Up to Neck / Men x" at bounding box center [321, 303] width 144 height 35
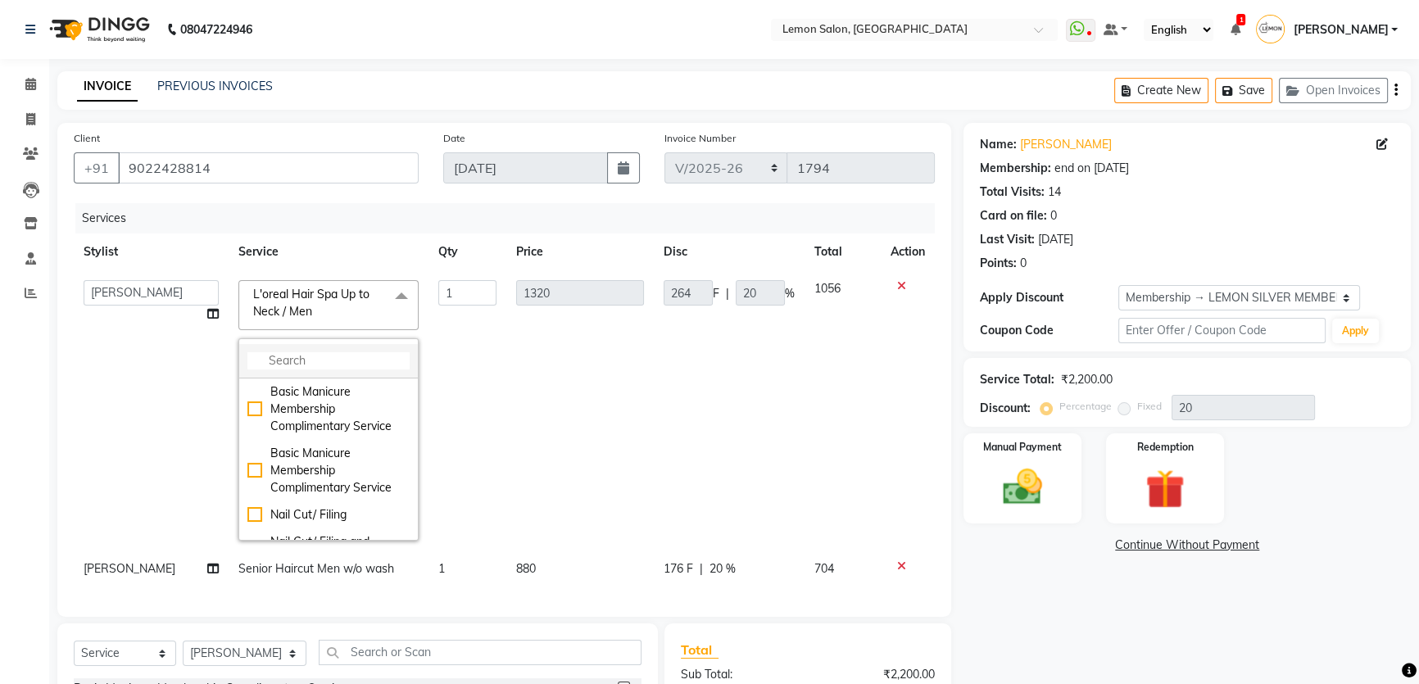
click at [277, 356] on input "multiselect-search" at bounding box center [328, 360] width 162 height 17
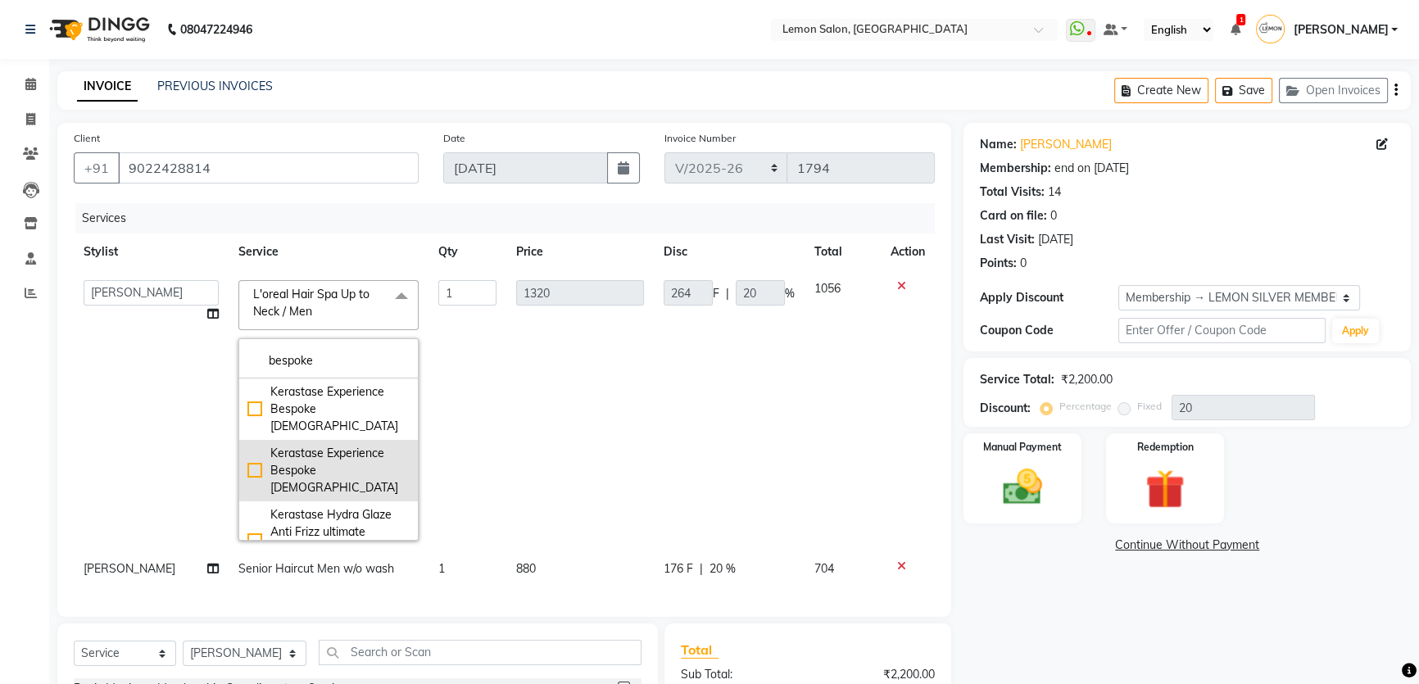
type input "bespoke"
click at [247, 451] on div "Kerastase Experience Bespoke [DEMOGRAPHIC_DATA]" at bounding box center [328, 471] width 162 height 52
checkbox input "true"
type input "5500"
type input "1100"
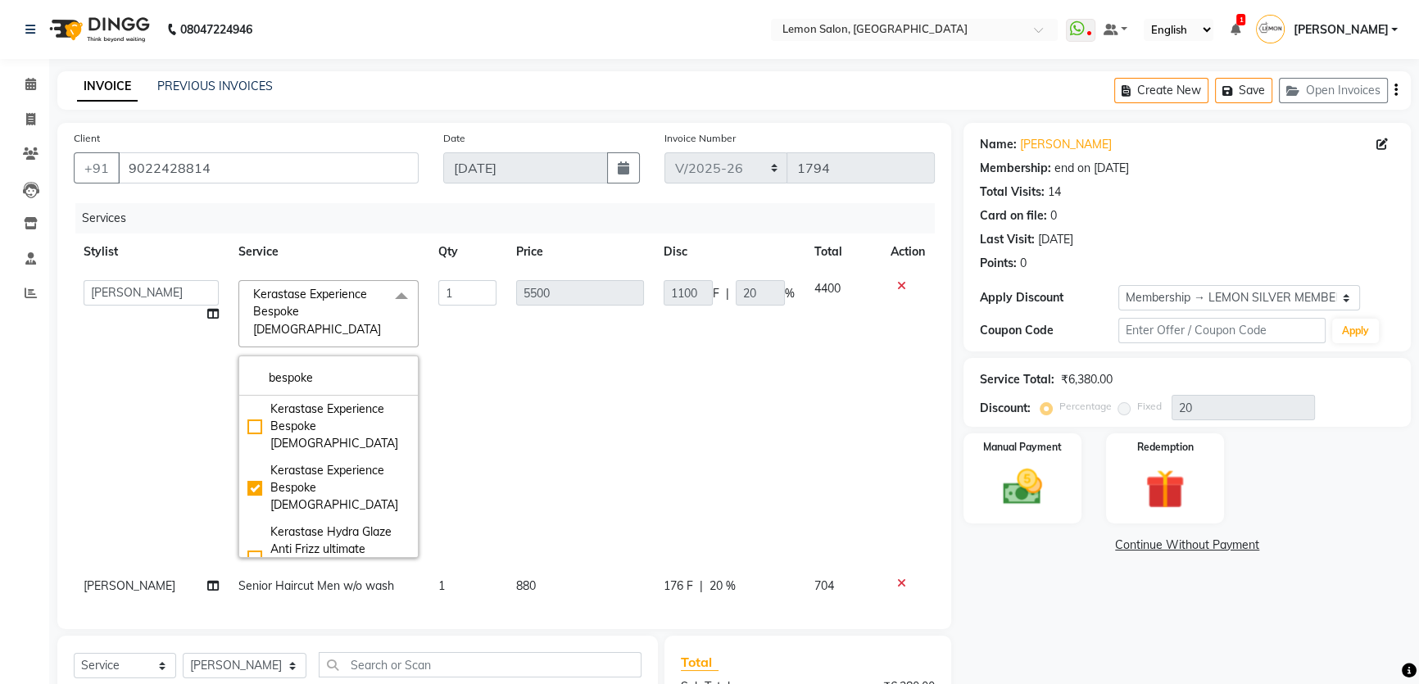
click at [1008, 603] on div "Name: Dhaval Simariya Membership: end on 08-11-2025 Total Visits: 14 Card on fi…" at bounding box center [1193, 500] width 460 height 754
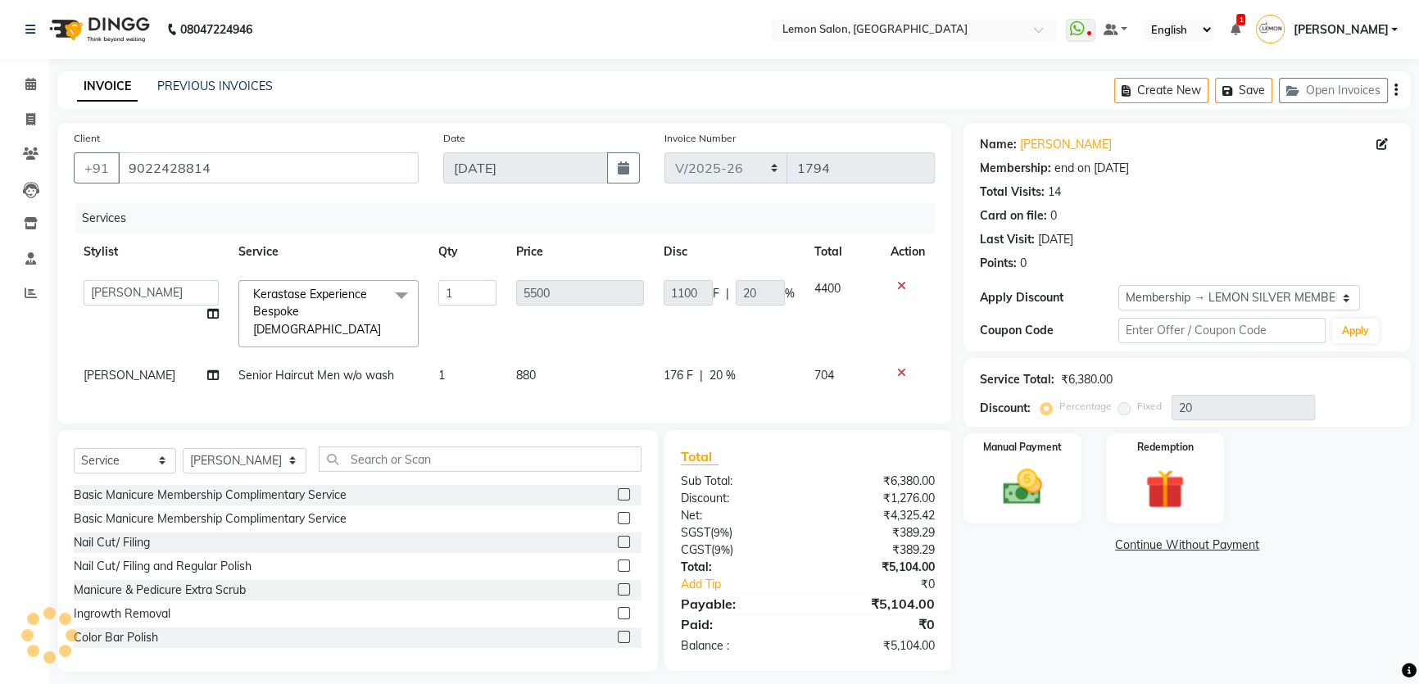
click at [385, 302] on span at bounding box center [401, 295] width 33 height 31
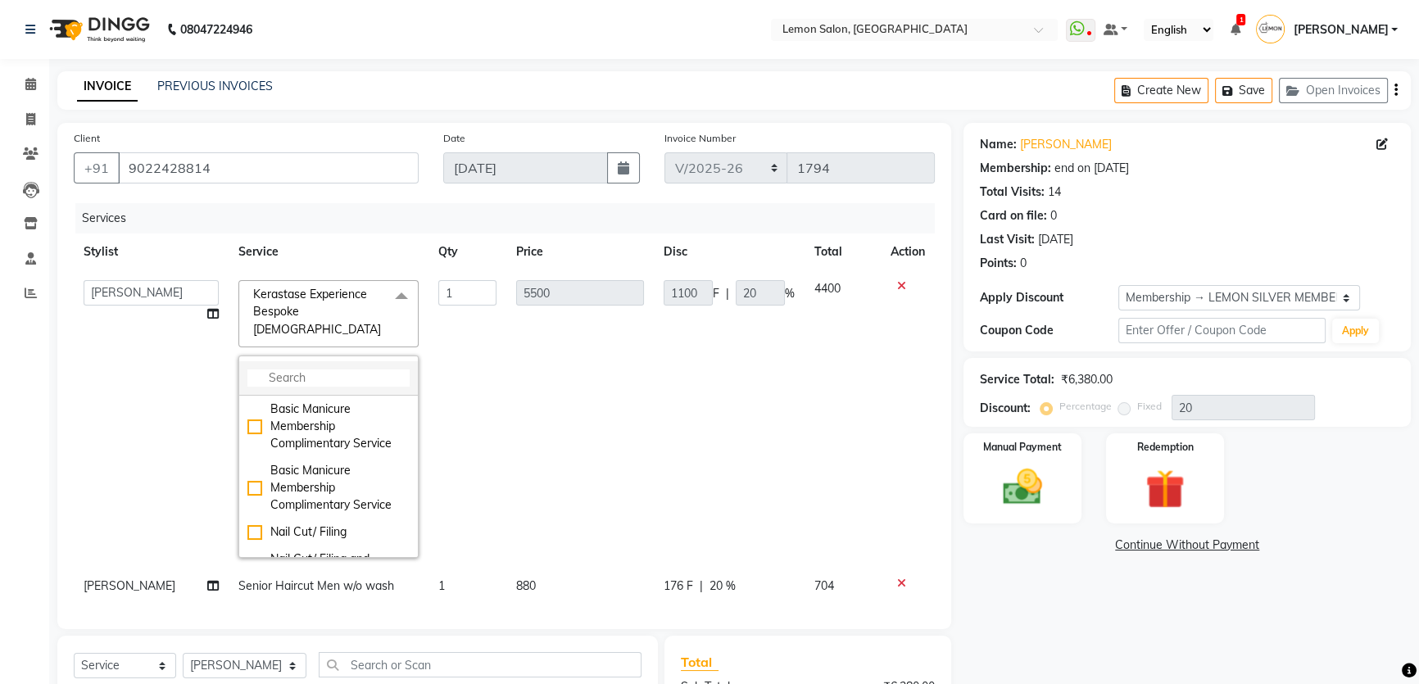
click at [306, 369] on input "multiselect-search" at bounding box center [328, 377] width 162 height 17
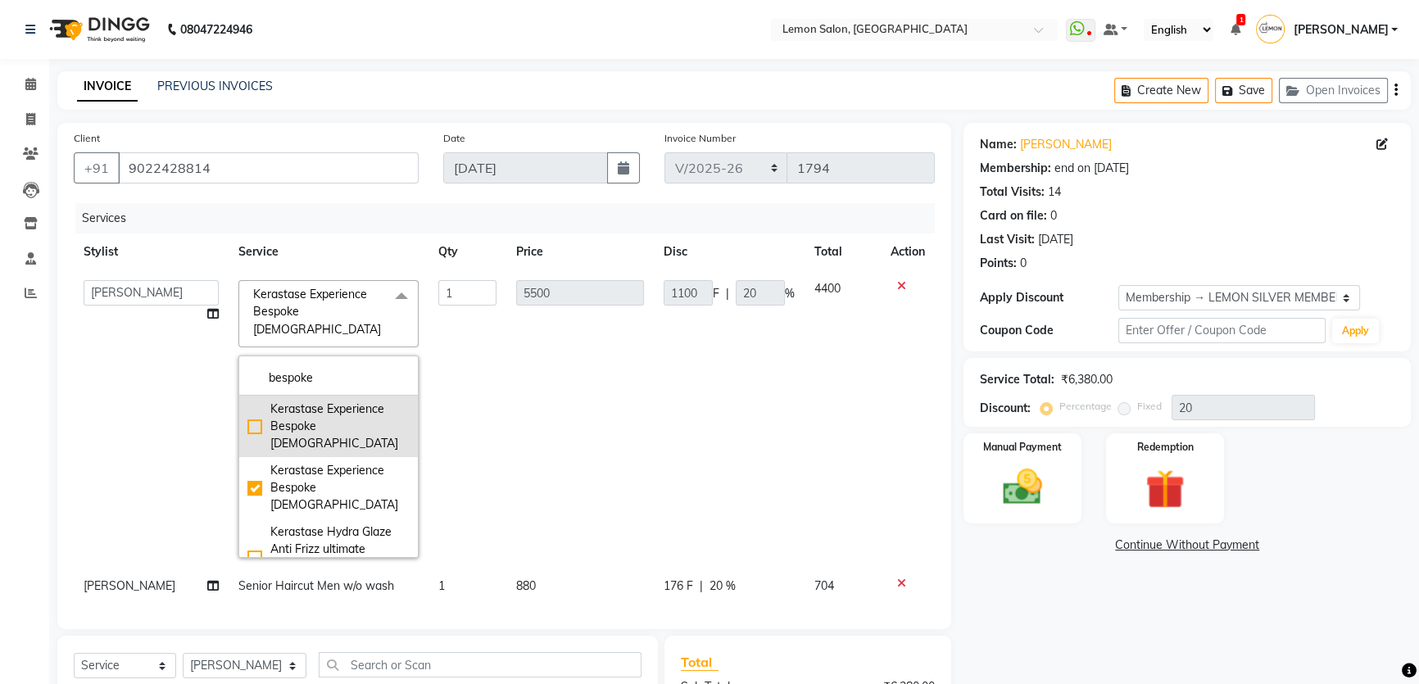
type input "bespoke"
click at [247, 404] on div "Kerastase Experience Bespoke [DEMOGRAPHIC_DATA]" at bounding box center [328, 427] width 162 height 52
checkbox input "true"
checkbox input "false"
type input "4950"
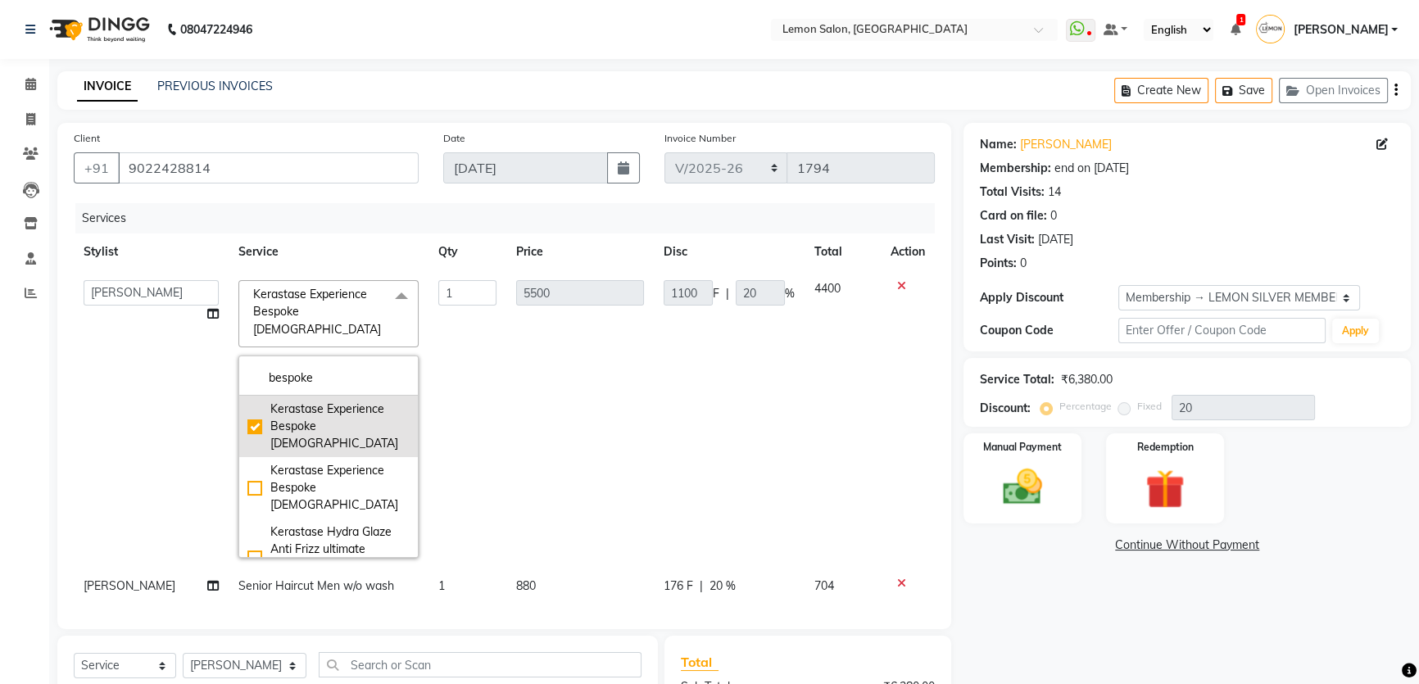
type input "990"
click at [1096, 640] on div "Name: Dhaval Simariya Membership: end on 08-11-2025 Total Visits: 14 Card on fi…" at bounding box center [1193, 500] width 460 height 754
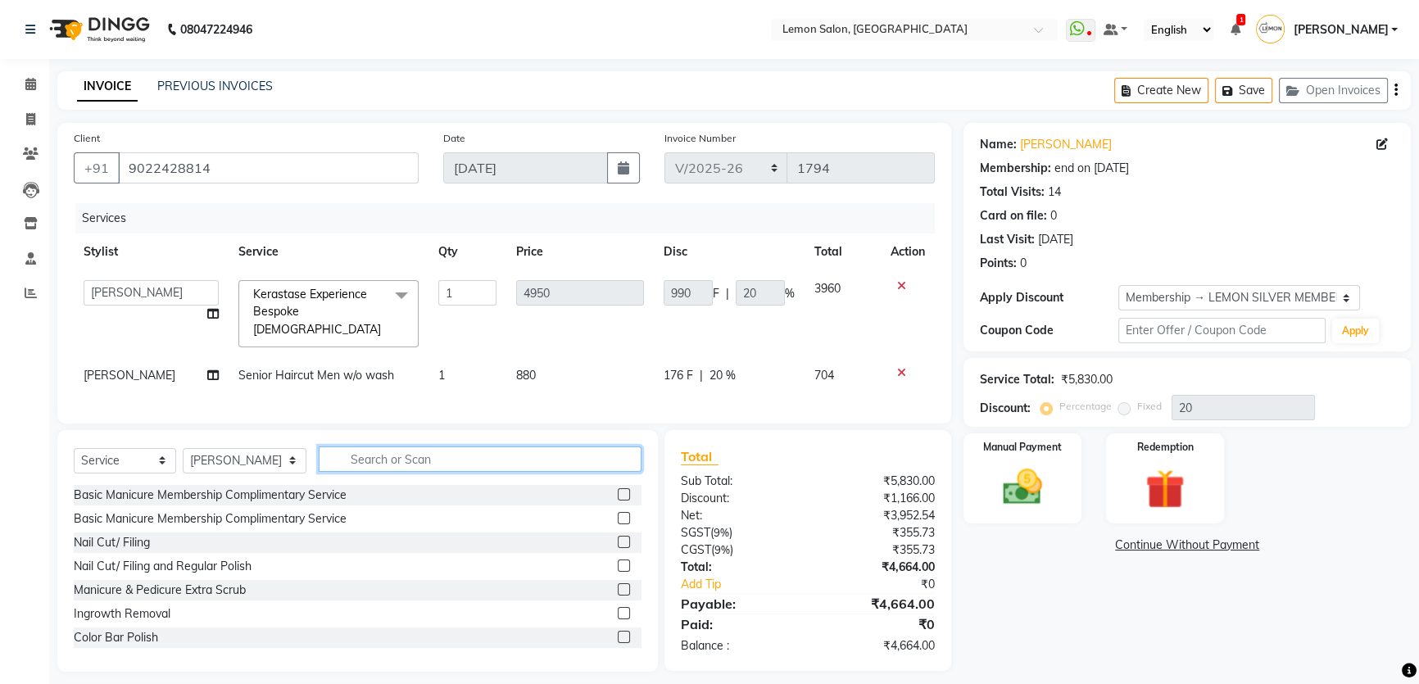
click at [319, 452] on input "text" at bounding box center [480, 458] width 323 height 25
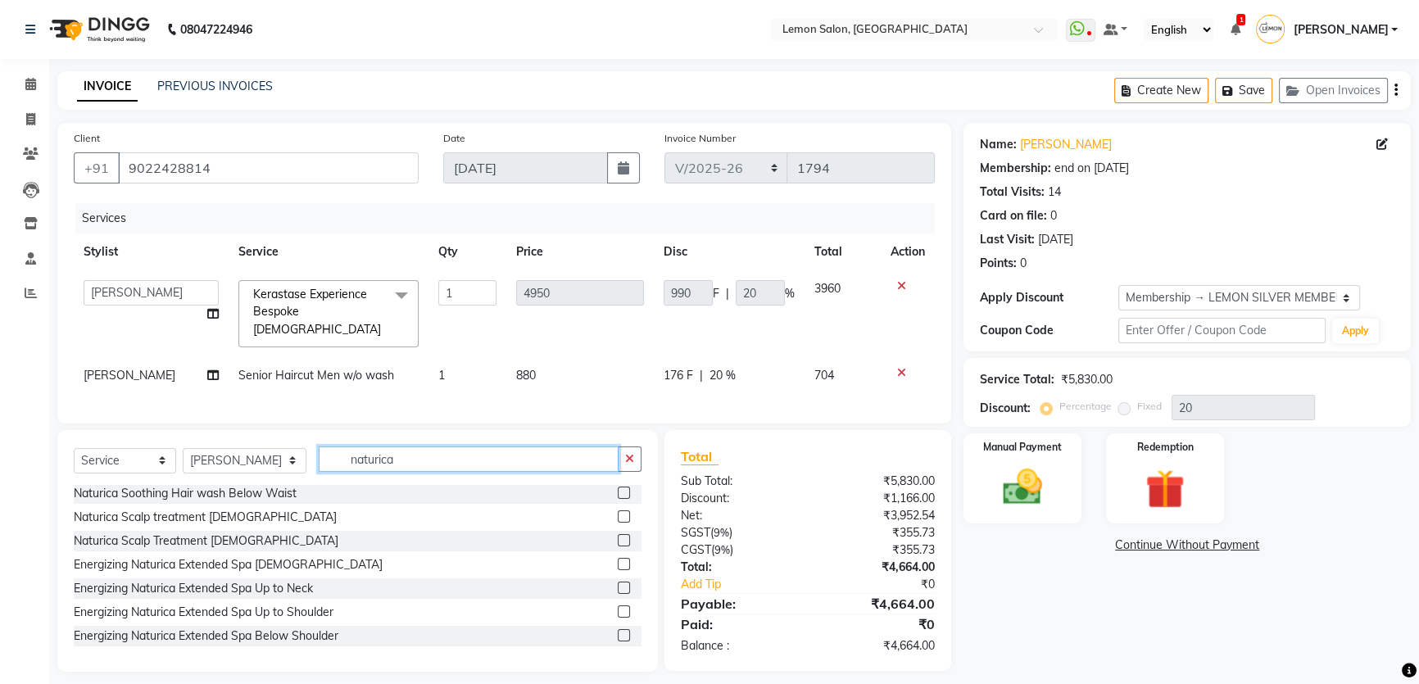
scroll to position [297, 0]
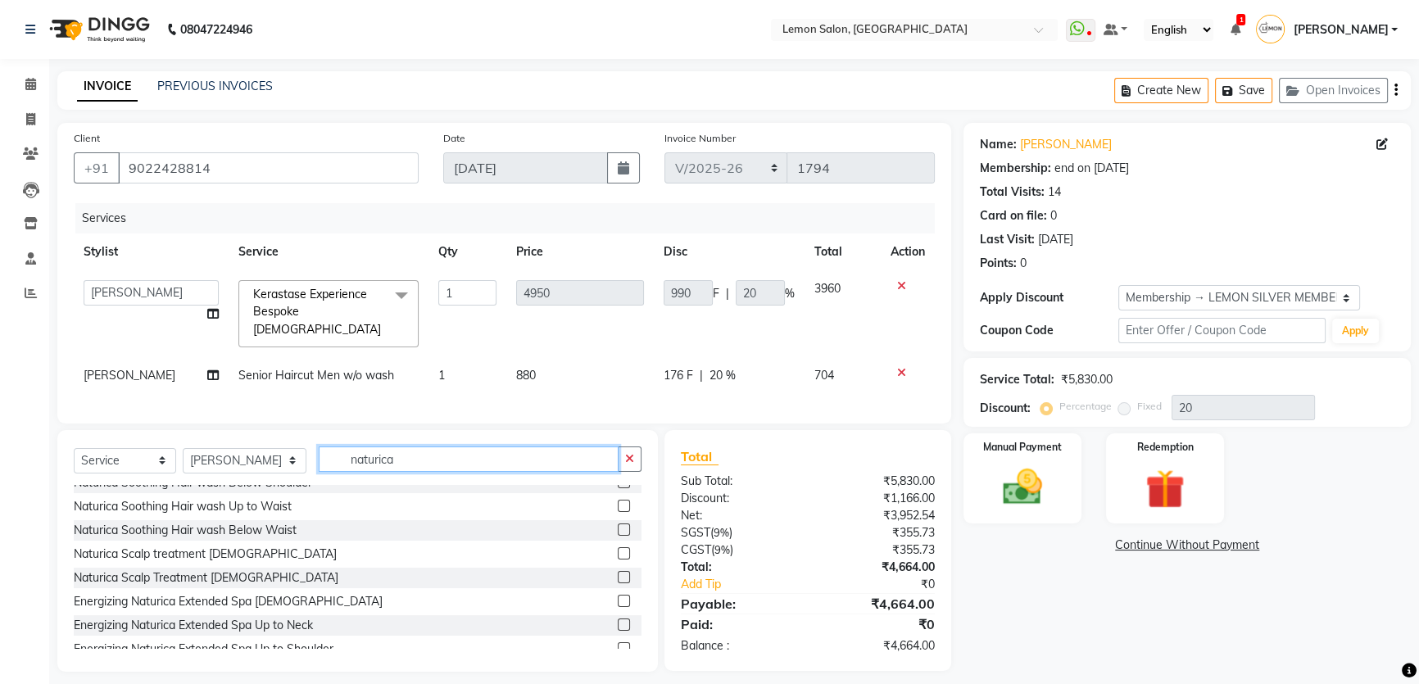
type input "naturica"
click at [618, 547] on label at bounding box center [624, 553] width 12 height 12
click at [618, 549] on input "checkbox" at bounding box center [623, 554] width 11 height 11
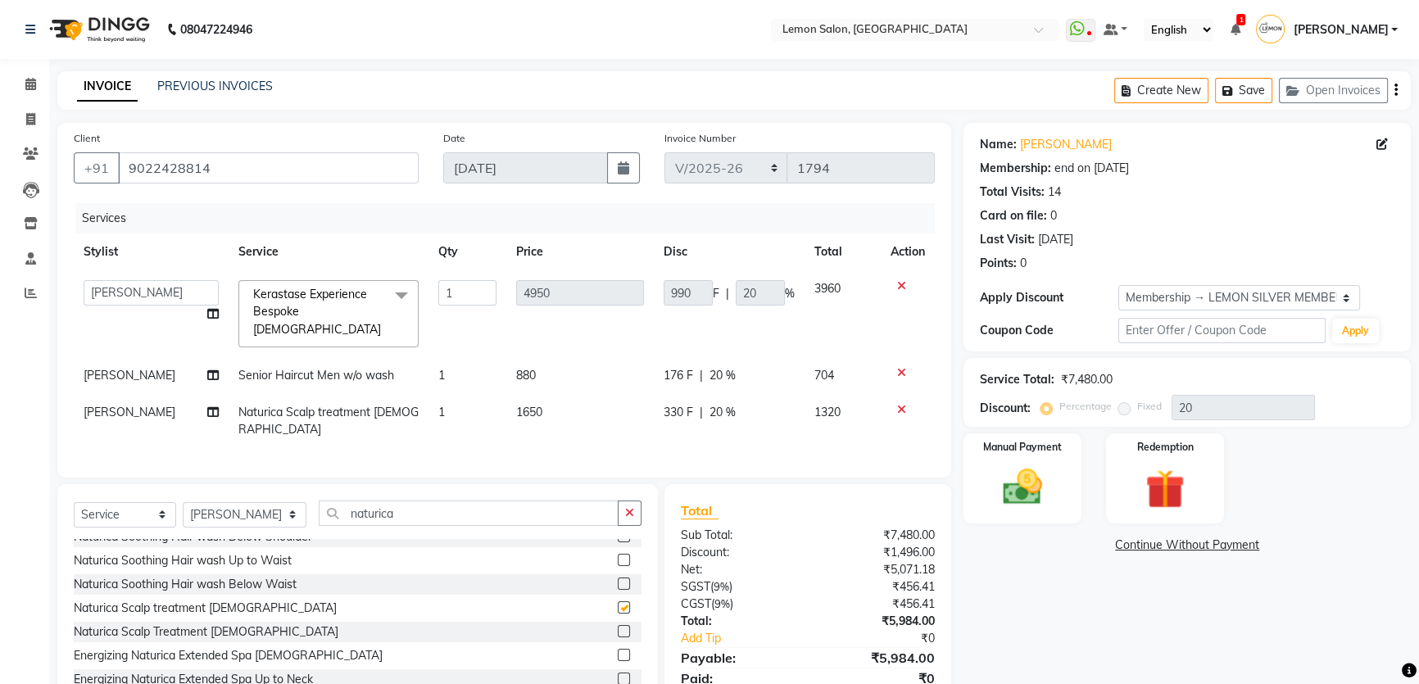
checkbox input "false"
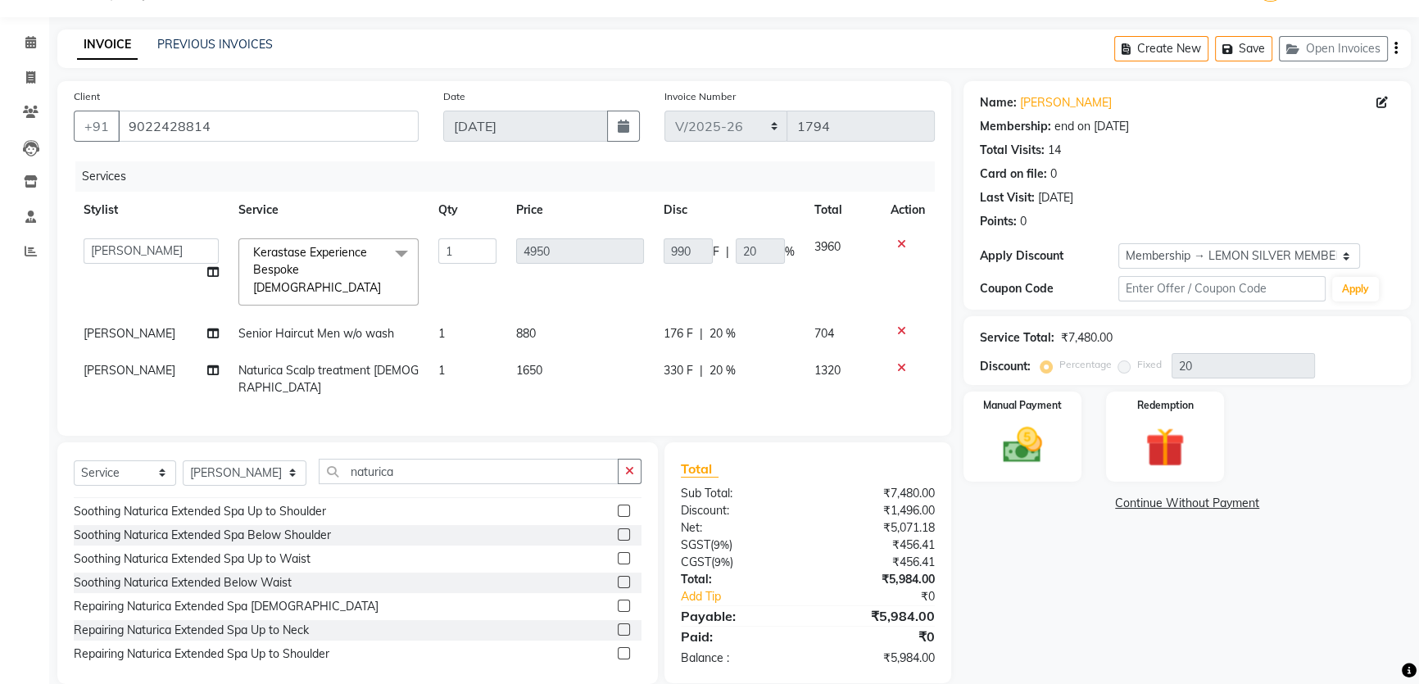
scroll to position [518, 0]
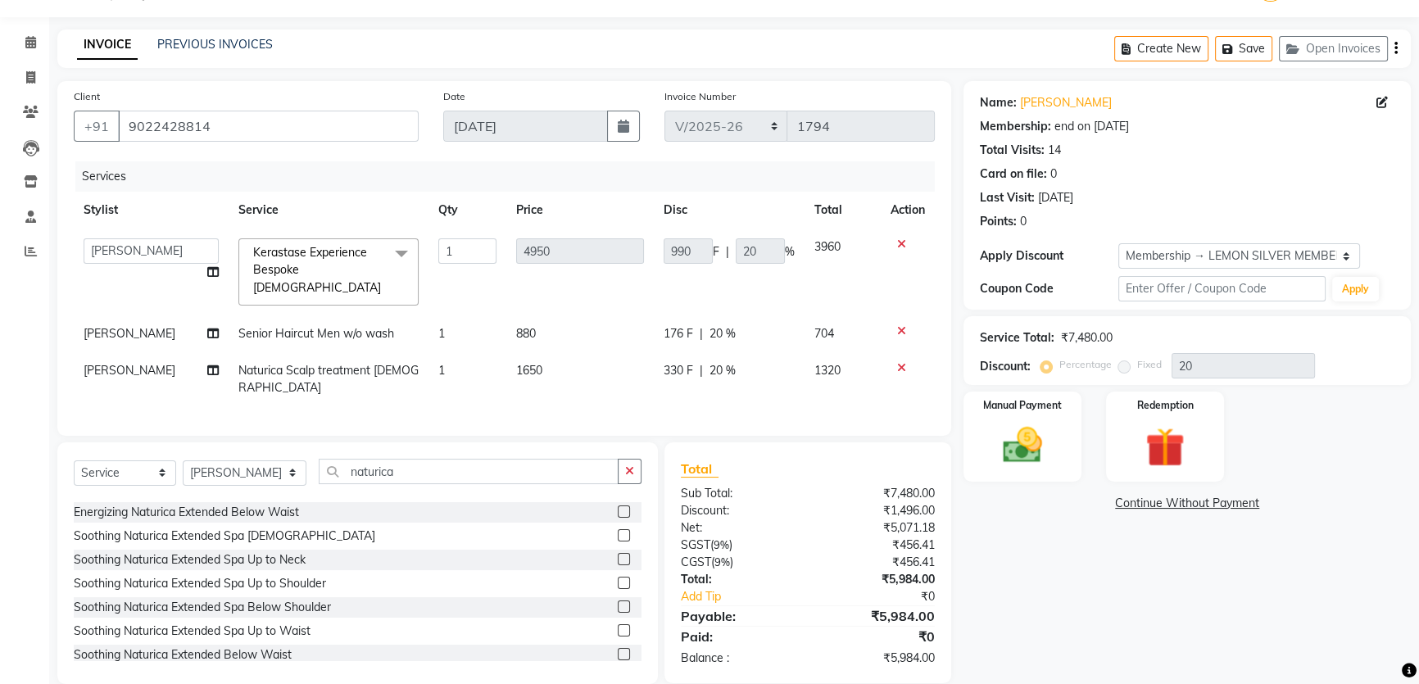
click at [899, 362] on icon at bounding box center [901, 367] width 9 height 11
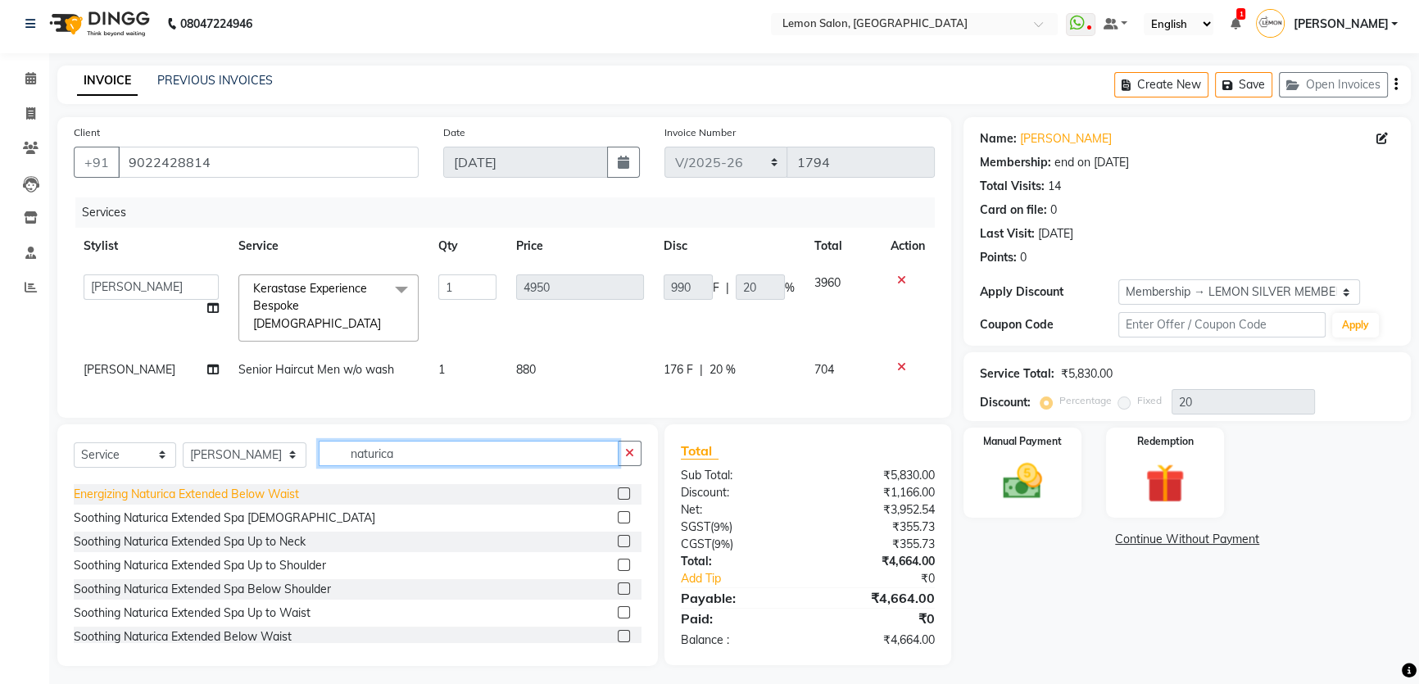
drag, startPoint x: 404, startPoint y: 450, endPoint x: 297, endPoint y: 480, distance: 110.7
click at [297, 480] on div "Select Service Product Membership Package Voucher Prepaid Gift Card Select Styl…" at bounding box center [357, 545] width 600 height 242
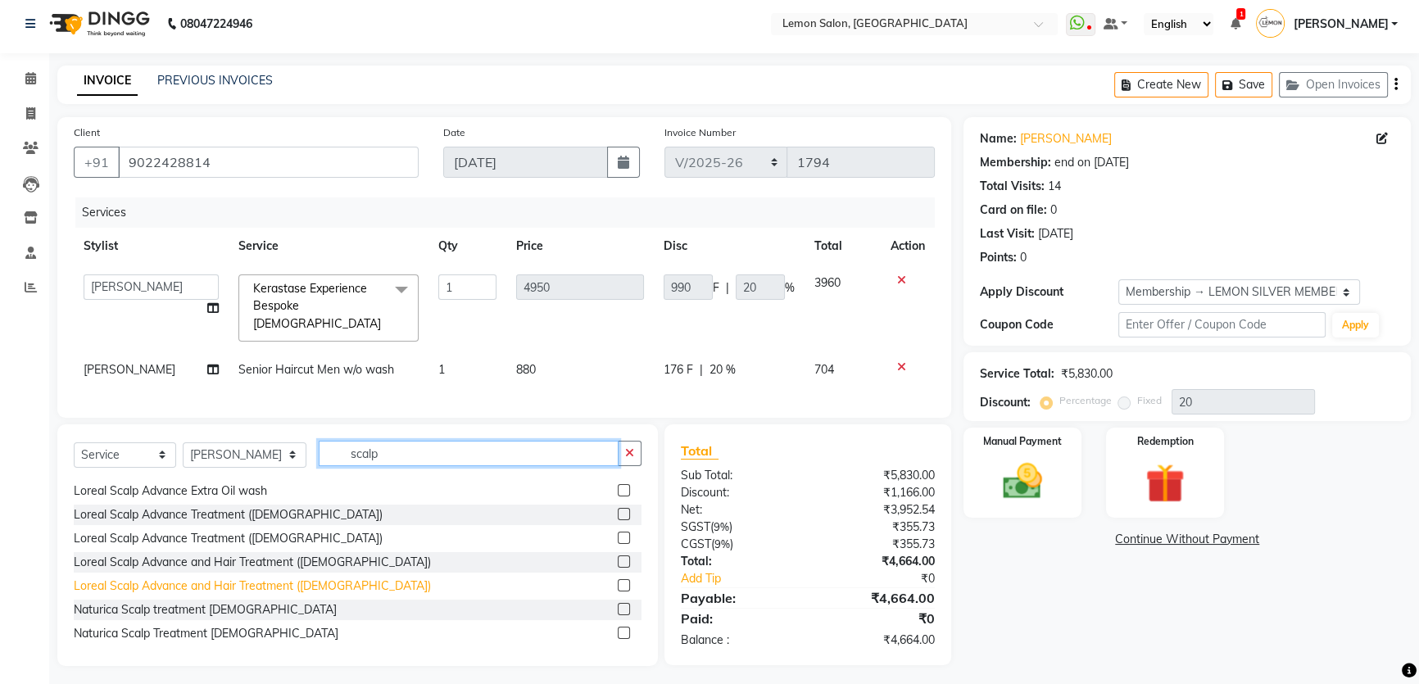
scroll to position [168, 0]
type input "scalp"
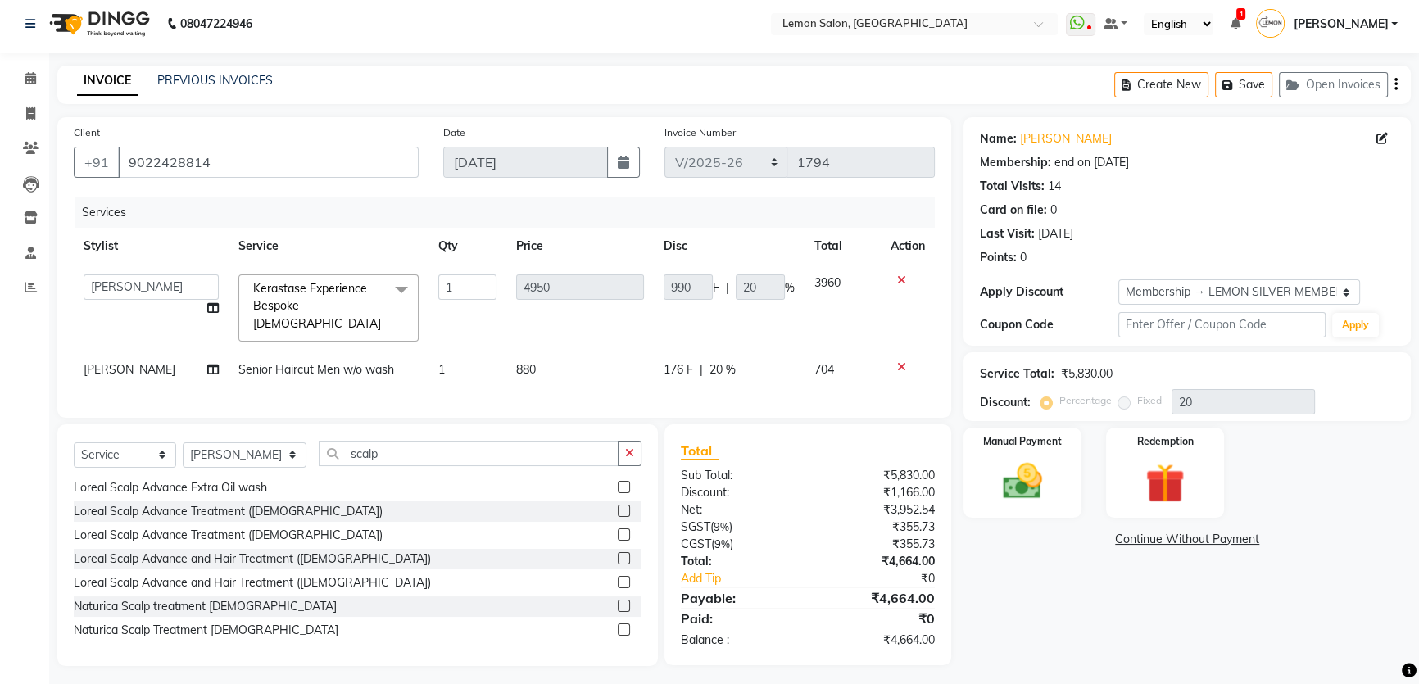
click at [618, 601] on label at bounding box center [624, 606] width 12 height 12
click at [618, 601] on input "checkbox" at bounding box center [623, 606] width 11 height 11
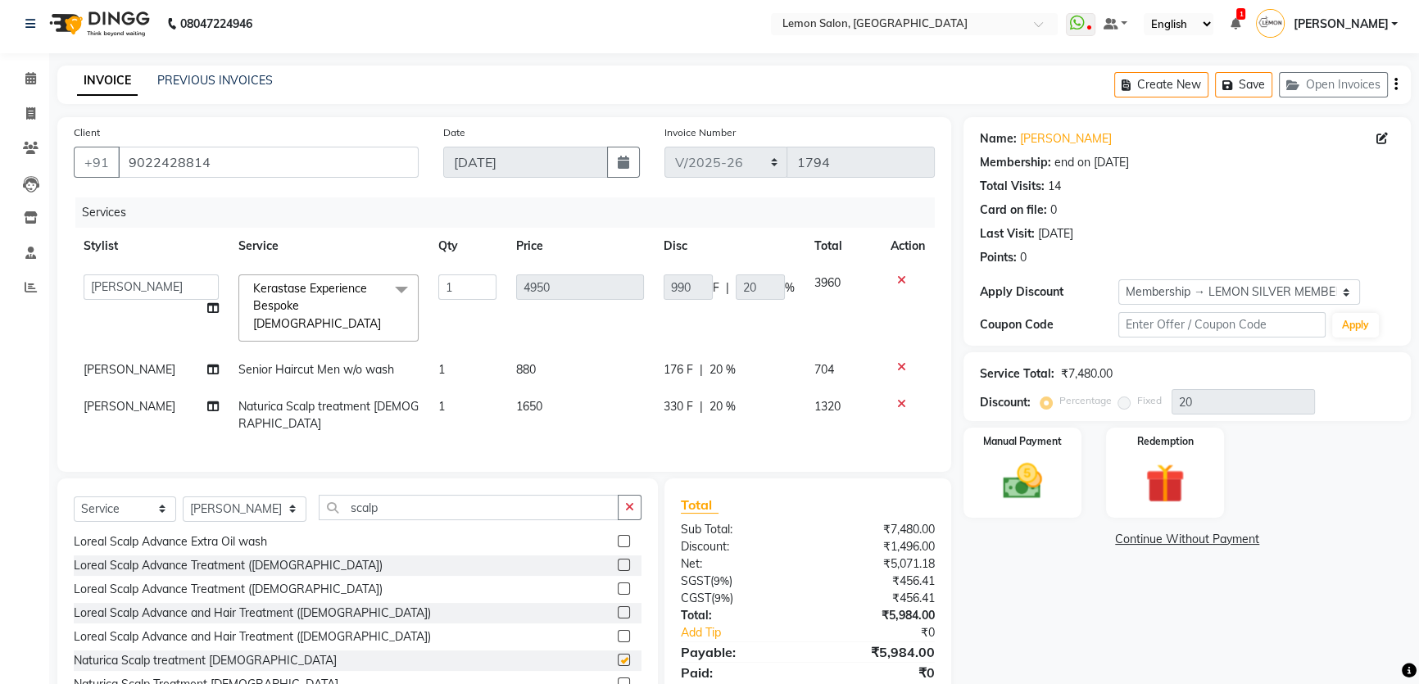
checkbox input "false"
drag, startPoint x: 389, startPoint y: 492, endPoint x: 276, endPoint y: 528, distance: 118.9
click at [276, 528] on div "Select Service Product Membership Package Voucher Prepaid Gift Card Select Styl…" at bounding box center [357, 599] width 600 height 242
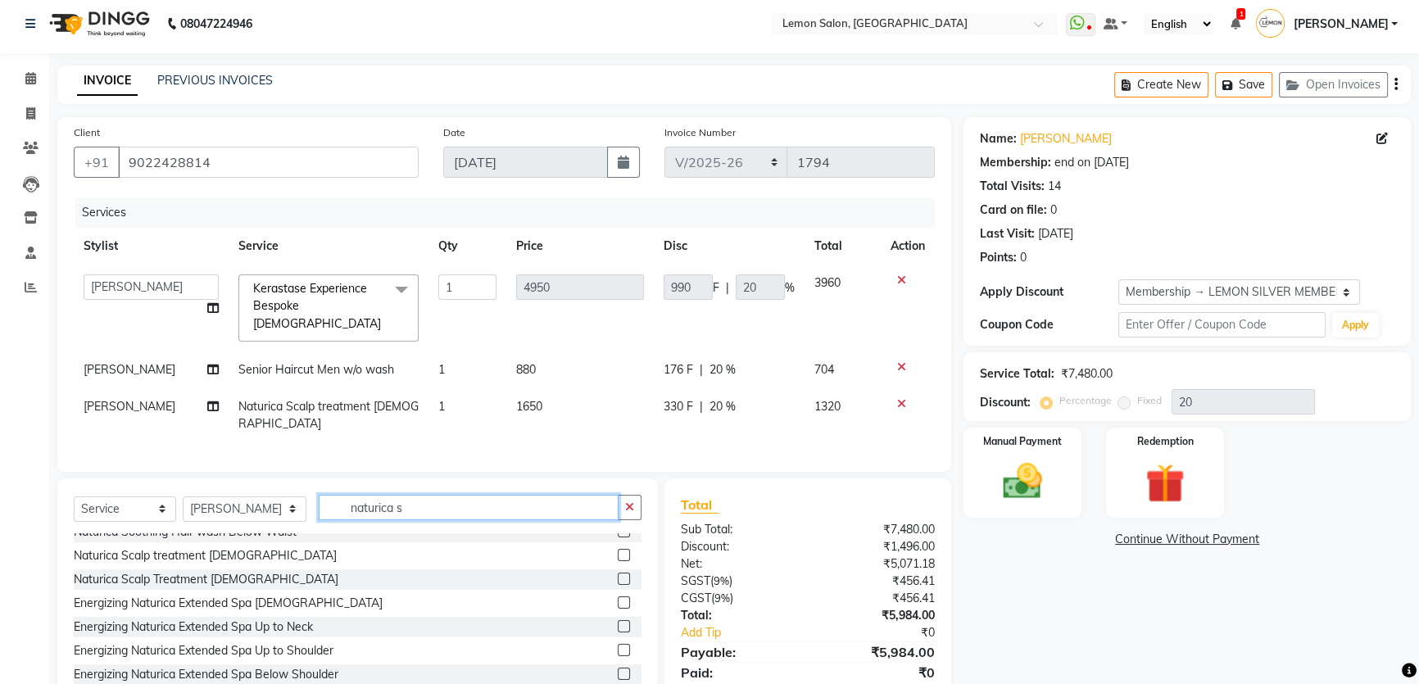
scroll to position [344, 0]
type input "naturica s"
click at [618, 596] on label at bounding box center [624, 602] width 12 height 12
click at [618, 598] on input "checkbox" at bounding box center [623, 603] width 11 height 11
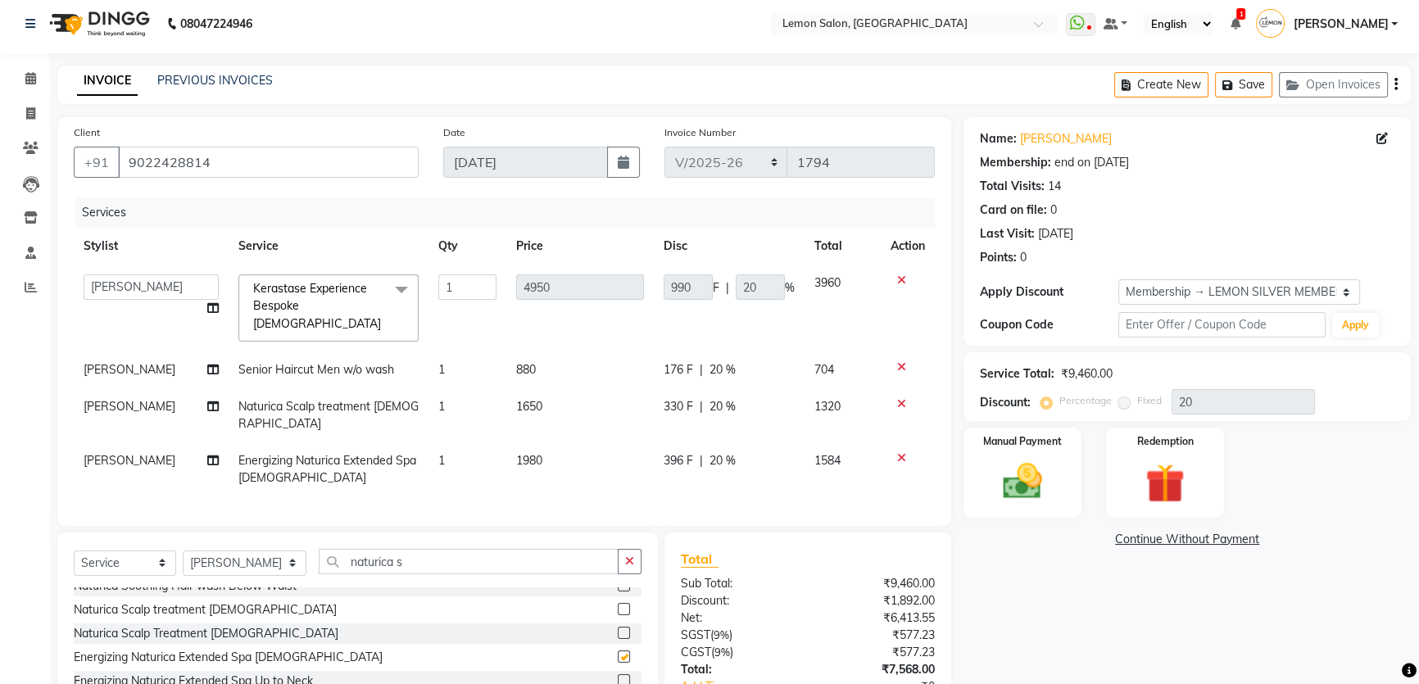
checkbox input "false"
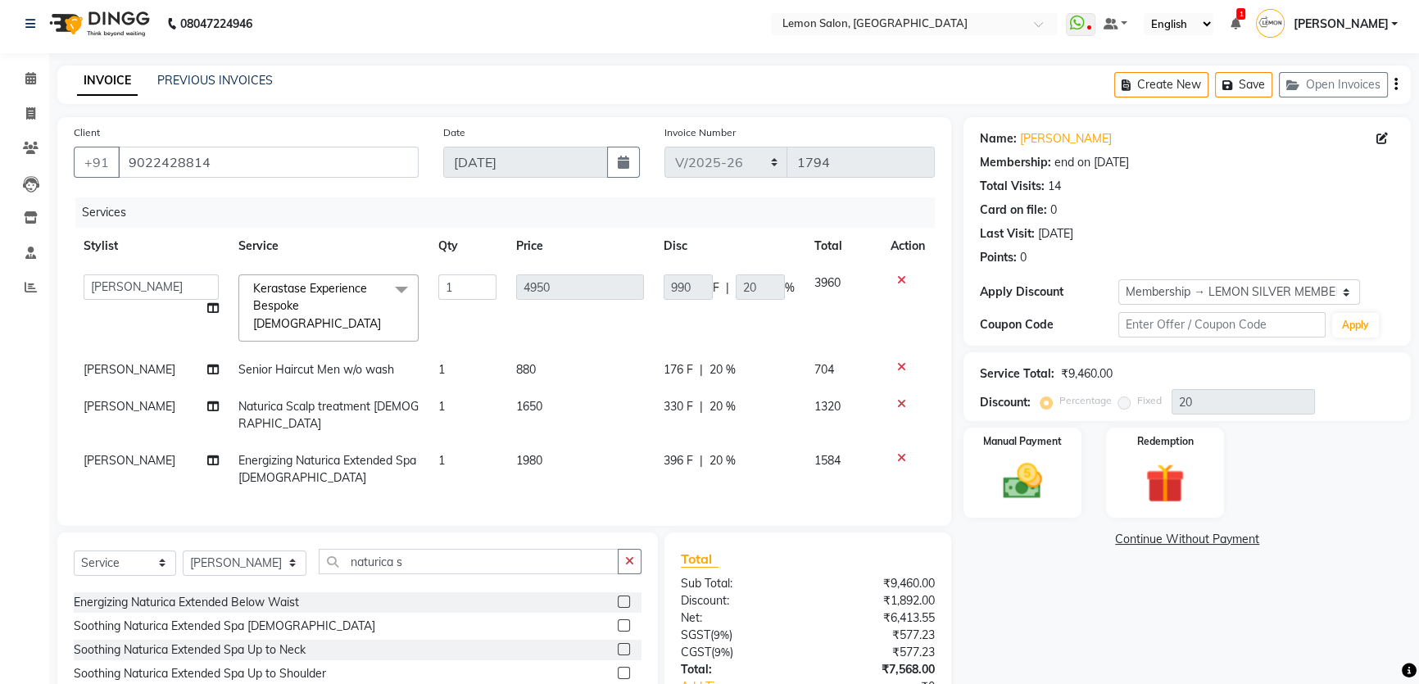
click at [618, 619] on label at bounding box center [624, 625] width 12 height 12
click at [618, 621] on input "checkbox" at bounding box center [623, 626] width 11 height 11
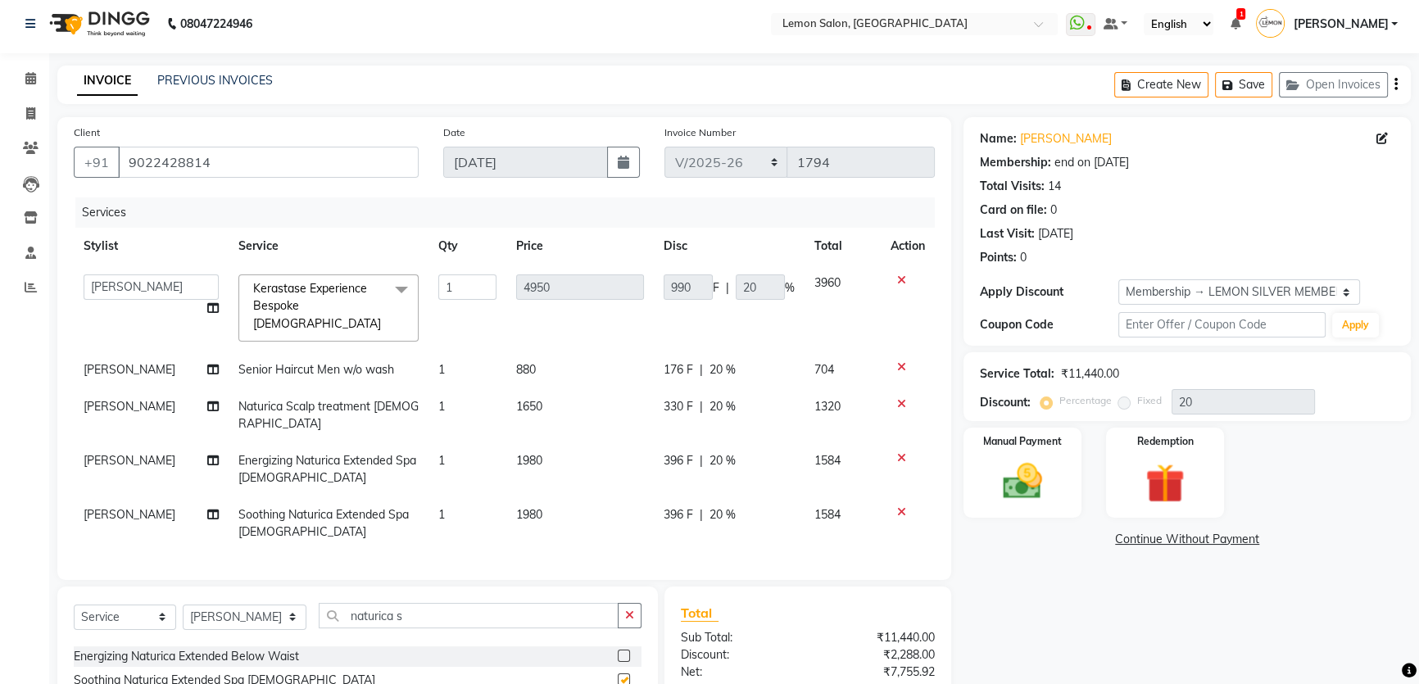
checkbox input "false"
click at [904, 452] on icon at bounding box center [901, 457] width 9 height 11
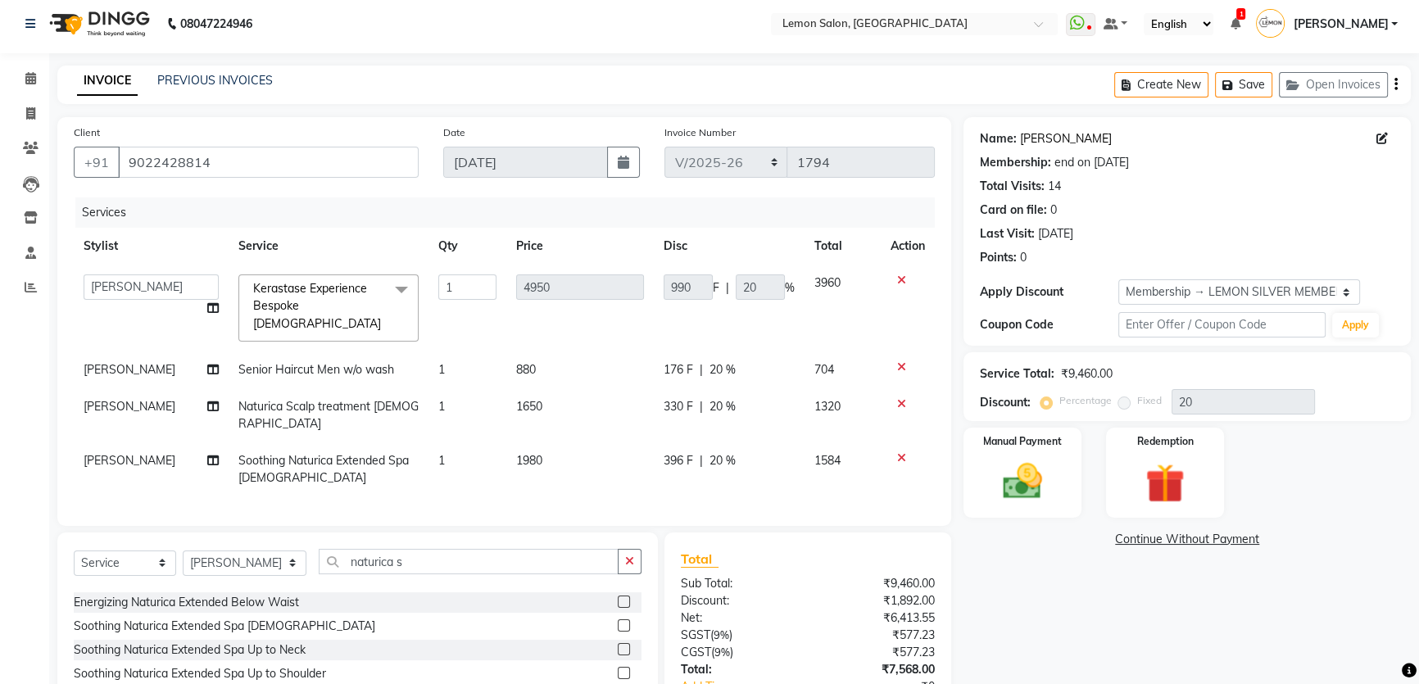
click at [1075, 142] on link "Dhaval Simariya" at bounding box center [1066, 138] width 92 height 17
click at [897, 398] on icon at bounding box center [901, 403] width 9 height 11
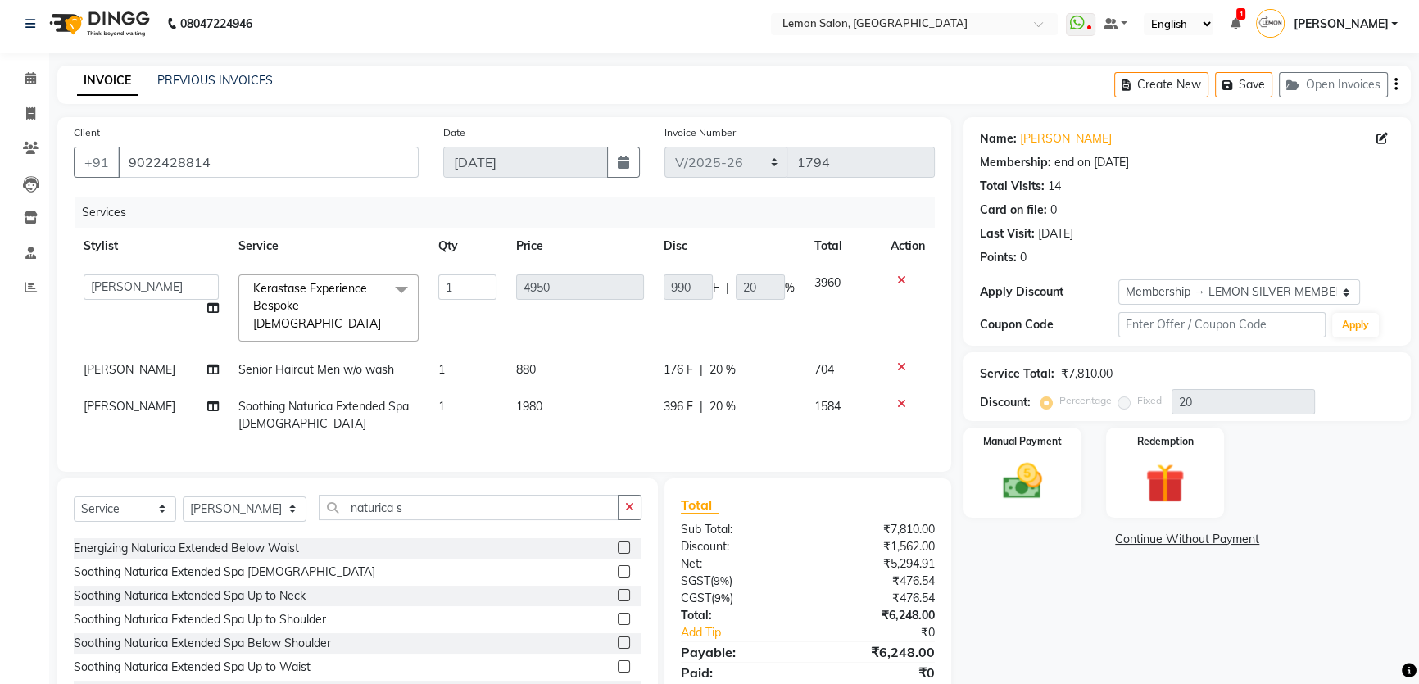
click at [897, 398] on icon at bounding box center [901, 403] width 9 height 11
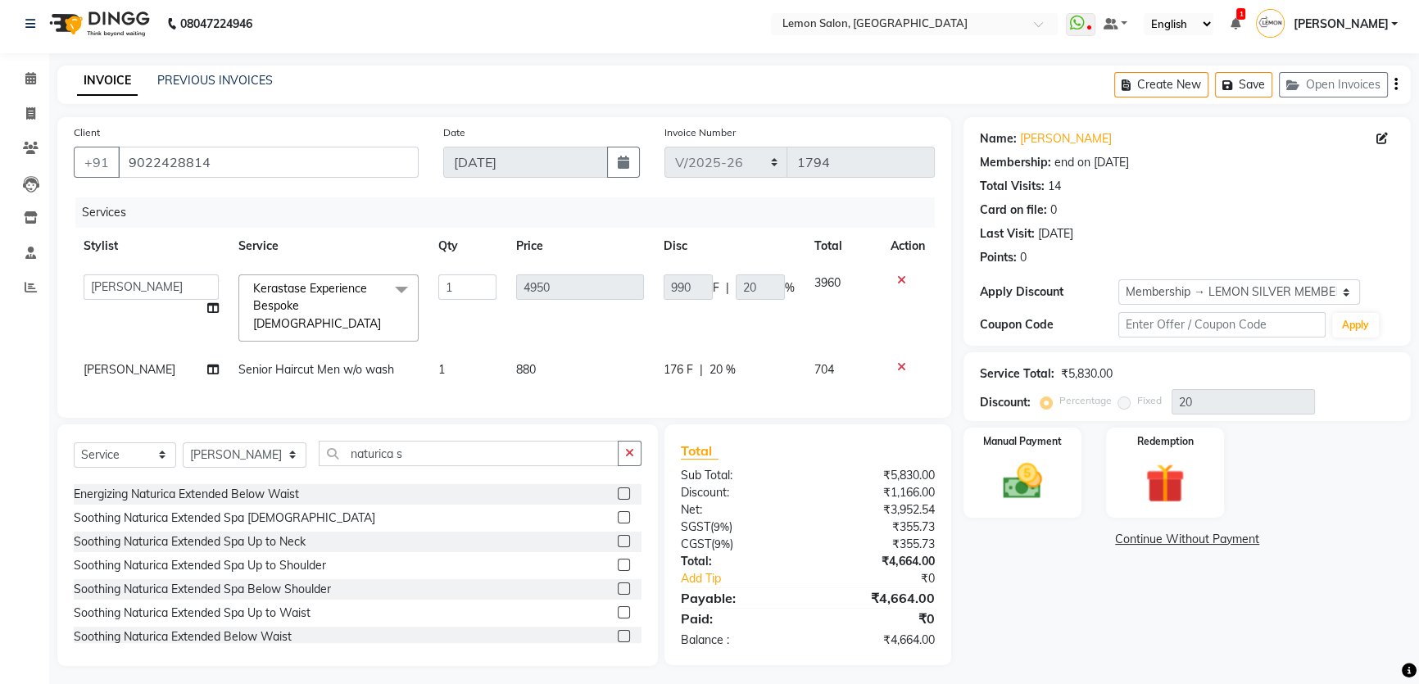
scroll to position [0, 0]
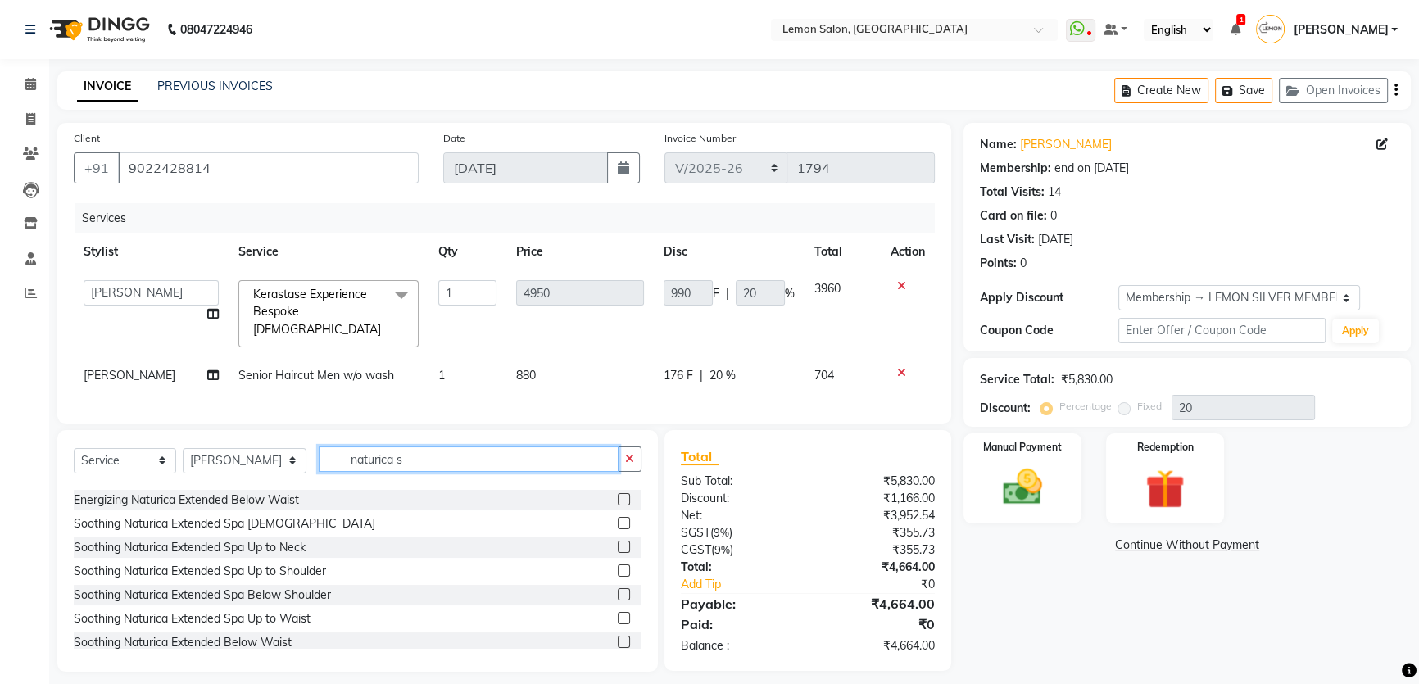
drag, startPoint x: 389, startPoint y: 456, endPoint x: 279, endPoint y: 467, distance: 111.1
click at [279, 467] on div "Select Service Product Membership Package Voucher Prepaid Gift Card Select Styl…" at bounding box center [358, 465] width 568 height 39
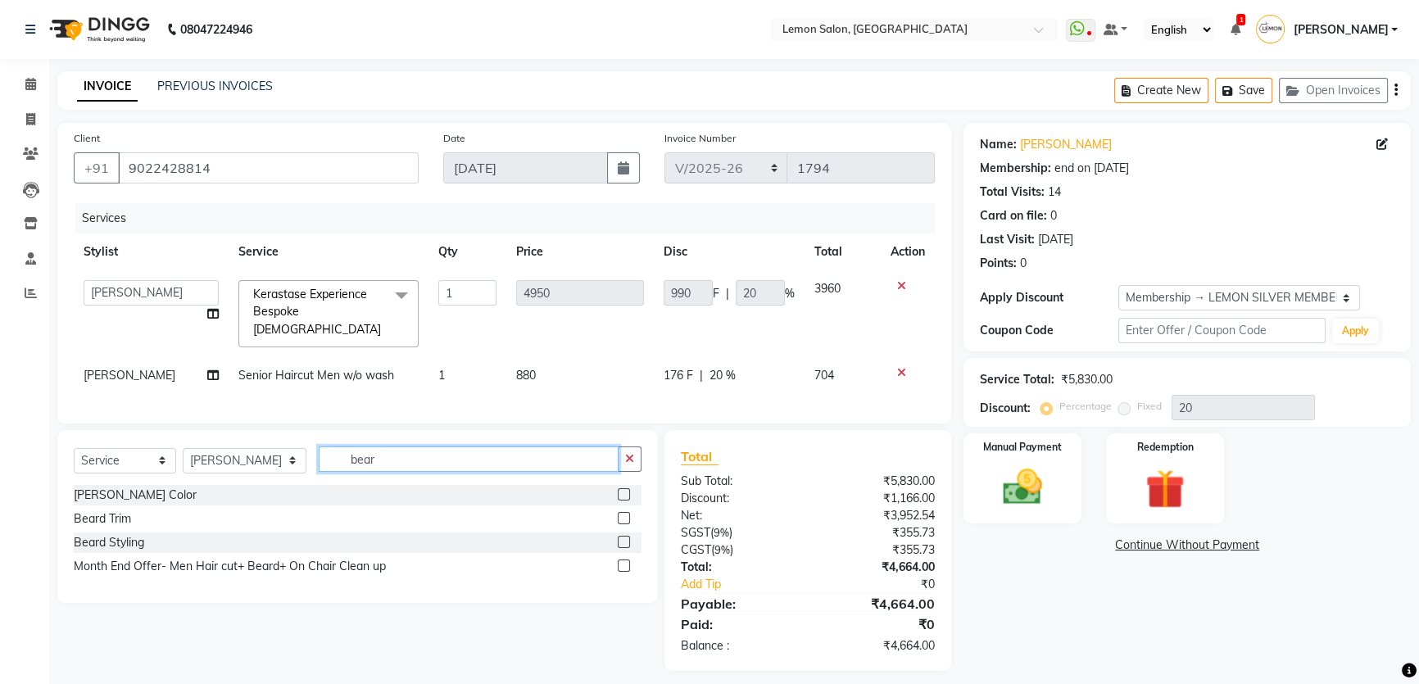
type input "bear"
click at [626, 536] on label at bounding box center [624, 542] width 12 height 12
click at [626, 537] on input "checkbox" at bounding box center [623, 542] width 11 height 11
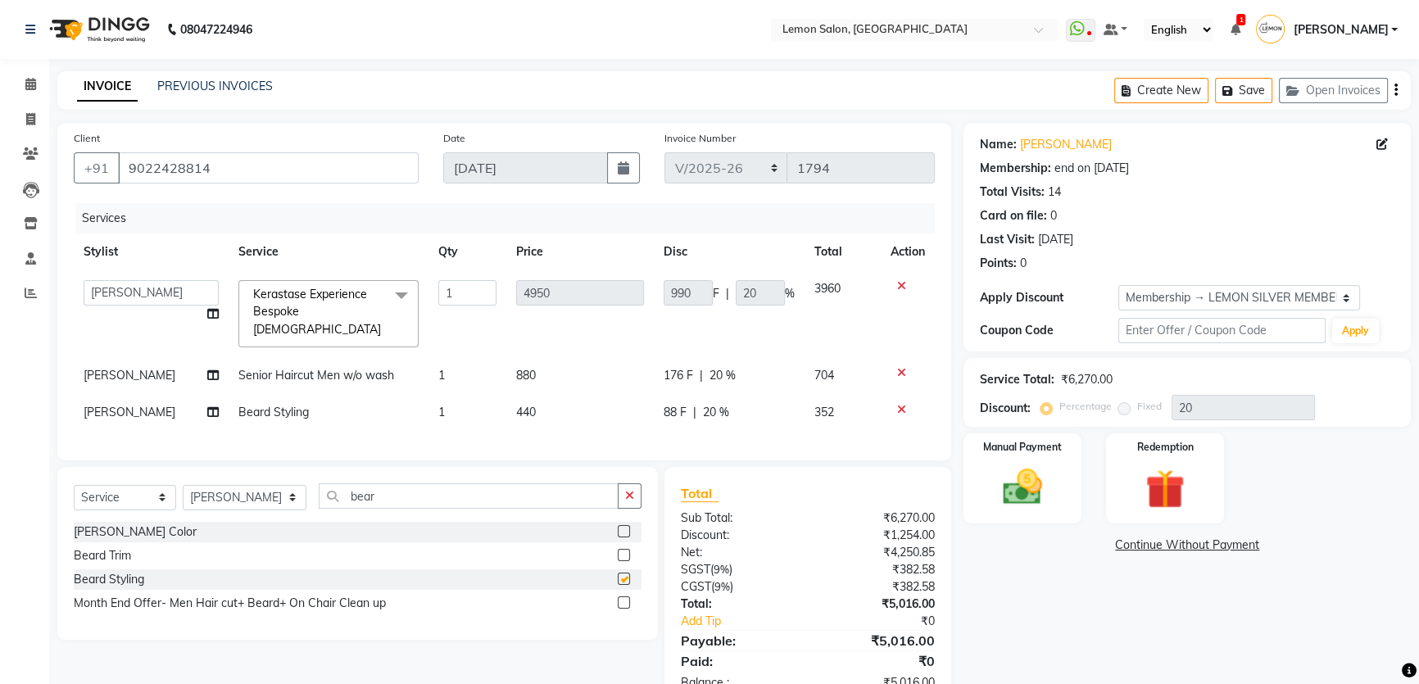
checkbox input "false"
click at [1046, 152] on link "Dhaval Simariya" at bounding box center [1066, 144] width 92 height 17
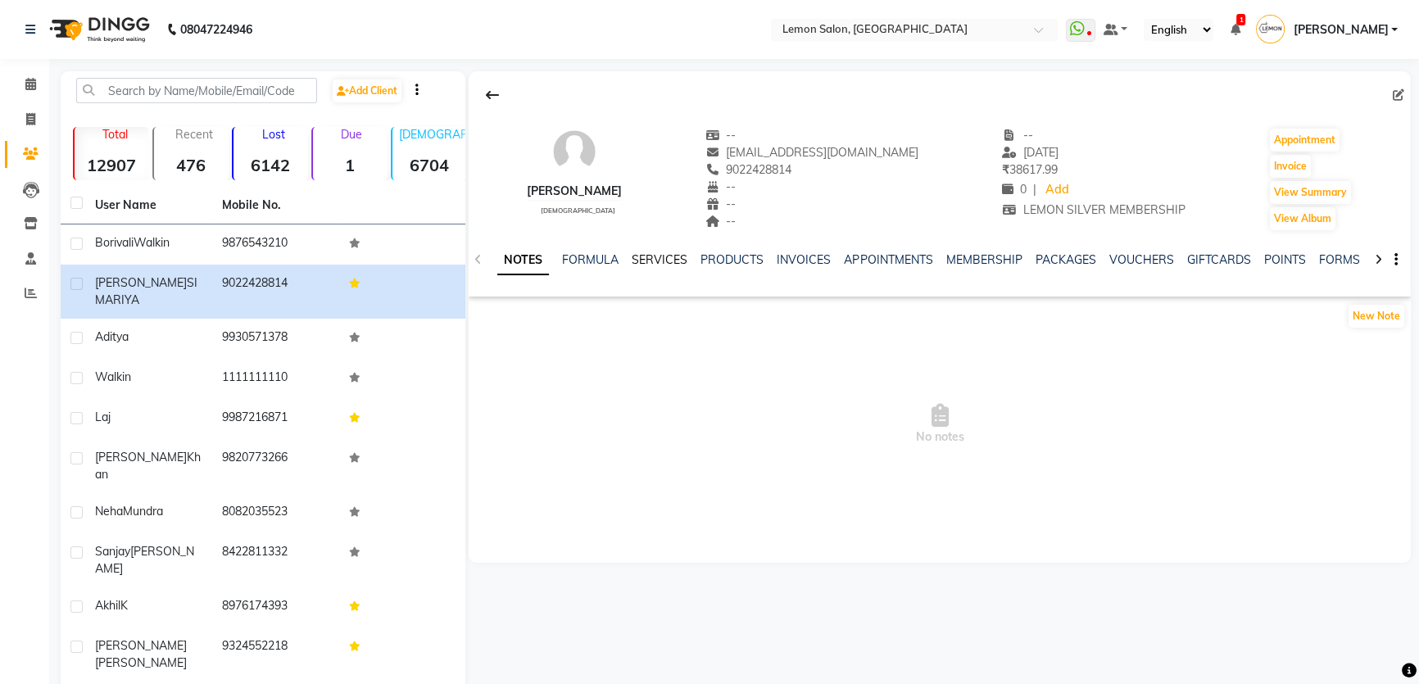
click at [648, 262] on link "SERVICES" at bounding box center [660, 259] width 56 height 15
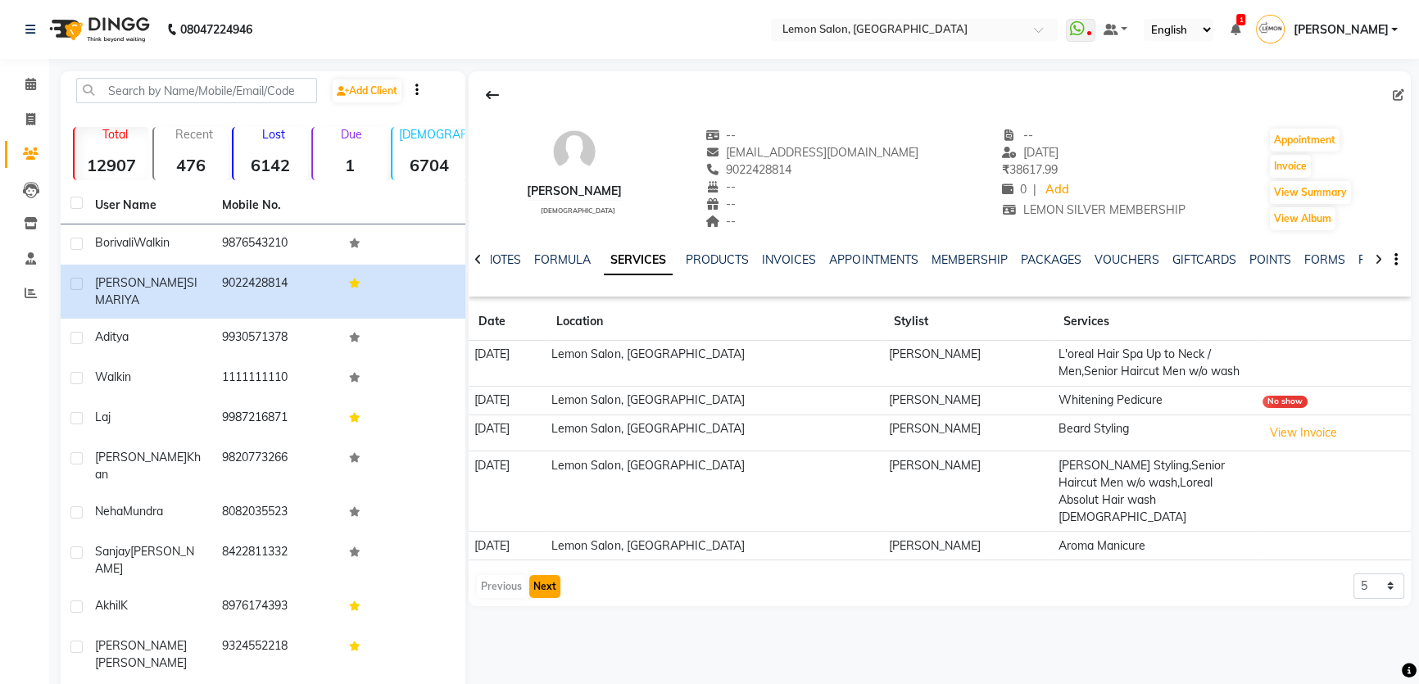
click at [547, 575] on button "Next" at bounding box center [544, 586] width 31 height 23
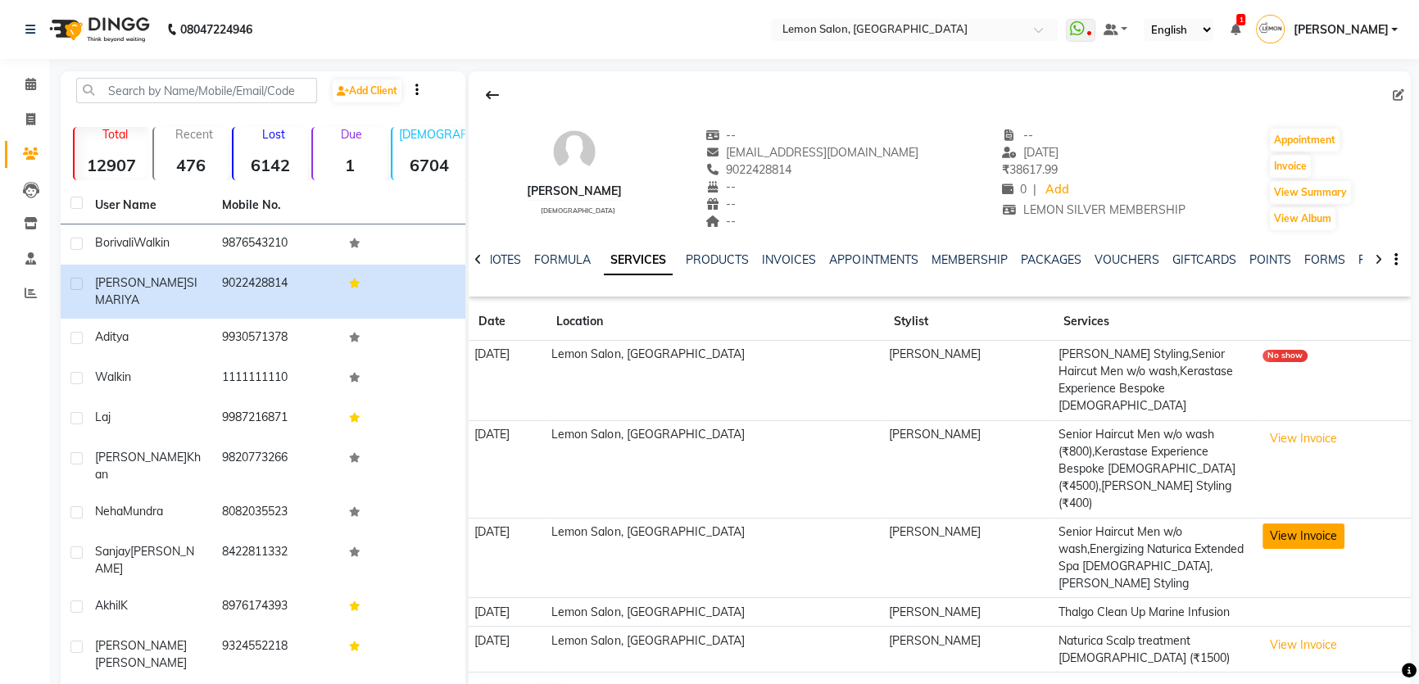
click at [1304, 523] on button "View Invoice" at bounding box center [1303, 535] width 82 height 25
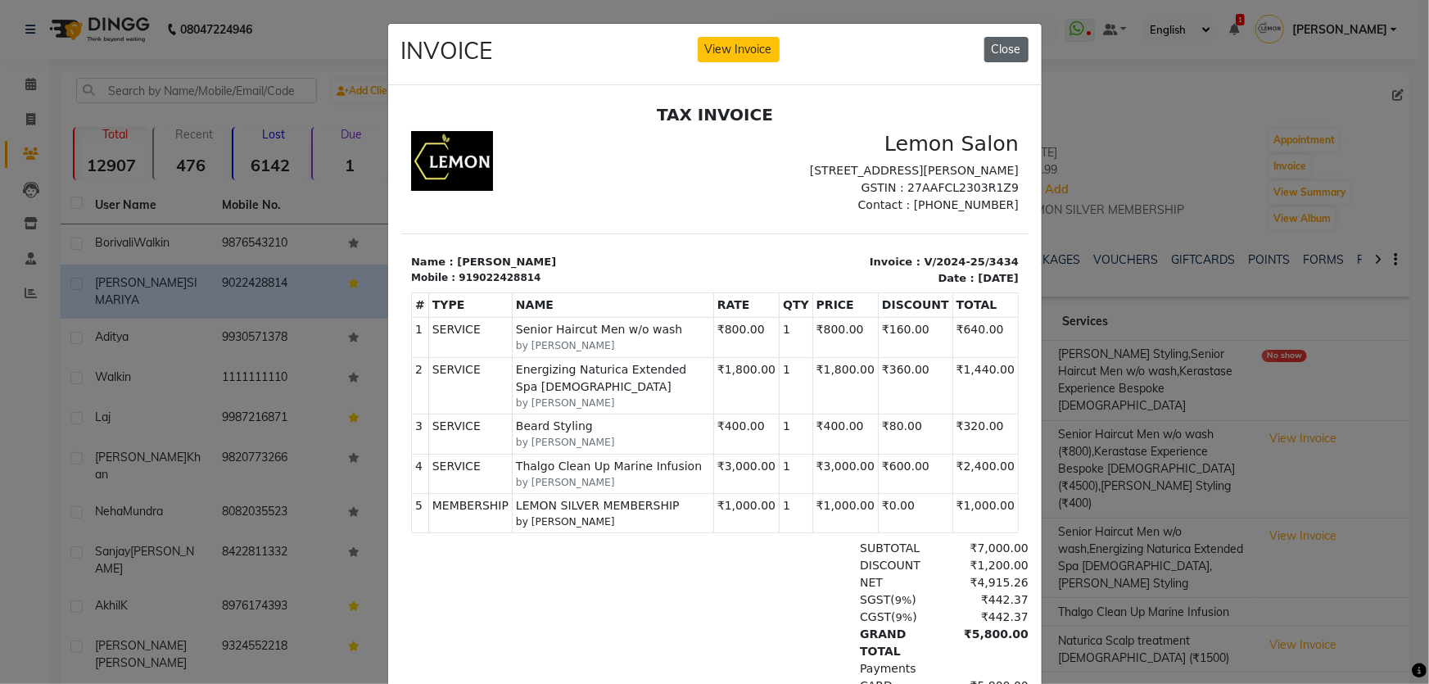
drag, startPoint x: 999, startPoint y: 33, endPoint x: 999, endPoint y: 42, distance: 9.0
click at [999, 41] on div "INVOICE View Invoice Close" at bounding box center [715, 54] width 654 height 61
click at [999, 42] on button "Close" at bounding box center [1007, 49] width 44 height 25
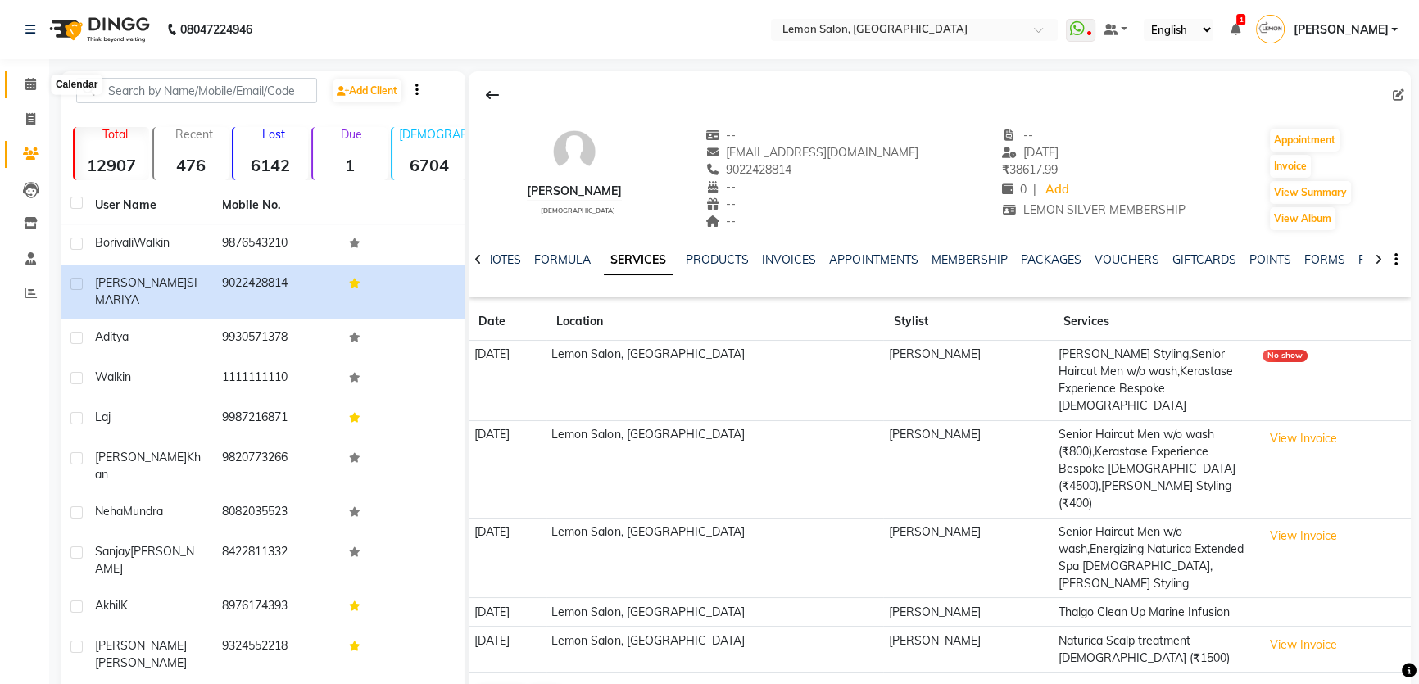
click at [34, 92] on span at bounding box center [30, 84] width 29 height 19
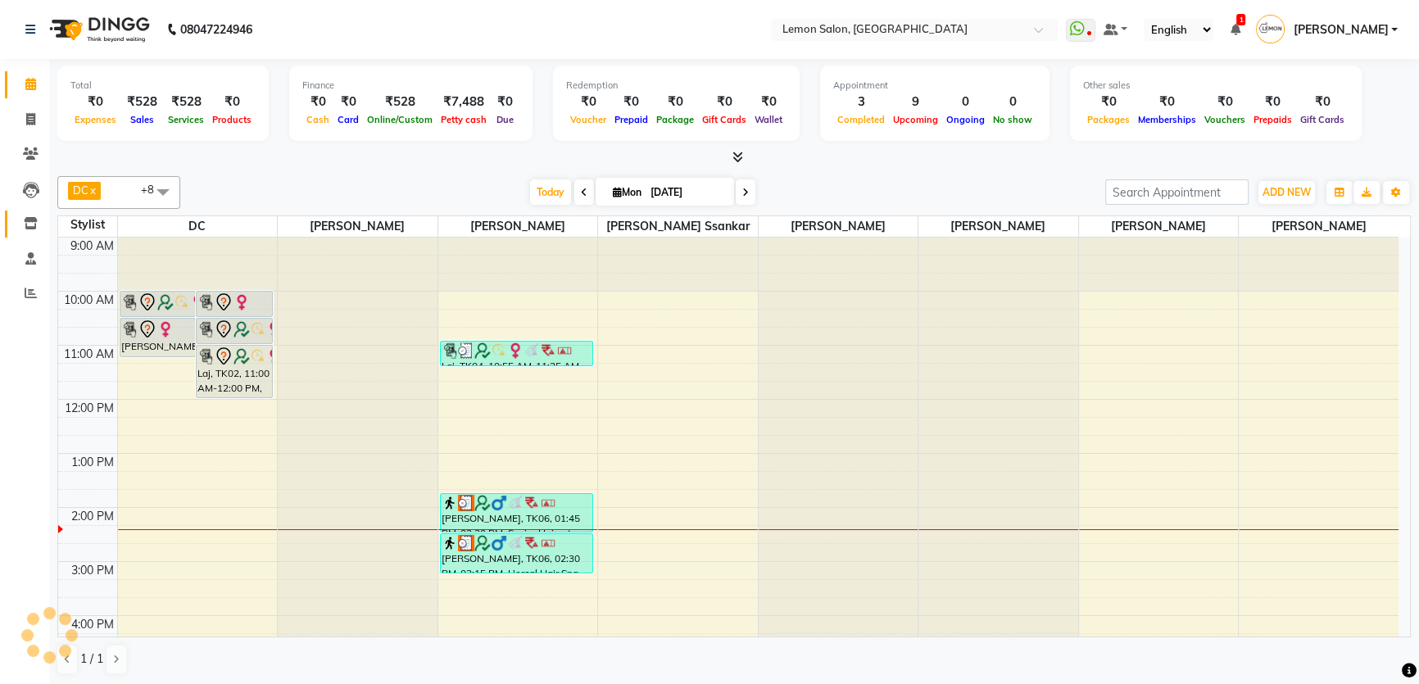
click at [22, 230] on span at bounding box center [30, 224] width 29 height 19
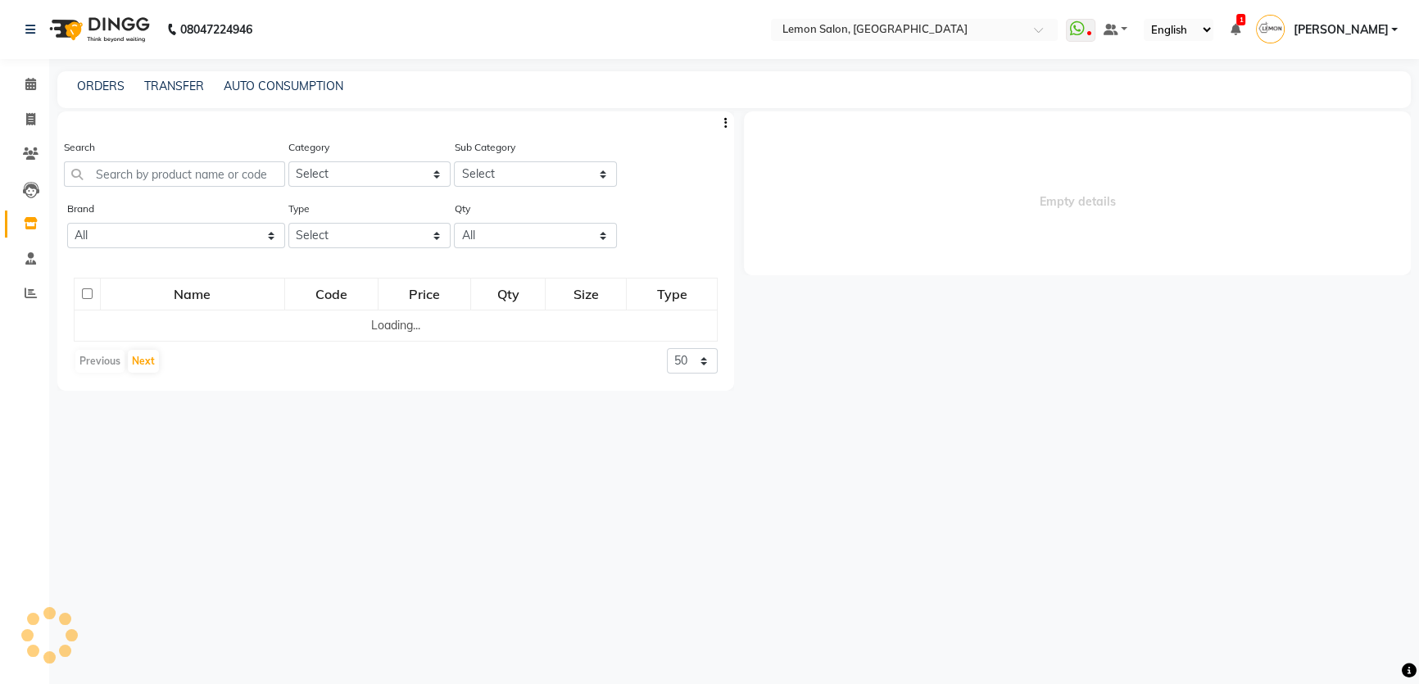
select select
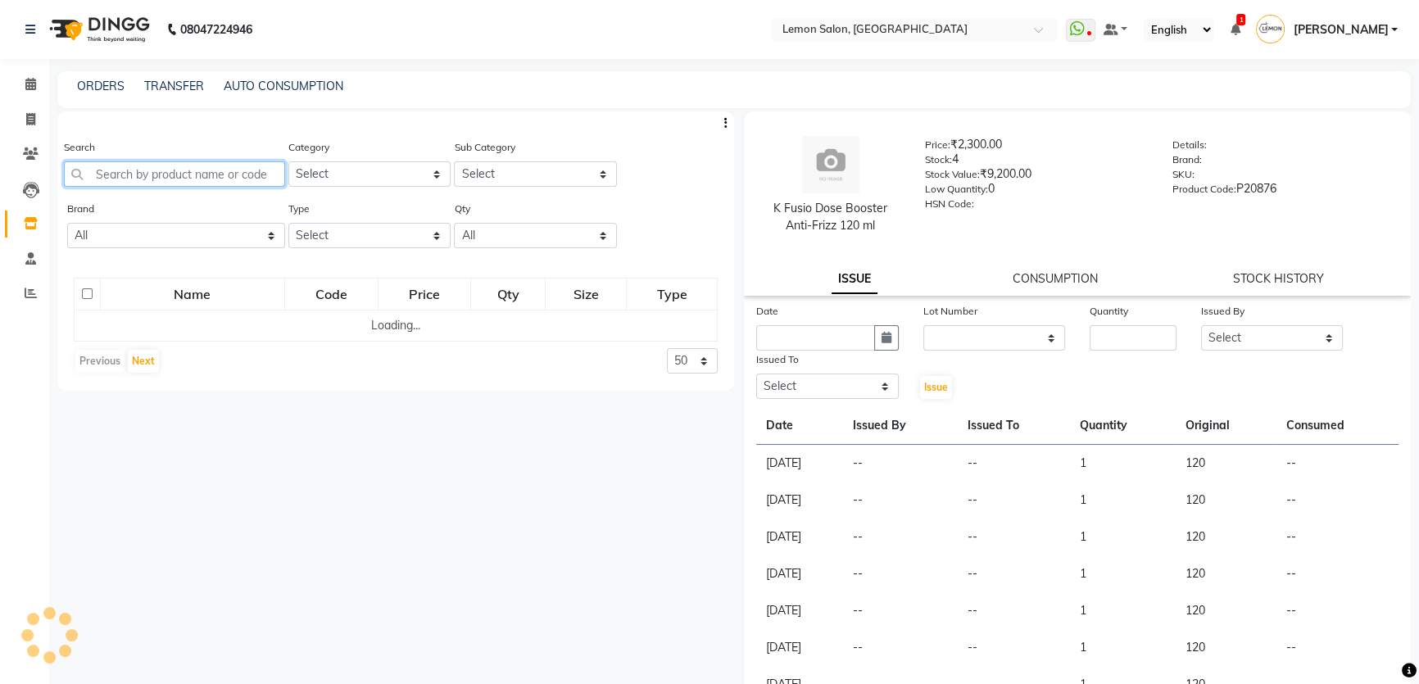
click at [111, 173] on input "text" at bounding box center [174, 173] width 221 height 25
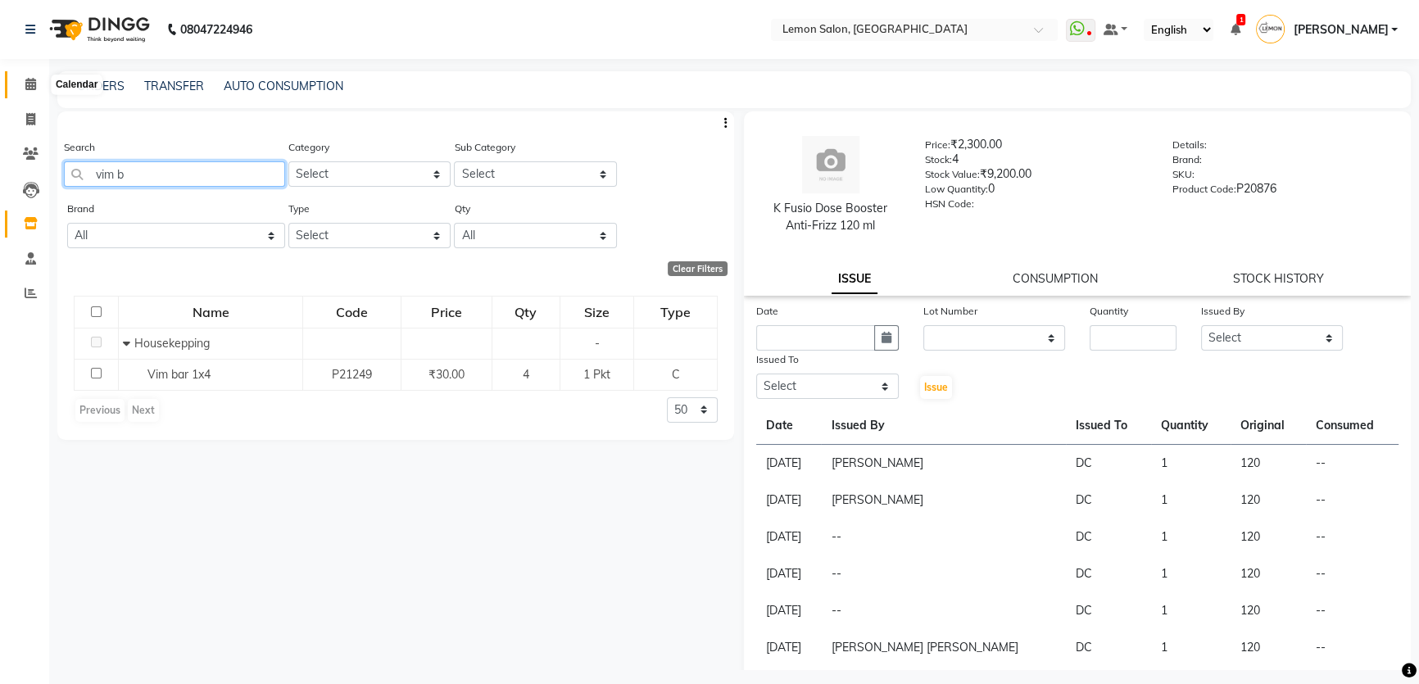
type input "vim b"
click at [29, 83] on icon at bounding box center [30, 84] width 11 height 12
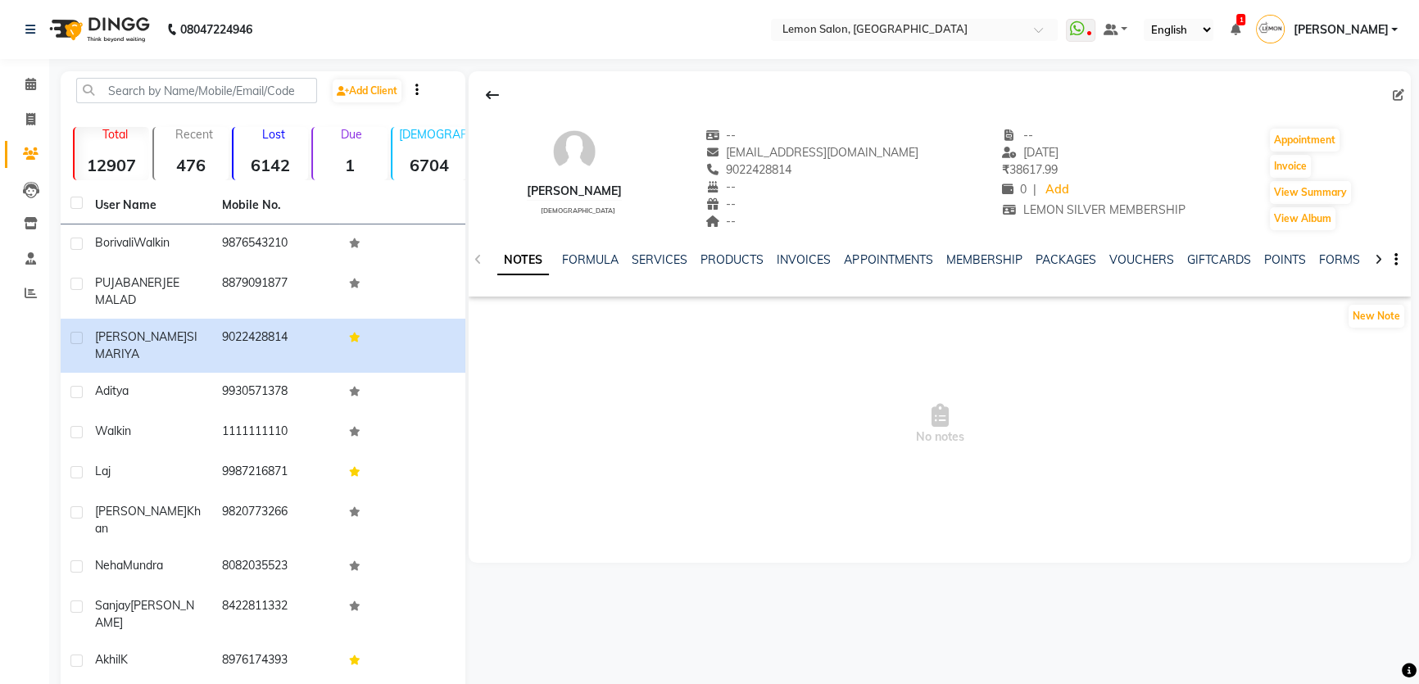
click at [659, 250] on div "NOTES FORMULA SERVICES PRODUCTS INVOICES APPOINTMENTS MEMBERSHIP PACKAGES VOUCH…" at bounding box center [940, 260] width 942 height 57
click at [661, 256] on link "SERVICES" at bounding box center [660, 259] width 56 height 15
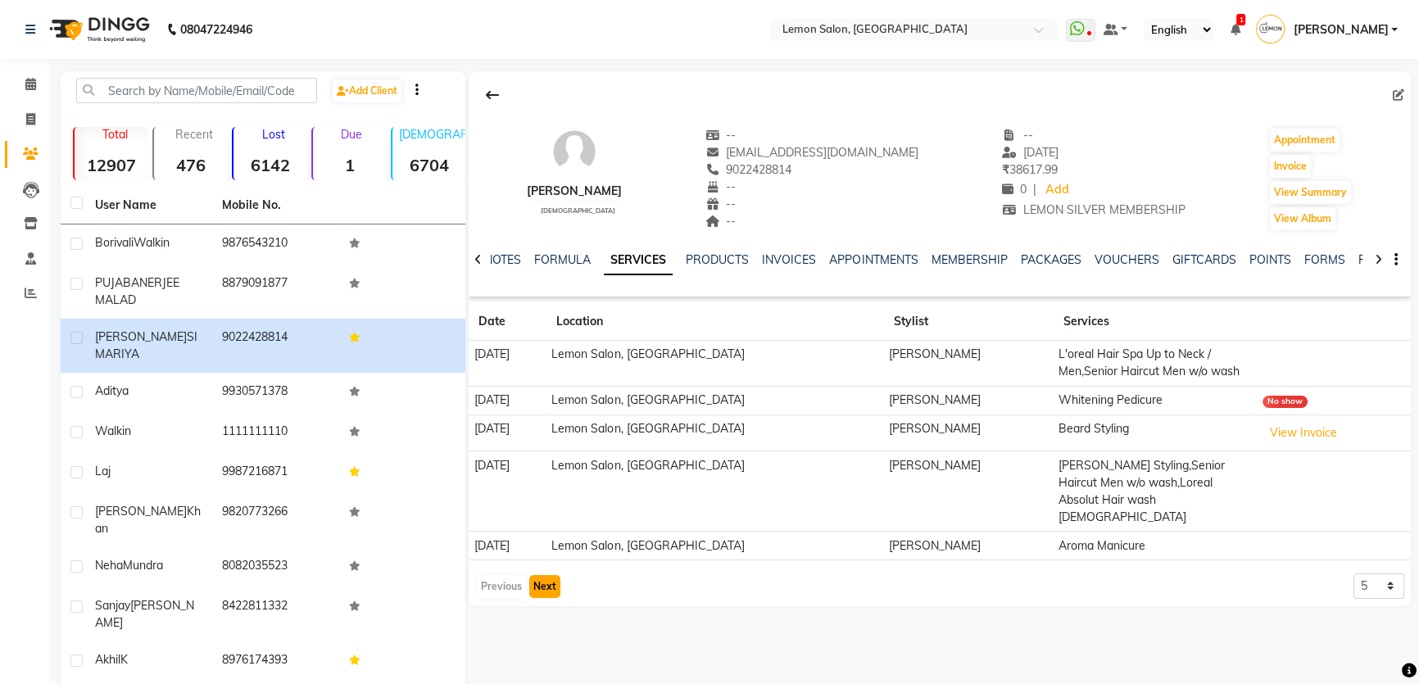
click at [549, 575] on button "Next" at bounding box center [544, 586] width 31 height 23
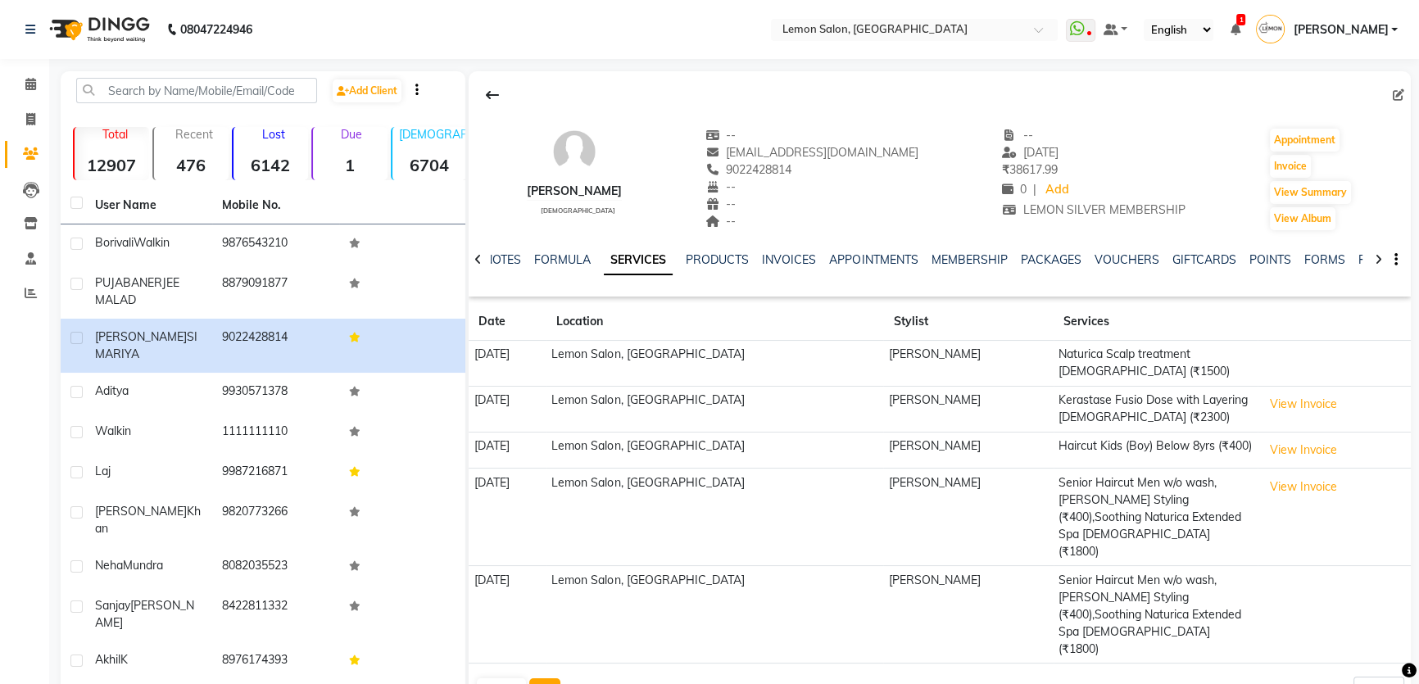
click at [549, 678] on button "Next" at bounding box center [544, 689] width 31 height 23
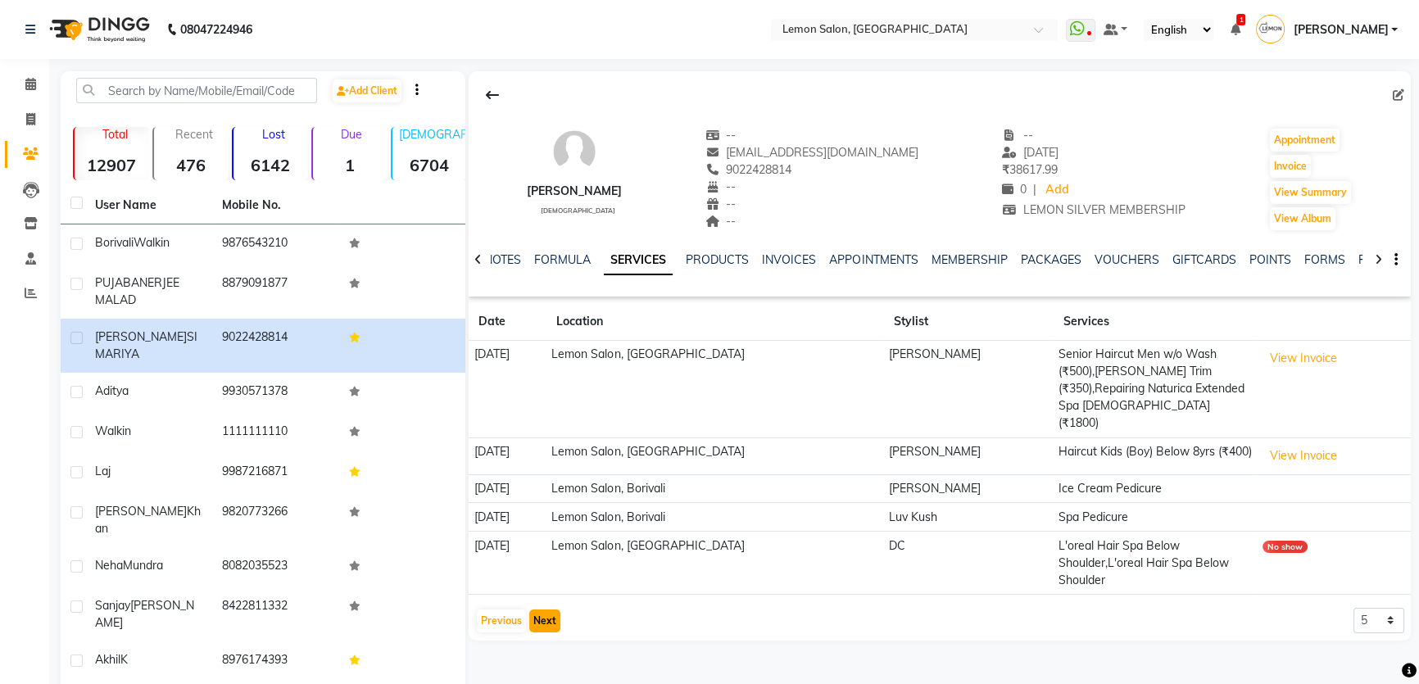
click at [540, 609] on button "Next" at bounding box center [544, 620] width 31 height 23
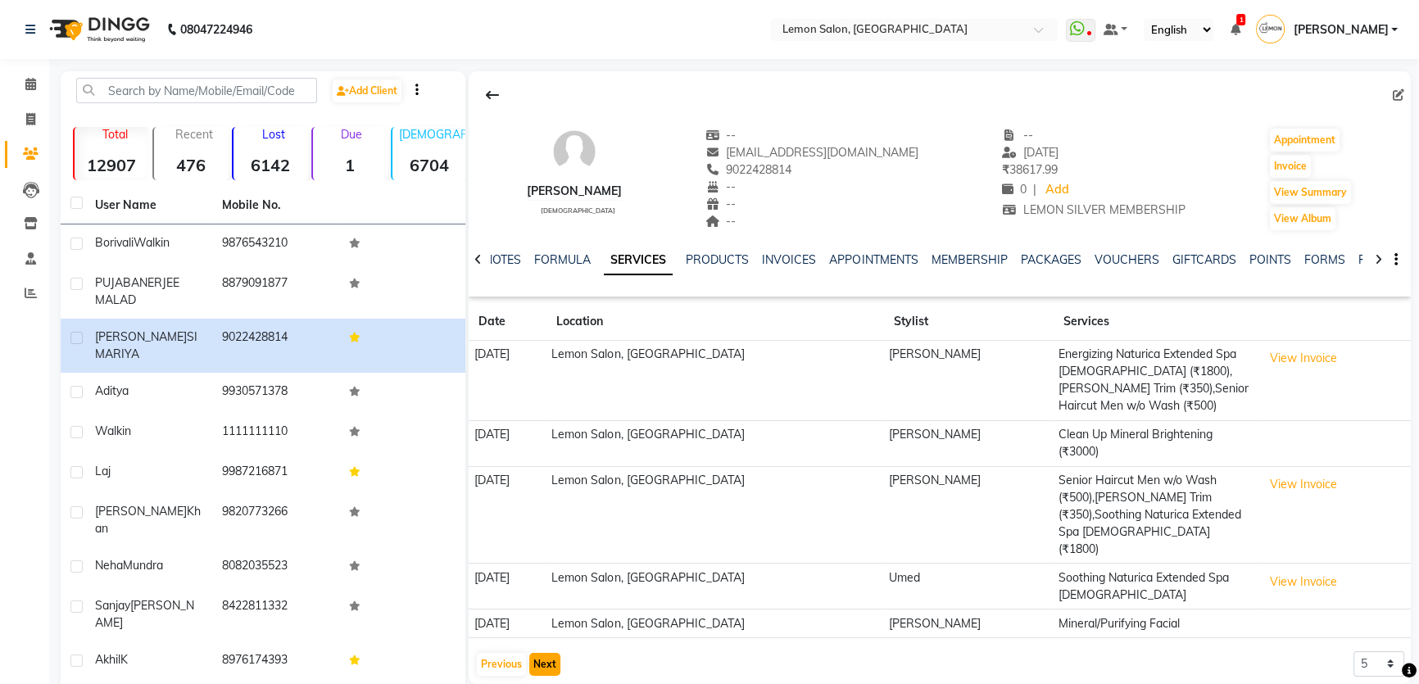
click at [536, 653] on button "Next" at bounding box center [544, 664] width 31 height 23
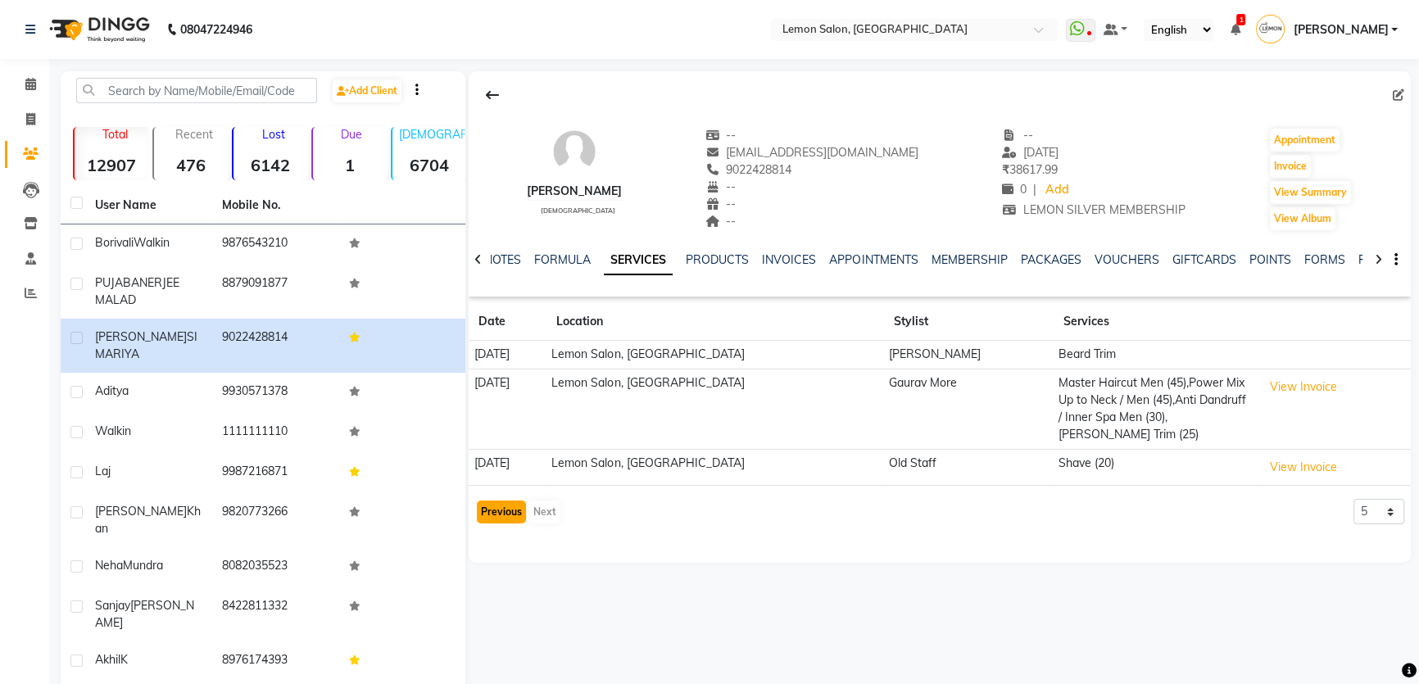
click at [503, 501] on button "Previous" at bounding box center [501, 512] width 49 height 23
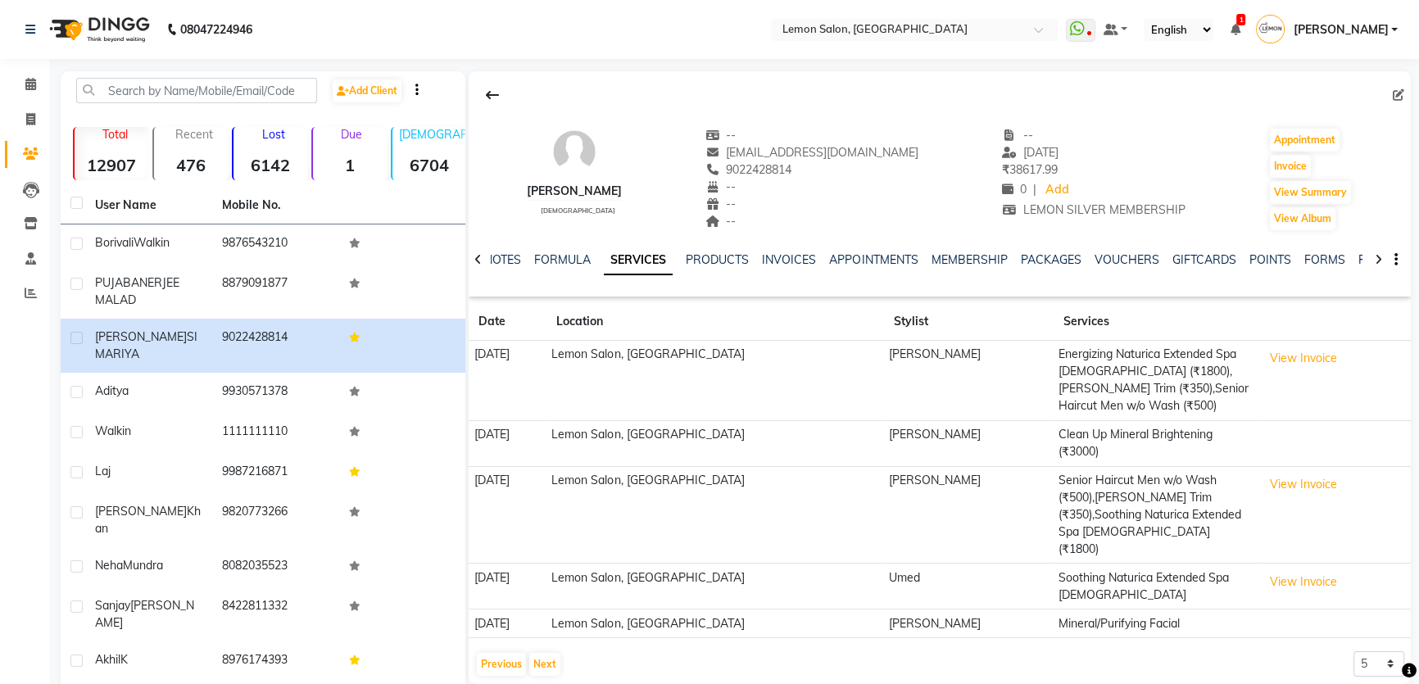
click at [538, 543] on tbody "[DATE] [GEOGRAPHIC_DATA], Mira Road [PERSON_NAME] Energizing Naturica Extended …" at bounding box center [940, 489] width 942 height 297
click at [725, 646] on div "[PERSON_NAME] [DEMOGRAPHIC_DATA] -- [EMAIL_ADDRESS][DOMAIN_NAME] 9022428814 -- …" at bounding box center [937, 399] width 945 height 656
click at [966, 252] on div "MEMBERSHIP" at bounding box center [969, 259] width 76 height 17
click at [966, 254] on link "MEMBERSHIP" at bounding box center [969, 259] width 76 height 15
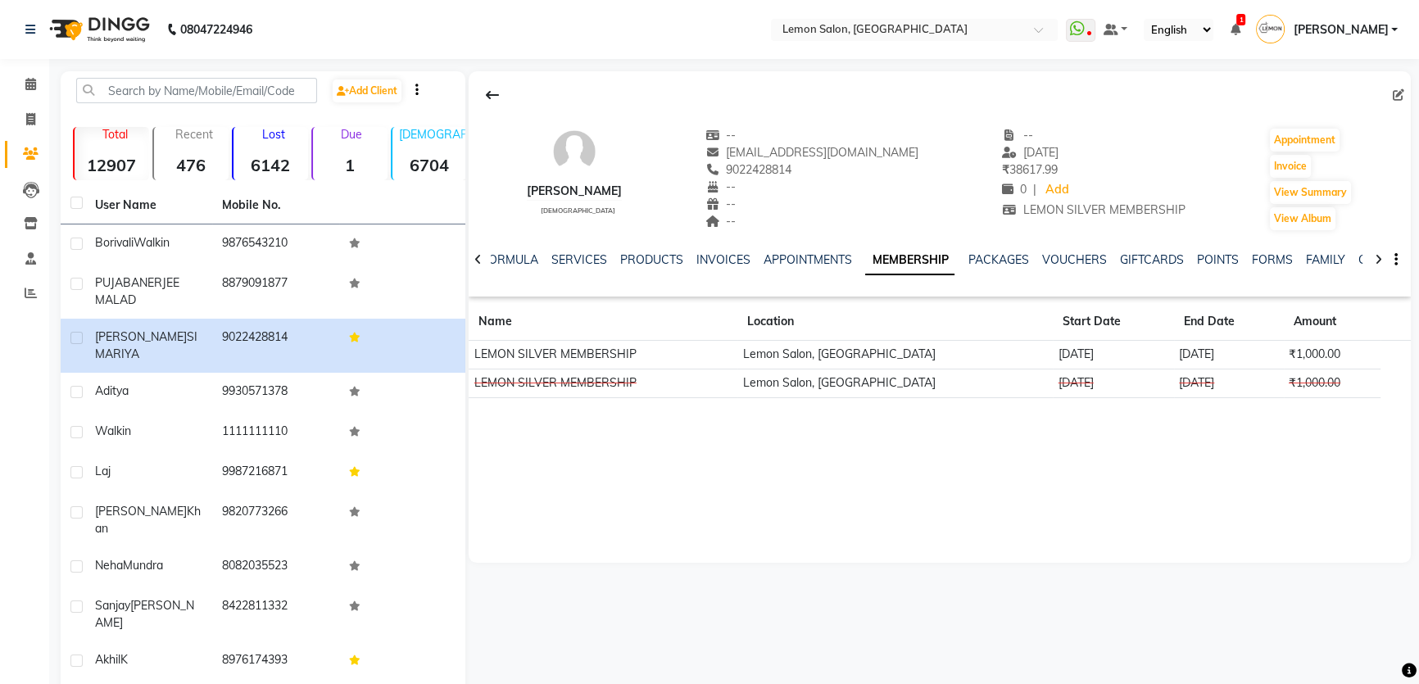
click at [590, 250] on div "NOTES FORMULA SERVICES PRODUCTS INVOICES APPOINTMENTS MEMBERSHIP PACKAGES VOUCH…" at bounding box center [940, 260] width 942 height 57
click at [590, 259] on link "SERVICES" at bounding box center [579, 259] width 56 height 15
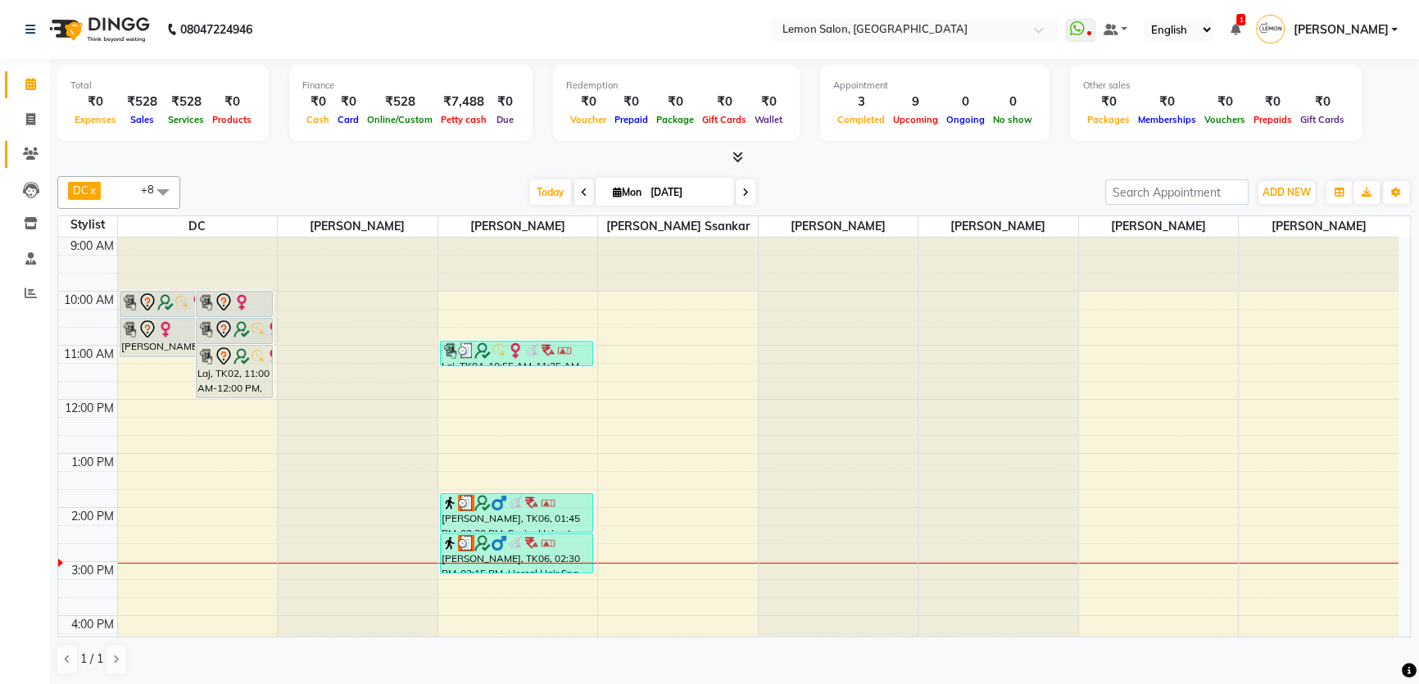
click at [35, 157] on icon at bounding box center [31, 153] width 16 height 12
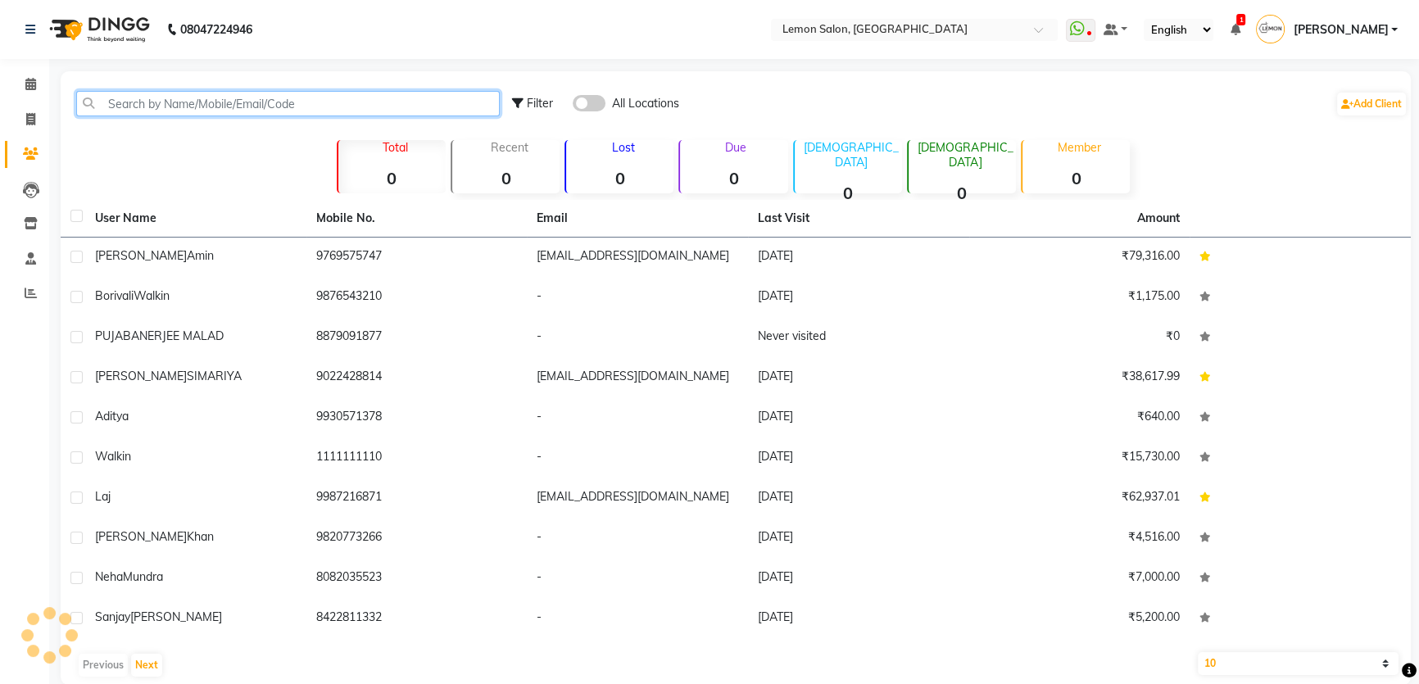
click at [349, 113] on input "text" at bounding box center [288, 103] width 424 height 25
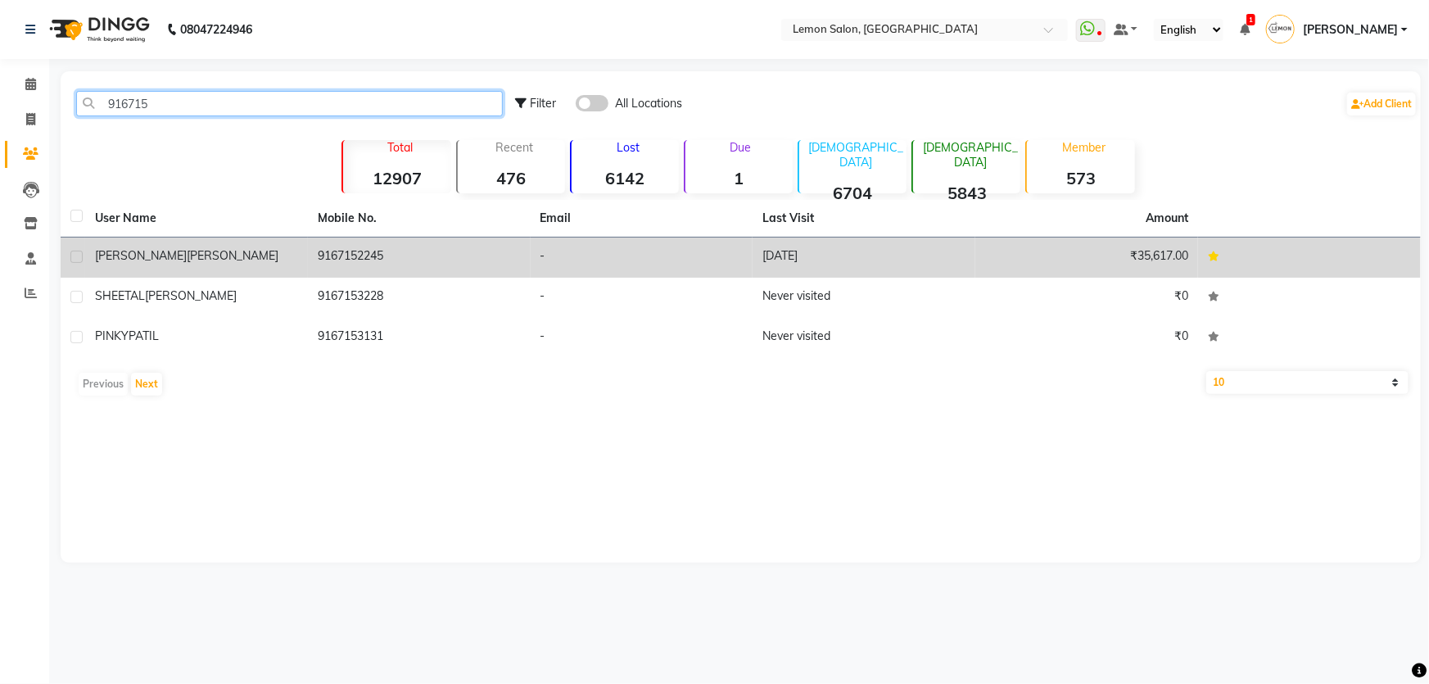
type input "916715"
click at [397, 243] on td "9167152245" at bounding box center [419, 258] width 223 height 40
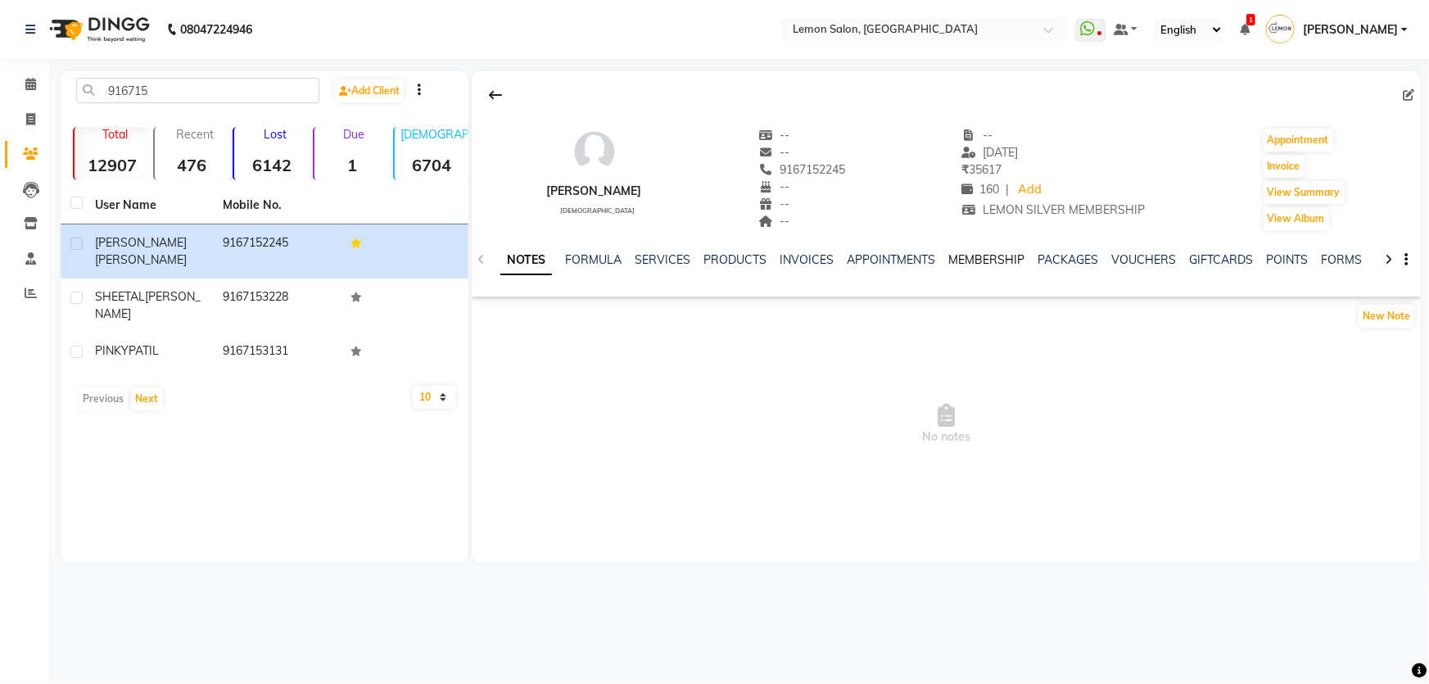
click at [999, 265] on link "MEMBERSHIP" at bounding box center [987, 259] width 76 height 15
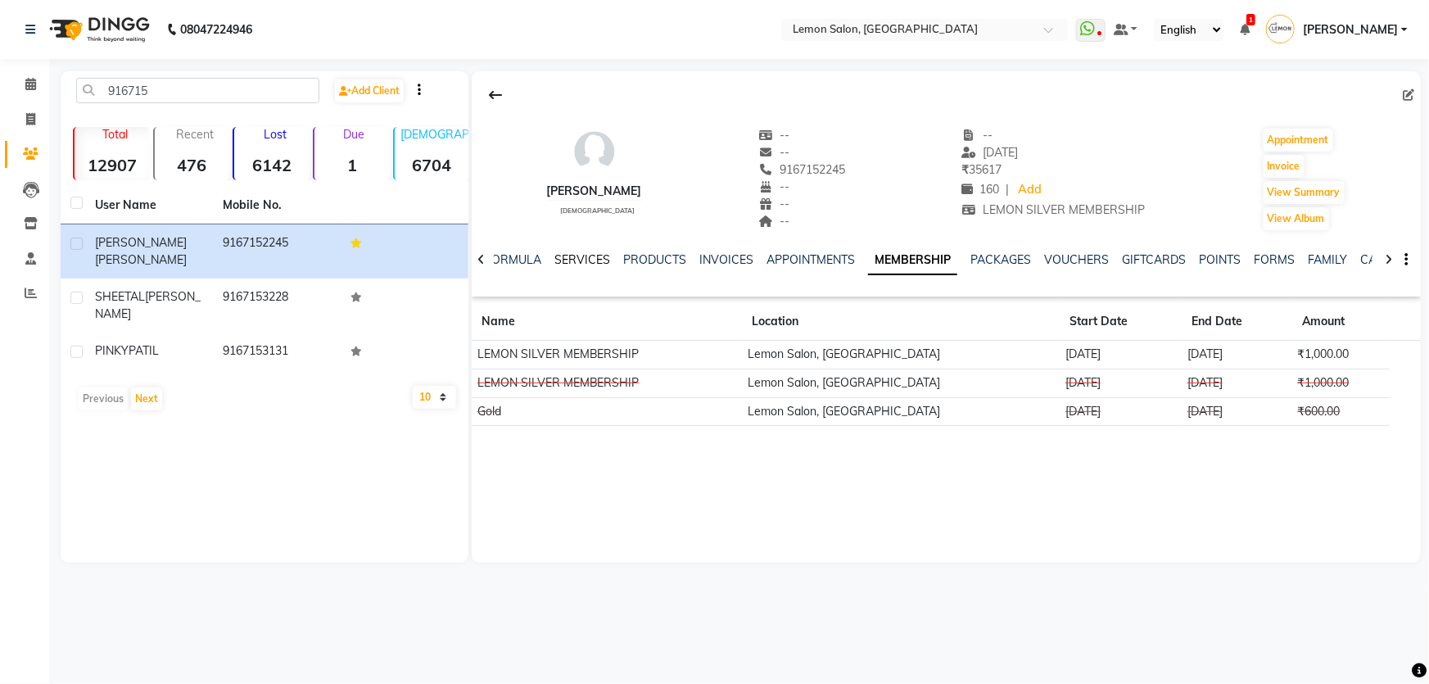
click at [582, 262] on link "SERVICES" at bounding box center [583, 259] width 56 height 15
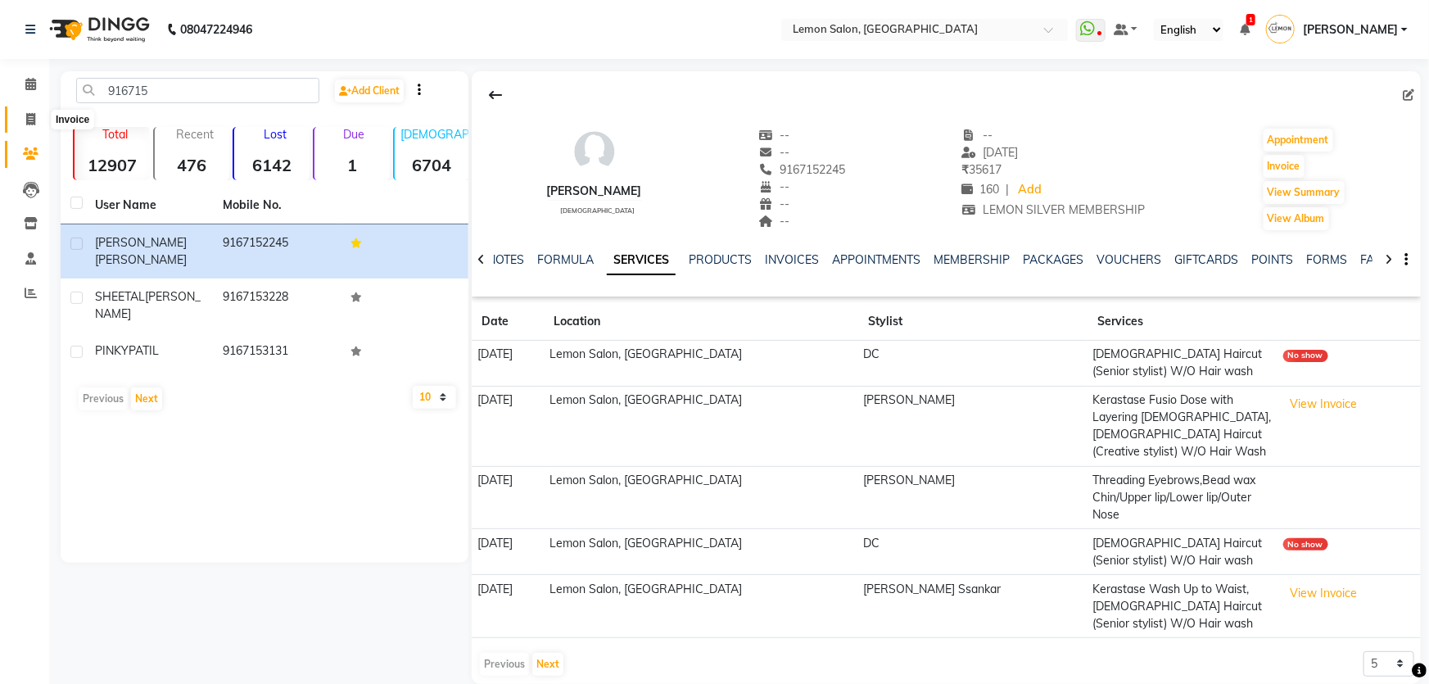
click at [24, 123] on span at bounding box center [30, 120] width 29 height 19
select select "service"
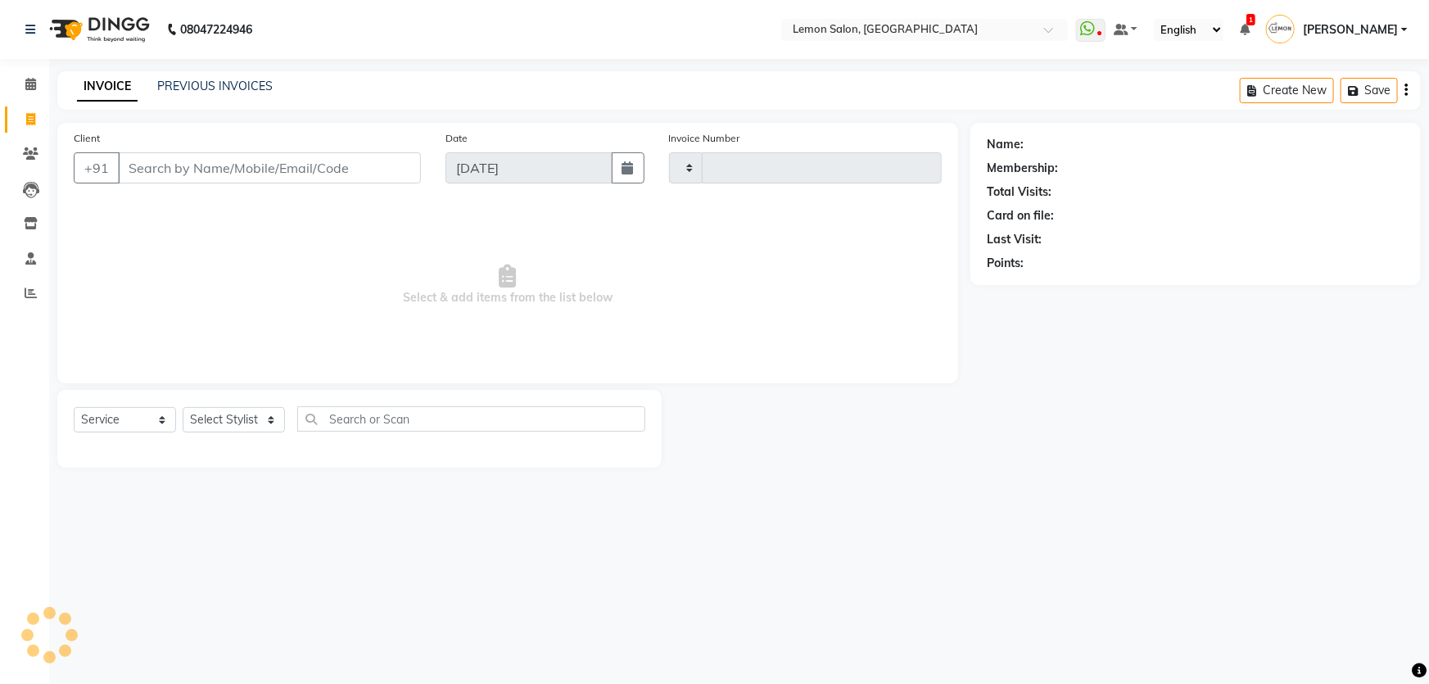
type input "1794"
select select "568"
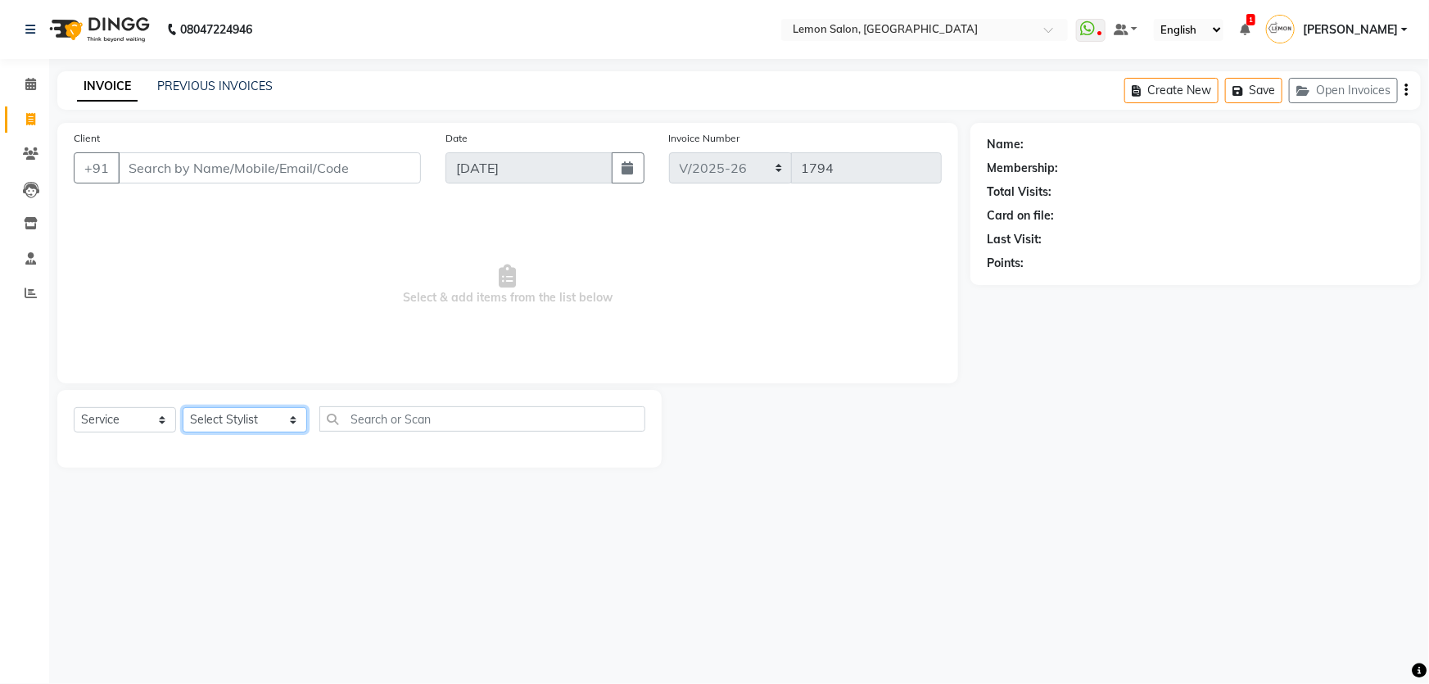
click at [224, 417] on select "Select Stylist [PERSON_NAME] [PERSON_NAME] Ssankar DC [PERSON_NAME] [PERSON_NAM…" at bounding box center [245, 419] width 125 height 25
click at [16, 162] on span at bounding box center [30, 154] width 29 height 19
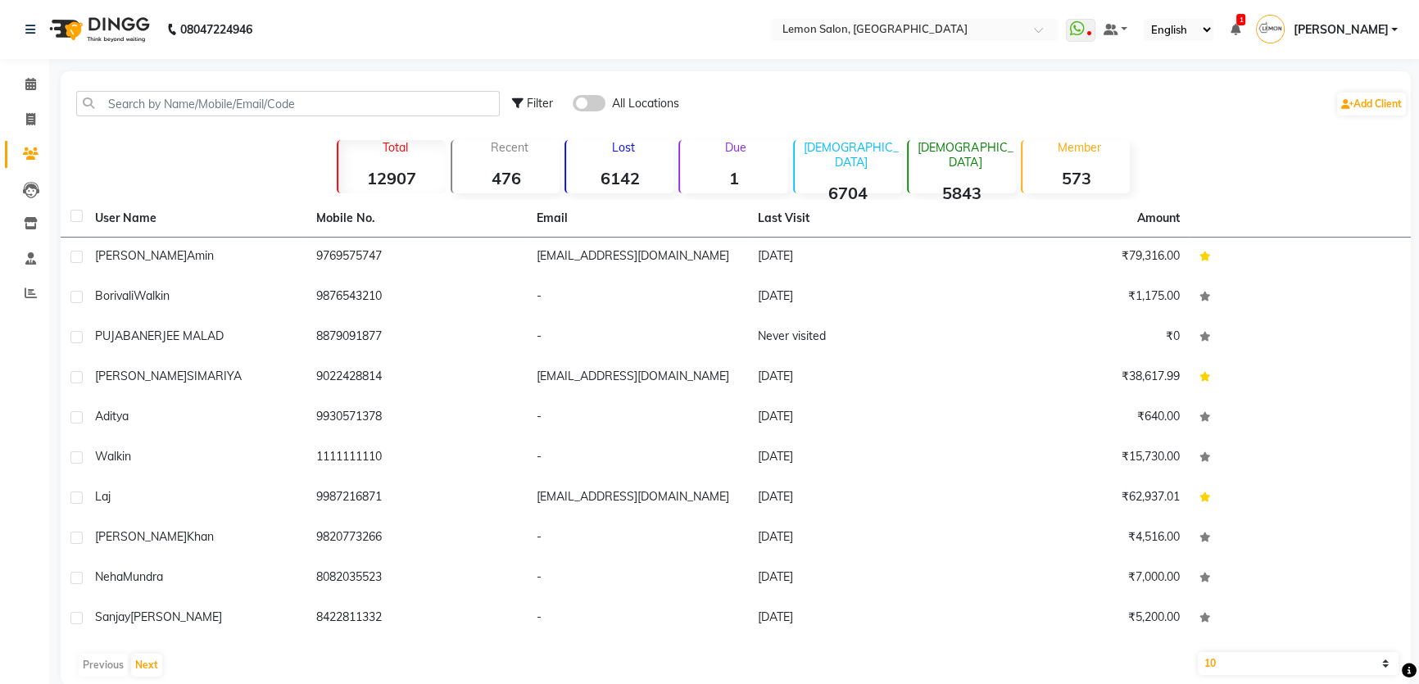
click at [215, 118] on div "Filter All Locations Add Client" at bounding box center [735, 104] width 1343 height 52
click at [215, 106] on input "text" at bounding box center [288, 103] width 424 height 25
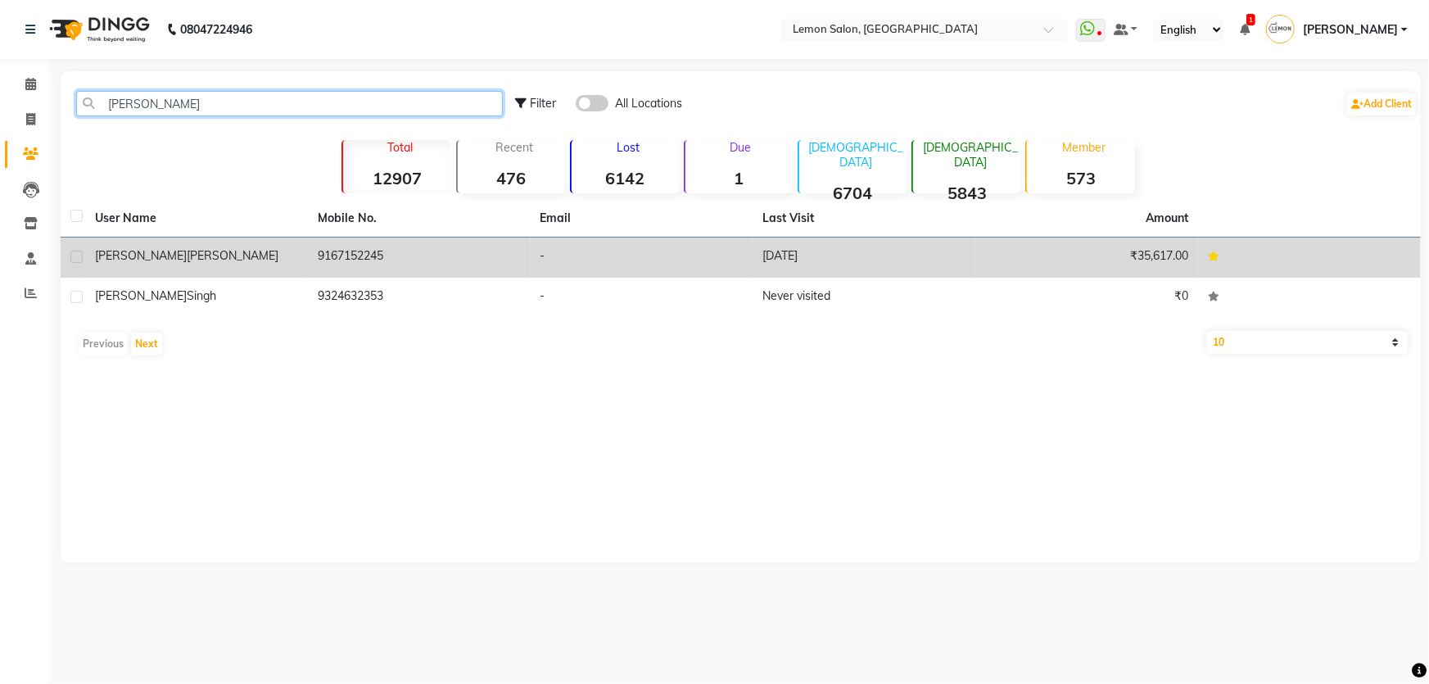
type input "[PERSON_NAME]"
click at [398, 265] on td "9167152245" at bounding box center [419, 258] width 223 height 40
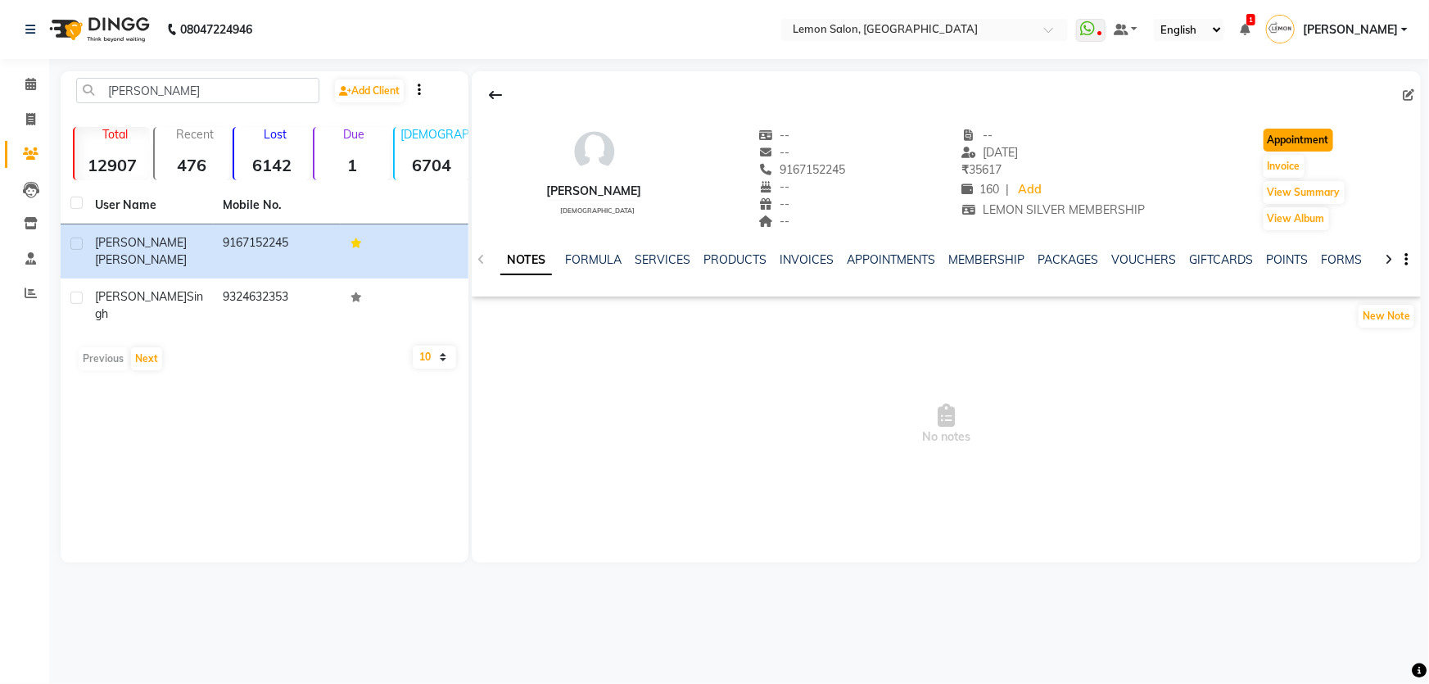
click at [1297, 139] on button "Appointment" at bounding box center [1299, 140] width 70 height 23
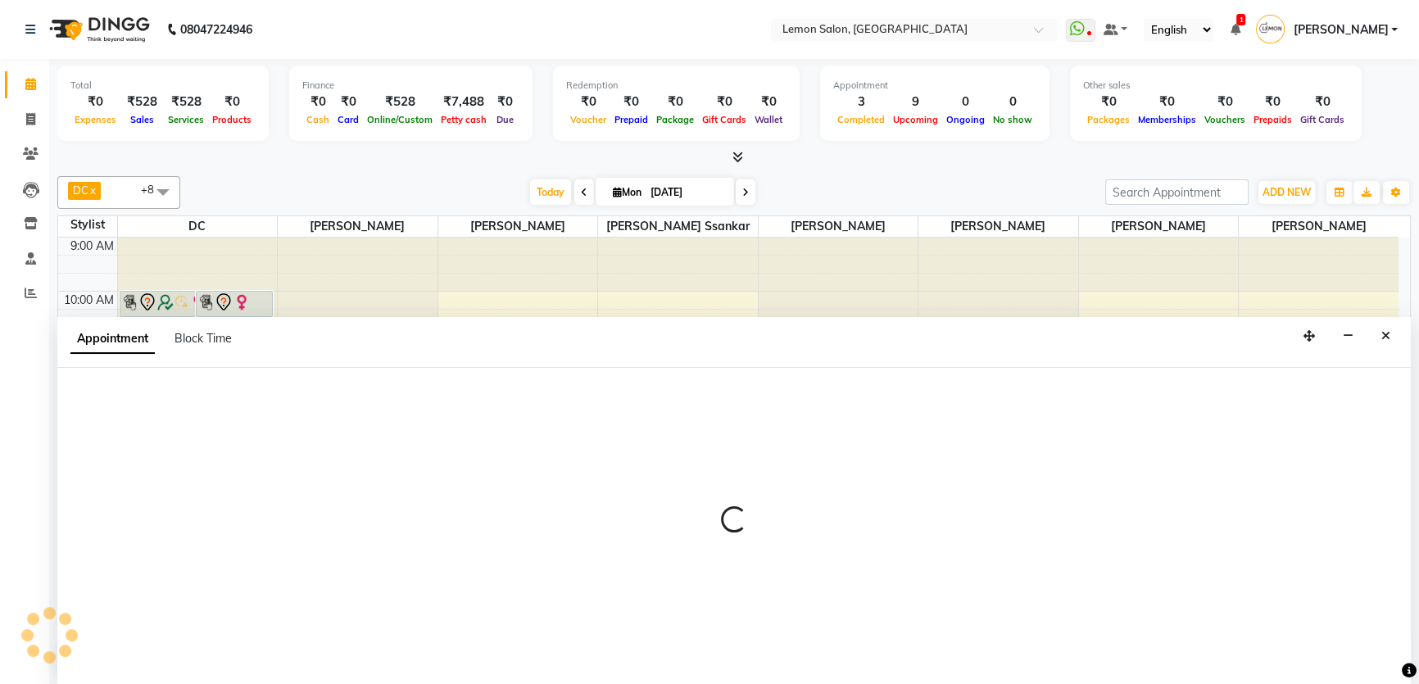
select select "tentative"
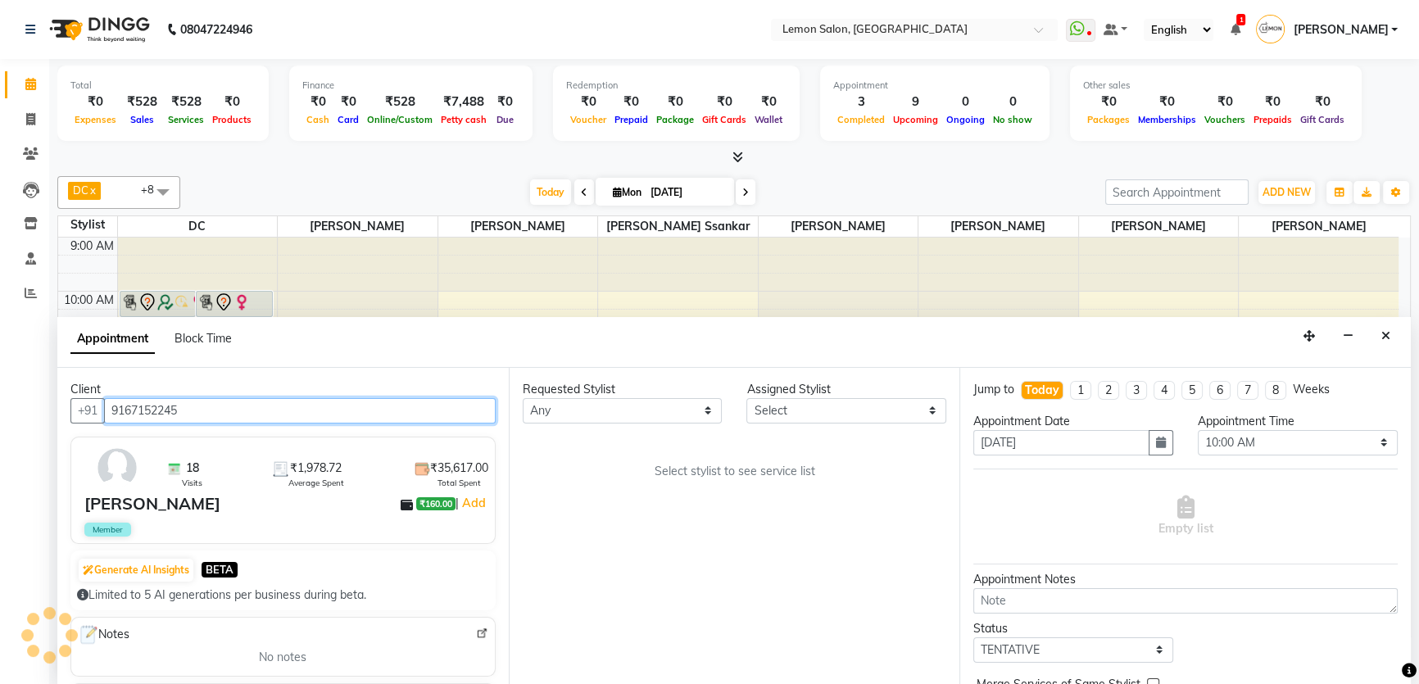
scroll to position [324, 0]
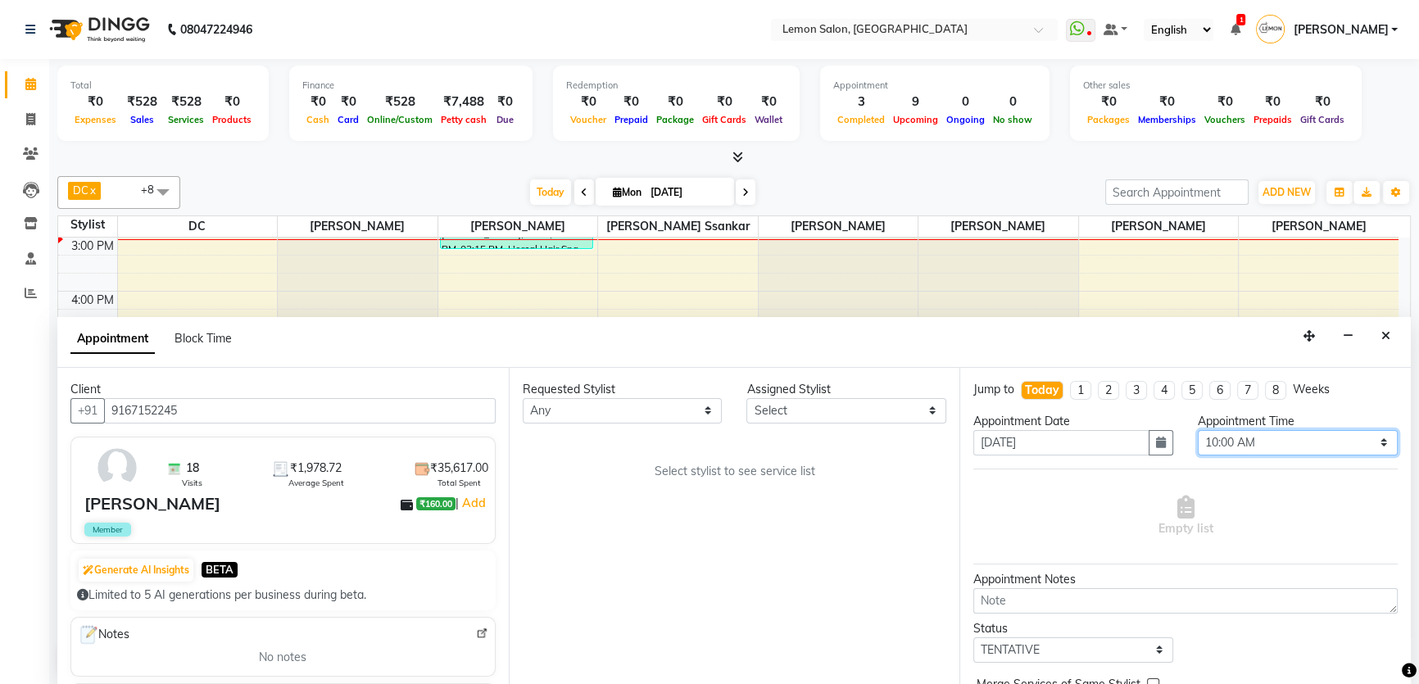
click at [1239, 444] on select "Select 10:00 AM 10:15 AM 10:30 AM 10:45 AM 11:00 AM 11:15 AM 11:30 AM 11:45 AM …" at bounding box center [1298, 442] width 200 height 25
select select "930"
click at [1198, 430] on select "Select 10:00 AM 10:15 AM 10:30 AM 10:45 AM 11:00 AM 11:15 AM 11:30 AM 11:45 AM …" at bounding box center [1298, 442] width 200 height 25
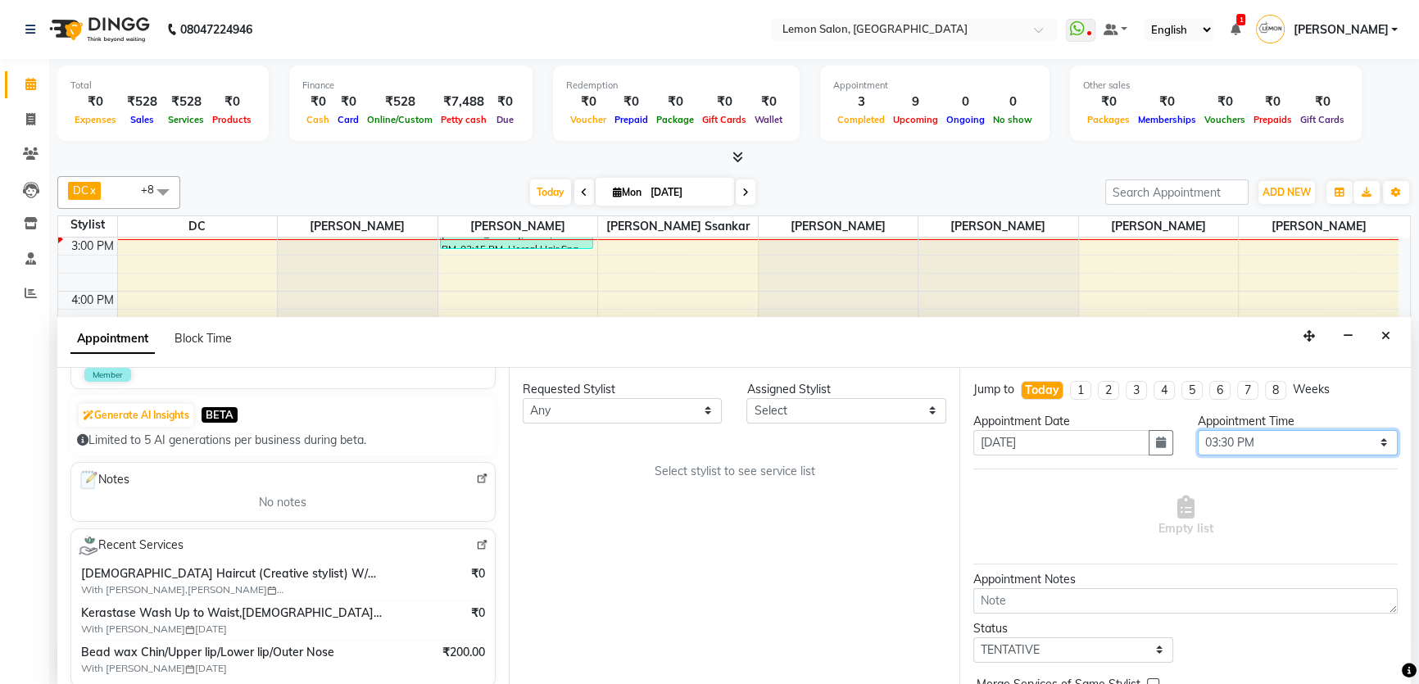
scroll to position [148, 0]
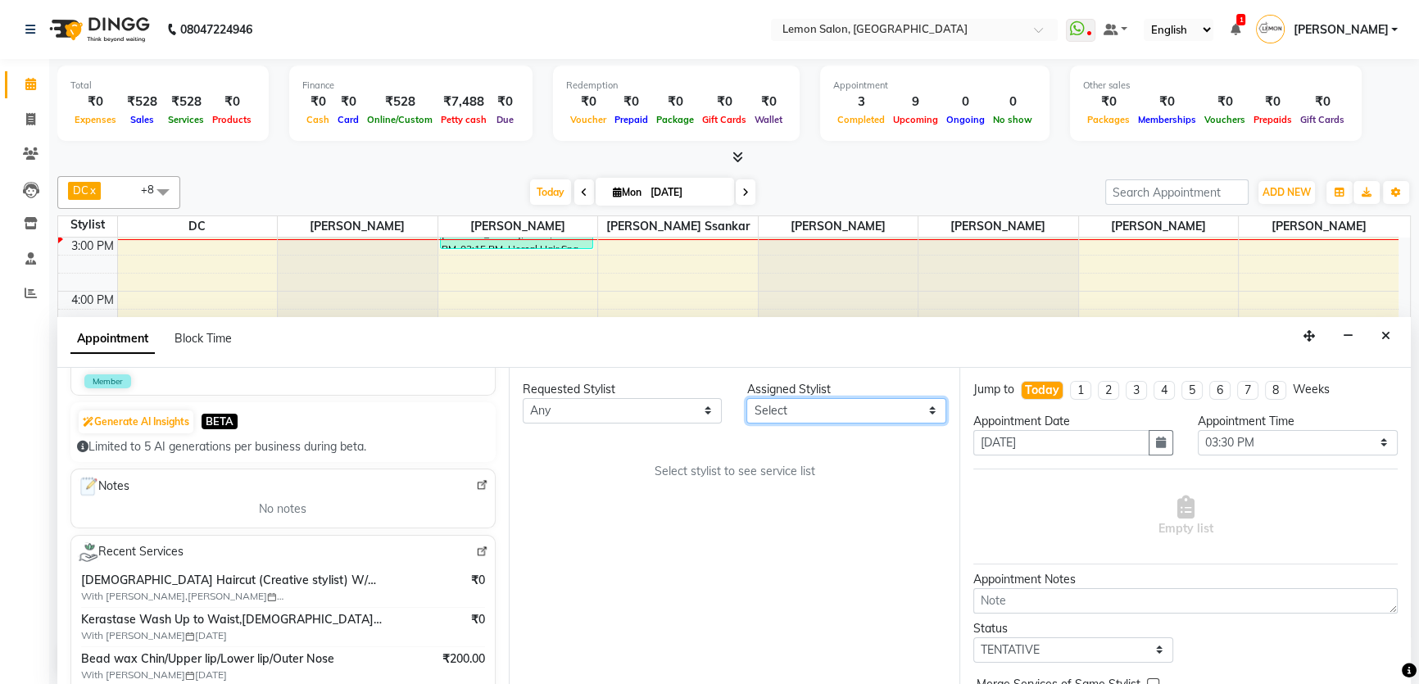
click at [772, 401] on select "Select Adnan Shaikh Apoorva Ssankar DC Imran shaikh Javed Mansoori Kunjal Singh…" at bounding box center [846, 410] width 200 height 25
select select "7891"
click at [746, 398] on select "Select Adnan Shaikh Apoorva Ssankar DC Imran shaikh Javed Mansoori Kunjal Singh…" at bounding box center [846, 410] width 200 height 25
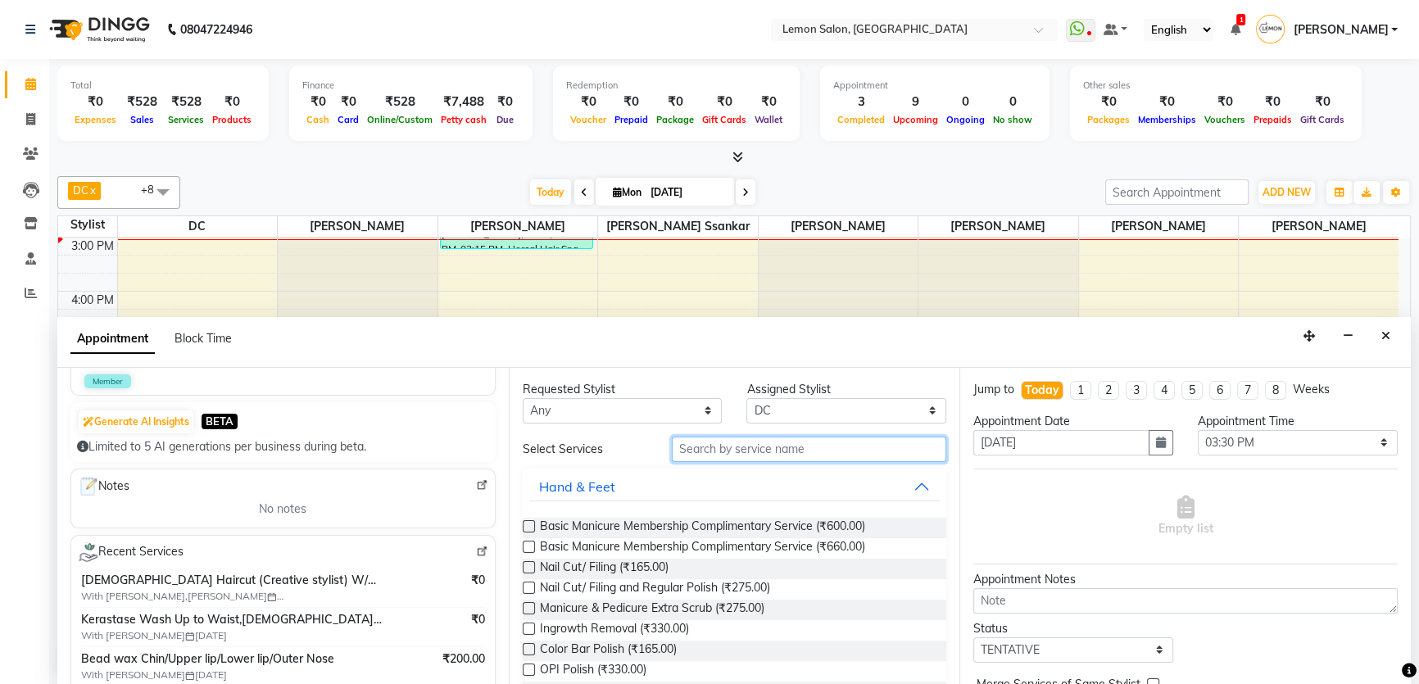
click at [767, 442] on input "text" at bounding box center [809, 449] width 274 height 25
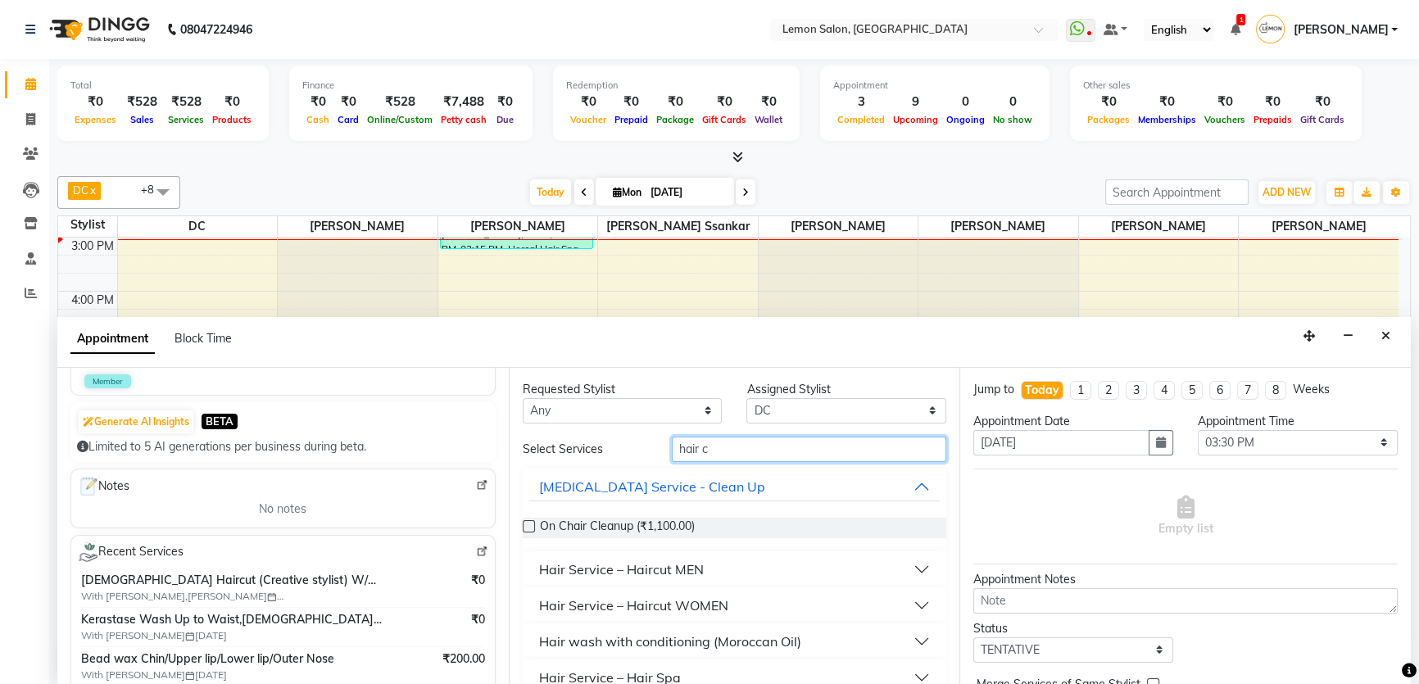
type input "hair c"
click at [731, 608] on button "Hair Service – Haircut WOMEN" at bounding box center [734, 605] width 411 height 29
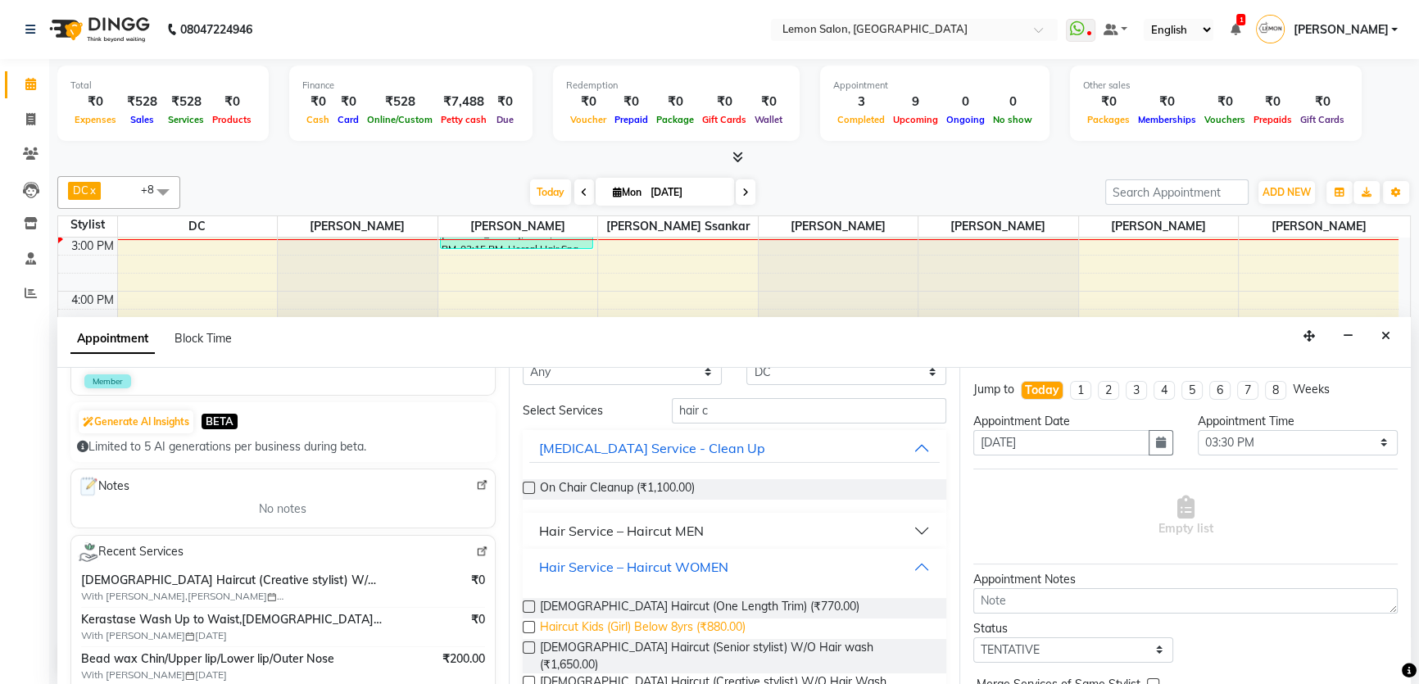
scroll to position [74, 0]
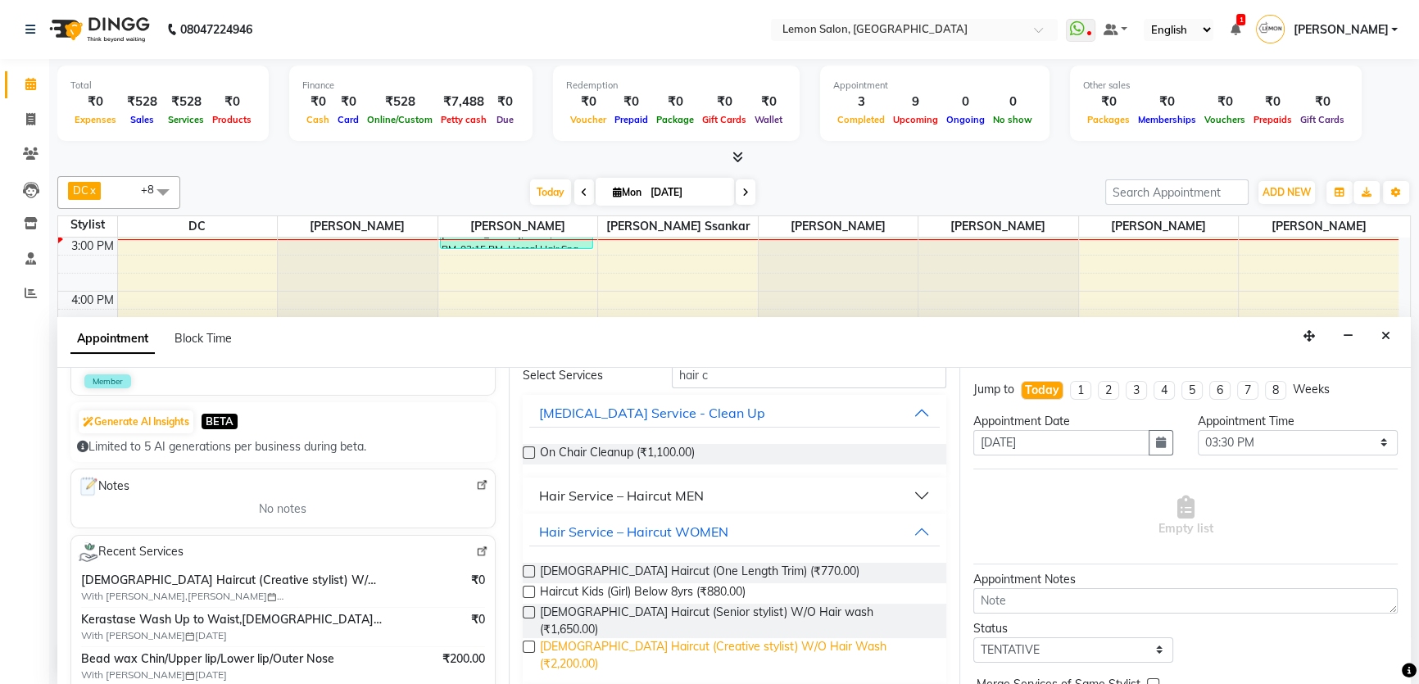
click at [696, 638] on span "Female Haircut (Creative stylist) W/O Hair Wash (₹2,200.00)" at bounding box center [737, 655] width 394 height 34
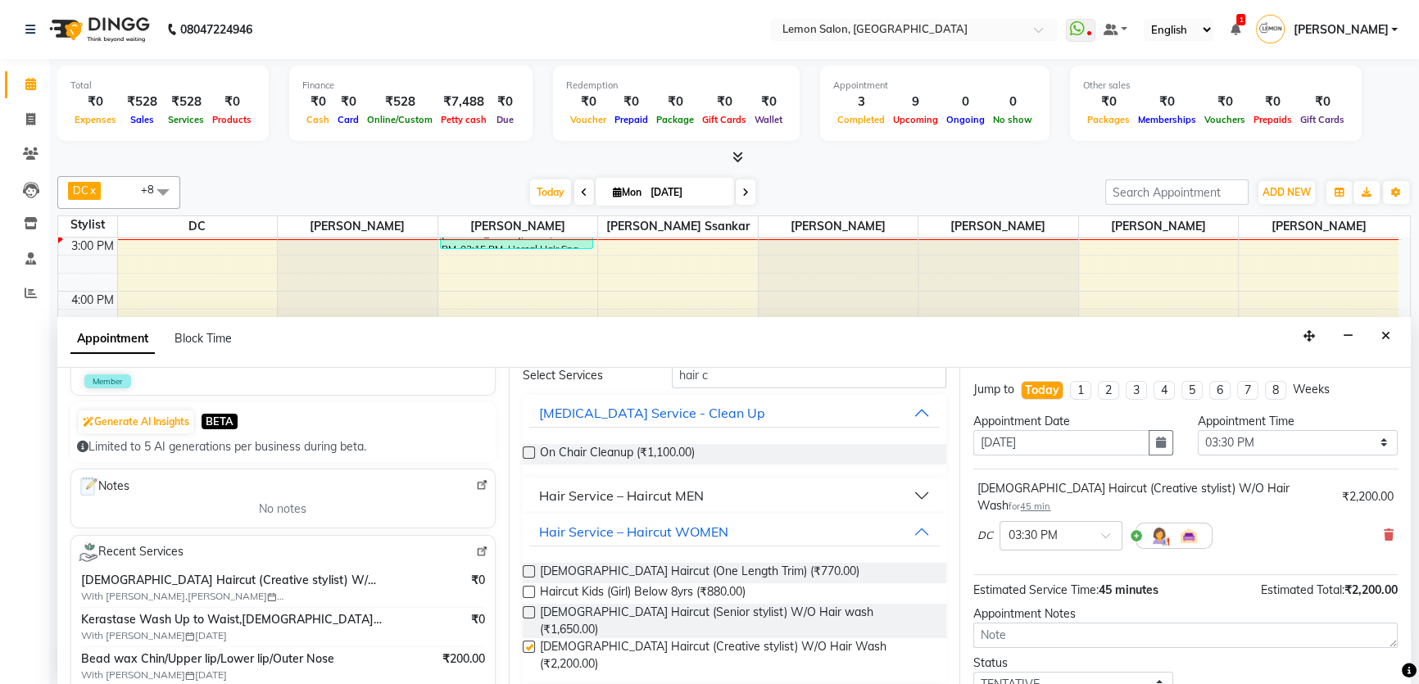
checkbox input "false"
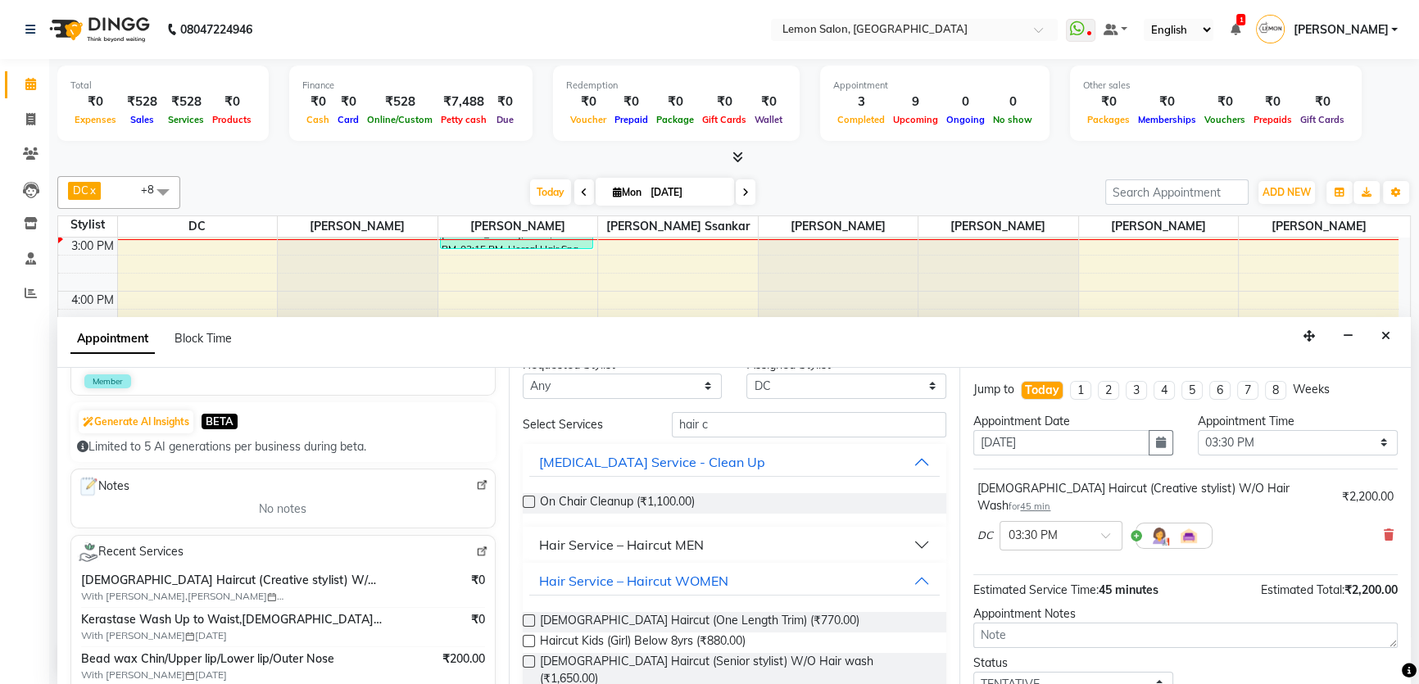
scroll to position [0, 0]
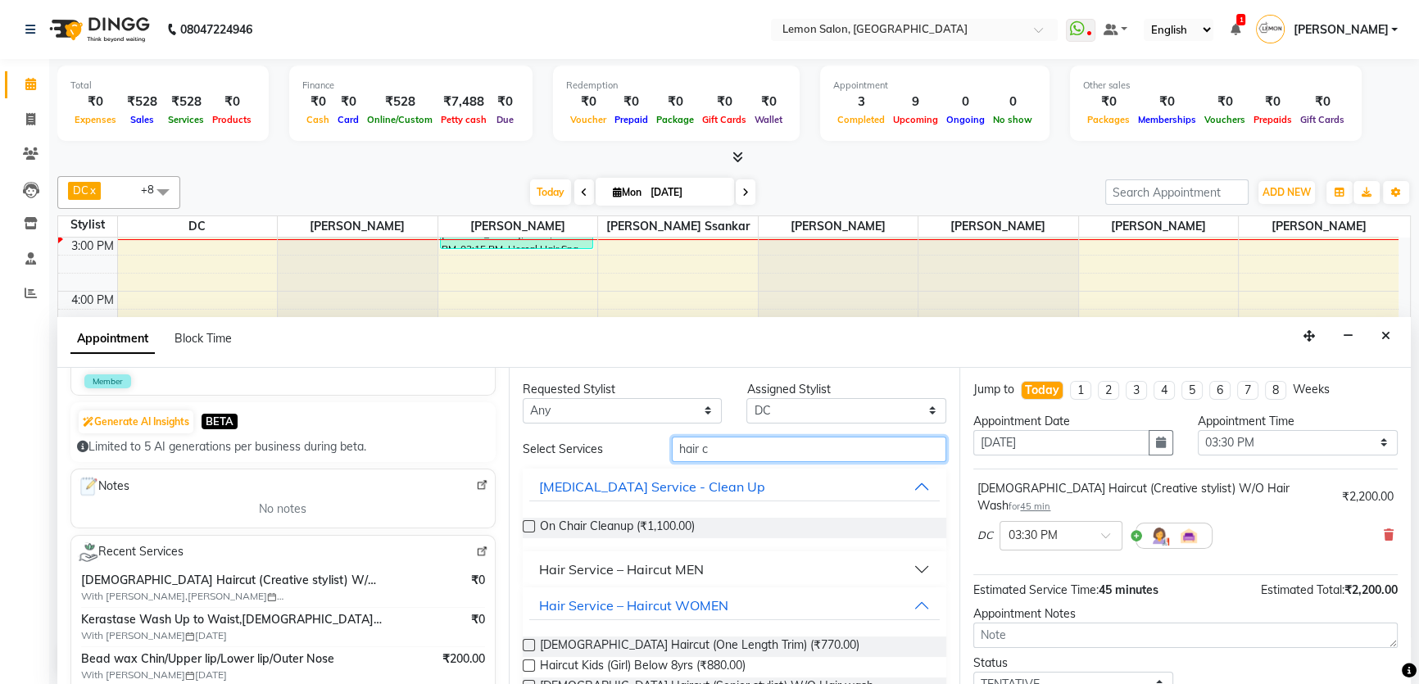
drag, startPoint x: 708, startPoint y: 441, endPoint x: 617, endPoint y: 454, distance: 91.9
click at [617, 454] on div "Select Services hair c" at bounding box center [734, 449] width 449 height 25
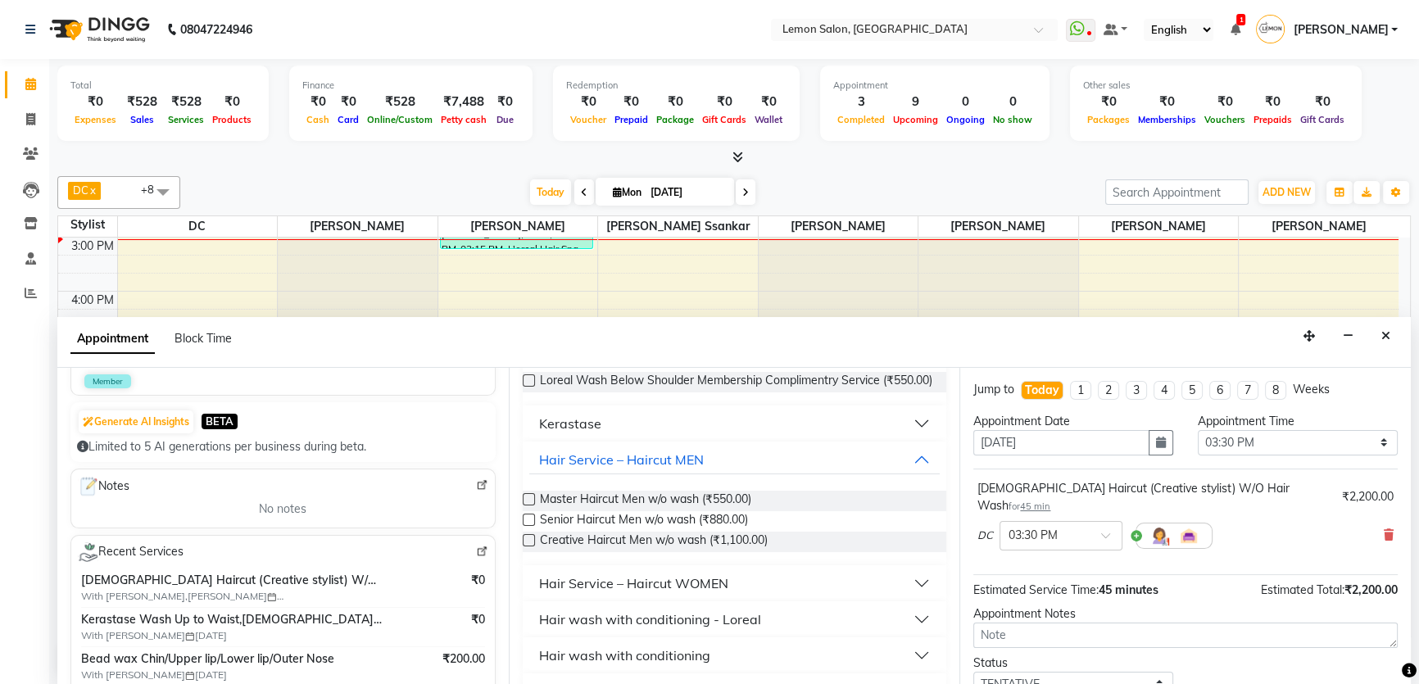
scroll to position [148, 0]
type input "wash"
click at [659, 627] on div "Hair wash with conditioning - Loreal" at bounding box center [650, 617] width 222 height 20
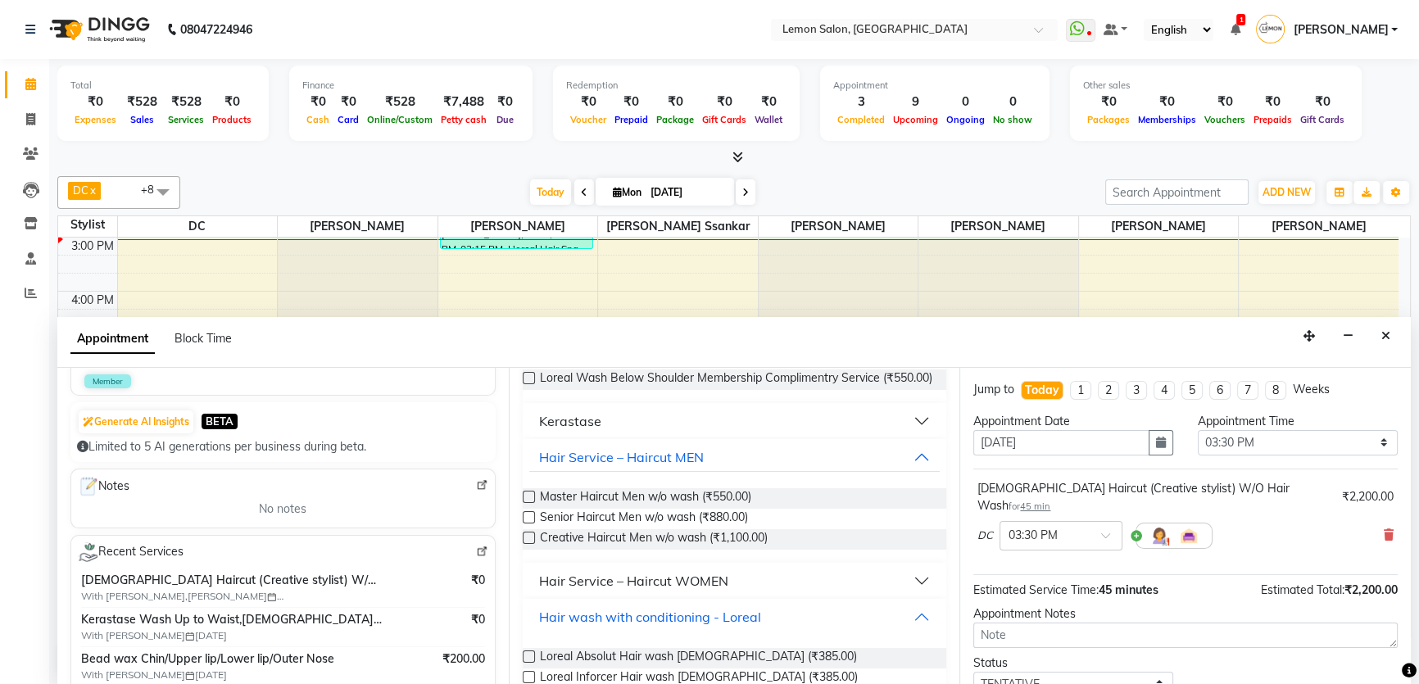
scroll to position [372, 0]
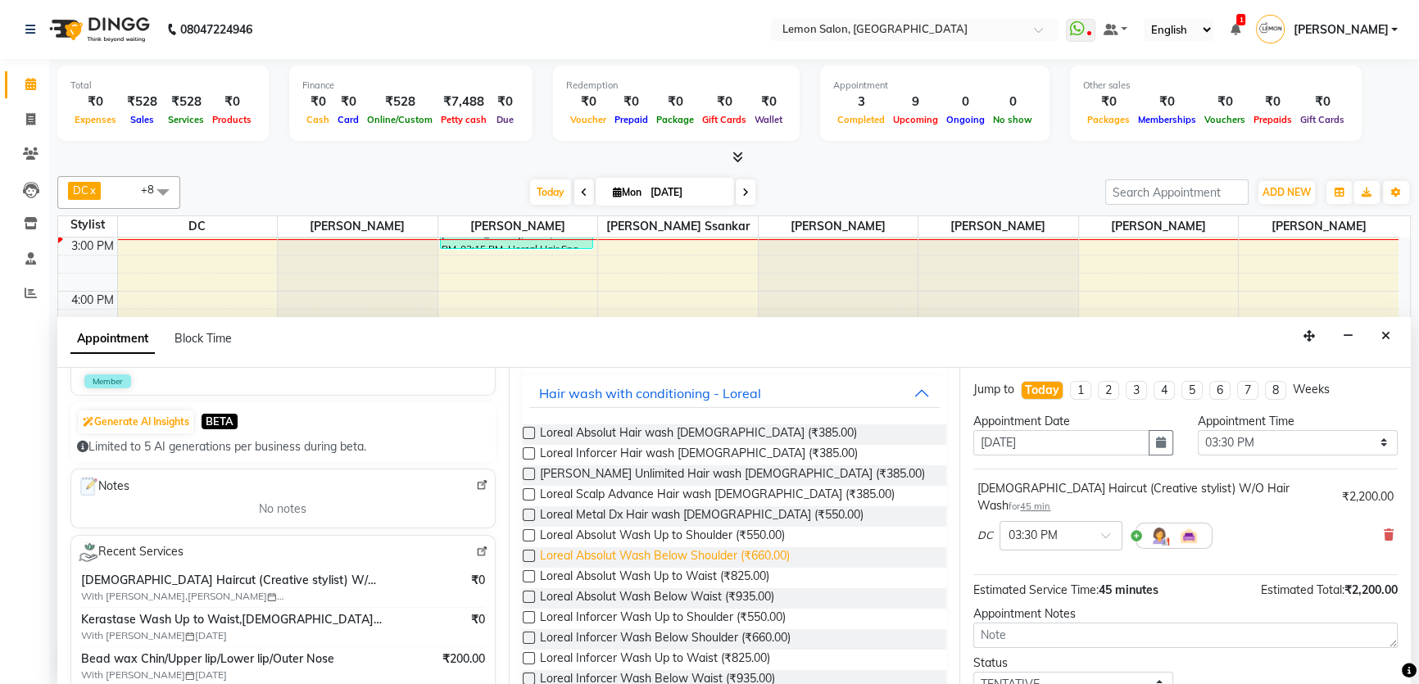
click at [725, 568] on span "Loreal Absolut Wash Below Shoulder (₹660.00)" at bounding box center [665, 557] width 250 height 20
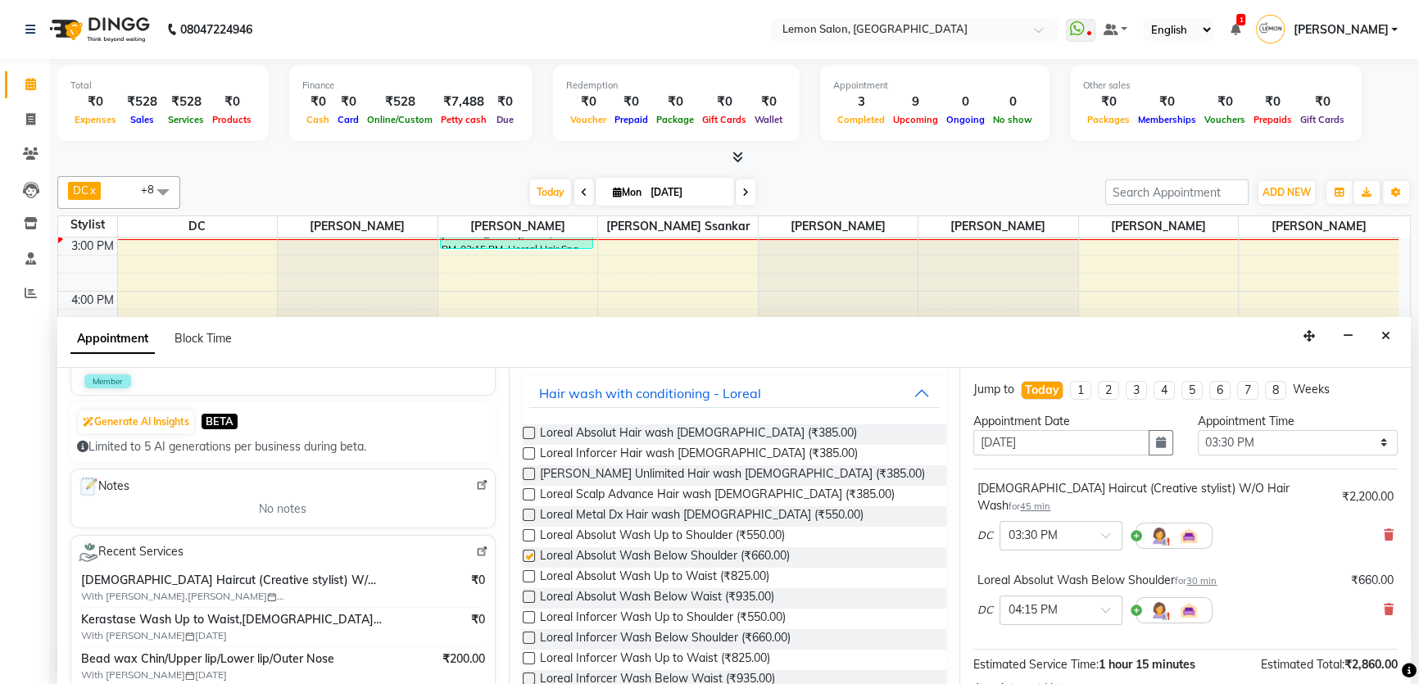
checkbox input "false"
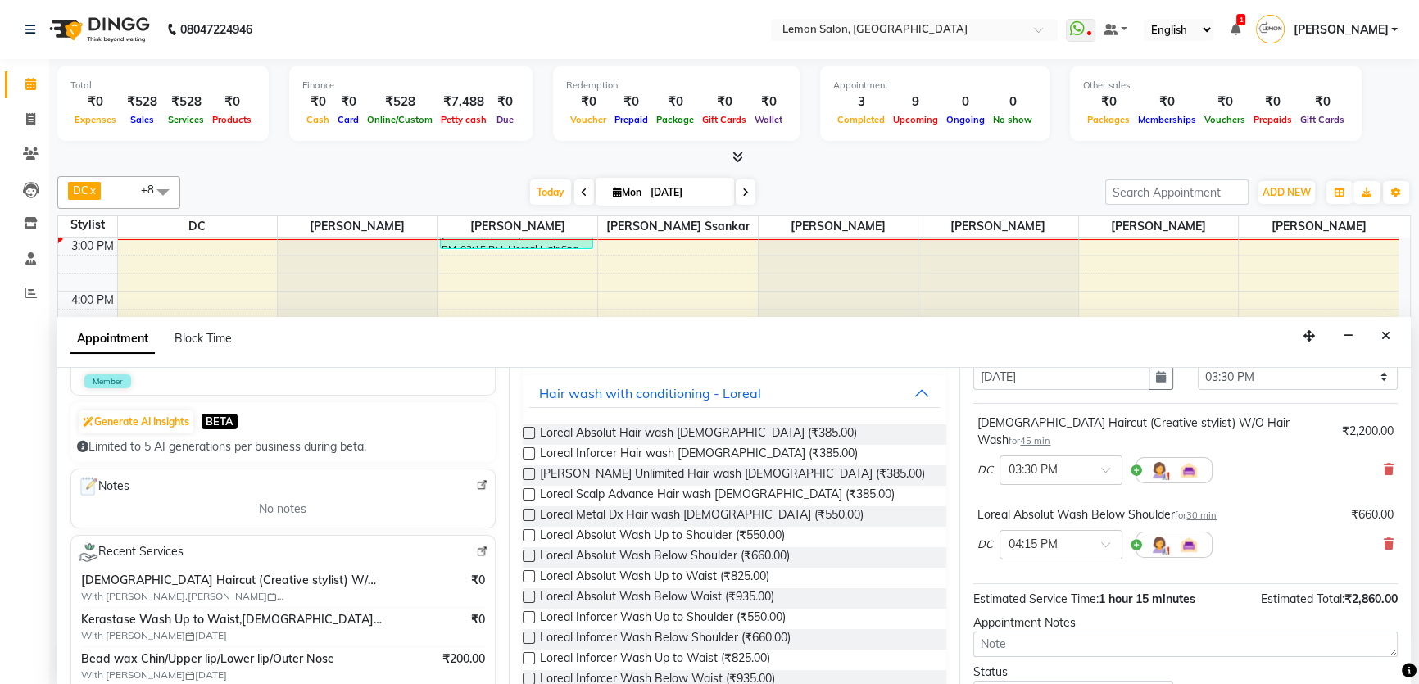
scroll to position [171, 0]
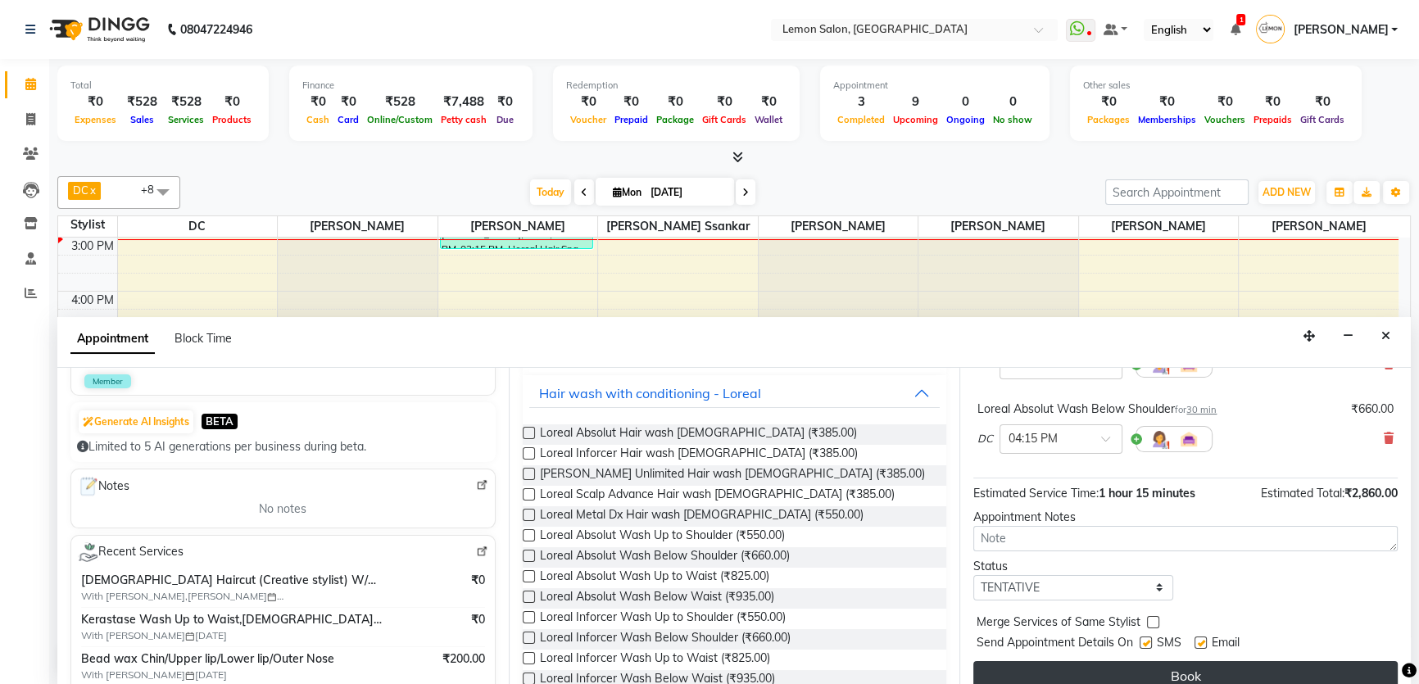
click at [1070, 661] on button "Book" at bounding box center [1185, 675] width 424 height 29
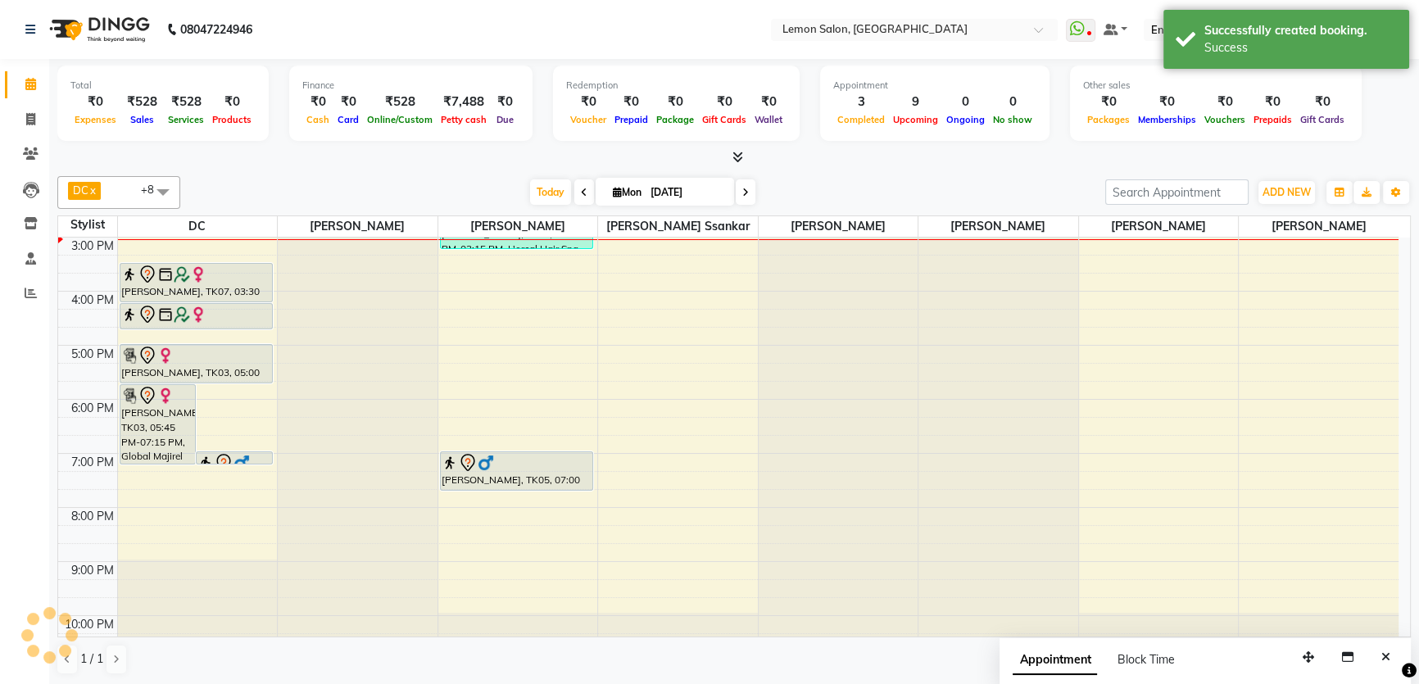
scroll to position [0, 0]
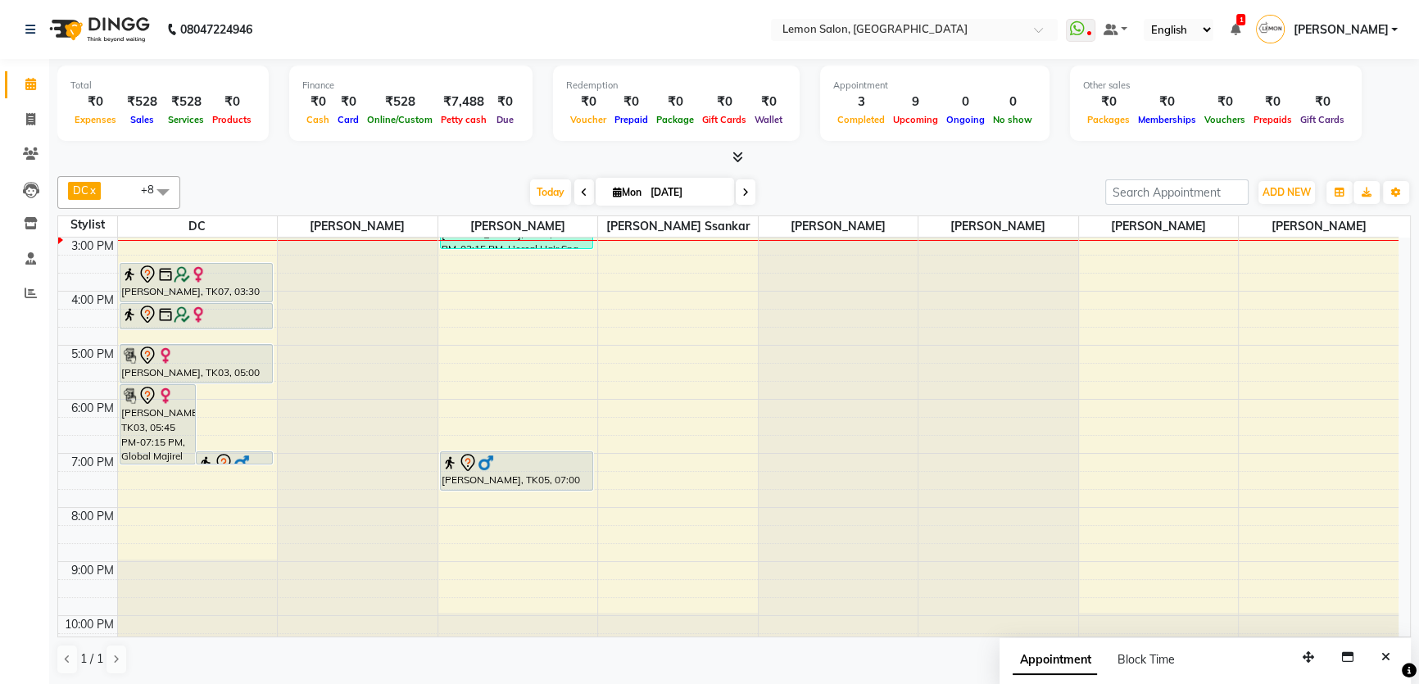
click at [153, 196] on span at bounding box center [163, 191] width 33 height 31
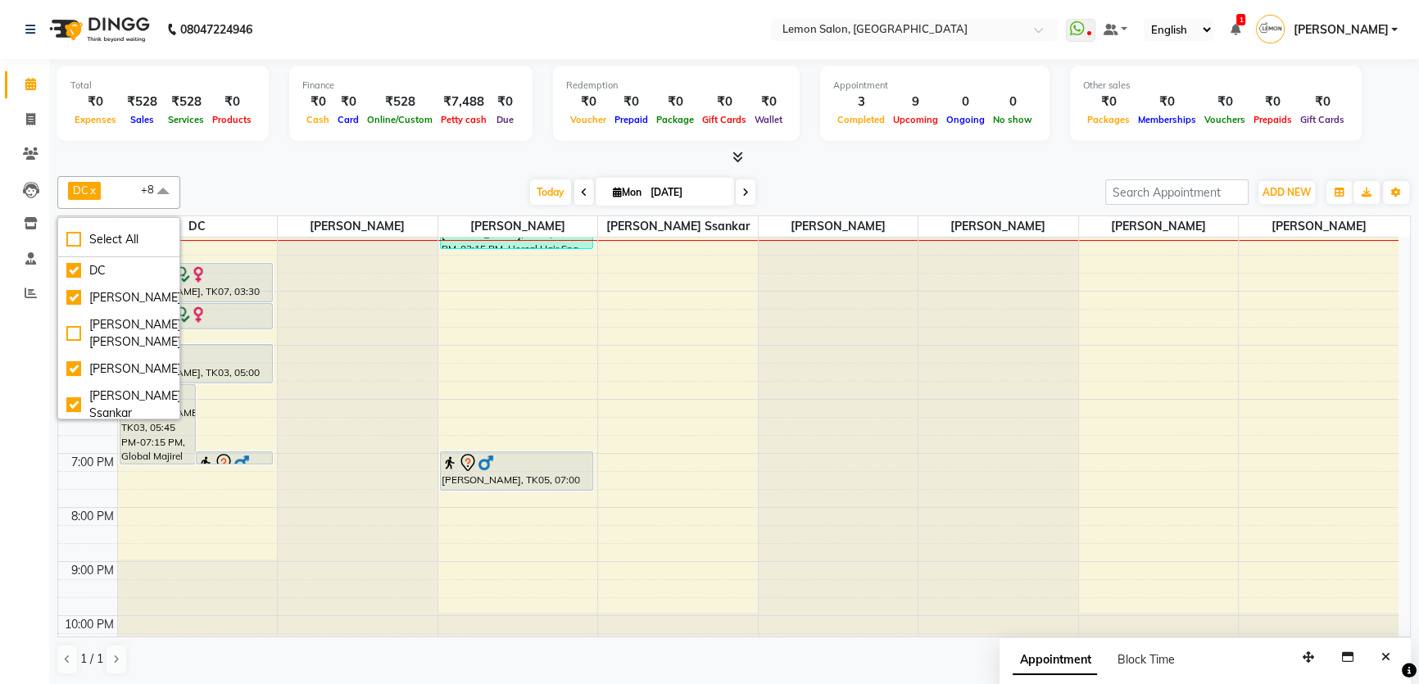
click at [356, 182] on div "Today Mon 01-09-2025" at bounding box center [642, 192] width 908 height 25
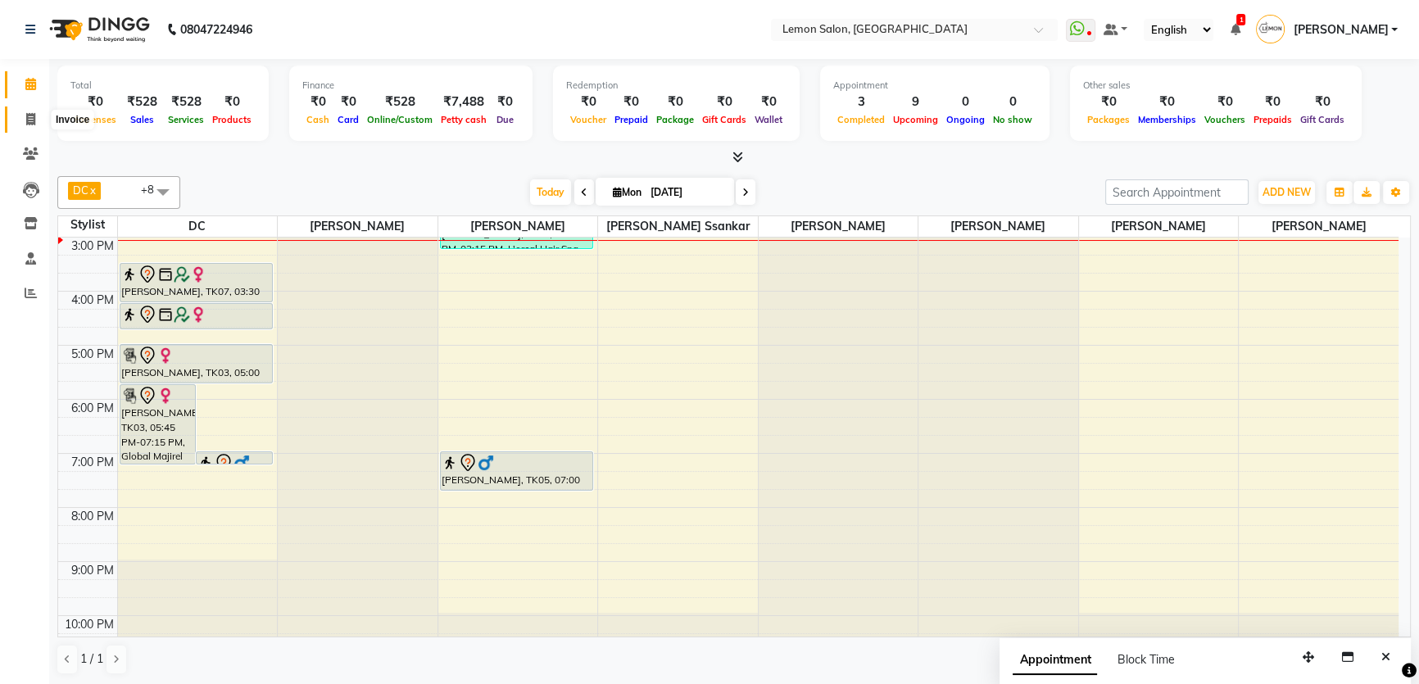
click at [34, 124] on icon at bounding box center [30, 119] width 9 height 12
select select "568"
select select "service"
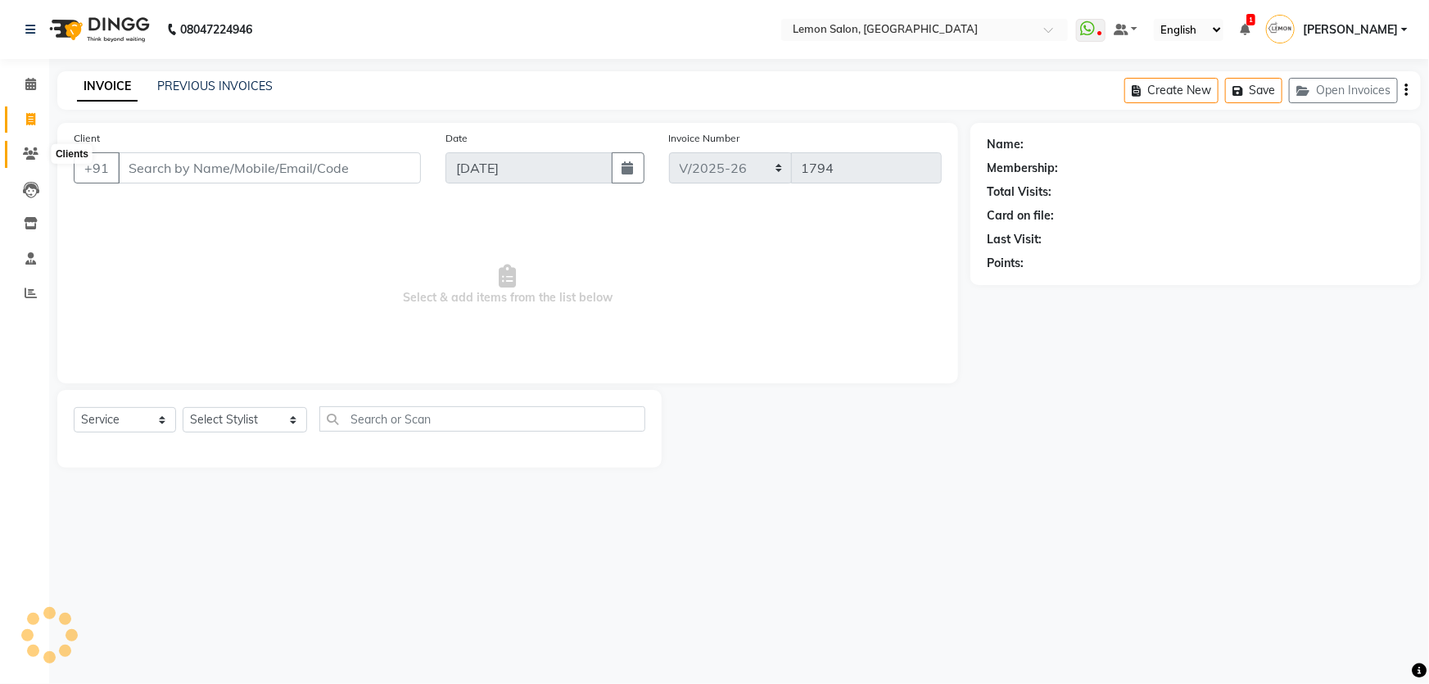
click at [33, 154] on icon at bounding box center [31, 153] width 16 height 12
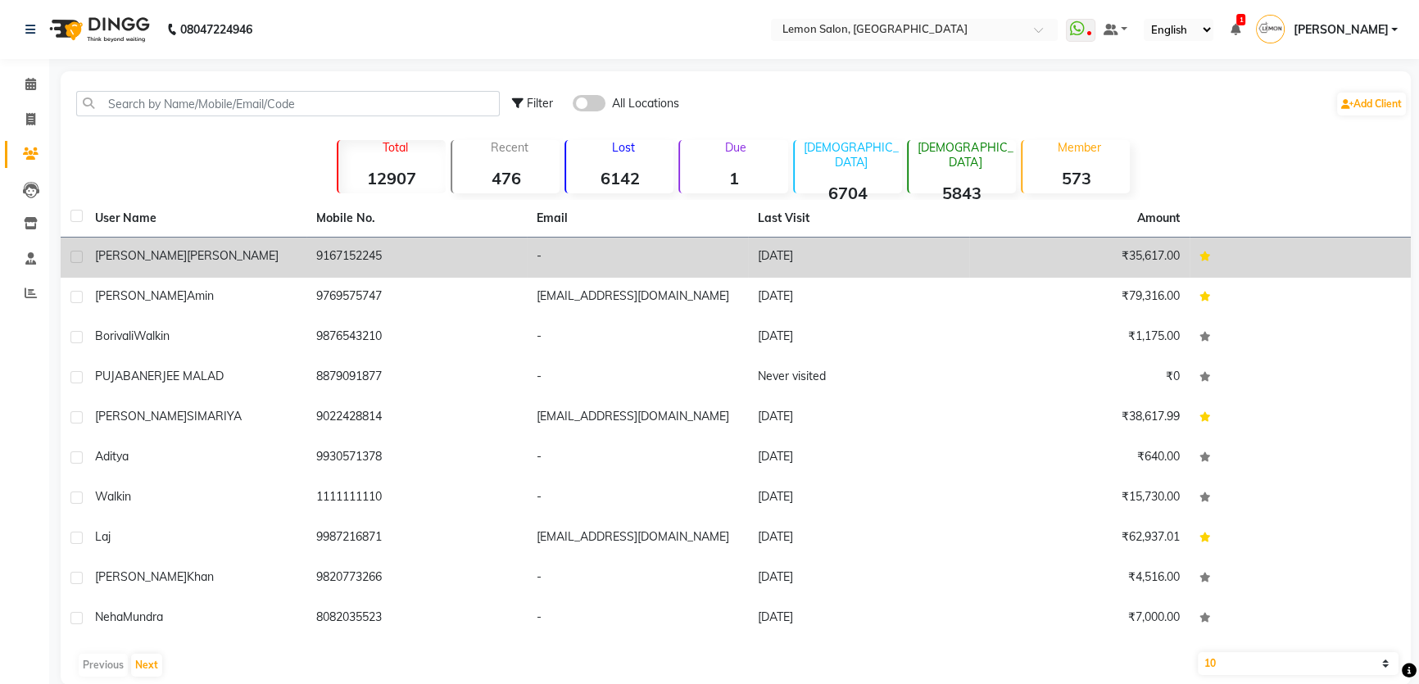
click at [354, 247] on td "9167152245" at bounding box center [416, 258] width 221 height 40
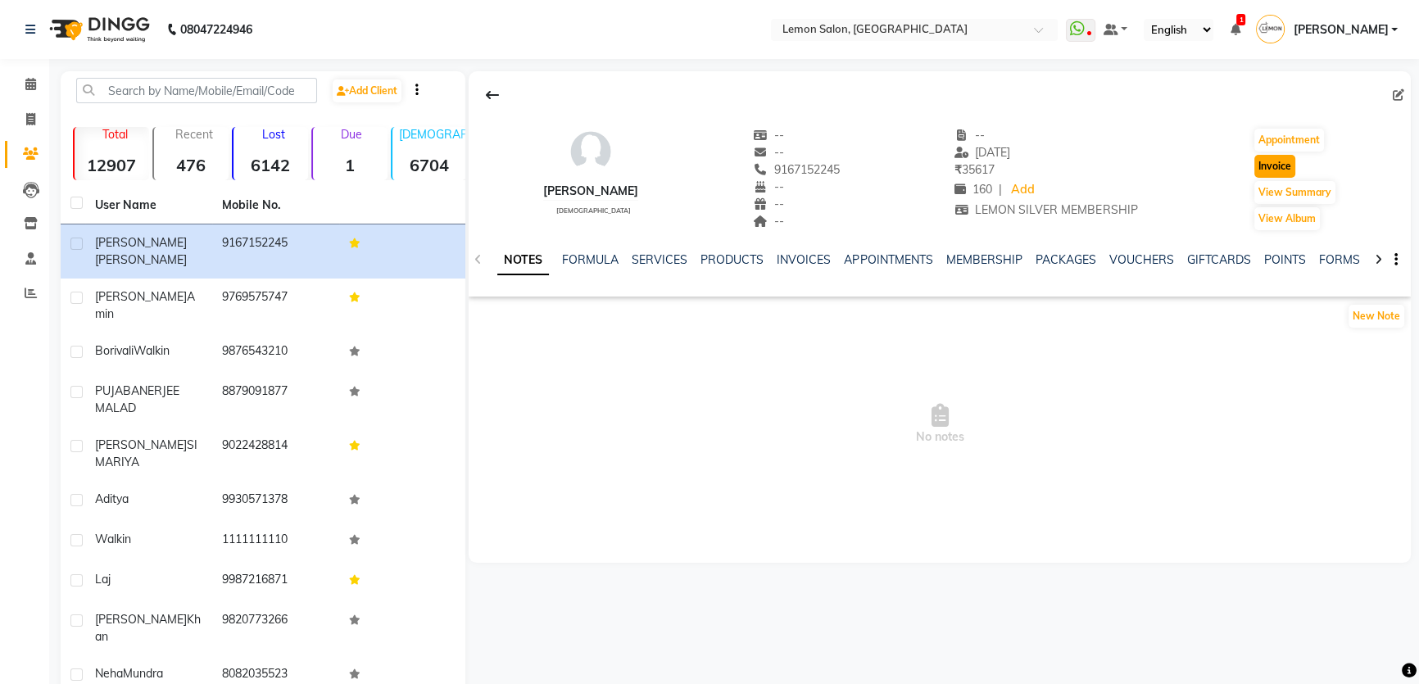
click at [1278, 166] on button "Invoice" at bounding box center [1274, 166] width 41 height 23
select select "568"
select select "service"
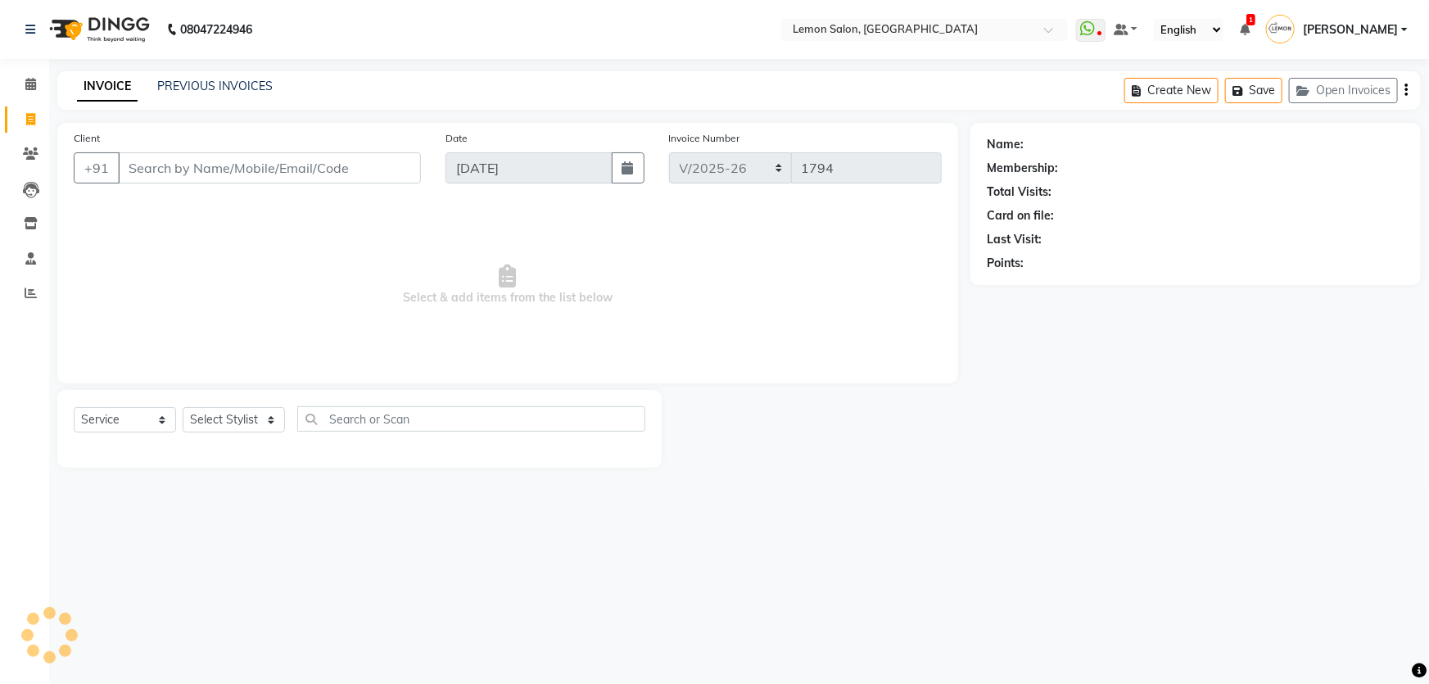
type input "9167152245"
select select "1: Object"
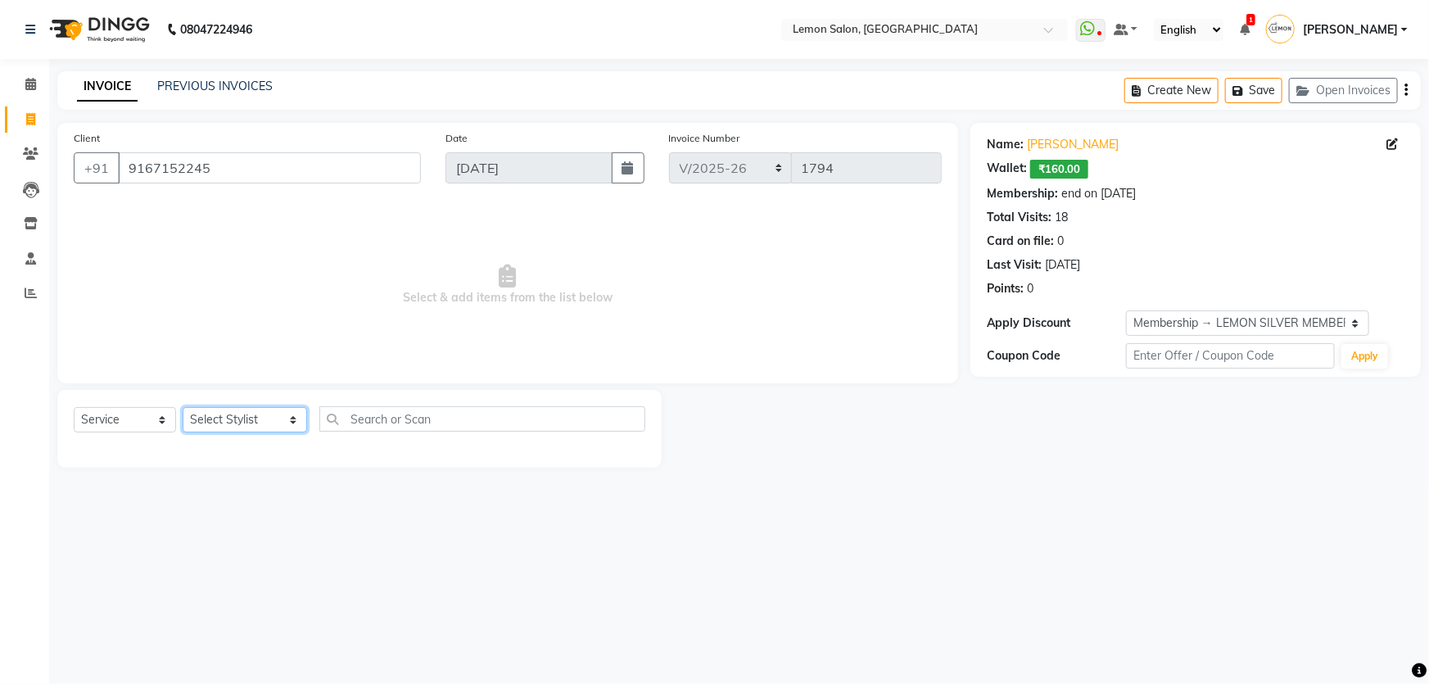
click at [275, 420] on select "Select Stylist Adnan Shaikh Apoorva Ssankar DC Imran shaikh Javed Mansoori Kunj…" at bounding box center [245, 419] width 125 height 25
select select "7891"
click at [183, 407] on select "Select Stylist Adnan Shaikh Apoorva Ssankar DC Imran shaikh Javed Mansoori Kunj…" at bounding box center [245, 419] width 125 height 25
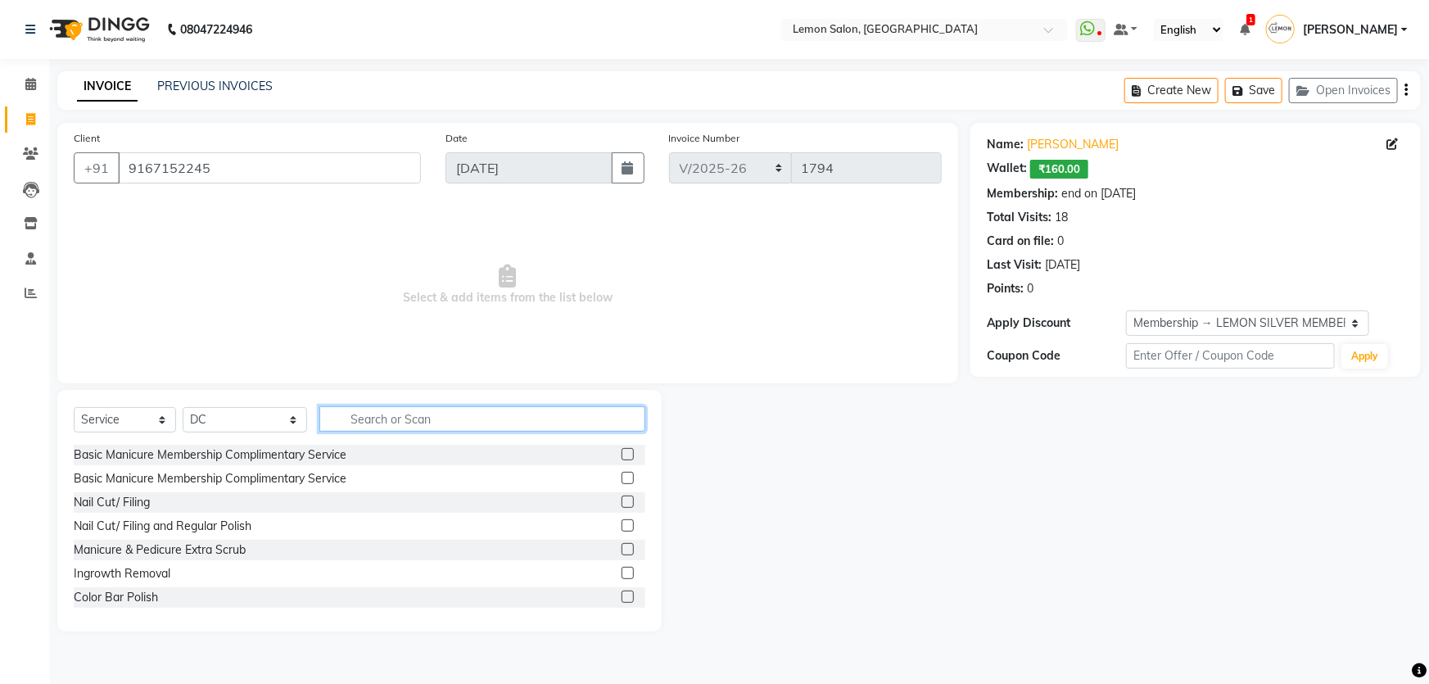
click at [383, 421] on input "text" at bounding box center [482, 418] width 327 height 25
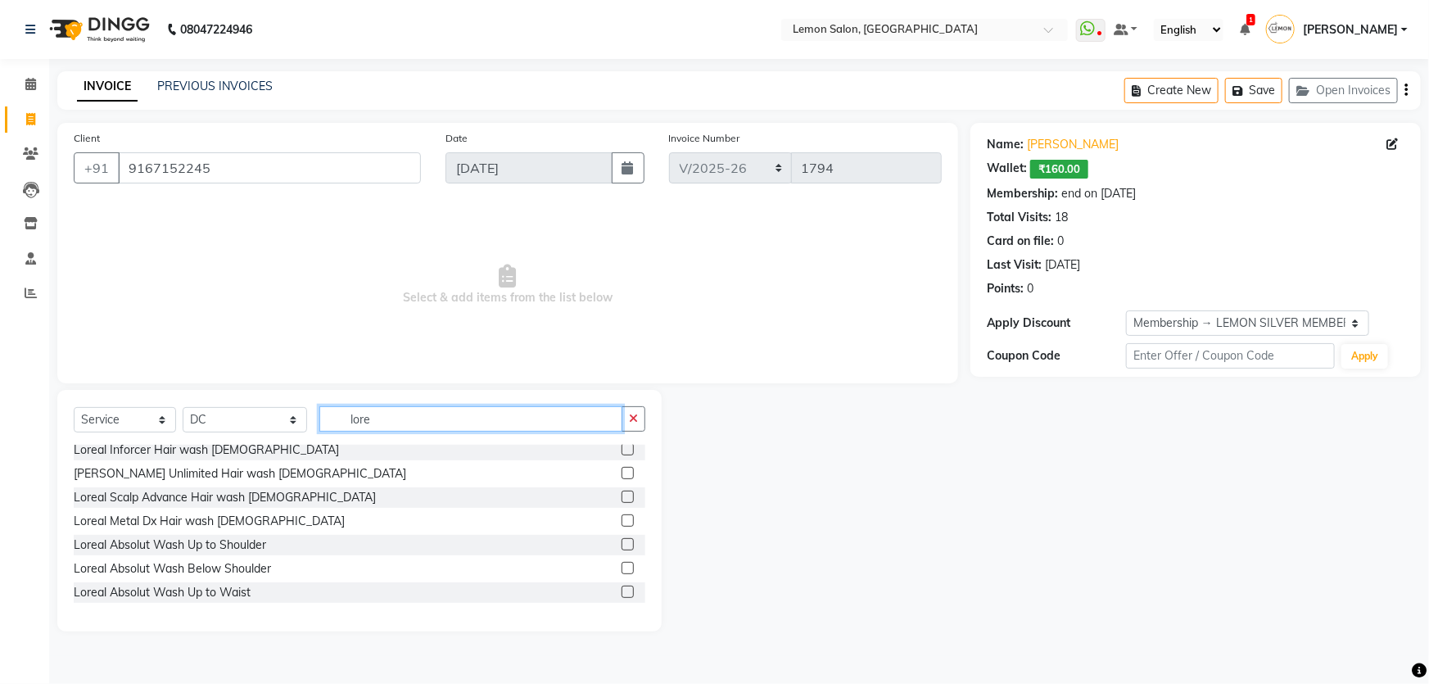
scroll to position [74, 0]
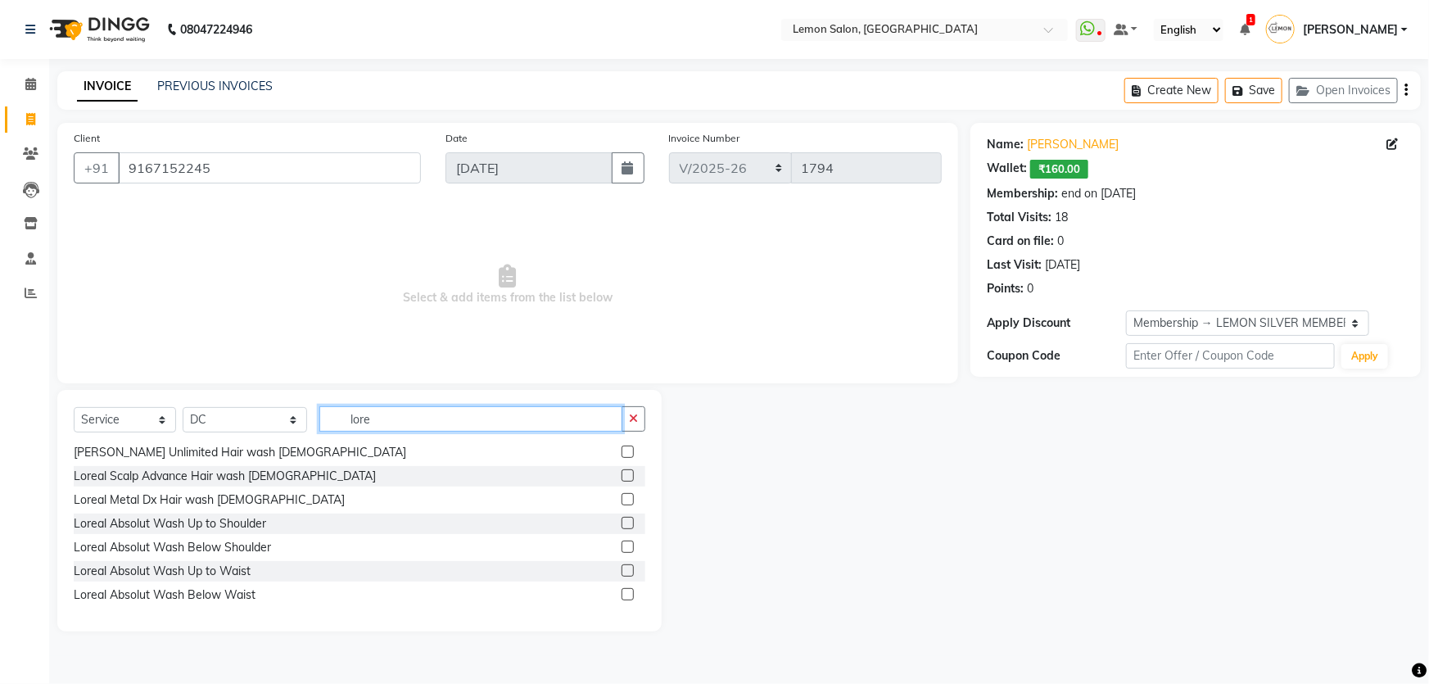
type input "lore"
click at [622, 541] on label at bounding box center [628, 547] width 12 height 12
click at [622, 542] on input "checkbox" at bounding box center [627, 547] width 11 height 11
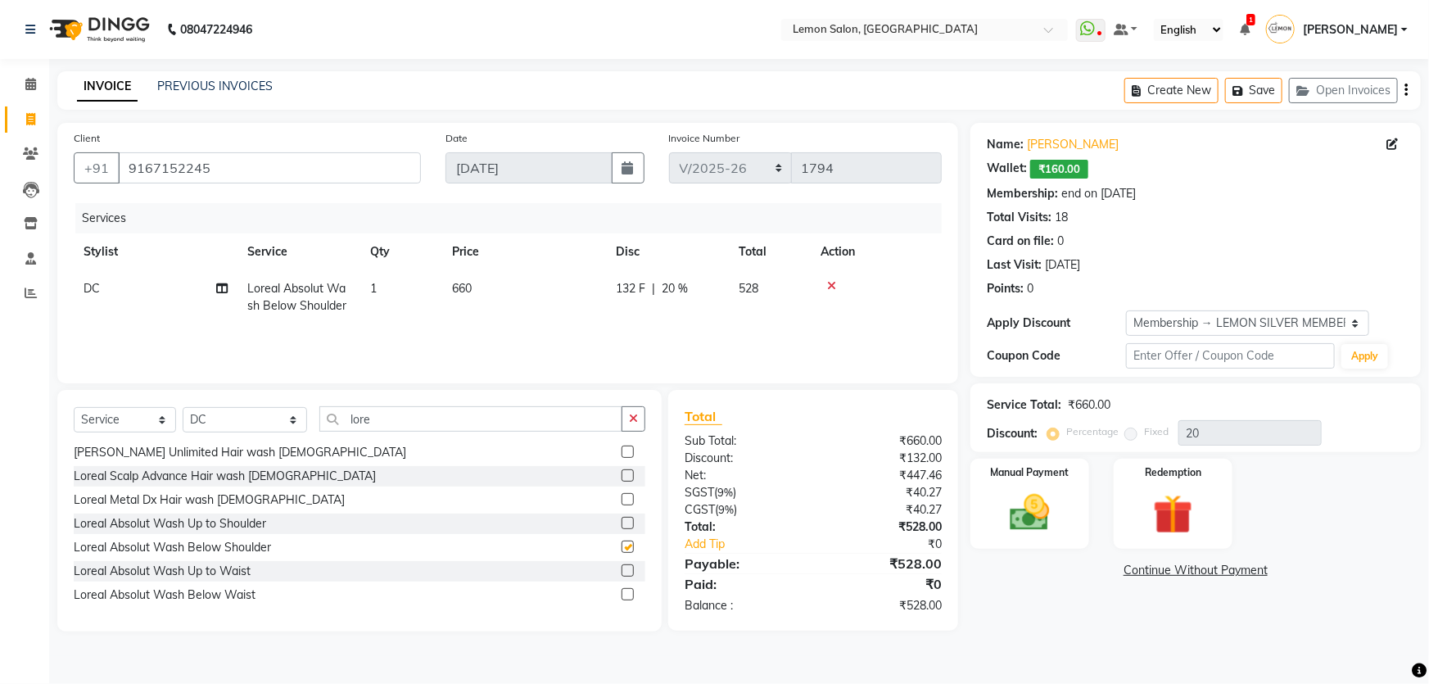
checkbox input "false"
drag, startPoint x: 360, startPoint y: 422, endPoint x: 252, endPoint y: 429, distance: 107.6
click at [259, 429] on div "Select Service Product Membership Package Voucher Prepaid Gift Card Select Styl…" at bounding box center [360, 425] width 572 height 39
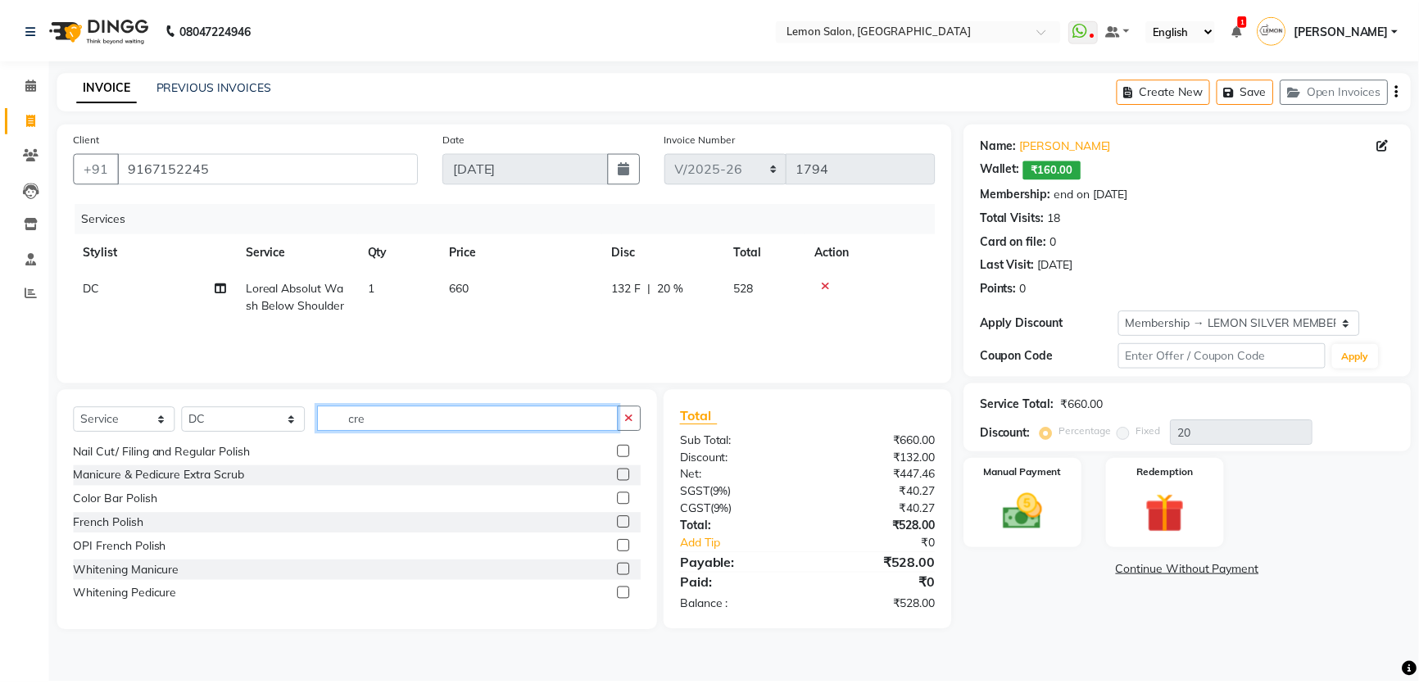
scroll to position [0, 0]
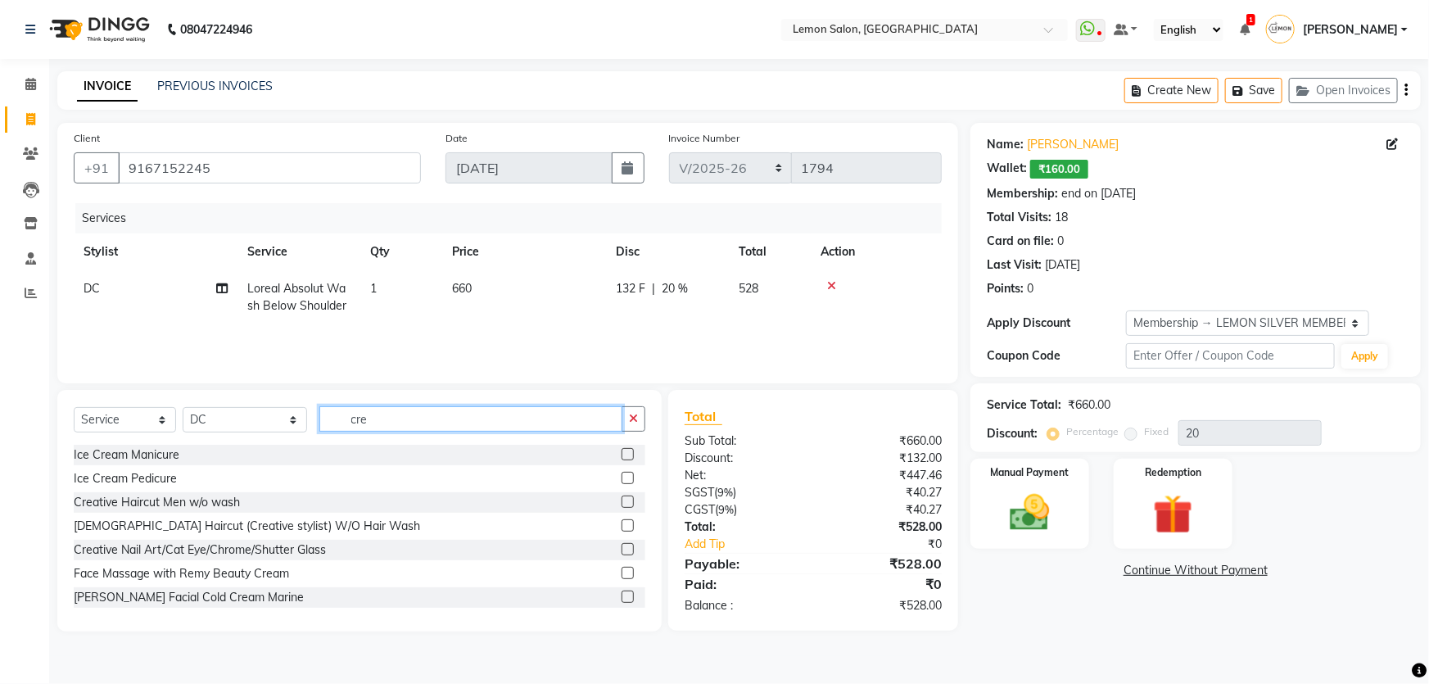
type input "cre"
click at [622, 529] on label at bounding box center [628, 525] width 12 height 12
click at [622, 529] on input "checkbox" at bounding box center [627, 526] width 11 height 11
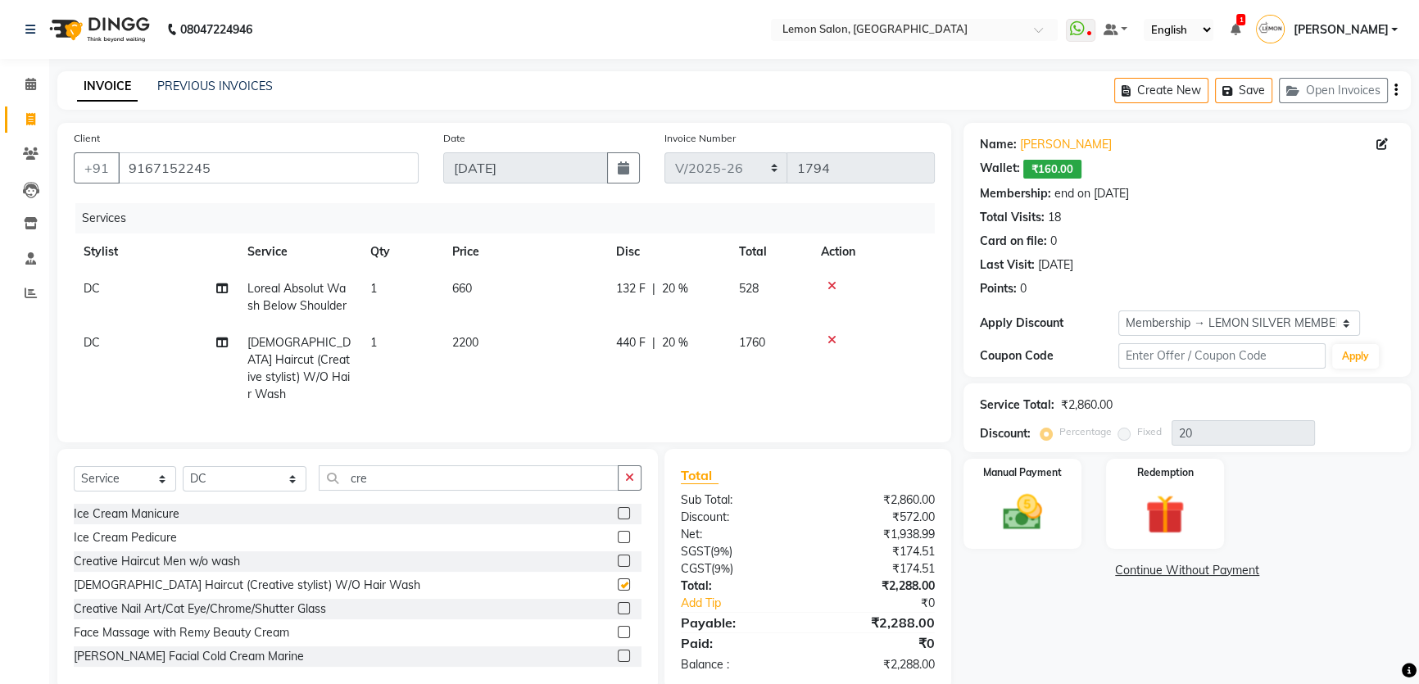
checkbox input "false"
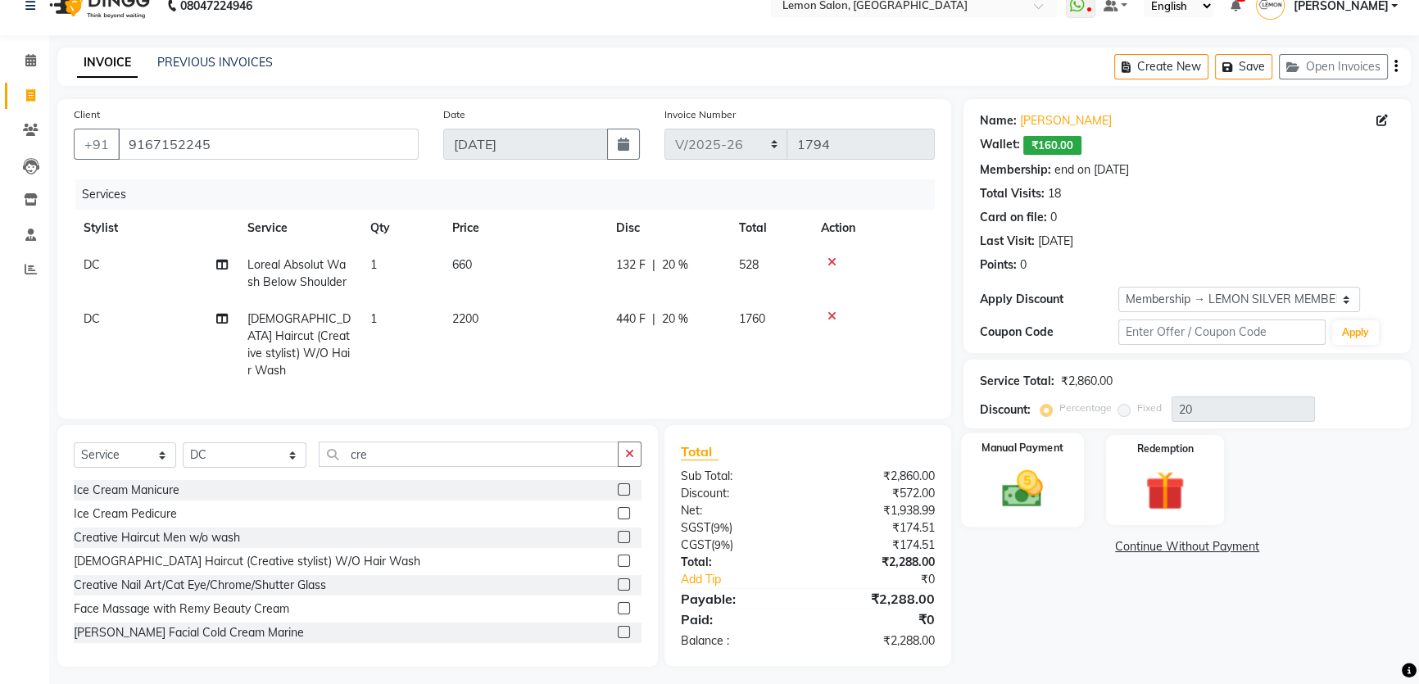
scroll to position [25, 0]
click at [269, 442] on select "Select Stylist Adnan Shaikh Apoorva Ssankar DC Imran shaikh Javed Mansoori Kunj…" at bounding box center [245, 454] width 124 height 25
click at [352, 102] on div "Client +91 9167152245 Date 01-09-2025 Invoice Number MRD/2025-26 V/2025 V/2025-…" at bounding box center [504, 257] width 894 height 319
click at [833, 261] on icon at bounding box center [831, 261] width 9 height 11
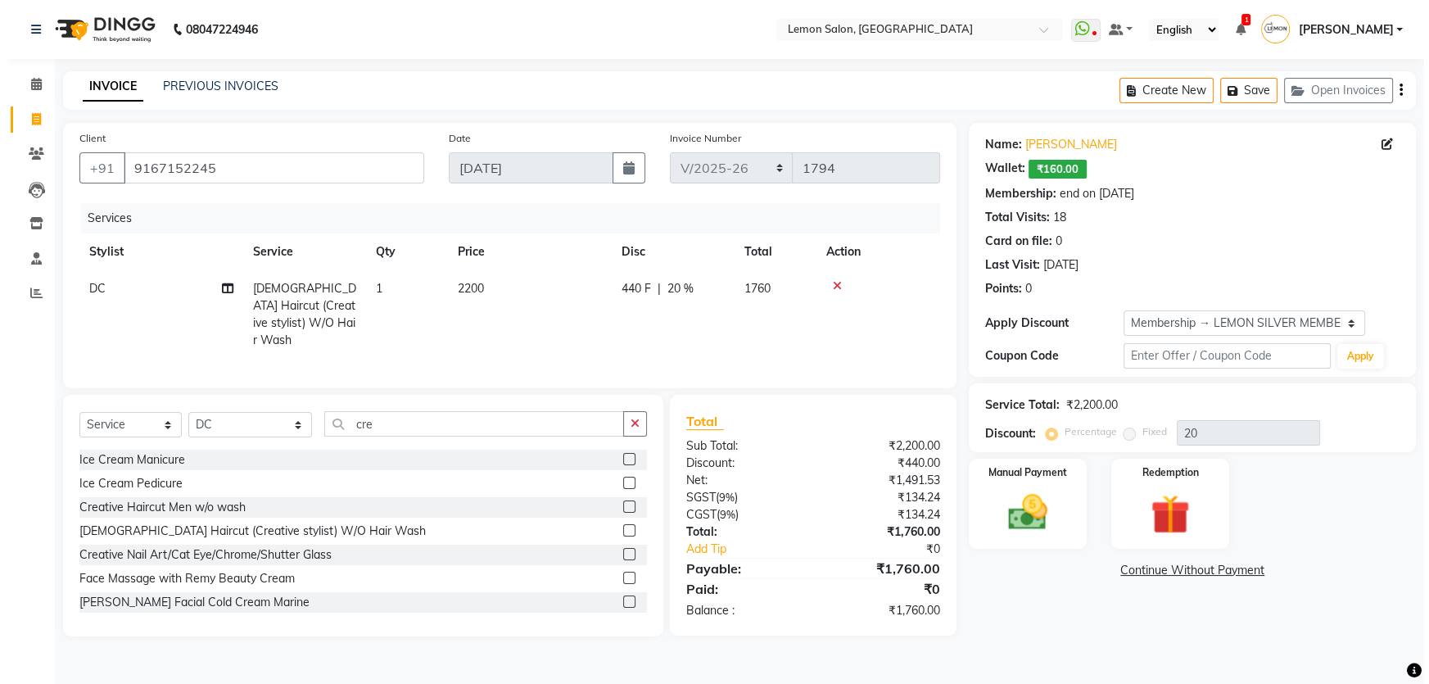
scroll to position [0, 0]
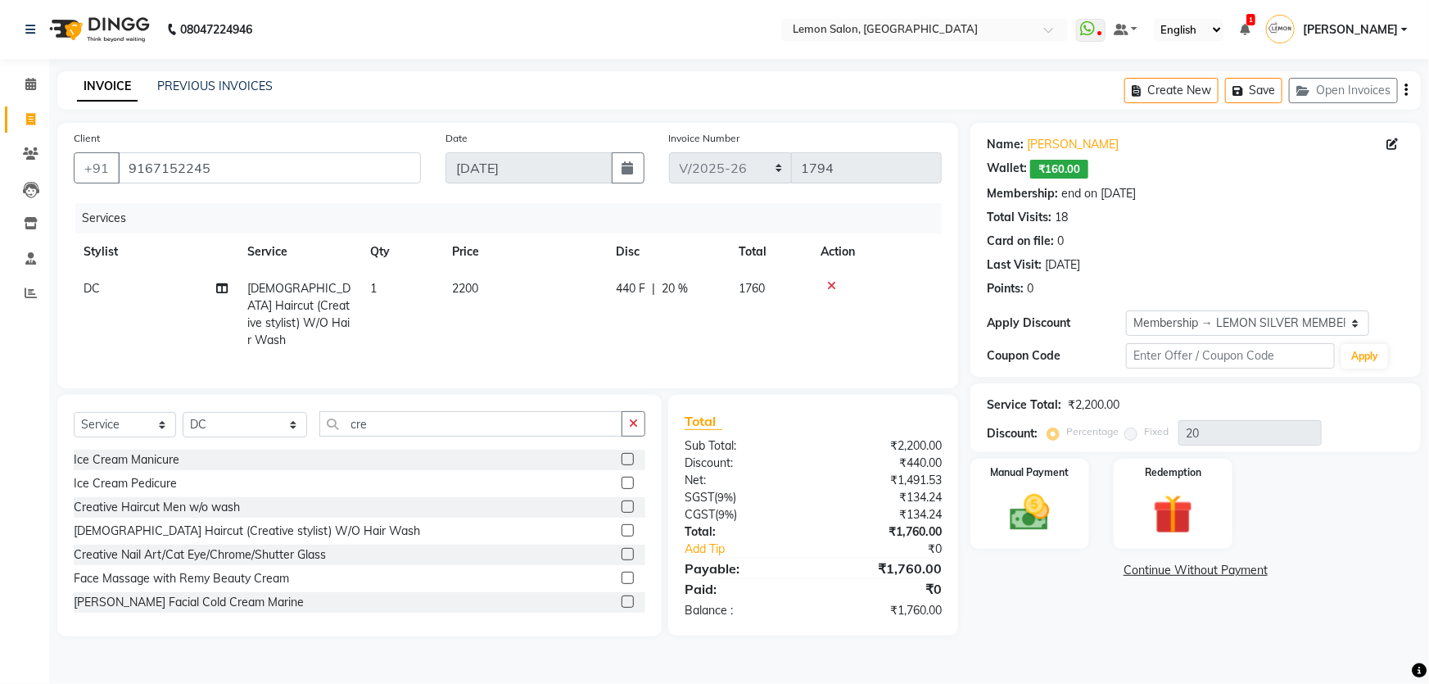
click at [837, 286] on div at bounding box center [876, 285] width 111 height 11
click at [343, 303] on span "Female Haircut (Creative stylist) W/O Hair Wash" at bounding box center [298, 314] width 103 height 66
select select "7891"
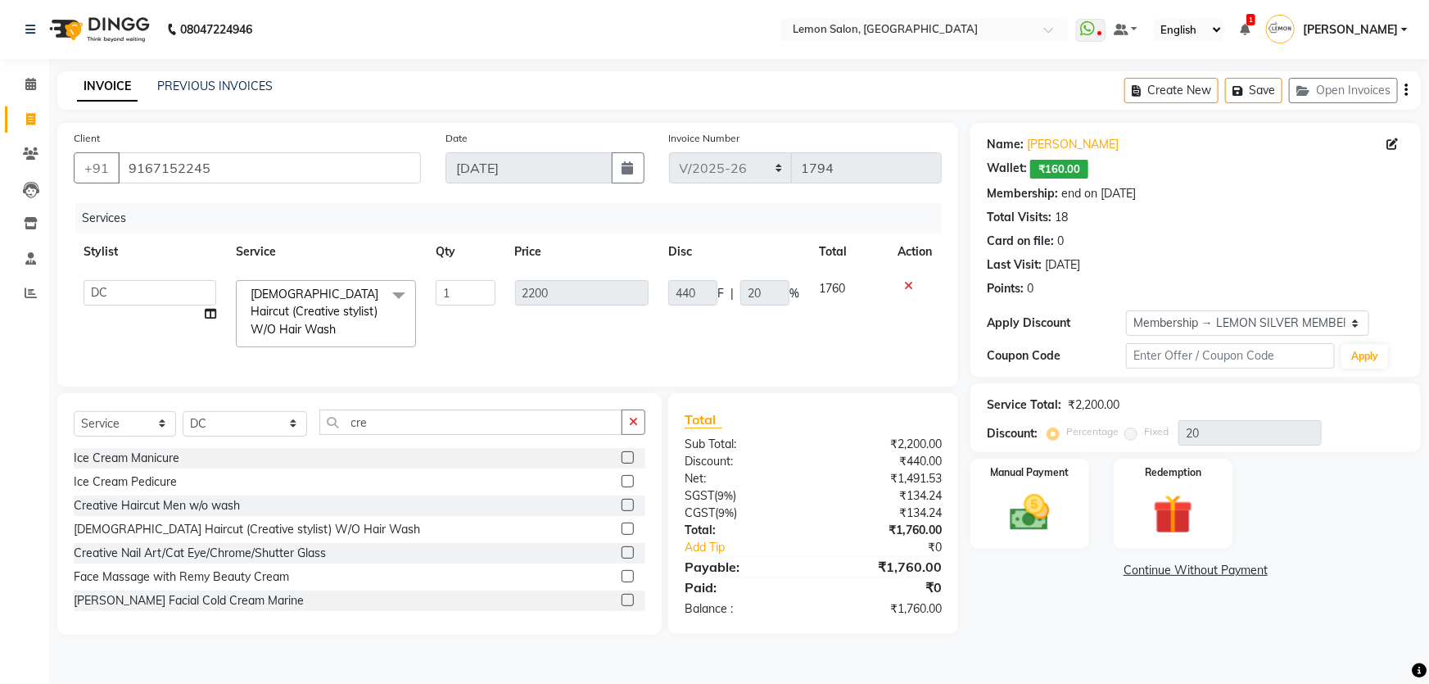
click at [353, 301] on span "Female Haircut (Creative stylist) W/O Hair Wash" at bounding box center [315, 312] width 128 height 50
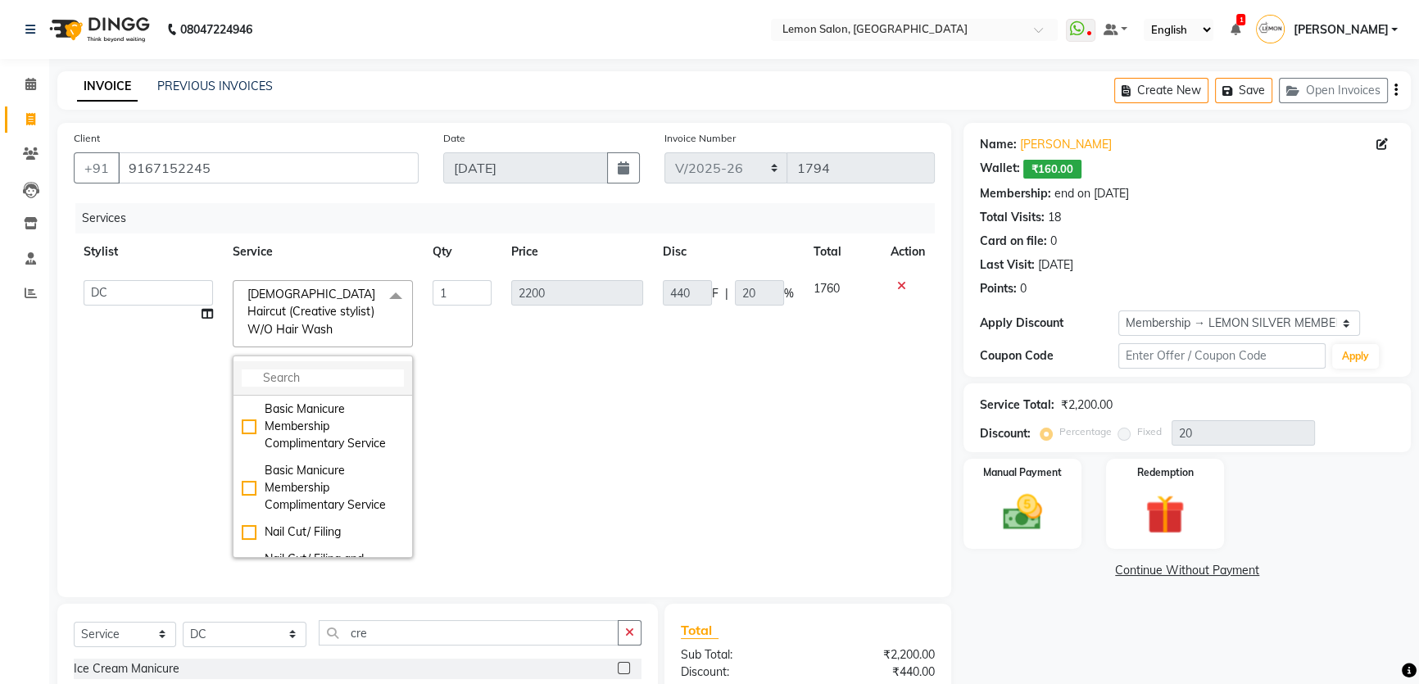
click at [310, 369] on input "multiselect-search" at bounding box center [323, 377] width 162 height 17
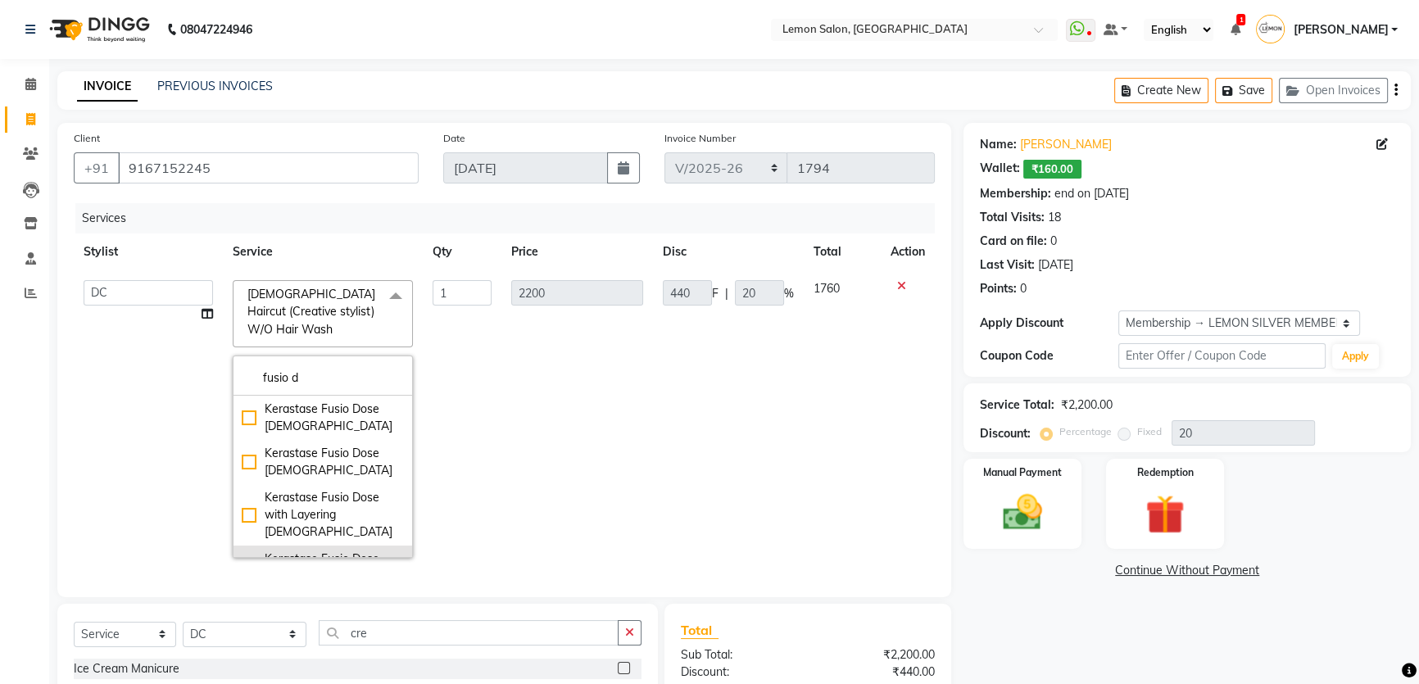
type input "fusio d"
click at [242, 550] on div "Kerastase Fusio Dose with Layering Female" at bounding box center [323, 576] width 162 height 52
checkbox input "true"
type input "3300"
type input "660"
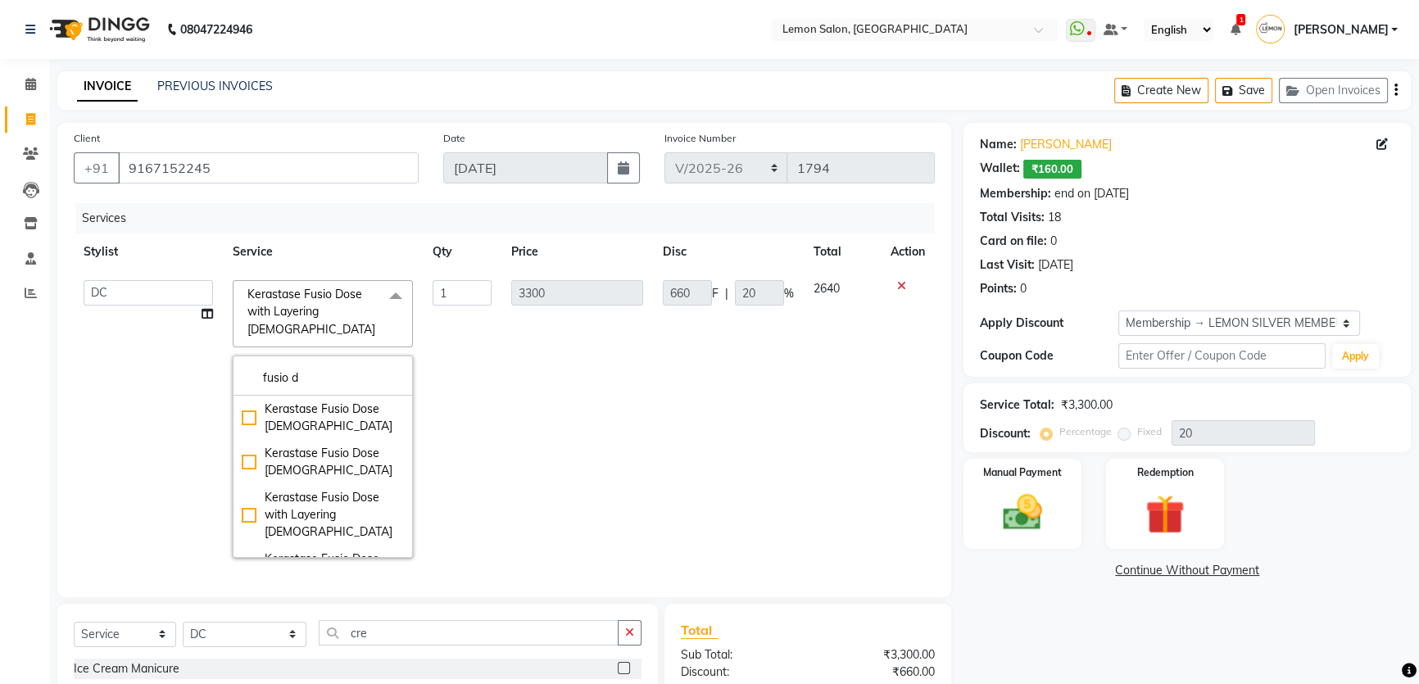
click at [1008, 610] on div "Name: Monica Singh Wallet: ₹160.00 Membership: end on 23-12-2025 Total Visits: …" at bounding box center [1193, 484] width 460 height 723
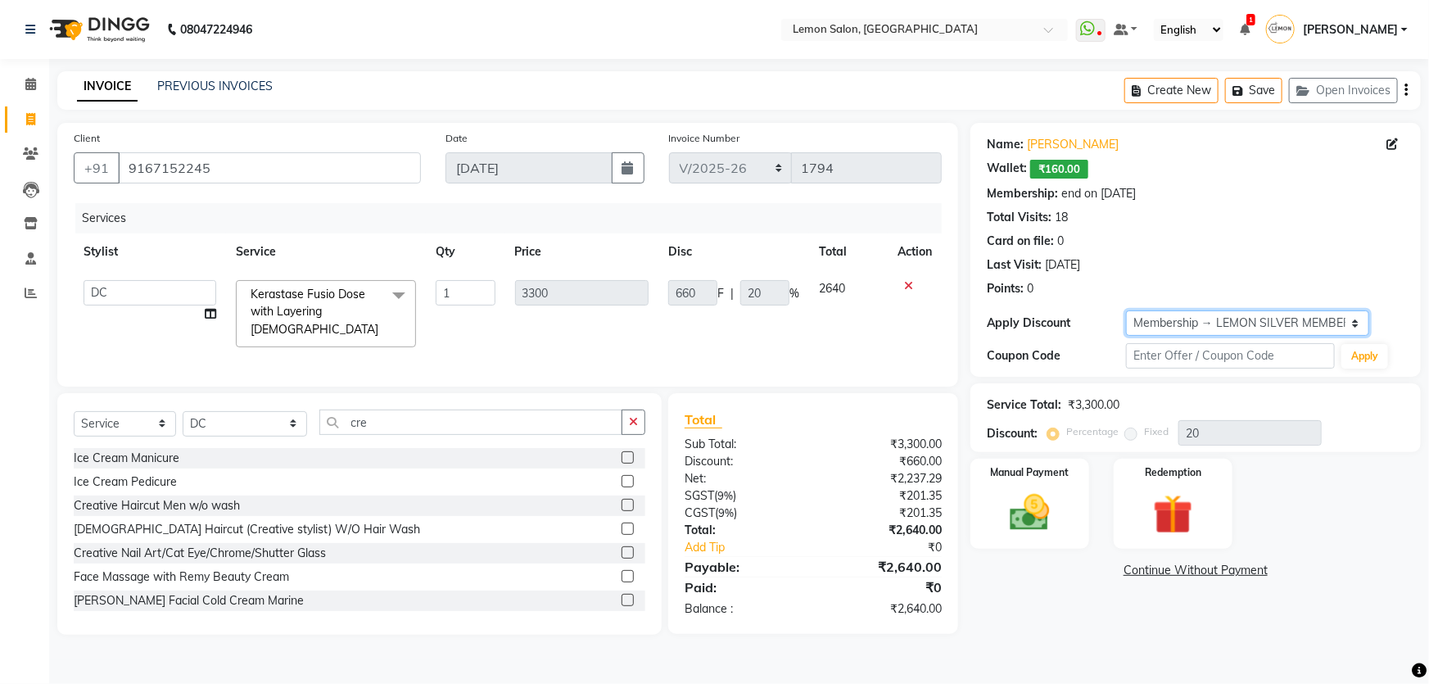
click at [1139, 314] on select "Select Membership → LEMON SILVER MEMBERSHIP Coupon → Abc" at bounding box center [1247, 322] width 243 height 25
select select "0:"
click at [1126, 310] on select "Select Membership → LEMON SILVER MEMBERSHIP Coupon → Abc" at bounding box center [1247, 322] width 243 height 25
type input "0"
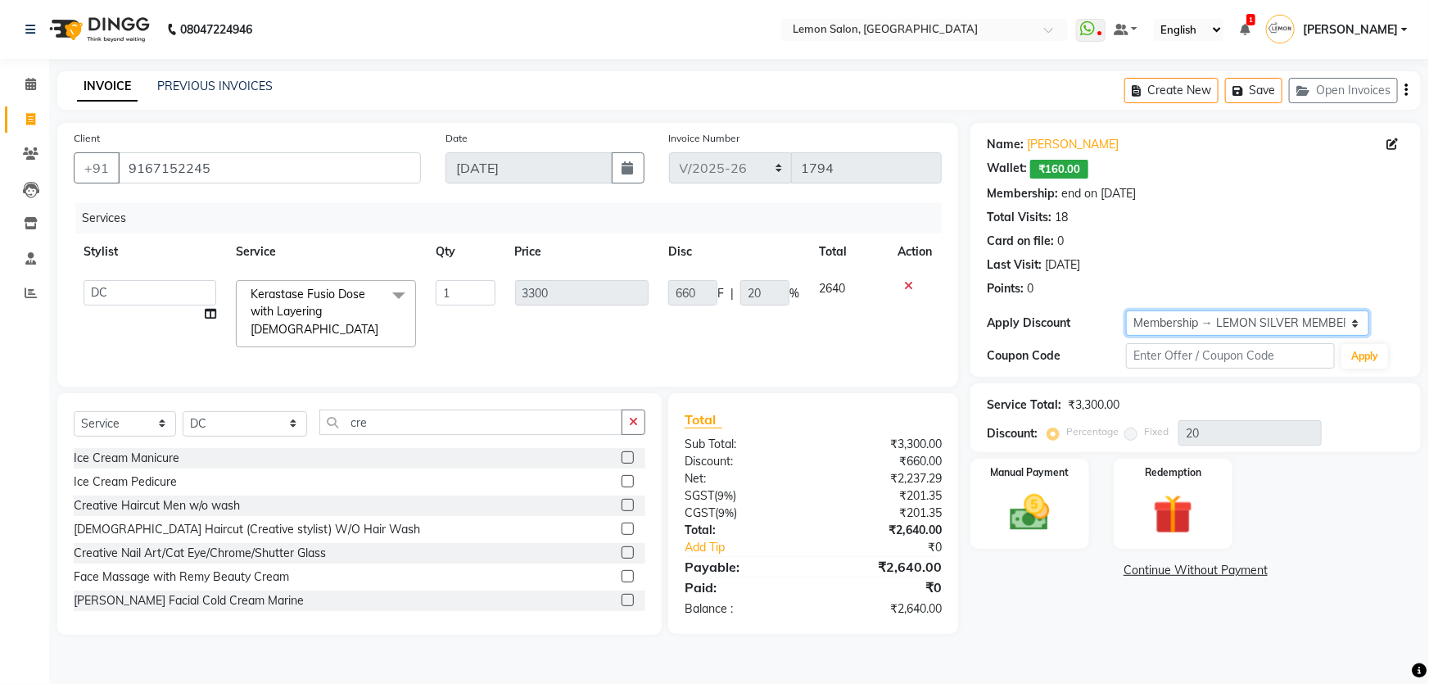
type input "0"
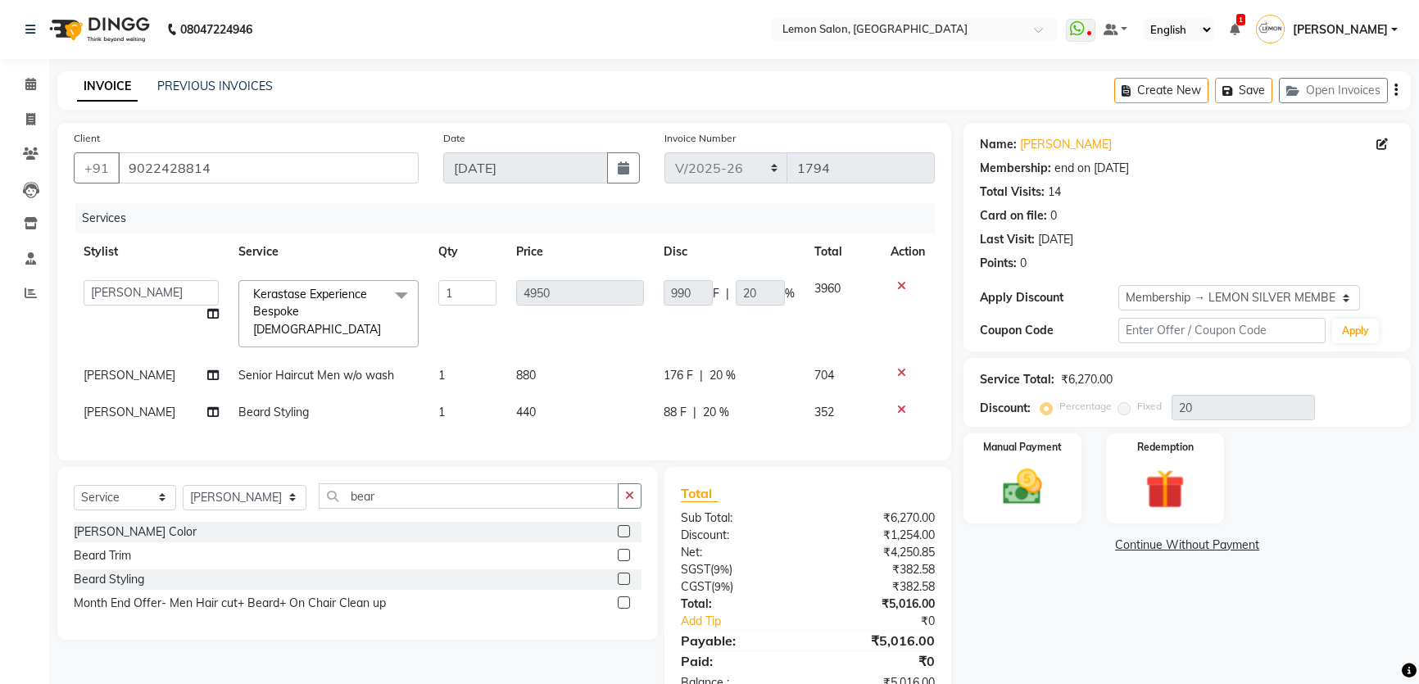
select select "568"
select select "service"
select select "70796"
select select "1: Object"
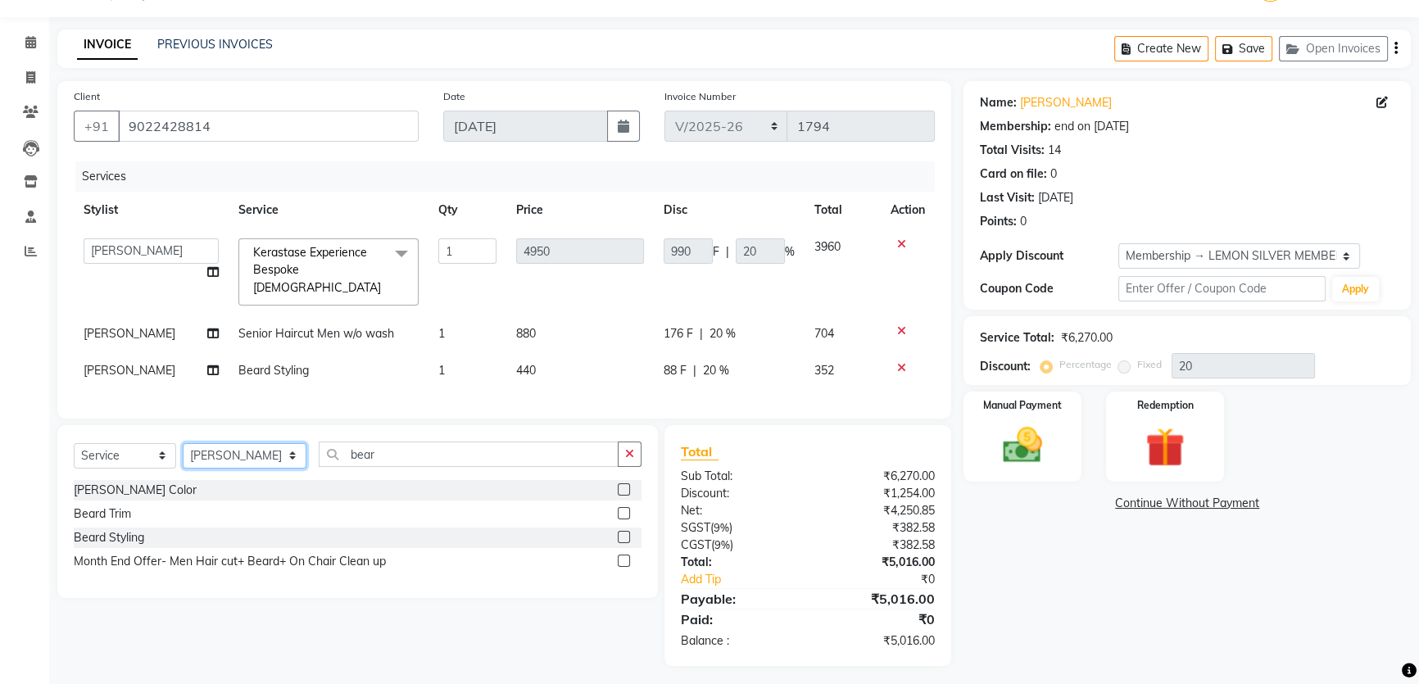
click at [232, 445] on select "Select Stylist [PERSON_NAME] [PERSON_NAME] Ssankar DC [PERSON_NAME] [PERSON_NAM…" at bounding box center [245, 455] width 124 height 25
select select "68714"
click at [183, 443] on select "Select Stylist [PERSON_NAME] [PERSON_NAME] Ssankar DC [PERSON_NAME] [PERSON_NAM…" at bounding box center [245, 455] width 124 height 25
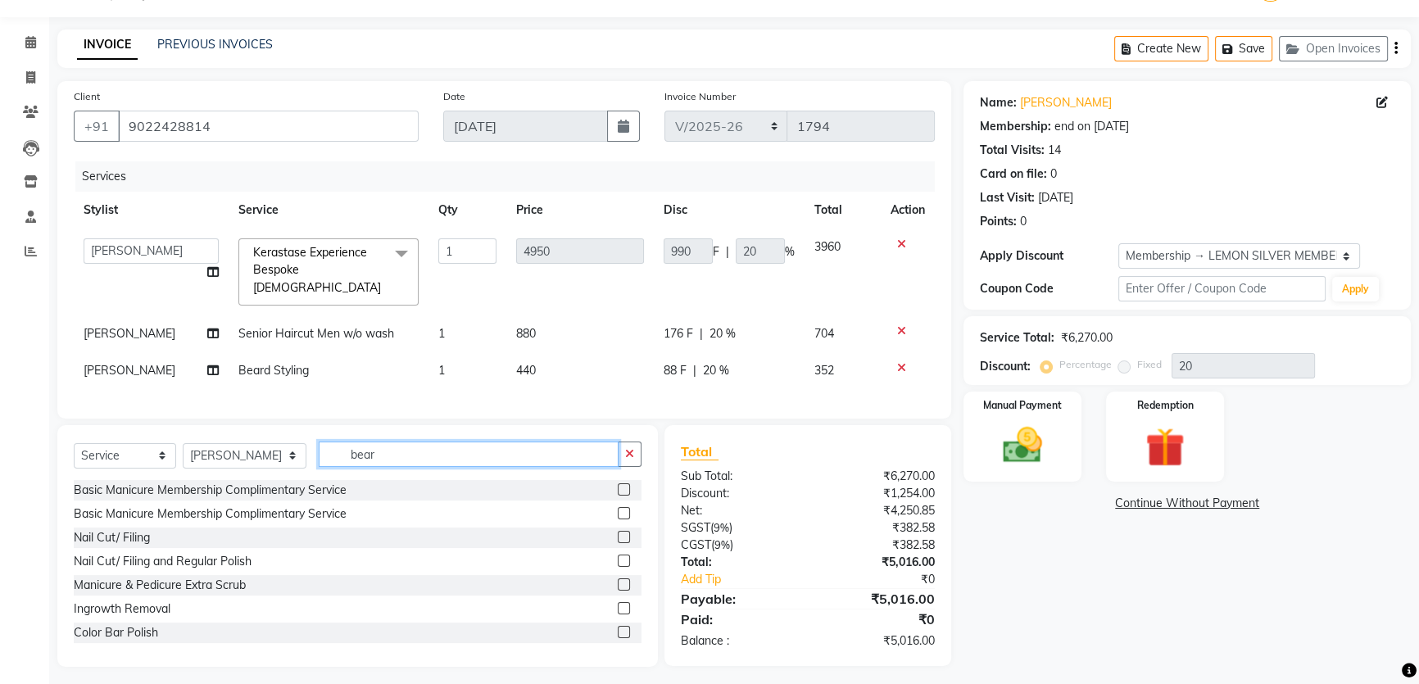
drag, startPoint x: 378, startPoint y: 446, endPoint x: 242, endPoint y: 465, distance: 137.3
click at [242, 465] on div "Select Service Product Membership Package Voucher Prepaid Gift Card Select Styl…" at bounding box center [358, 461] width 568 height 39
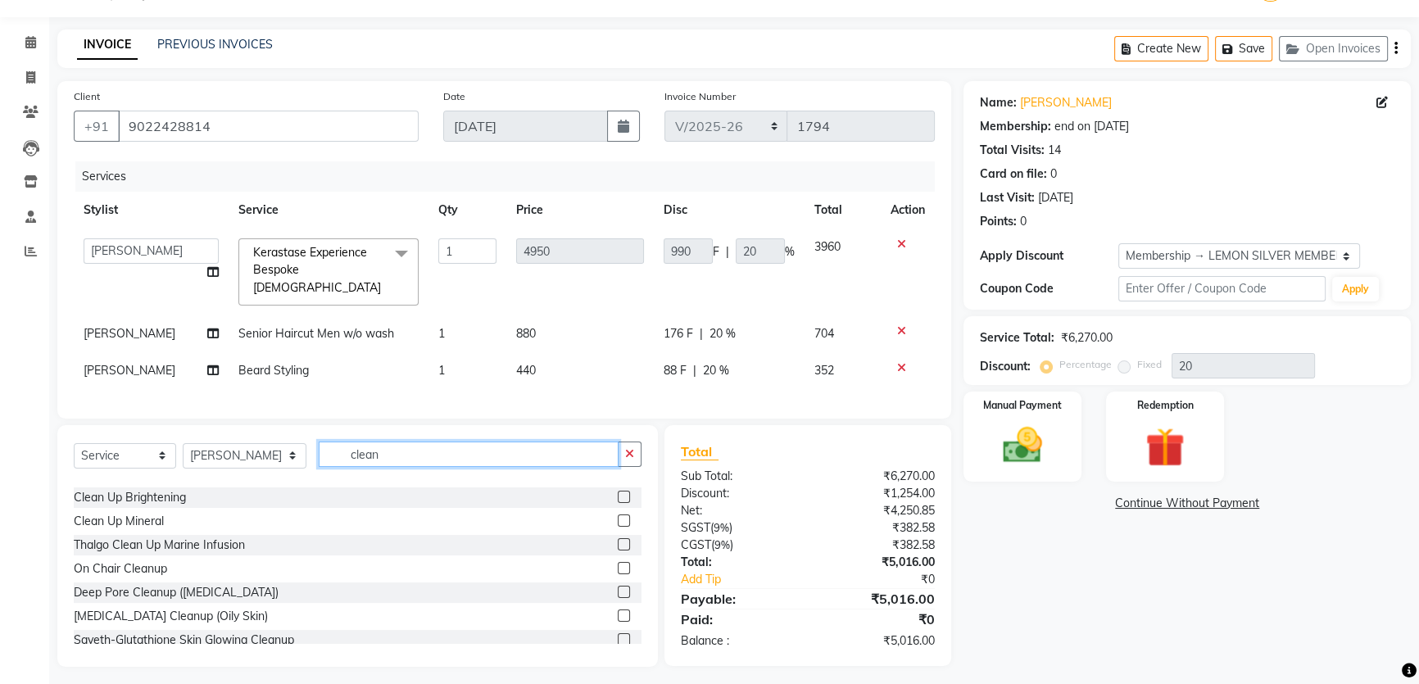
scroll to position [74, 0]
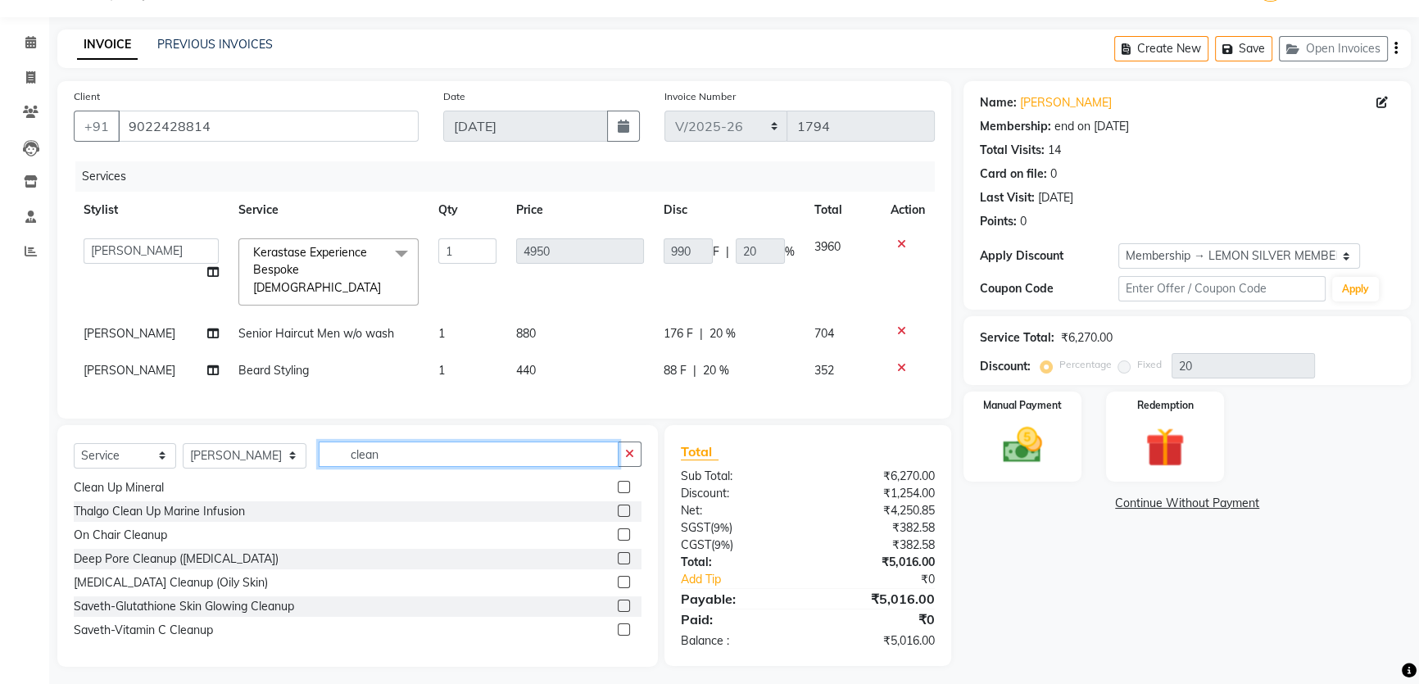
type input "clean"
click at [618, 600] on label at bounding box center [624, 606] width 12 height 12
click at [618, 601] on input "checkbox" at bounding box center [623, 606] width 11 height 11
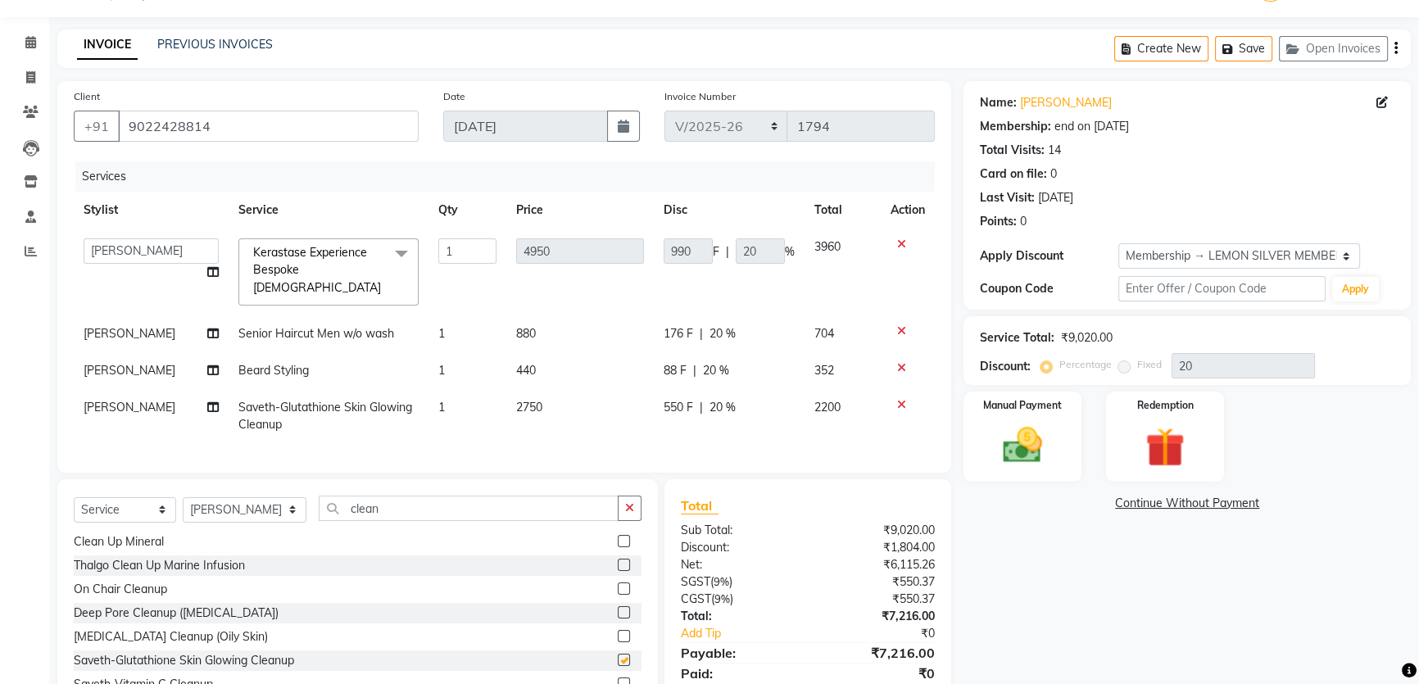
checkbox input "false"
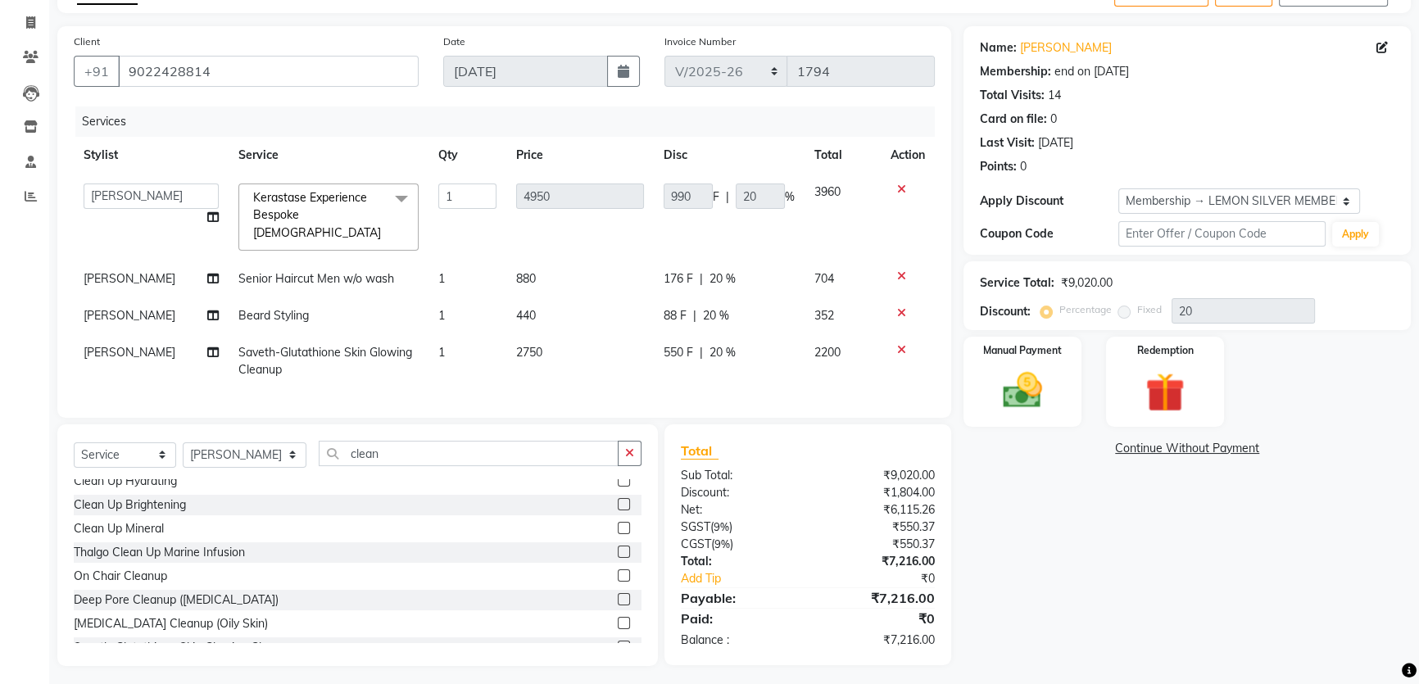
scroll to position [0, 0]
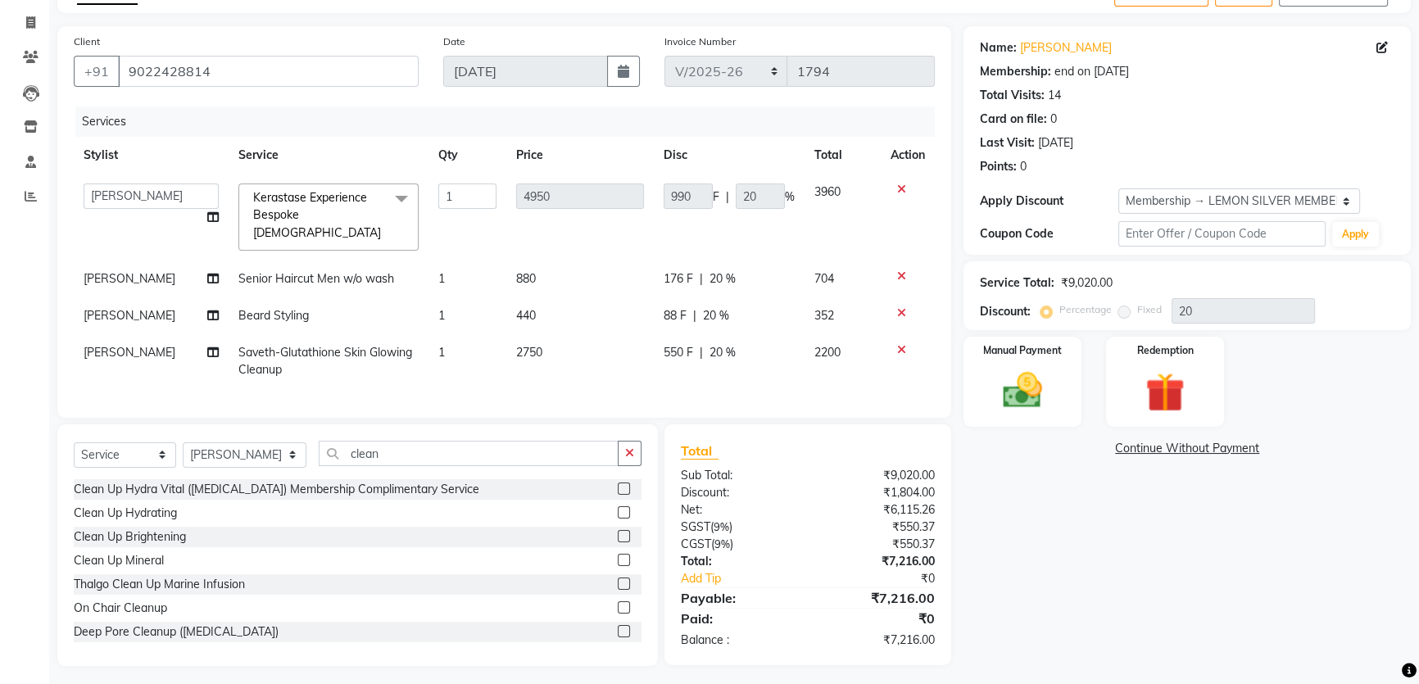
click at [776, 346] on td "550 F | 20 %" at bounding box center [729, 361] width 151 height 54
select select "68714"
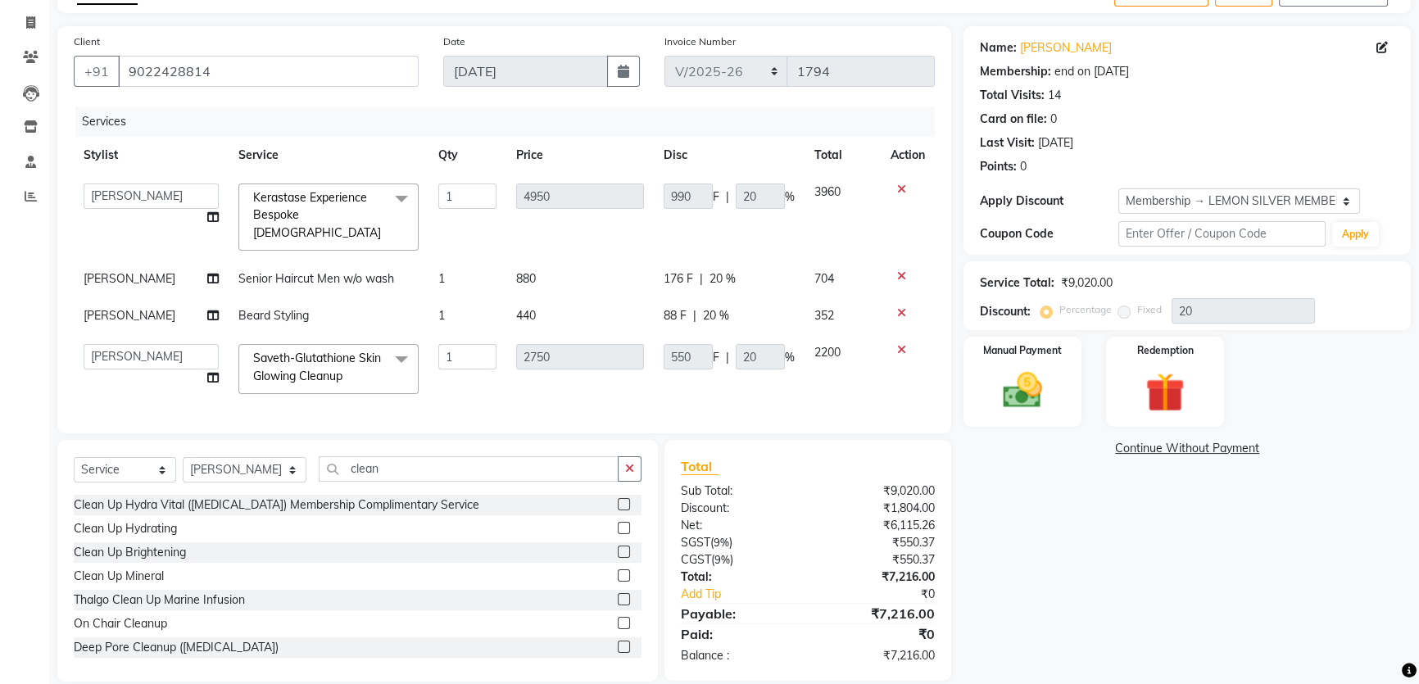
click at [295, 351] on span "Saveth-Glutathione Skin Glowing Cleanup" at bounding box center [317, 367] width 128 height 32
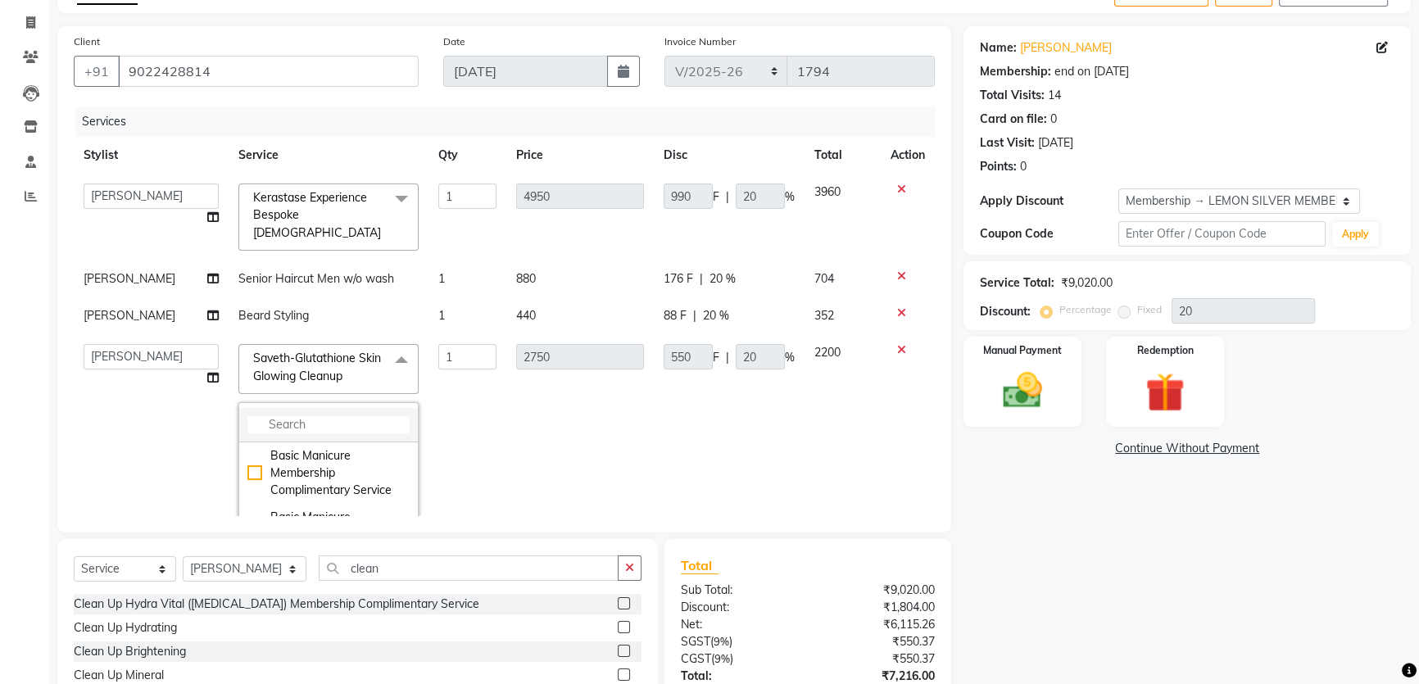
click at [287, 416] on input "multiselect-search" at bounding box center [328, 424] width 162 height 17
type input "hydr"
click at [247, 526] on div "Clean Up Hydrating" at bounding box center [328, 534] width 162 height 17
checkbox input "true"
type input "3300"
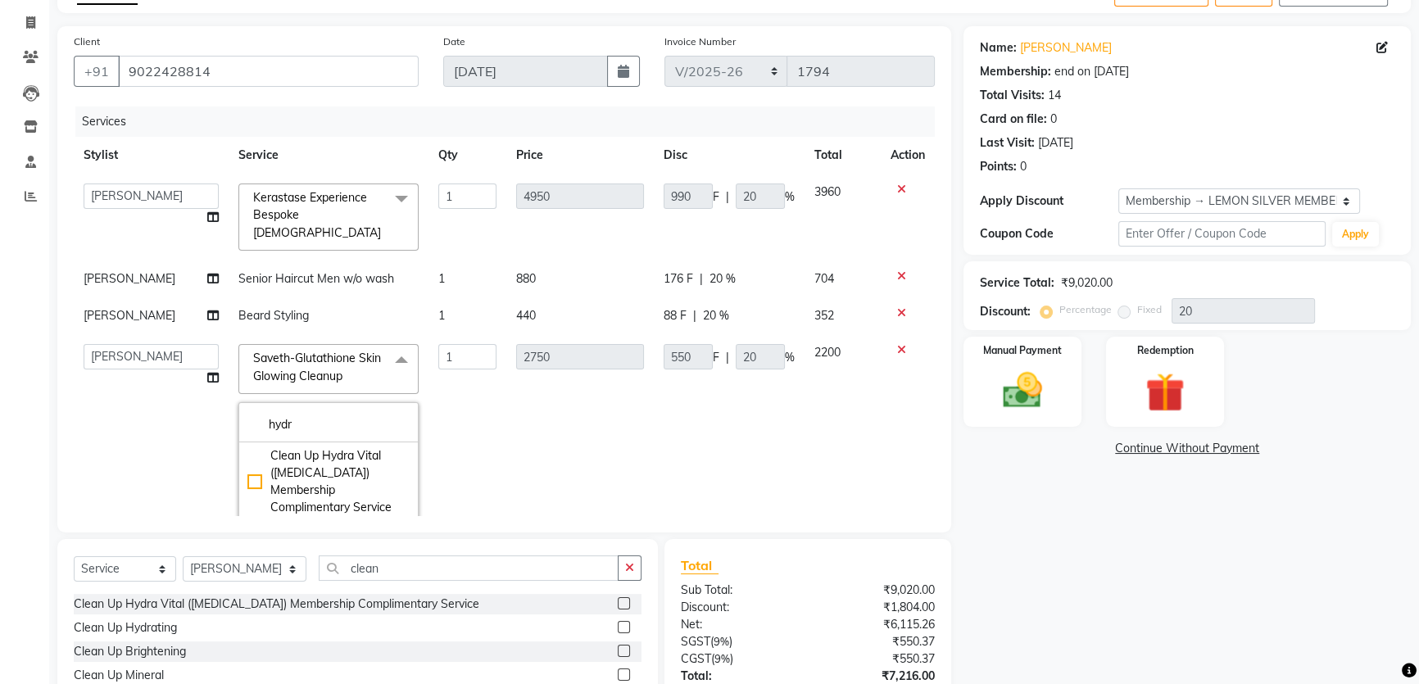
type input "660"
click at [1044, 556] on div "Name: [PERSON_NAME] Membership: end on [DATE] Total Visits: 14 Card on file: 0 …" at bounding box center [1193, 403] width 460 height 754
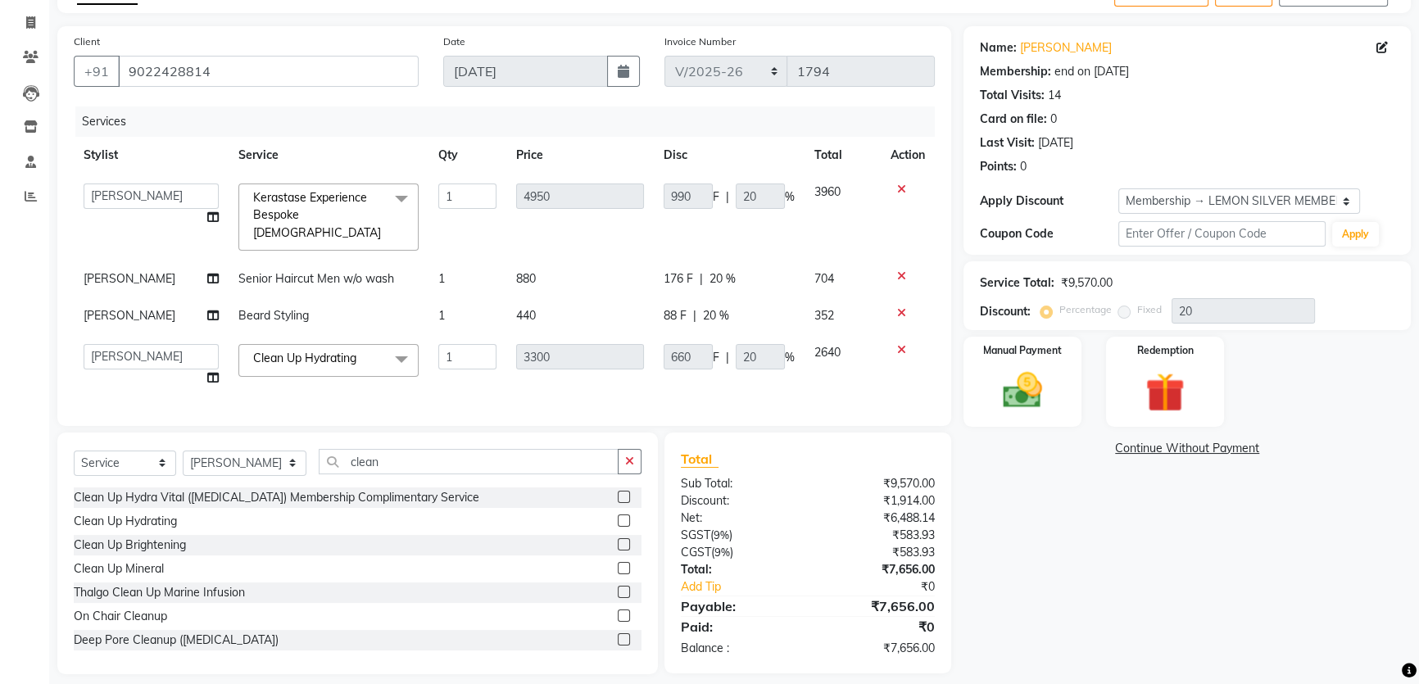
click at [367, 350] on span "Clean Up Hydrating x" at bounding box center [310, 360] width 122 height 20
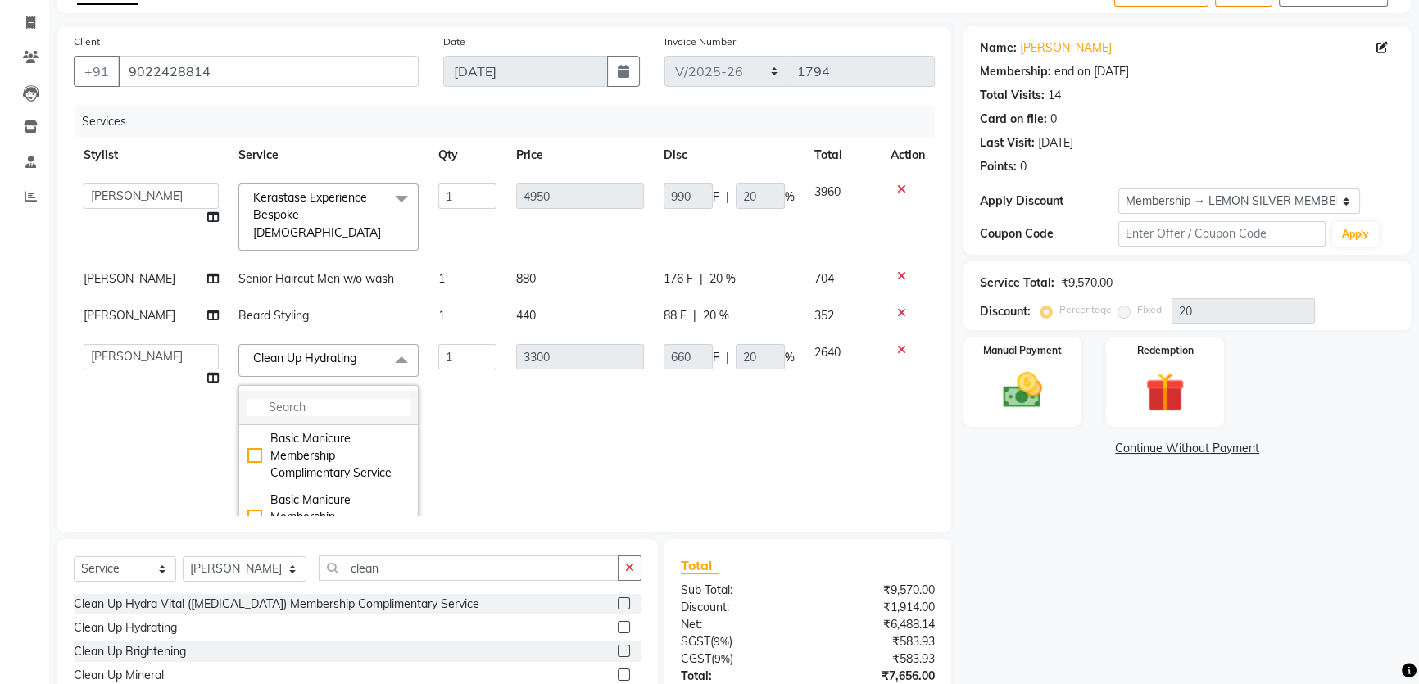
click at [333, 399] on input "multiselect-search" at bounding box center [328, 407] width 162 height 17
type input "deep pore"
click at [247, 430] on div "Deep Pore Cleanup ([MEDICAL_DATA])" at bounding box center [328, 447] width 162 height 34
type input "2200"
type input "440"
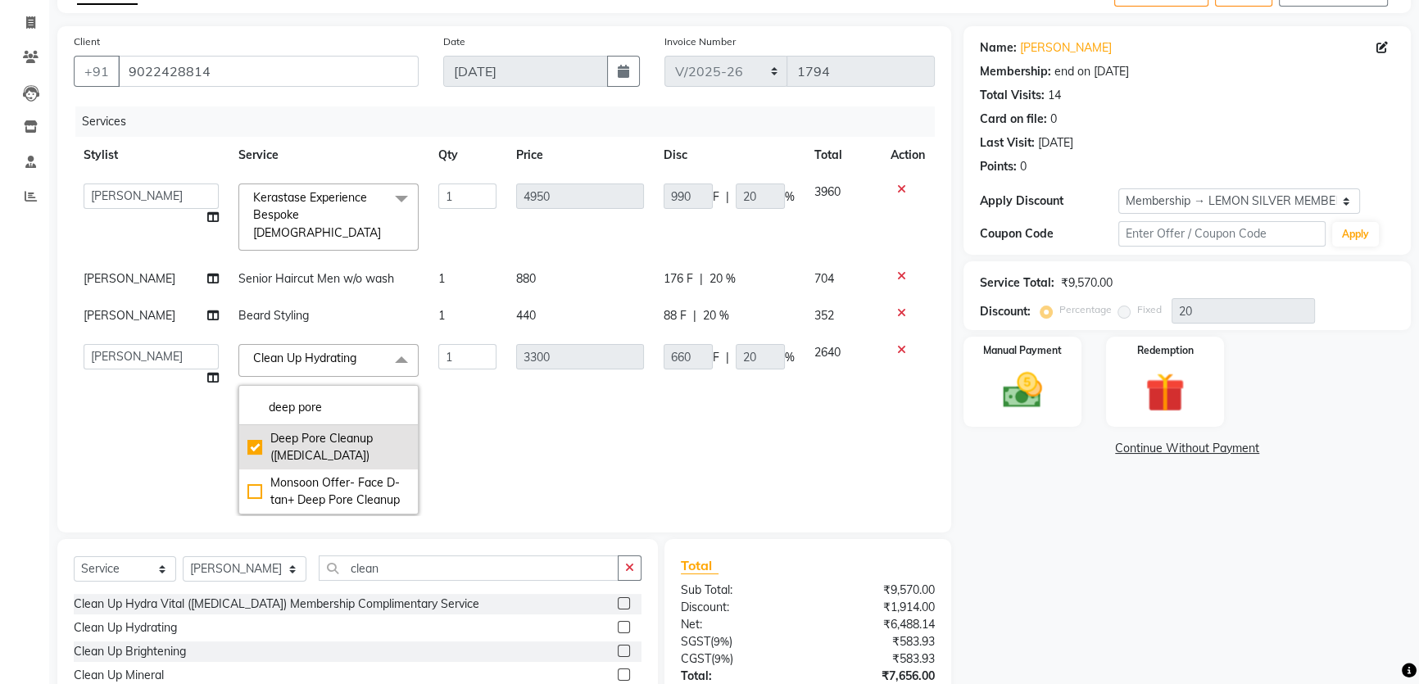
checkbox input "true"
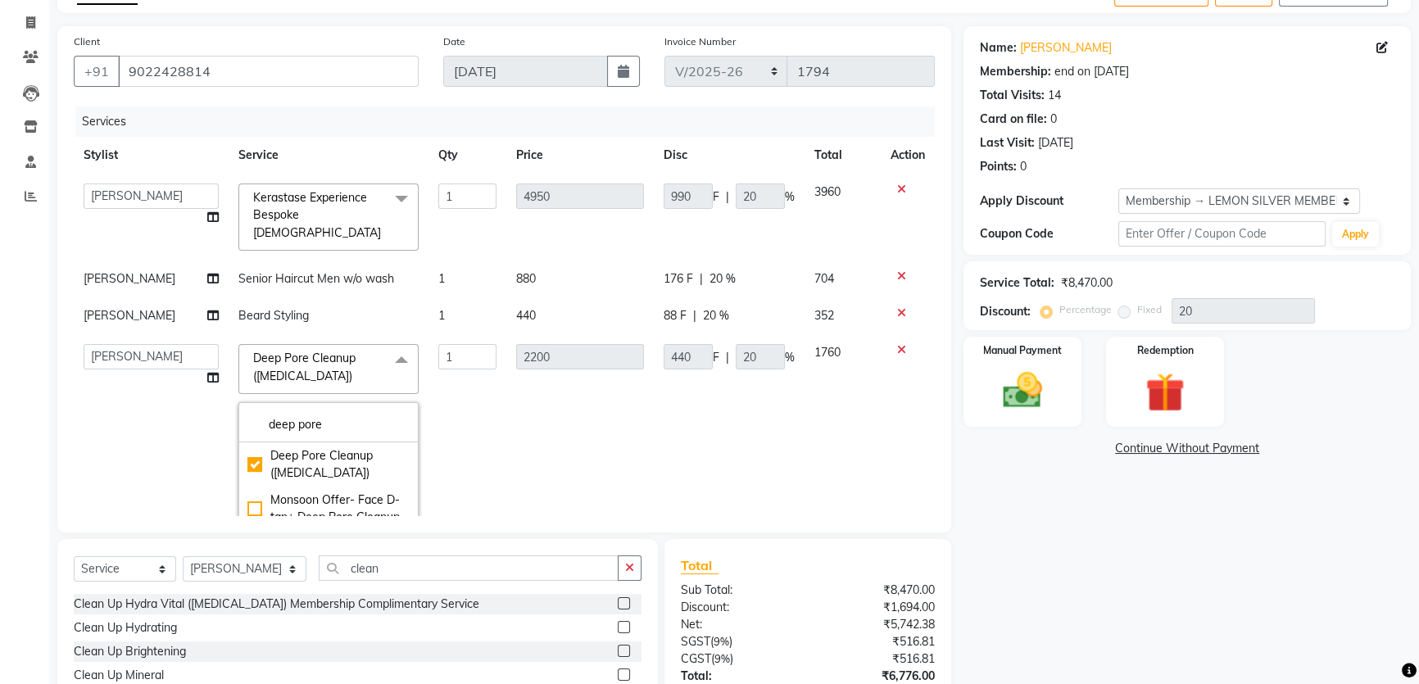
click at [1081, 570] on div "Name: [PERSON_NAME] Membership: end on [DATE] Total Visits: 14 Card on file: 0 …" at bounding box center [1193, 403] width 460 height 754
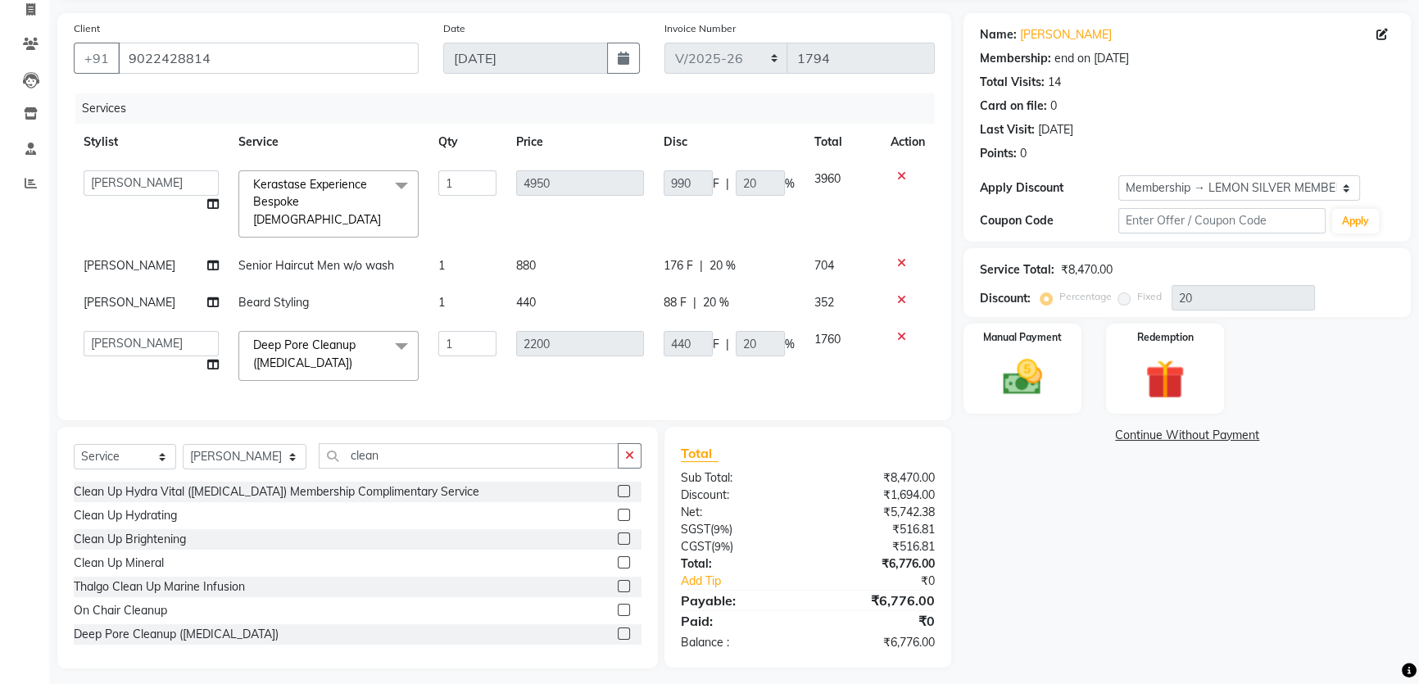
scroll to position [111, 0]
click at [1220, 222] on input "text" at bounding box center [1221, 218] width 207 height 25
type input "8540"
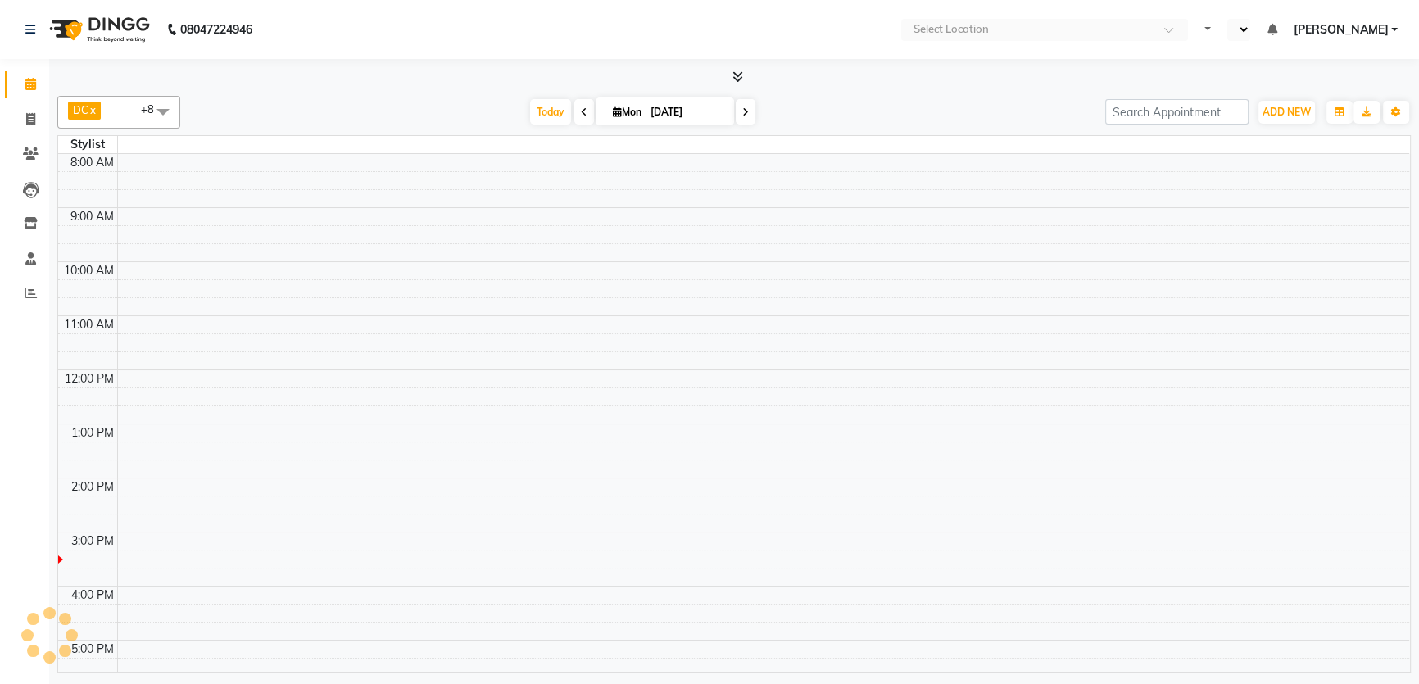
select select "en"
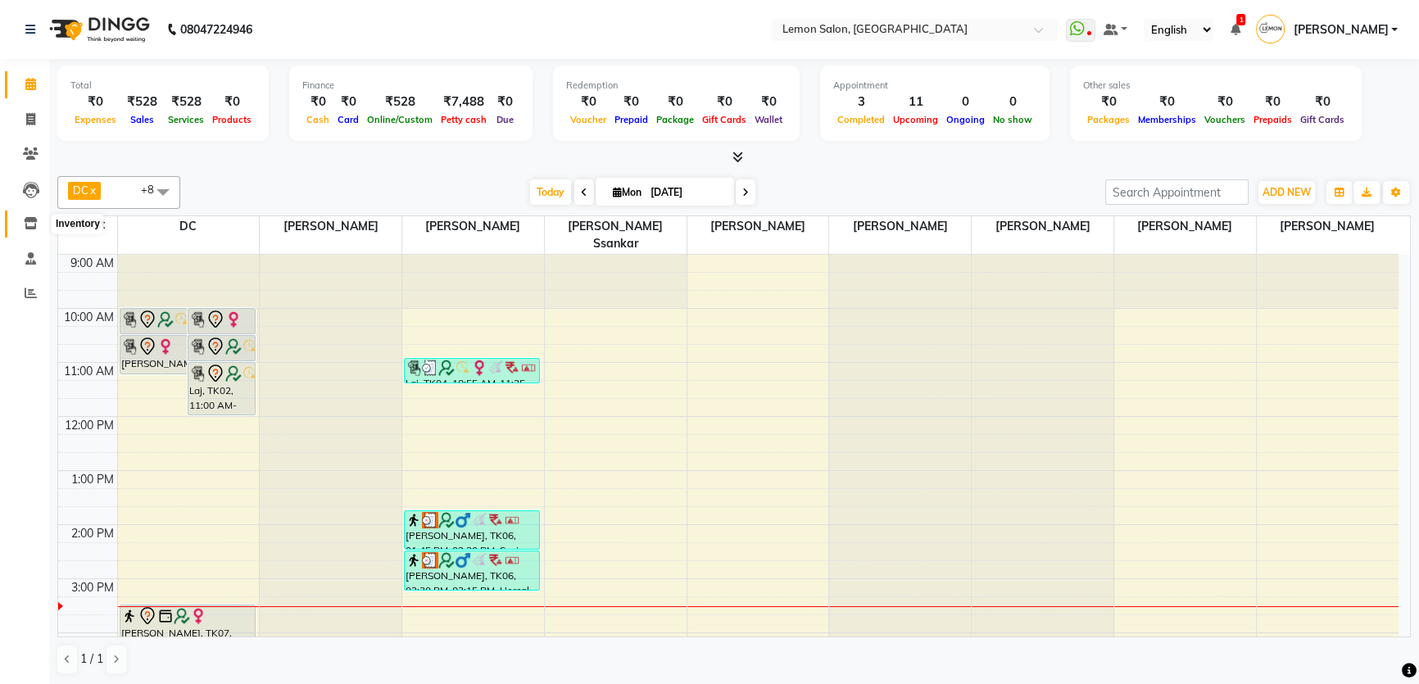
click at [29, 228] on icon at bounding box center [31, 223] width 14 height 12
select select
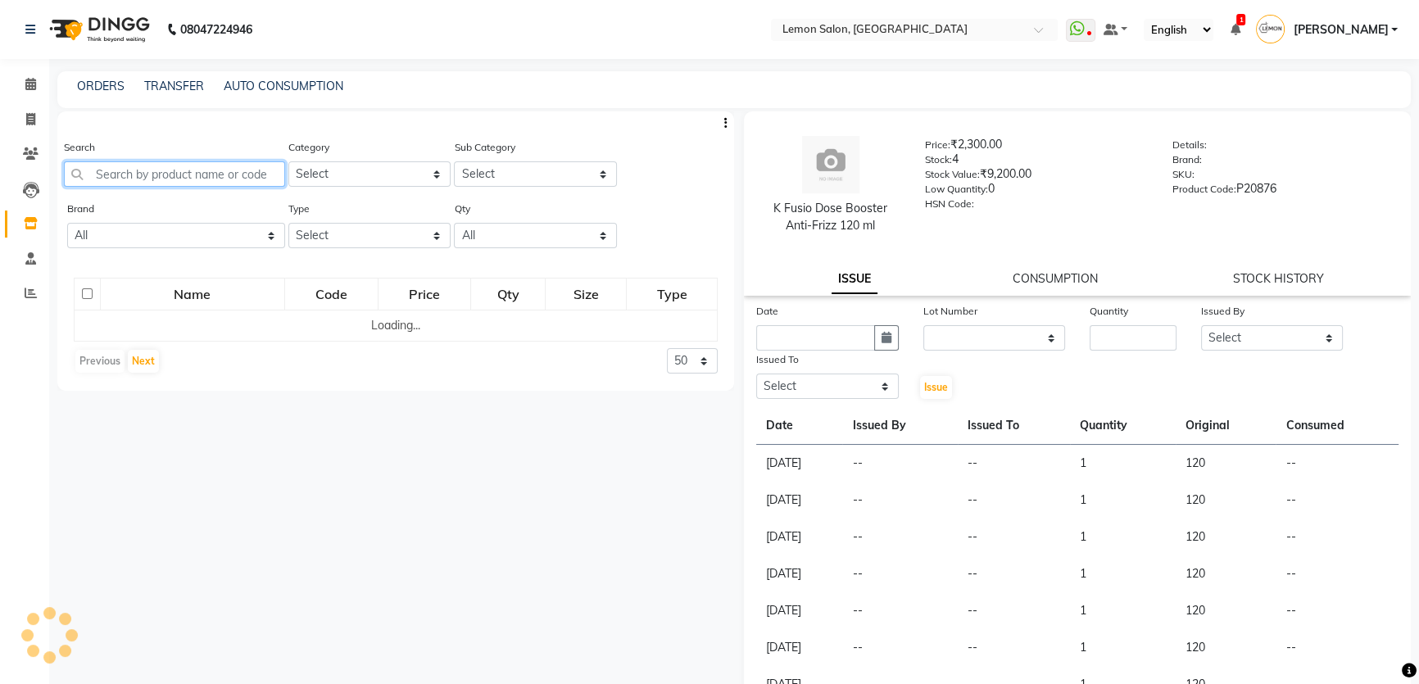
click at [218, 174] on input "text" at bounding box center [174, 173] width 221 height 25
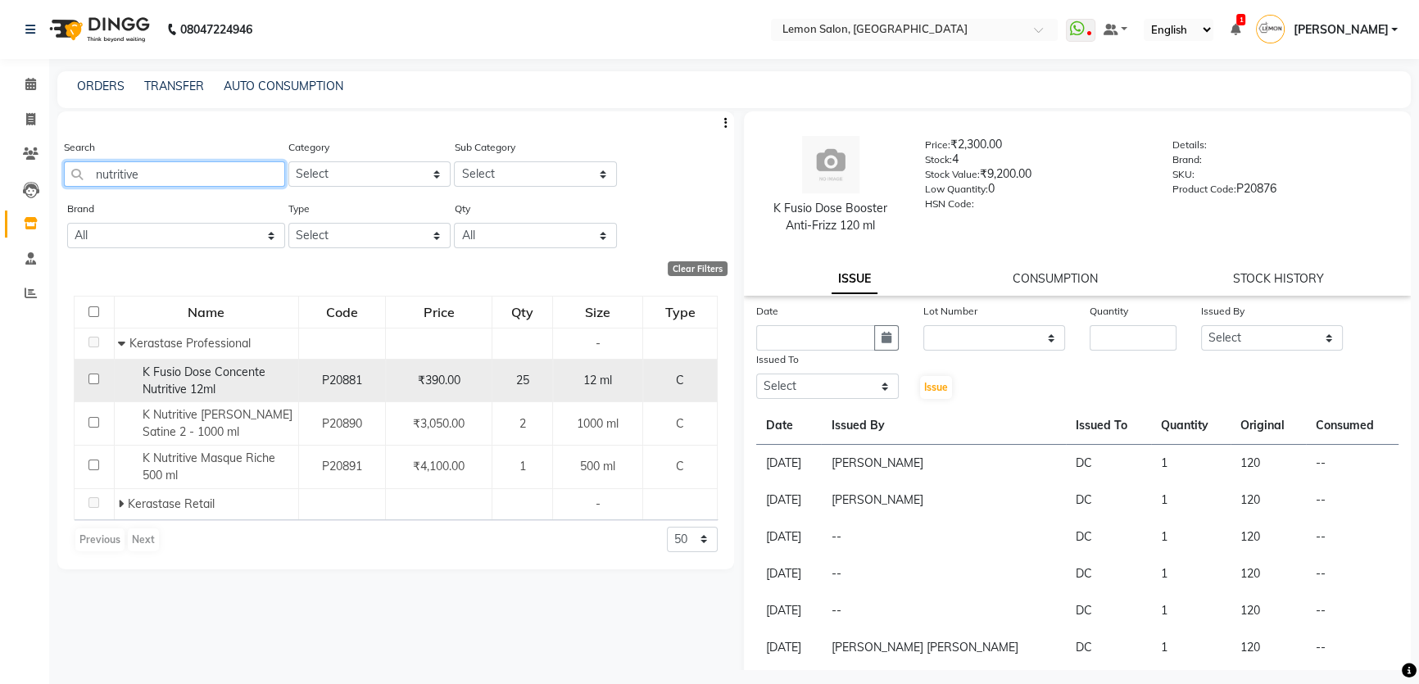
type input "nutritive"
click at [93, 380] on input "checkbox" at bounding box center [93, 379] width 11 height 11
checkbox input "true"
select select
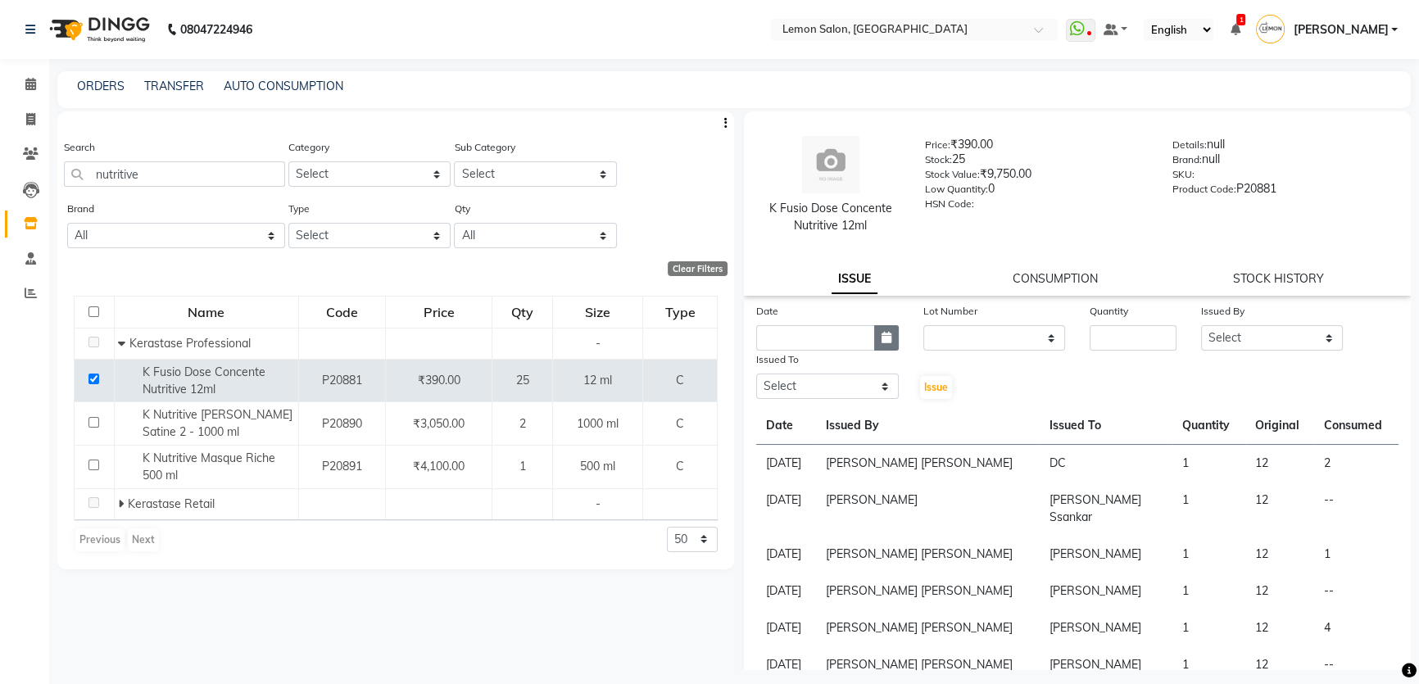
click at [877, 341] on button "button" at bounding box center [886, 337] width 25 height 25
select select "9"
select select "2025"
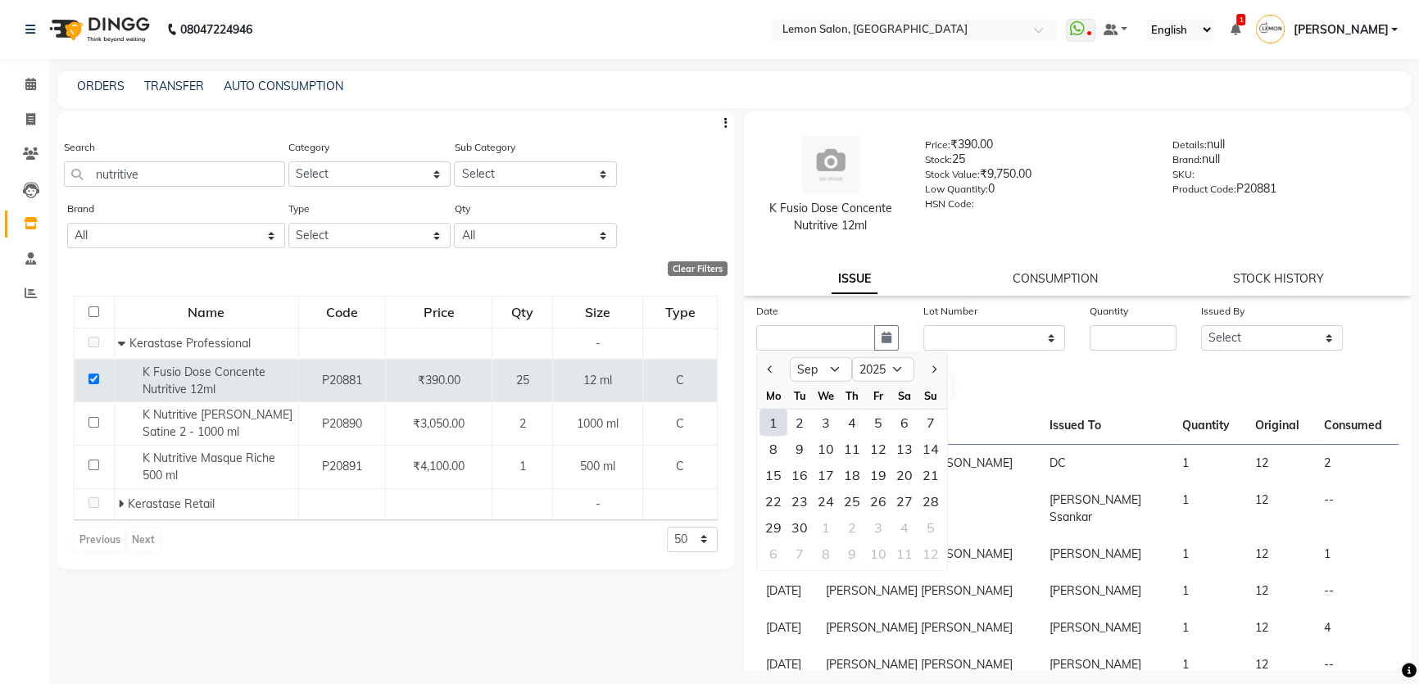
click at [777, 428] on div "1" at bounding box center [773, 423] width 26 height 26
type input "[DATE]"
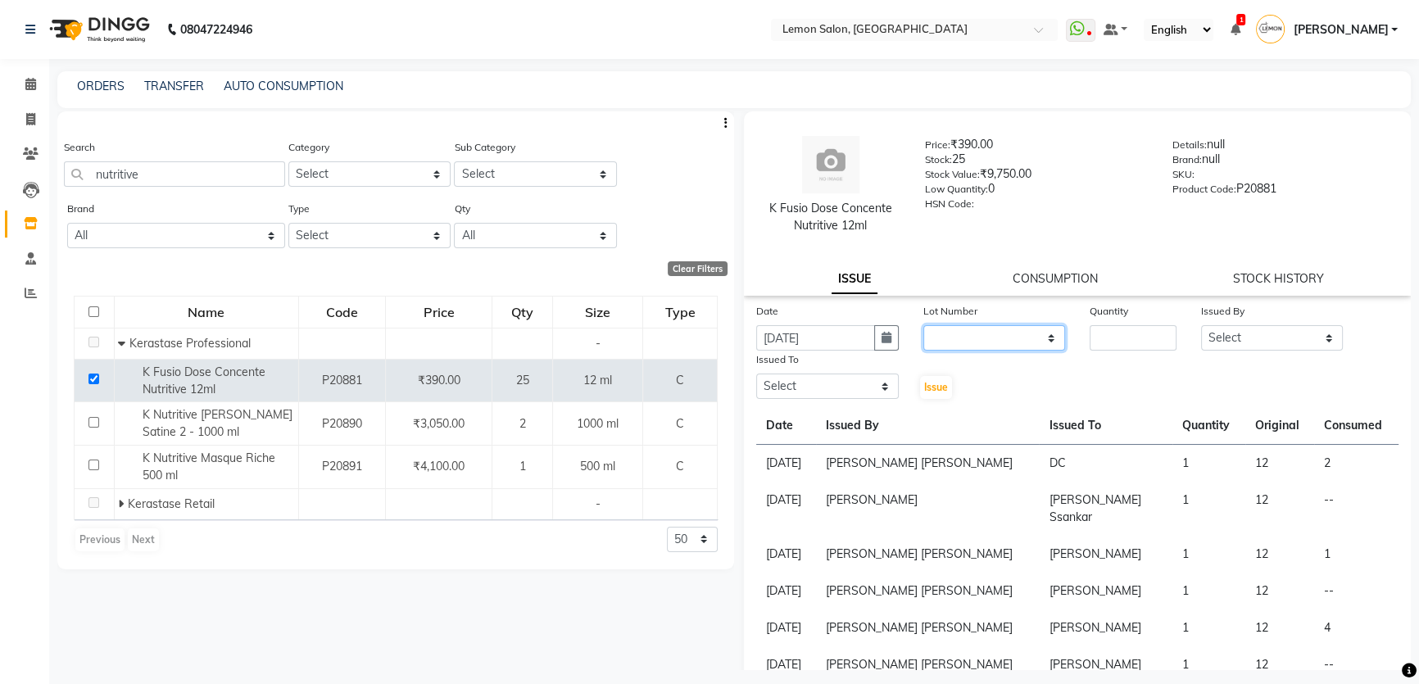
click at [980, 336] on select "None" at bounding box center [994, 337] width 143 height 25
select select "0: null"
click at [923, 325] on select "None" at bounding box center [994, 337] width 143 height 25
click at [1106, 332] on input "number" at bounding box center [1133, 337] width 87 height 25
type input "1"
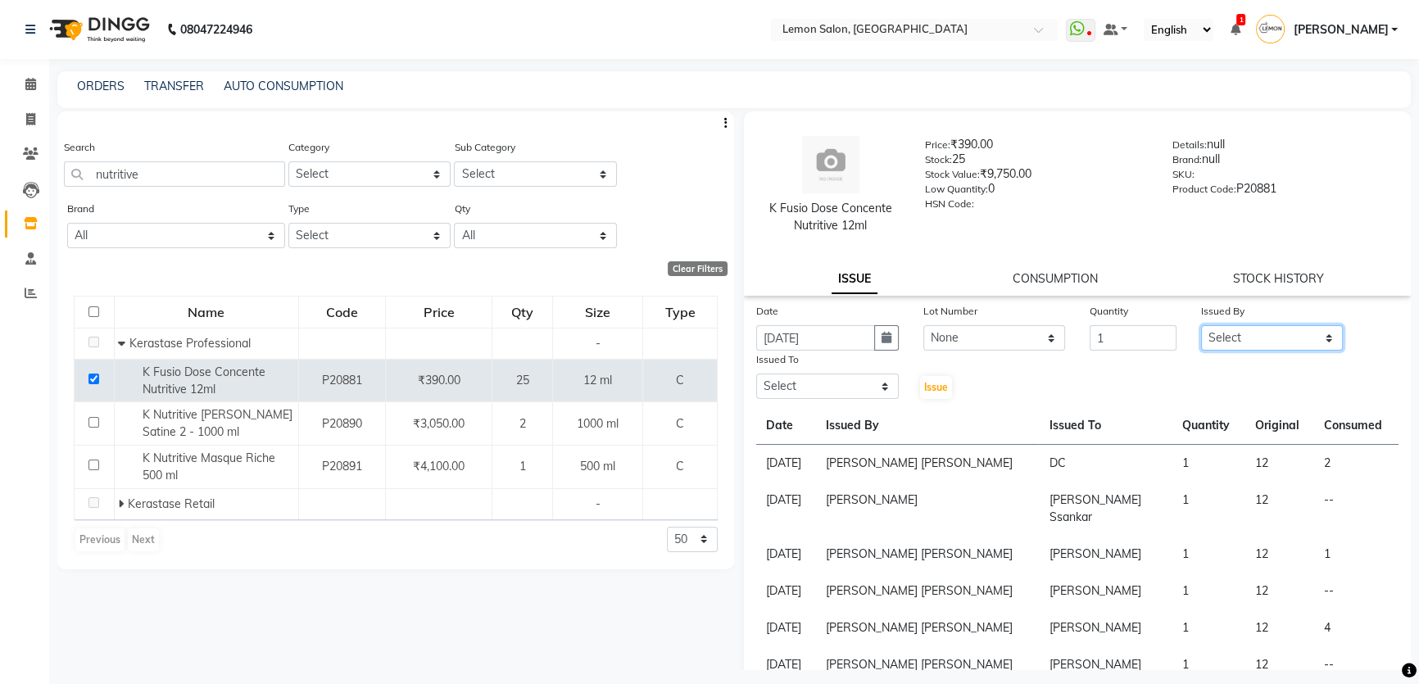
click at [1266, 344] on select "Select [PERSON_NAME] [PERSON_NAME] Ssankar [PERSON_NAME] DC [PERSON_NAME] [PERS…" at bounding box center [1272, 337] width 143 height 25
select select "66607"
click at [1201, 325] on select "Select [PERSON_NAME] [PERSON_NAME] Ssankar [PERSON_NAME] DC [PERSON_NAME] [PERS…" at bounding box center [1272, 337] width 143 height 25
click at [843, 396] on select "Select [PERSON_NAME] [PERSON_NAME] Ssankar [PERSON_NAME] DC [PERSON_NAME] [PERS…" at bounding box center [827, 386] width 143 height 25
select select "70796"
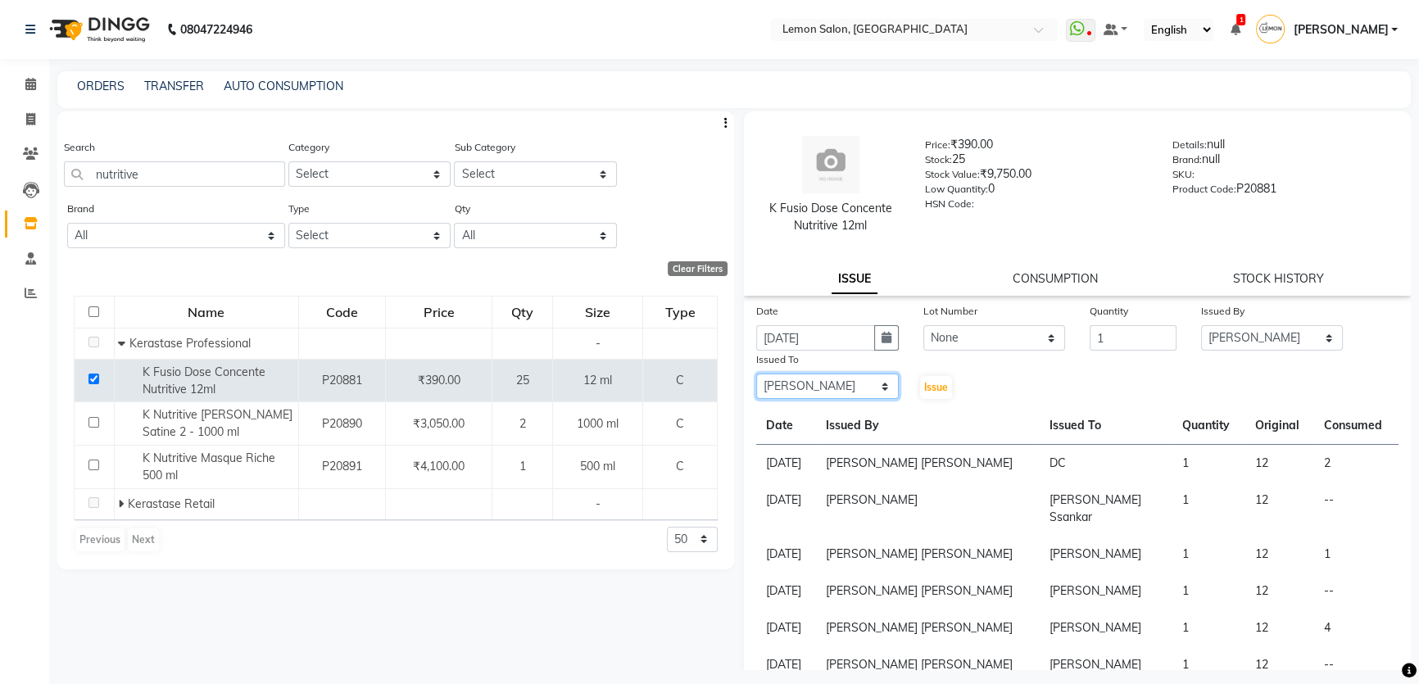
click at [756, 374] on select "Select [PERSON_NAME] [PERSON_NAME] Ssankar [PERSON_NAME] DC [PERSON_NAME] [PERS…" at bounding box center [827, 386] width 143 height 25
click at [938, 392] on span "Issue" at bounding box center [936, 387] width 24 height 12
select select
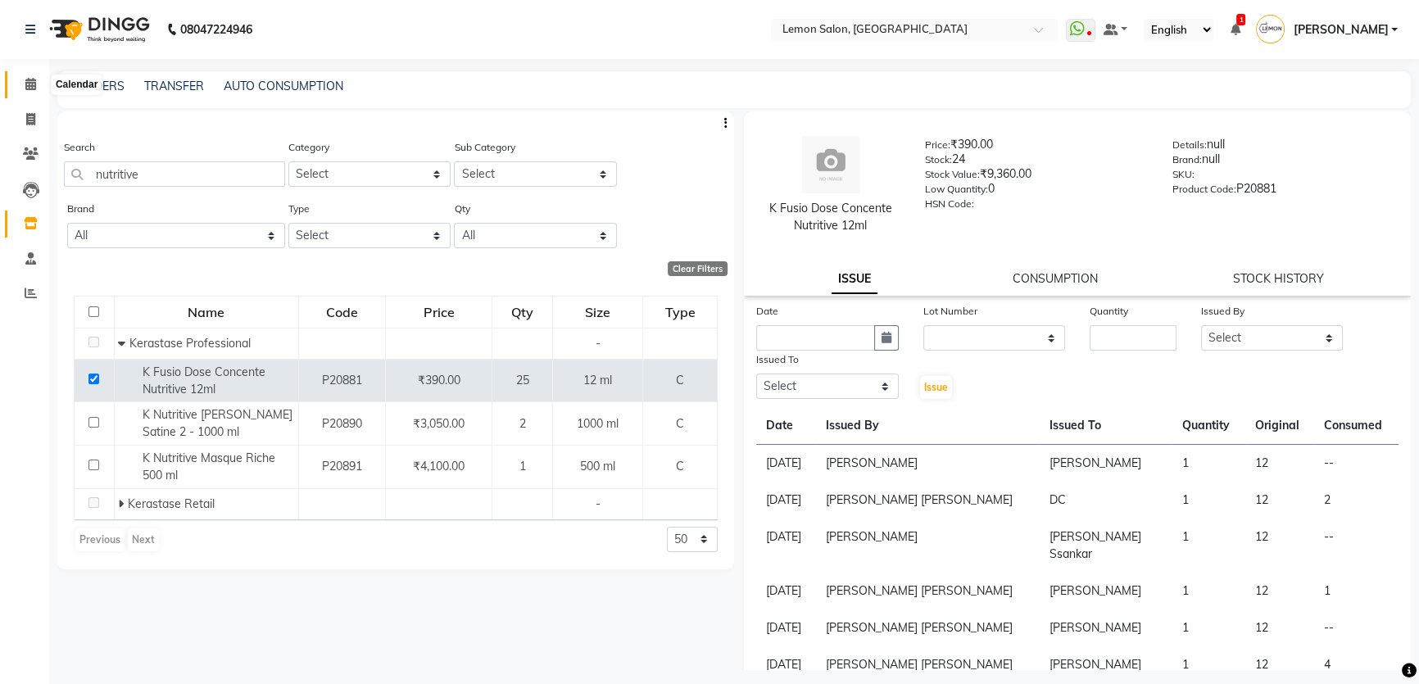
click at [33, 87] on icon at bounding box center [30, 84] width 11 height 12
